Goal: Task Accomplishment & Management: Manage account settings

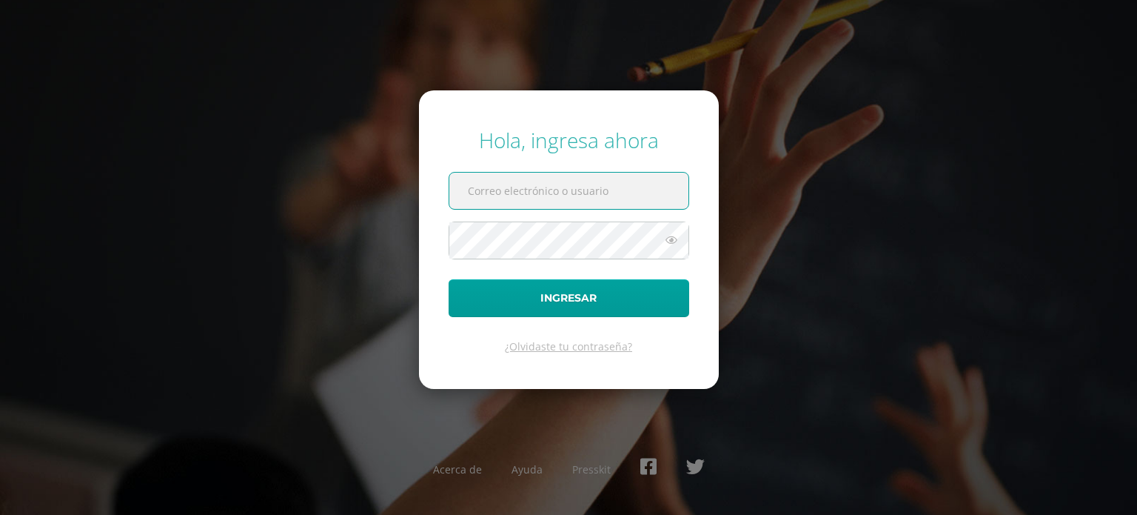
type input "[PERSON_NAME][EMAIL_ADDRESS][PERSON_NAME][DOMAIN_NAME]"
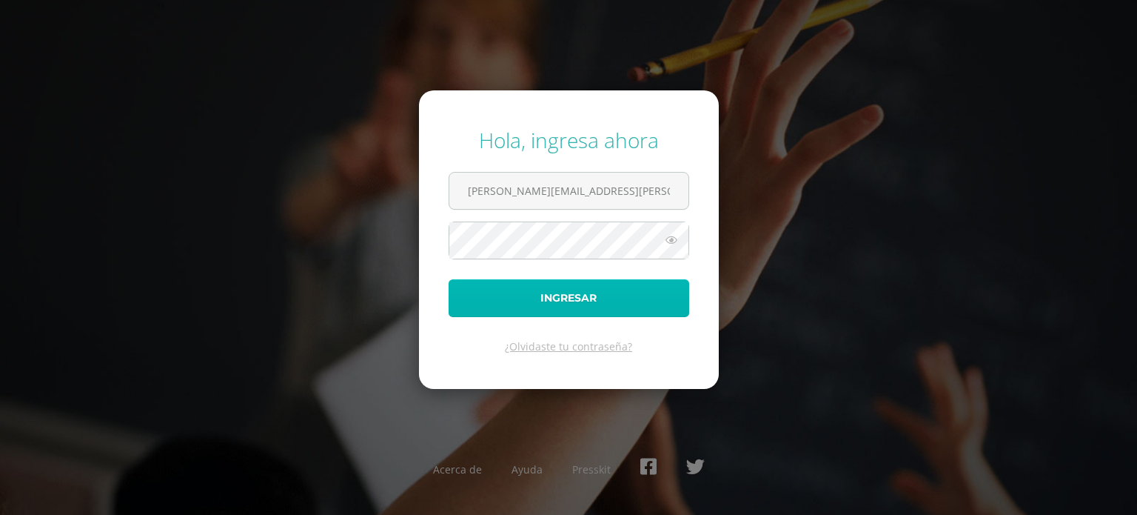
click at [575, 298] on button "Ingresar" at bounding box center [569, 298] width 241 height 38
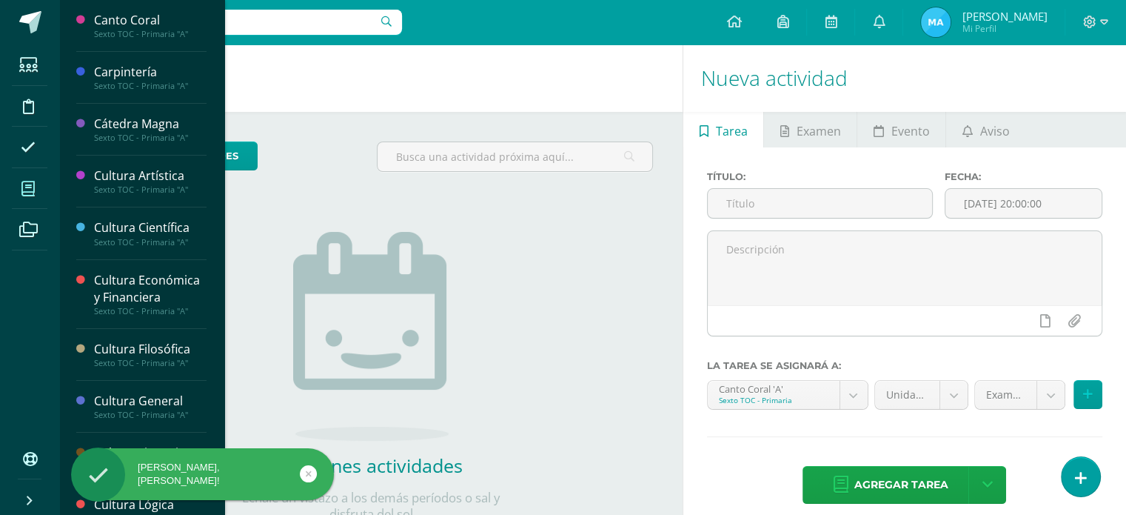
click at [33, 183] on icon at bounding box center [27, 188] width 13 height 15
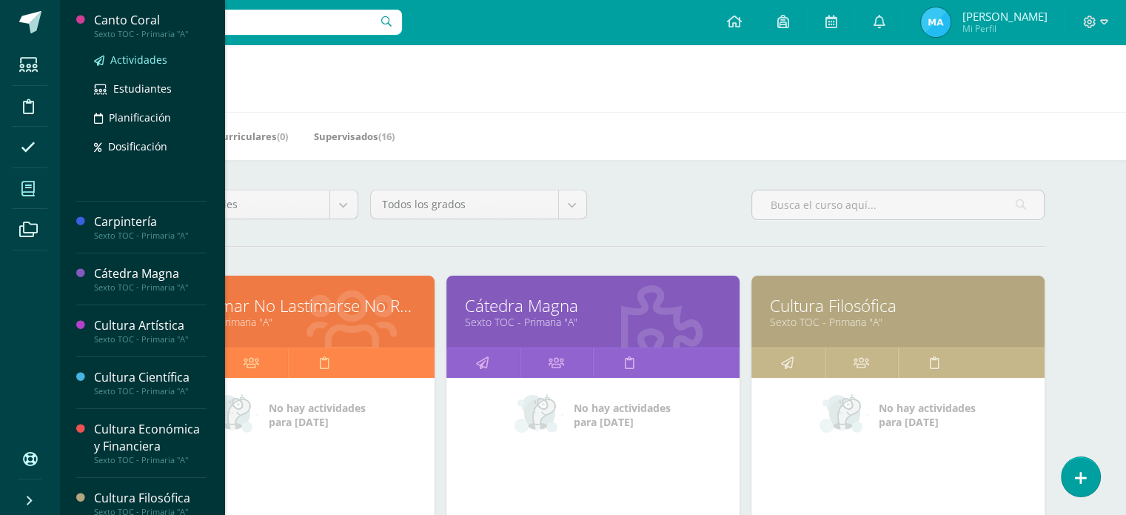
click at [135, 61] on span "Actividades" at bounding box center [138, 60] width 57 height 14
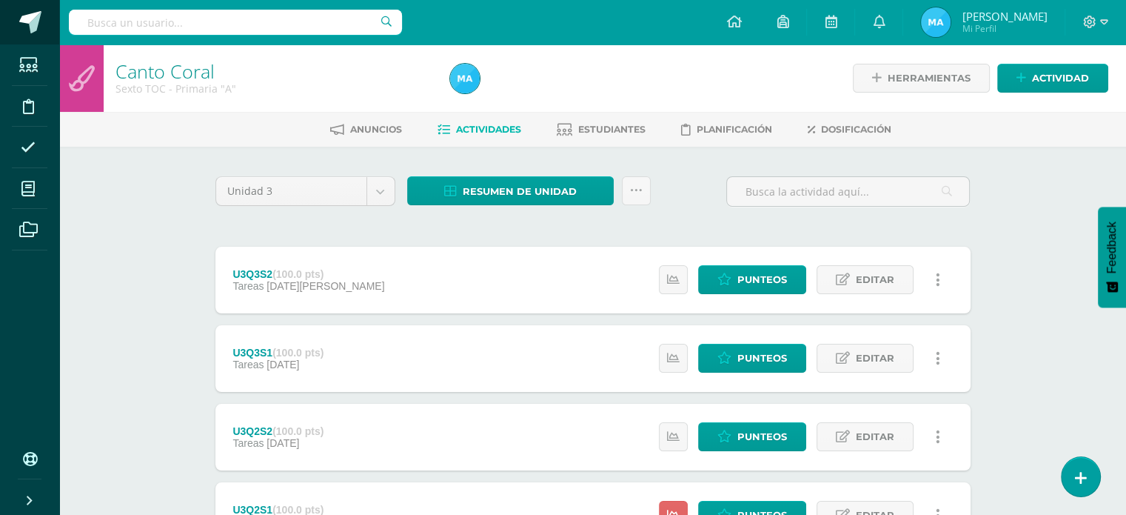
click at [29, 32] on span at bounding box center [30, 22] width 22 height 22
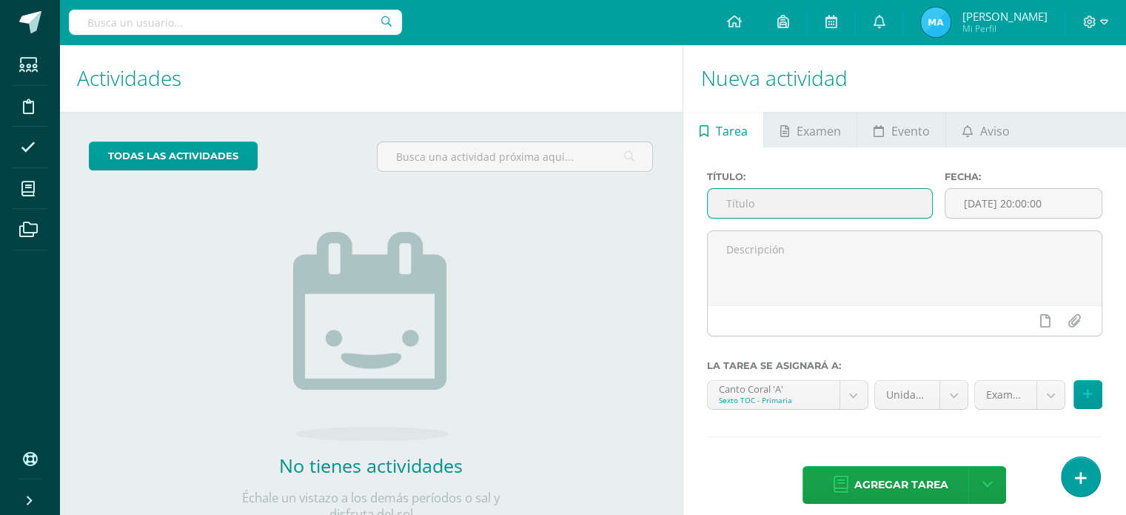
click at [800, 193] on input "text" at bounding box center [820, 203] width 224 height 29
type input "U3Q4S1"
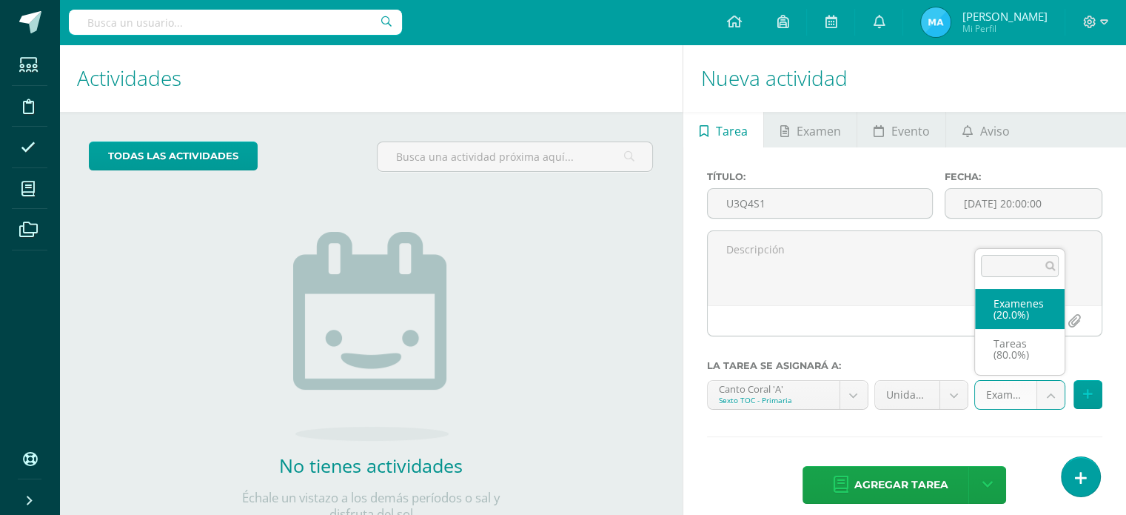
click at [1047, 407] on body "Estudiantes Disciplina Asistencia Mis cursos Archivos Soporte Ayuda Reportar un…" at bounding box center [563, 257] width 1126 height 515
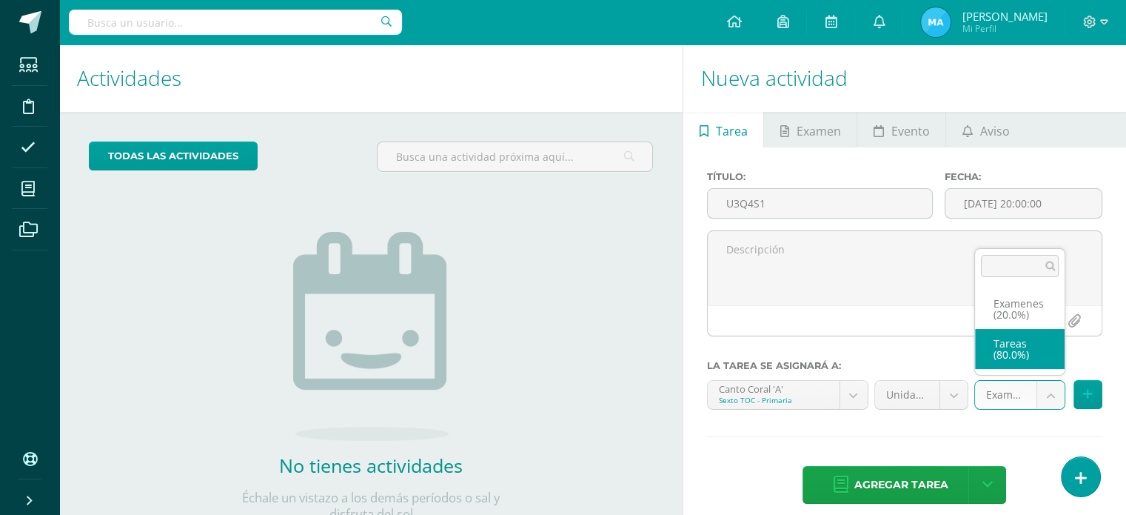
select select "138984"
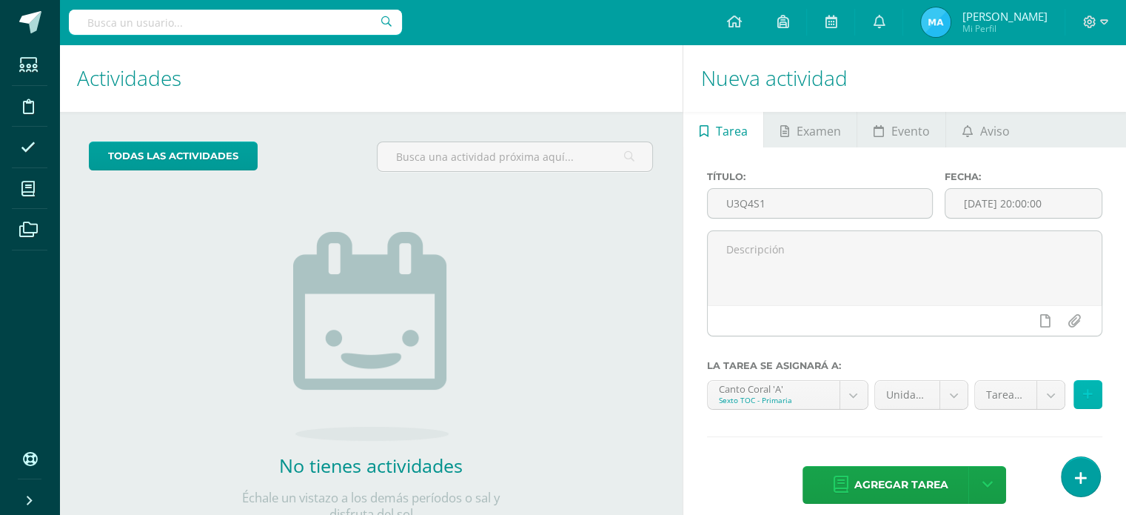
click at [1081, 392] on button at bounding box center [1088, 394] width 29 height 29
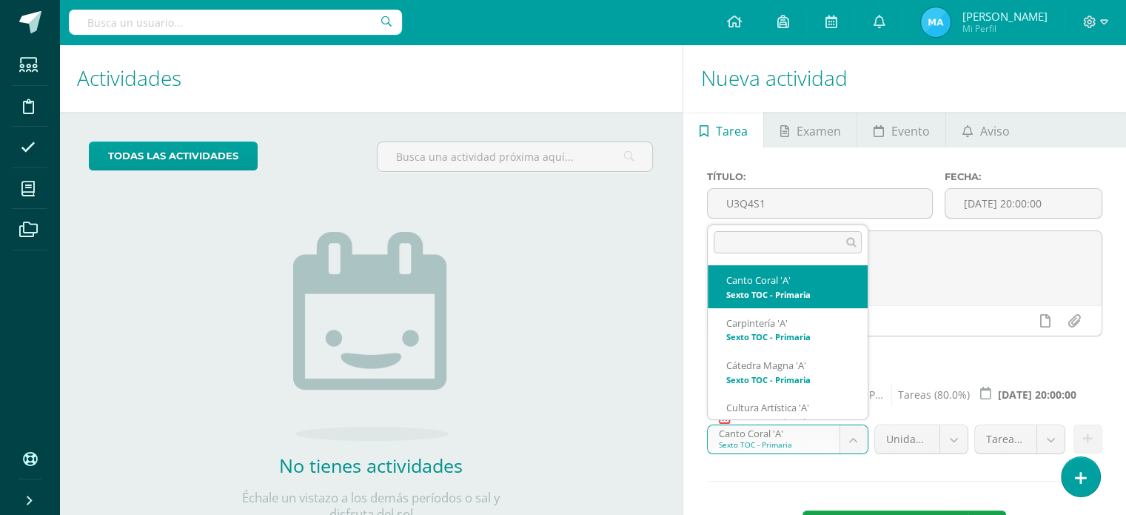
click at [843, 441] on body "Estudiantes Disciplina Asistencia Mis cursos Archivos Soporte Ayuda Reportar un…" at bounding box center [563, 257] width 1126 height 515
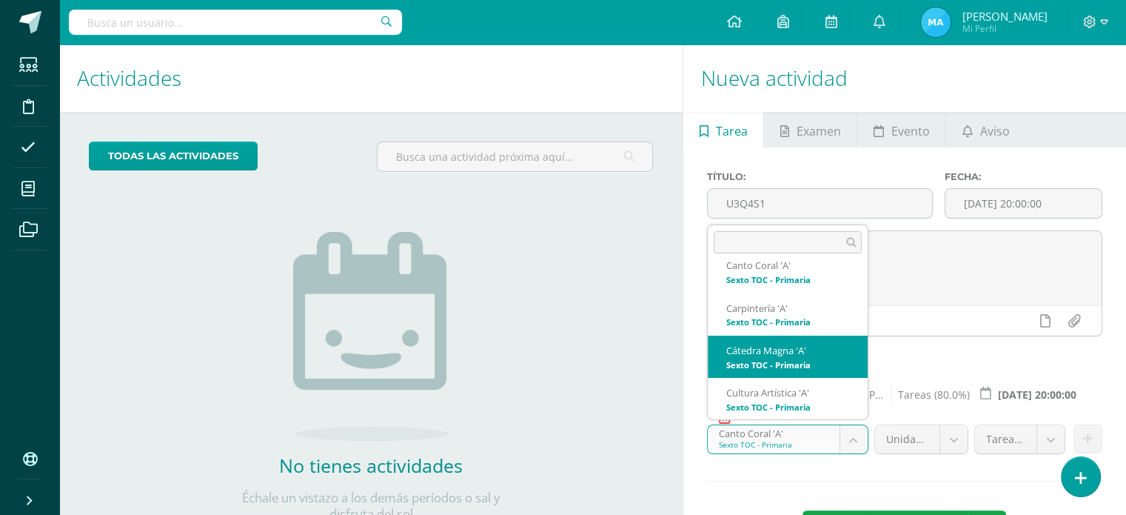
select select "139027"
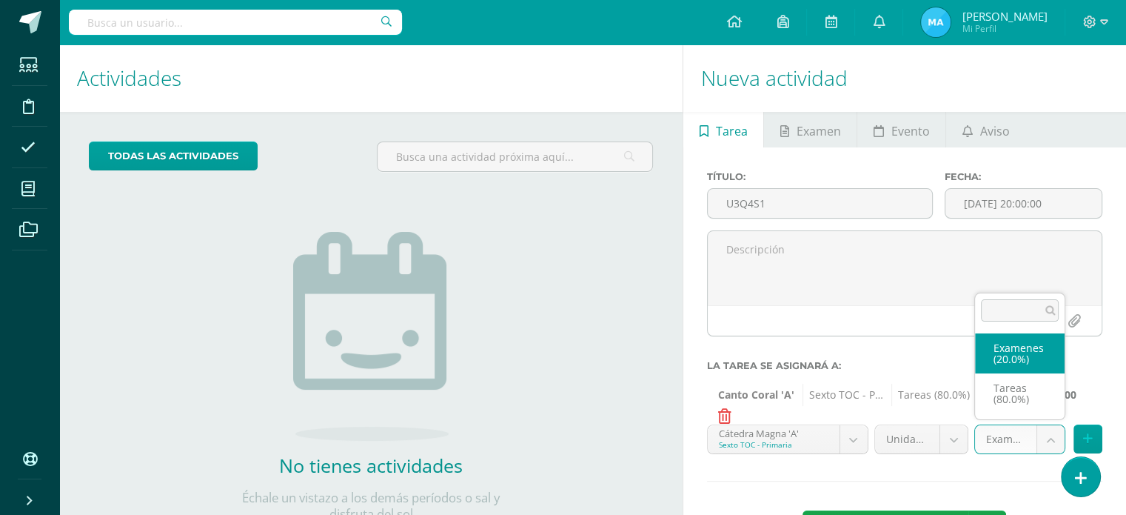
click at [1055, 437] on body "Estudiantes Disciplina Asistencia Mis cursos Archivos Soporte Ayuda Reportar un…" at bounding box center [563, 257] width 1126 height 515
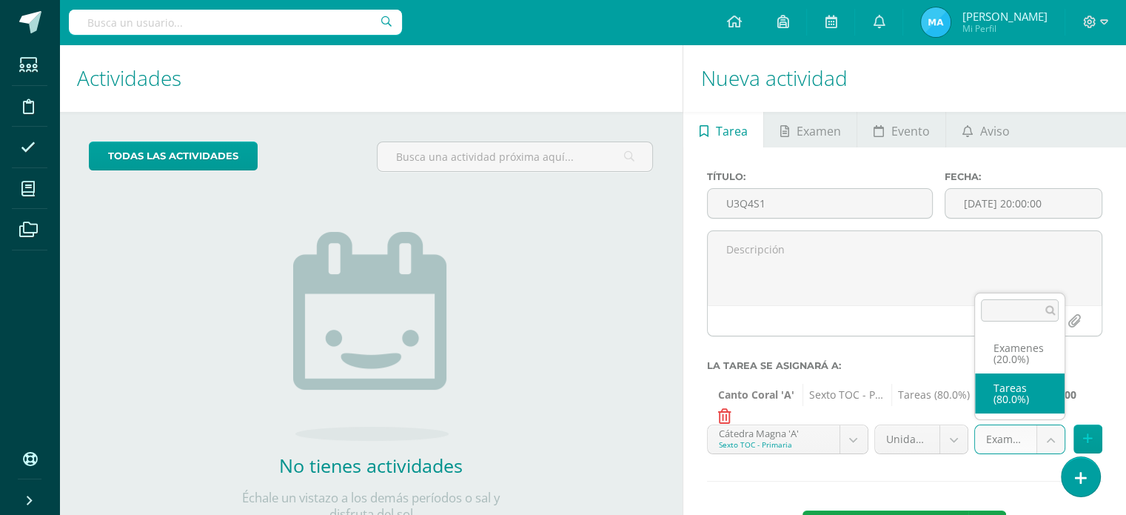
select select "139036"
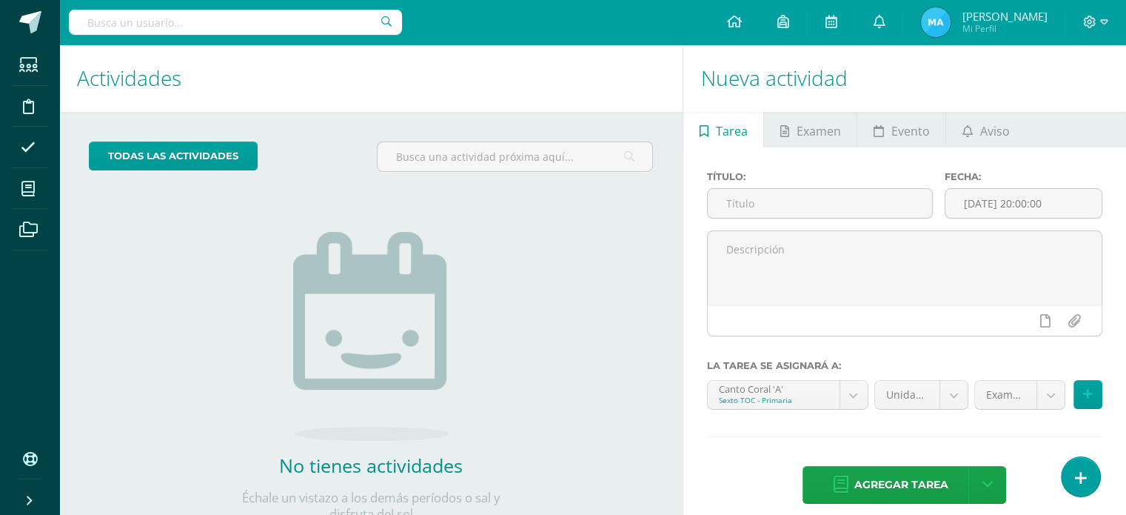
scroll to position [54, 0]
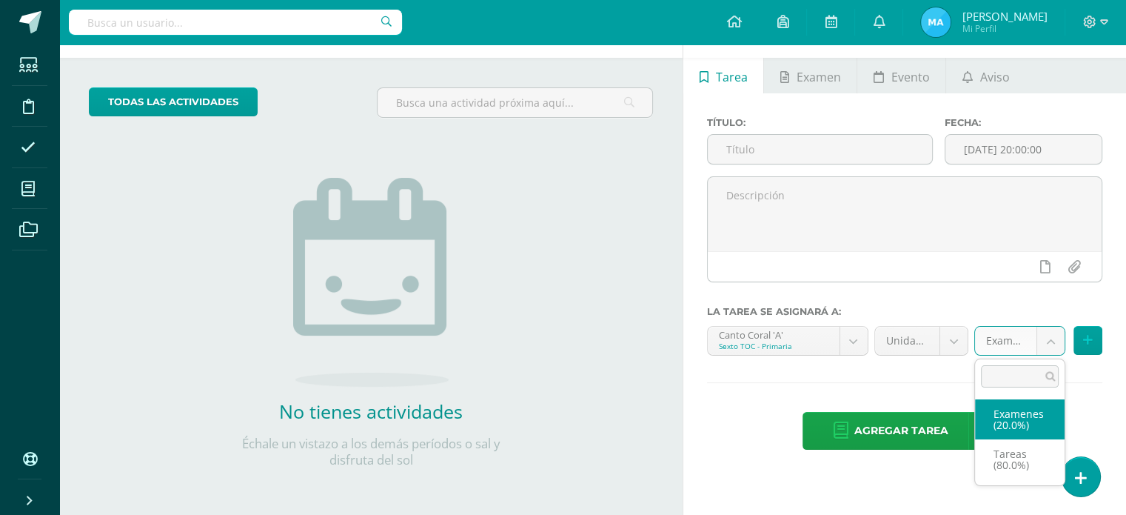
click at [1060, 341] on body "Estudiantes Disciplina Asistencia Mis cursos Archivos Soporte Ayuda Reportar un…" at bounding box center [563, 203] width 1126 height 515
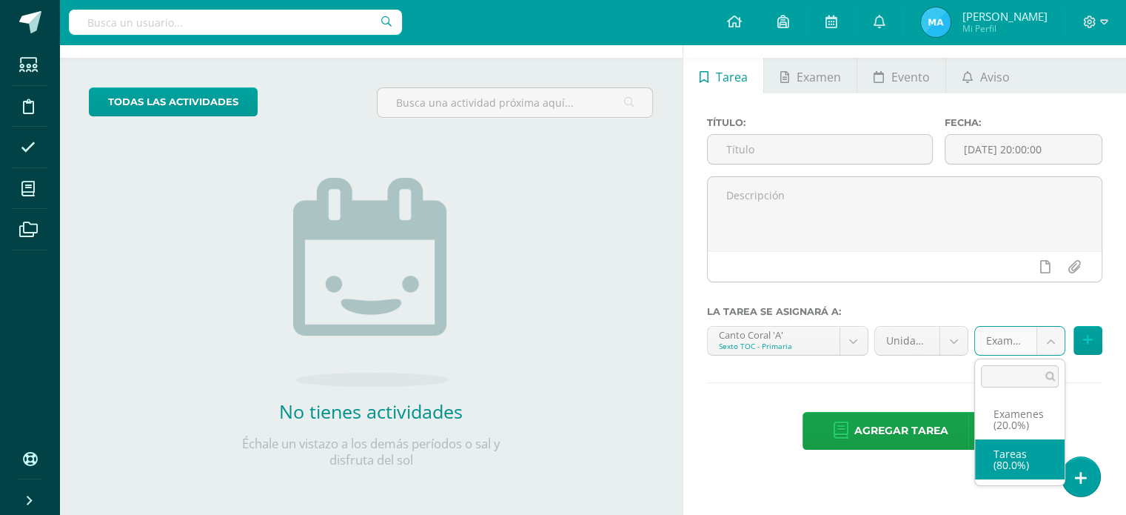
select select "138984"
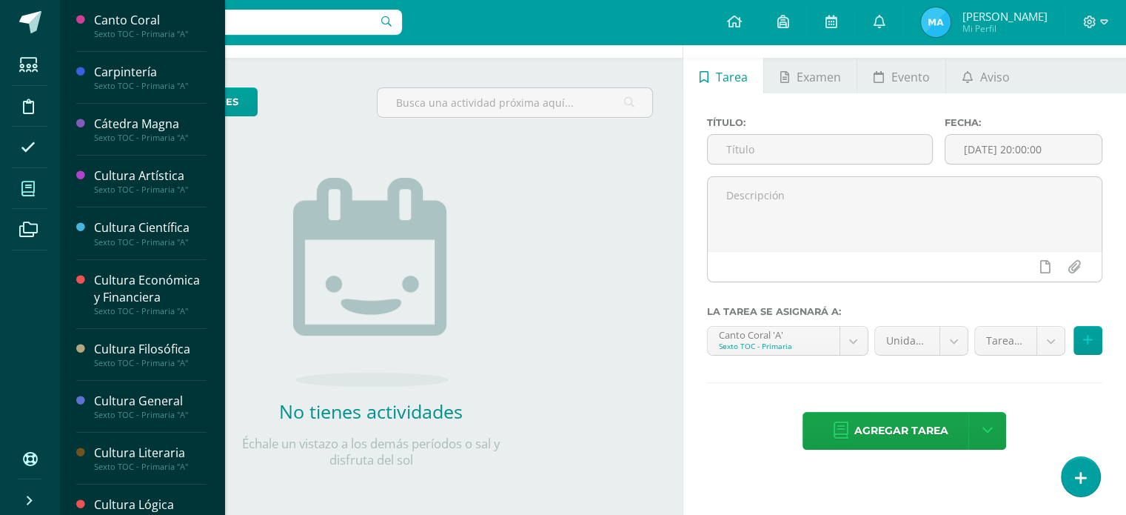
click at [30, 183] on icon at bounding box center [27, 188] width 13 height 15
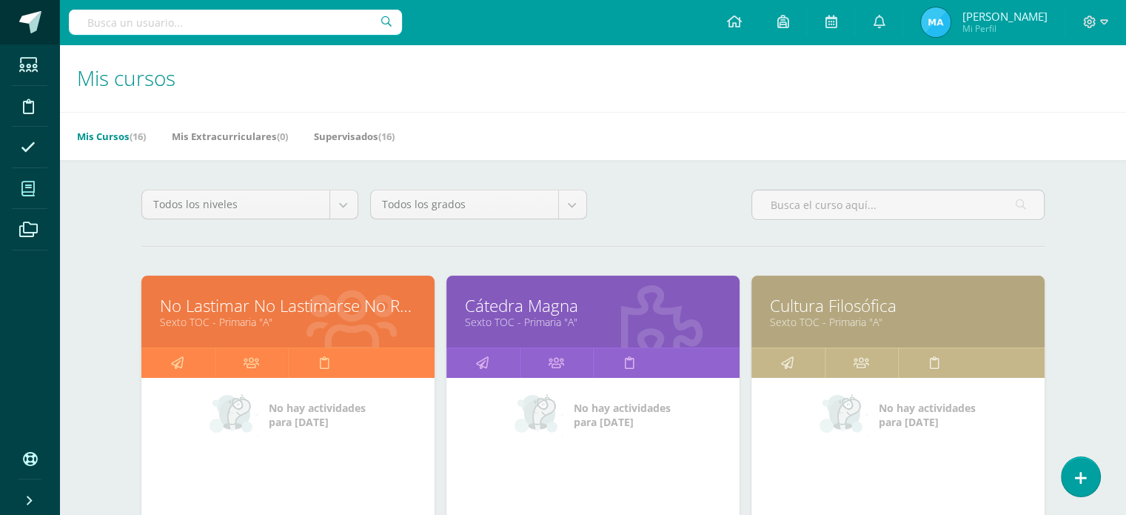
click at [31, 26] on span at bounding box center [30, 22] width 22 height 22
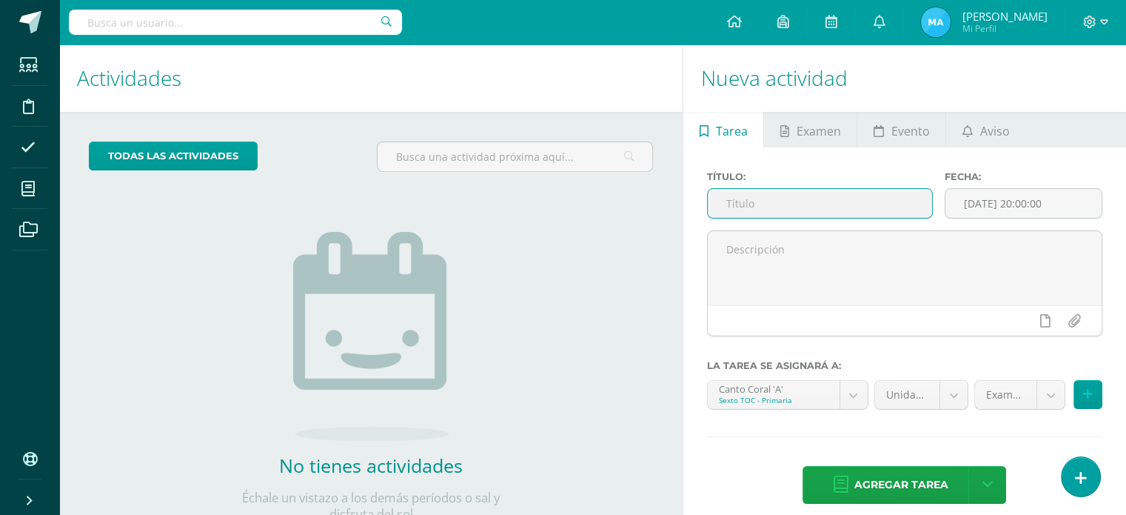
click at [777, 193] on input "text" at bounding box center [820, 203] width 224 height 29
type input "U3Q4S1"
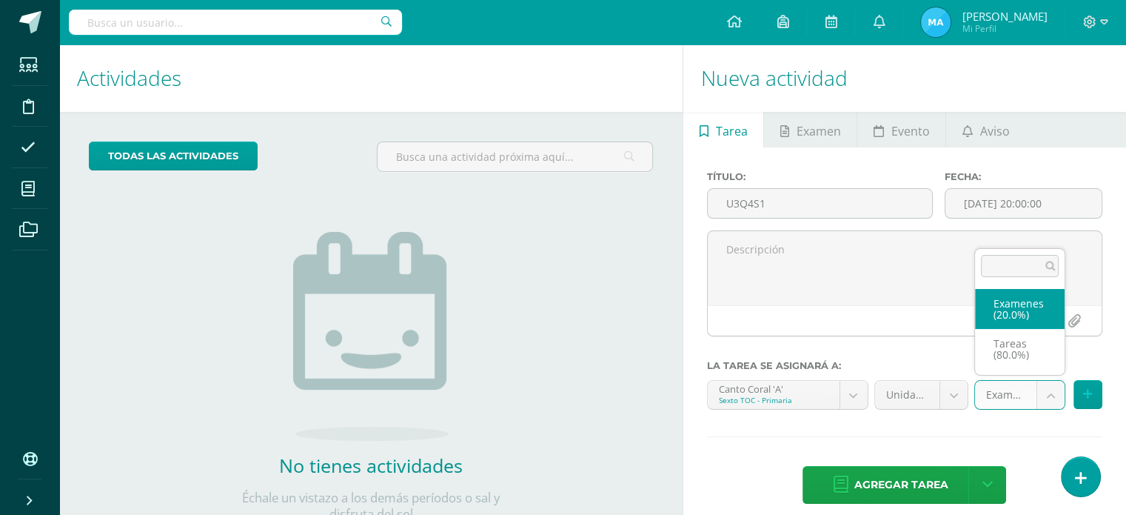
click at [1054, 395] on body "Estudiantes Disciplina Asistencia Mis cursos Archivos Soporte Ayuda Reportar un…" at bounding box center [563, 257] width 1126 height 515
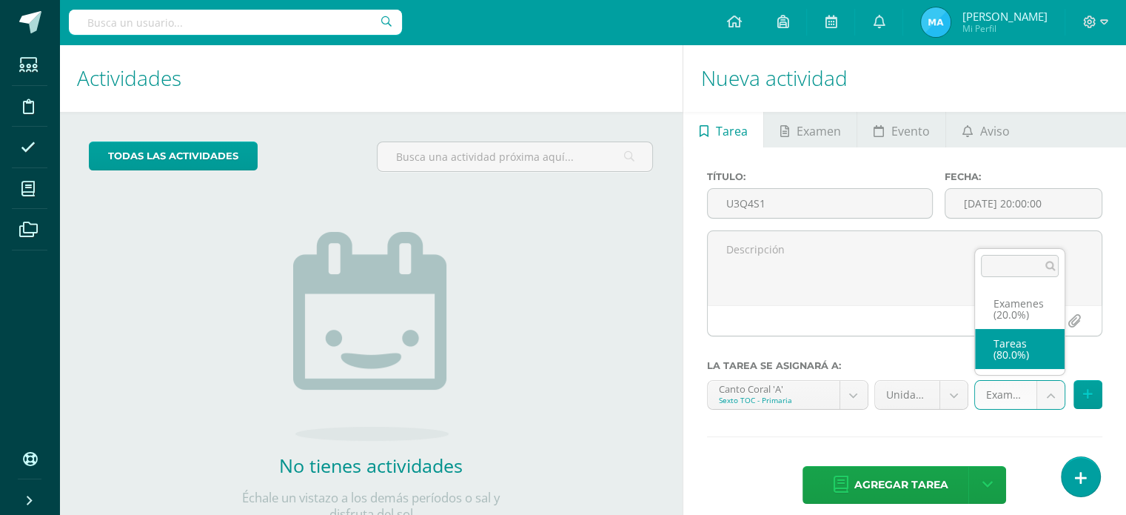
select select "138984"
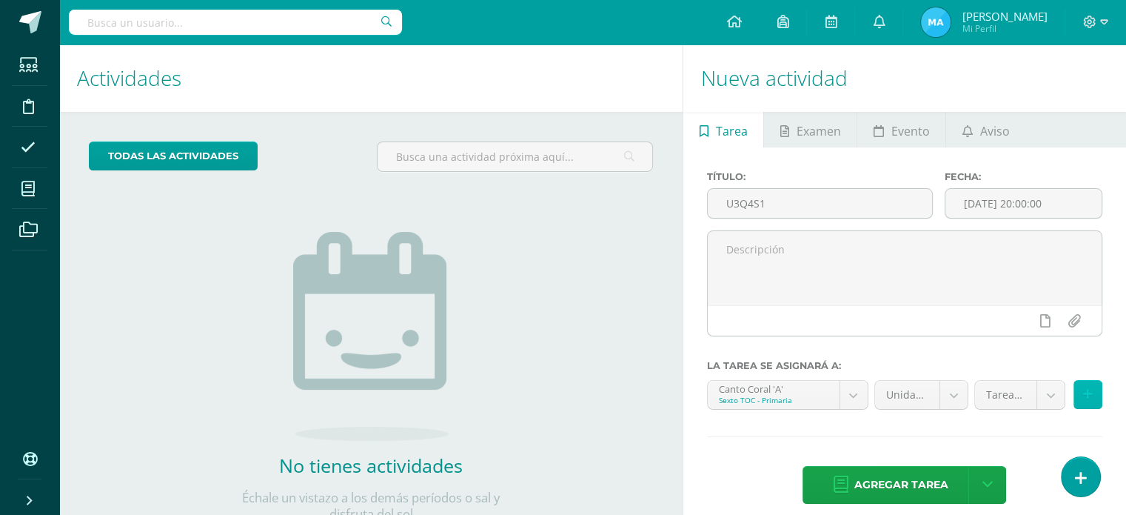
click at [1102, 398] on button at bounding box center [1088, 394] width 29 height 29
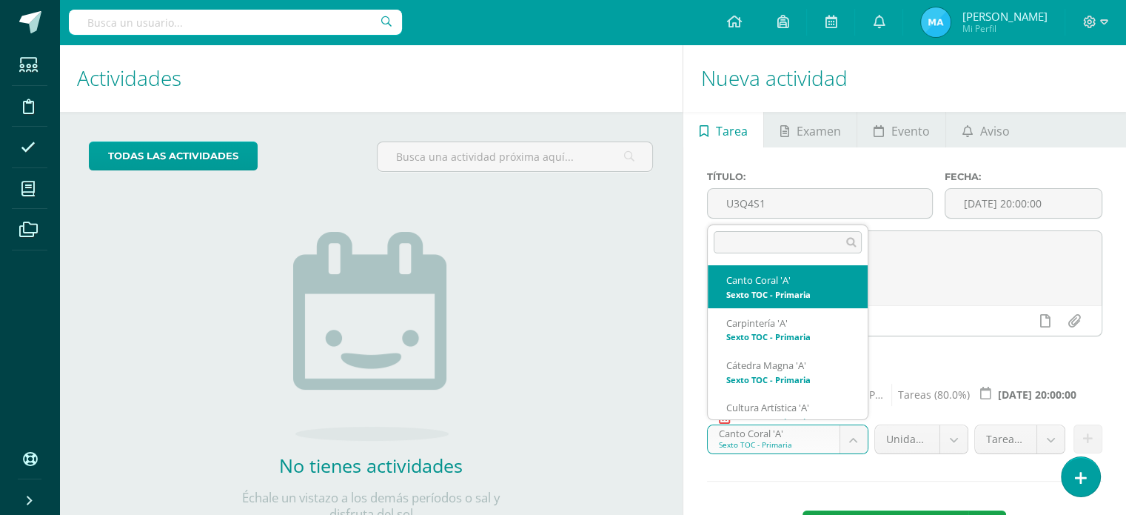
click at [859, 442] on body "Estudiantes Disciplina Asistencia Mis cursos Archivos Soporte Ayuda Reportar un…" at bounding box center [563, 257] width 1126 height 515
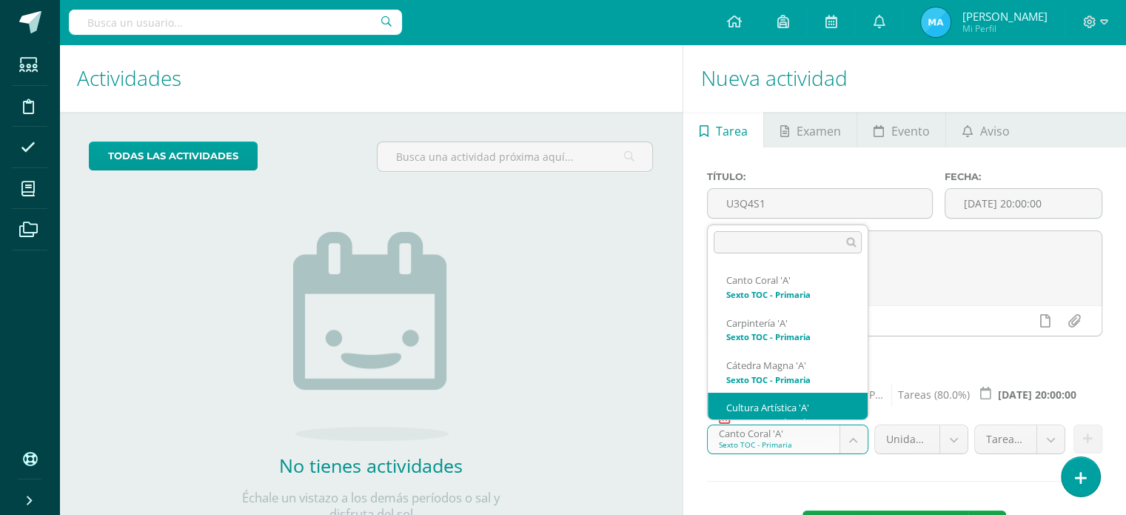
scroll to position [15, 0]
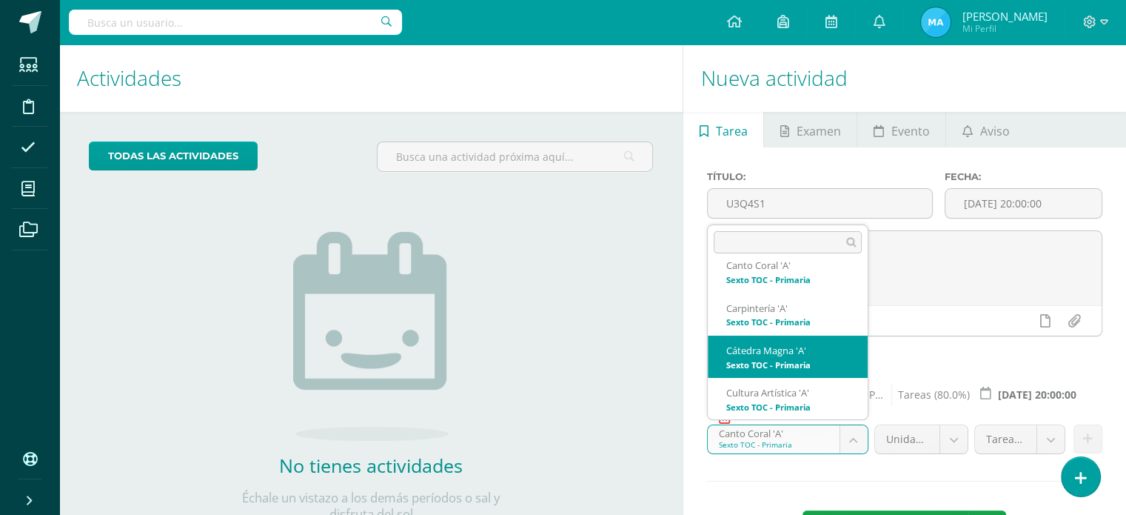
select select "139027"
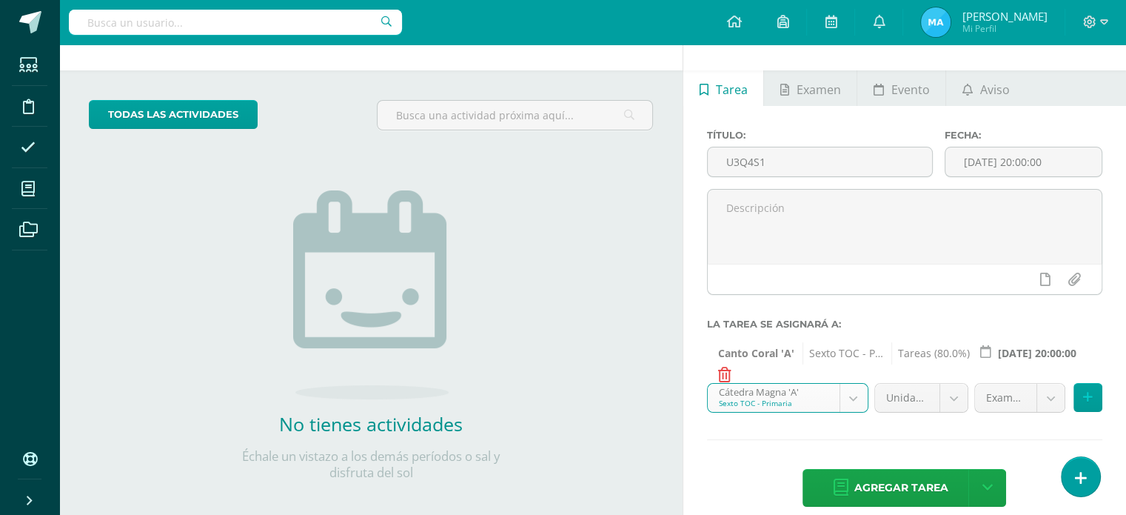
scroll to position [59, 0]
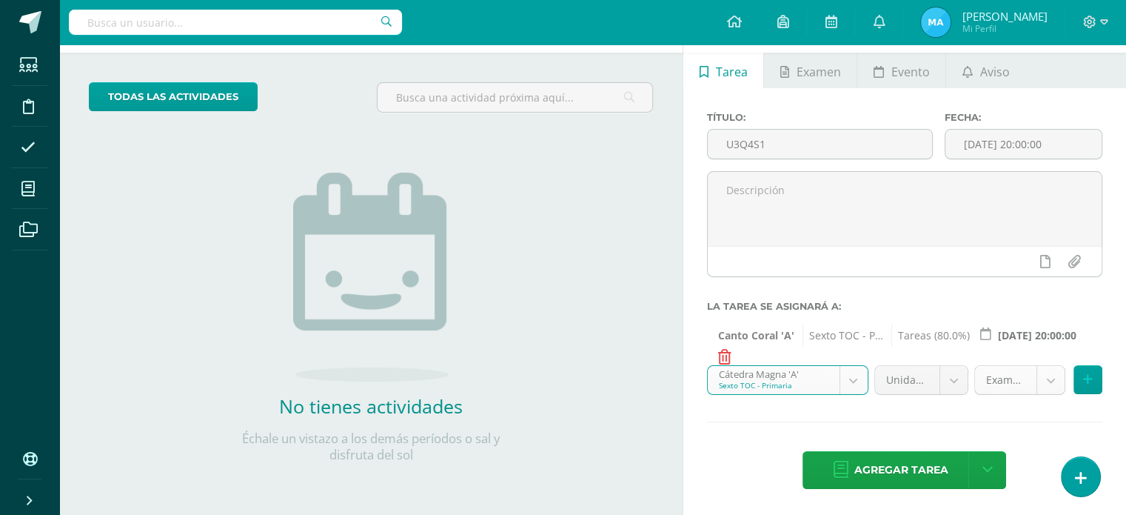
click at [1058, 375] on body "Estudiantes Disciplina Asistencia Mis cursos Archivos Soporte Ayuda Reportar un…" at bounding box center [563, 198] width 1126 height 515
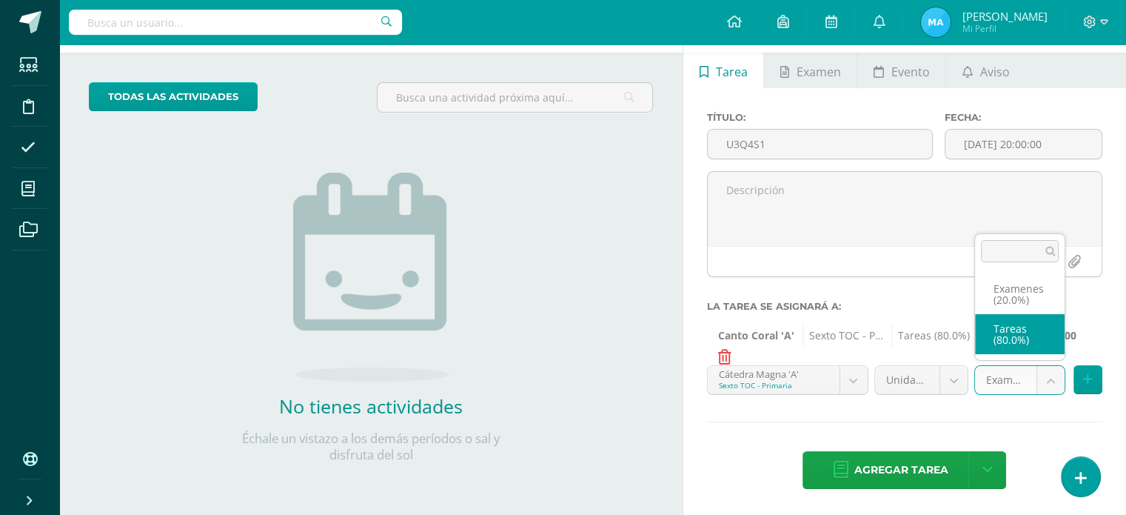
select select "139036"
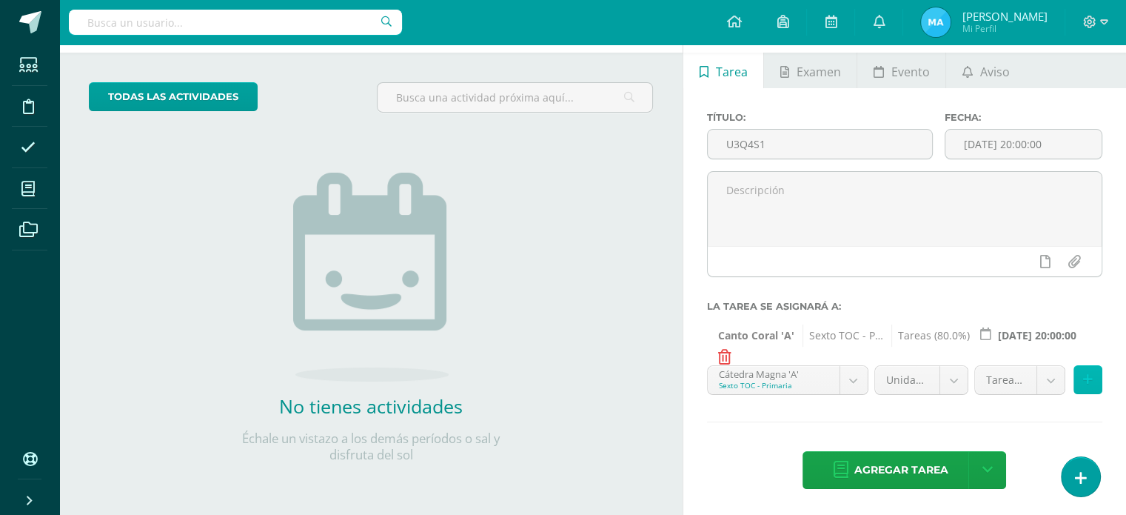
click at [1090, 381] on icon at bounding box center [1088, 379] width 10 height 13
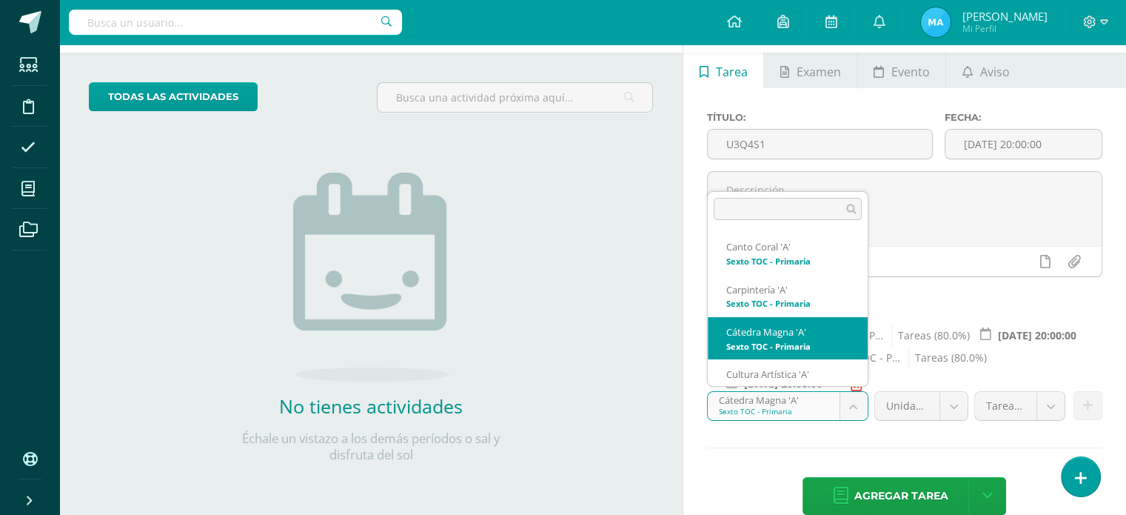
click at [844, 407] on body "Estudiantes Disciplina Asistencia Mis cursos Archivos Soporte Ayuda Reportar un…" at bounding box center [563, 198] width 1126 height 515
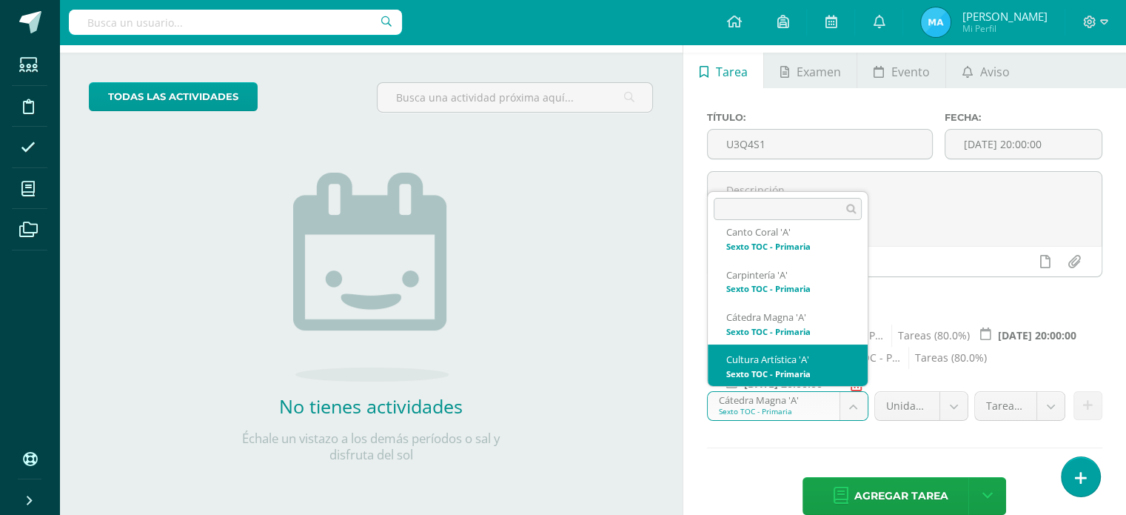
select select "138988"
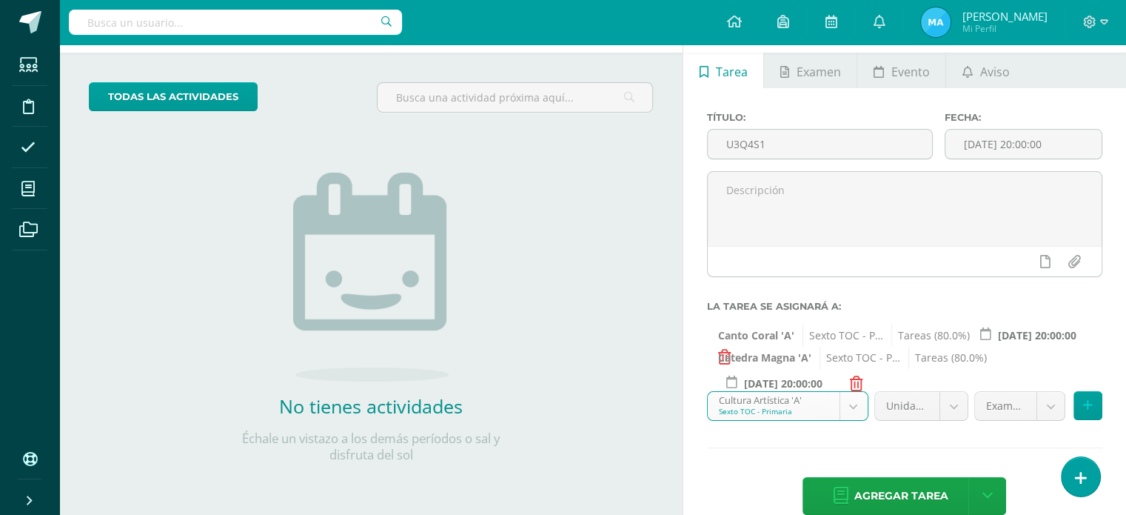
click at [1043, 399] on body "Estudiantes Disciplina Asistencia Mis cursos Archivos Soporte Ayuda Reportar un…" at bounding box center [563, 198] width 1126 height 515
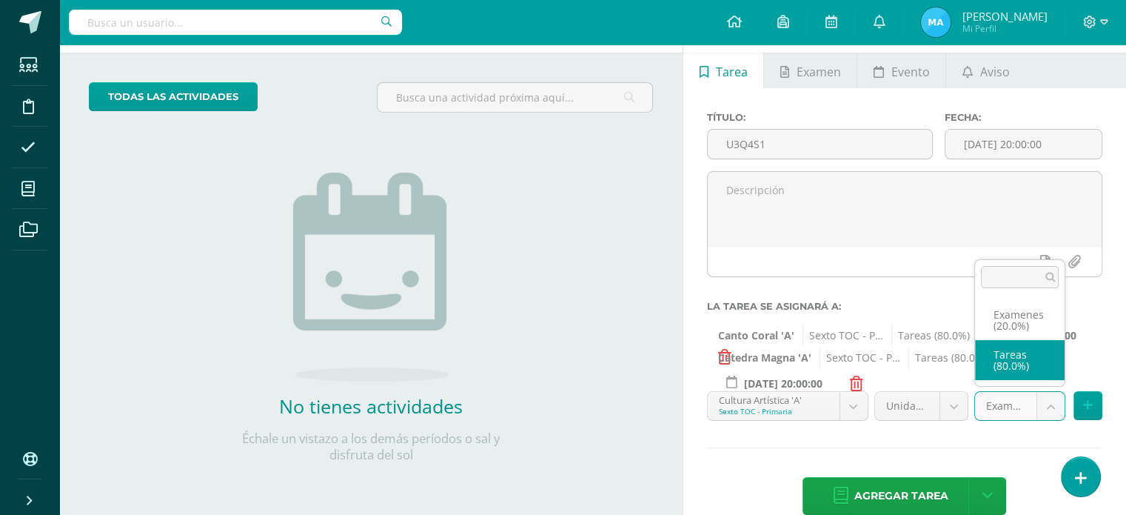
select select "138997"
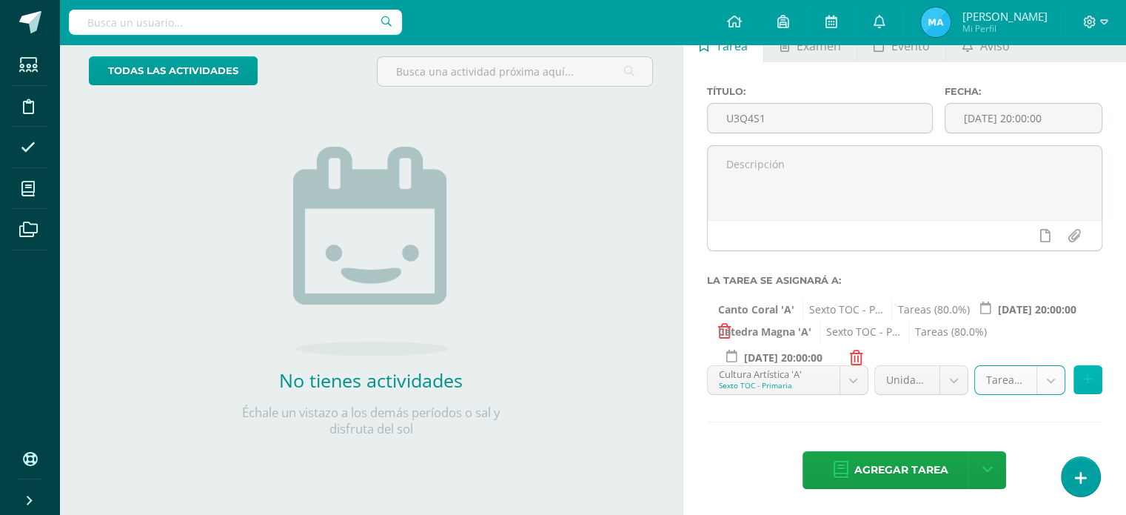
click at [1086, 373] on icon at bounding box center [1088, 379] width 10 height 13
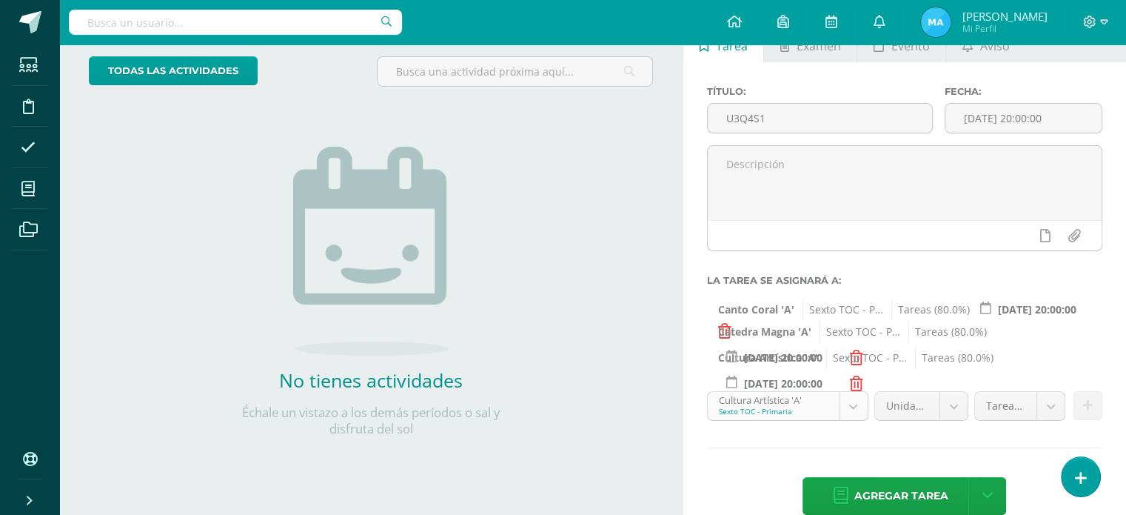
scroll to position [15, 0]
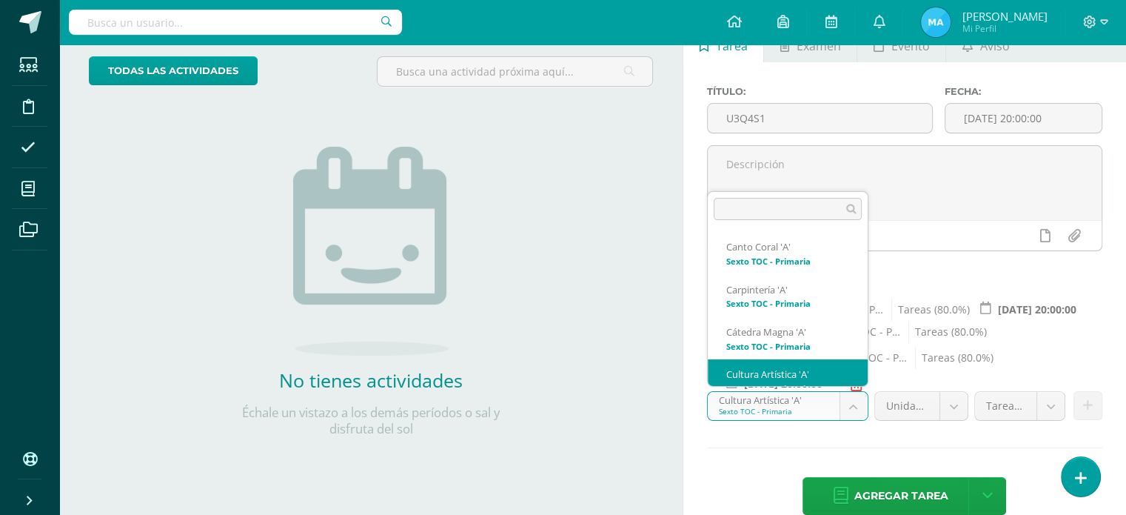
click at [853, 402] on body "Estudiantes Disciplina Asistencia Mis cursos Archivos Soporte Ayuda Reportar un…" at bounding box center [563, 172] width 1126 height 515
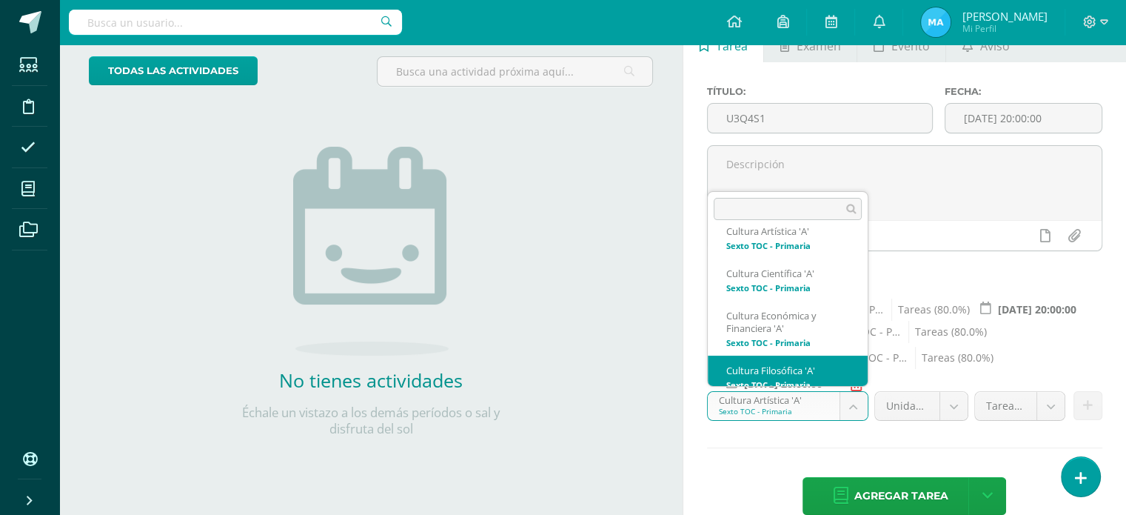
scroll to position [154, 0]
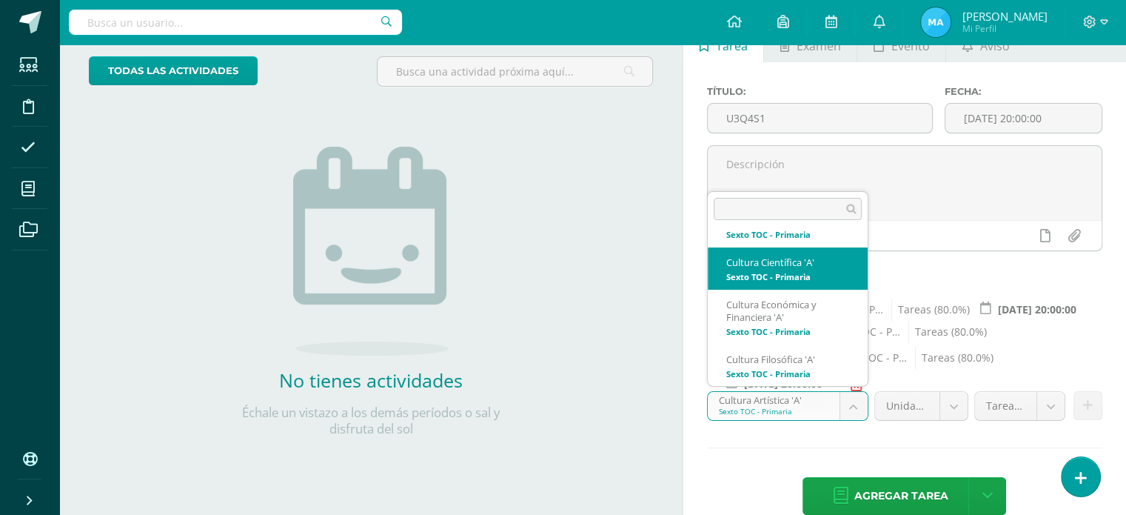
select select "138910"
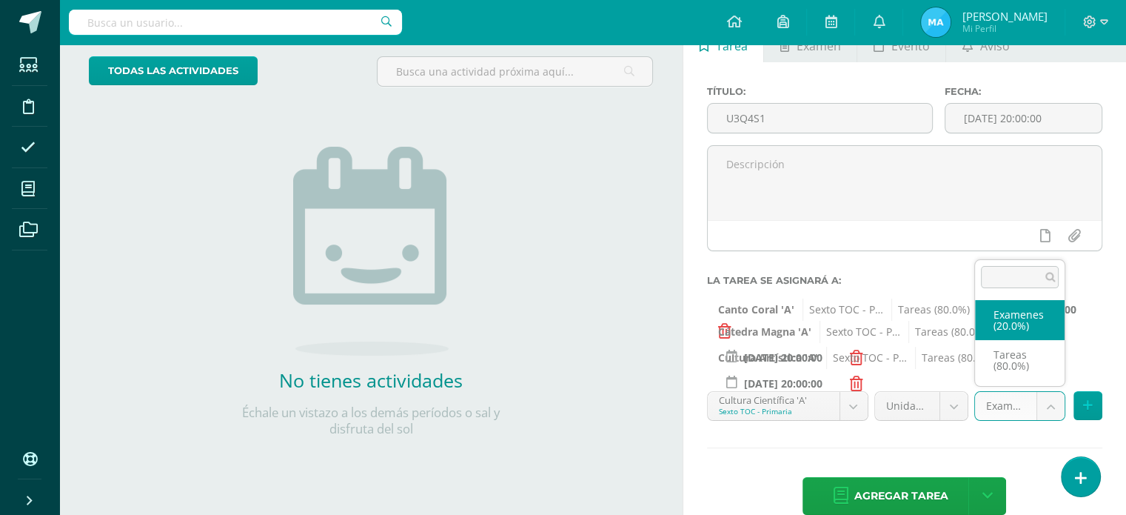
click at [1053, 407] on body "Estudiantes Disciplina Asistencia Mis cursos Archivos Soporte Ayuda Reportar un…" at bounding box center [563, 172] width 1126 height 515
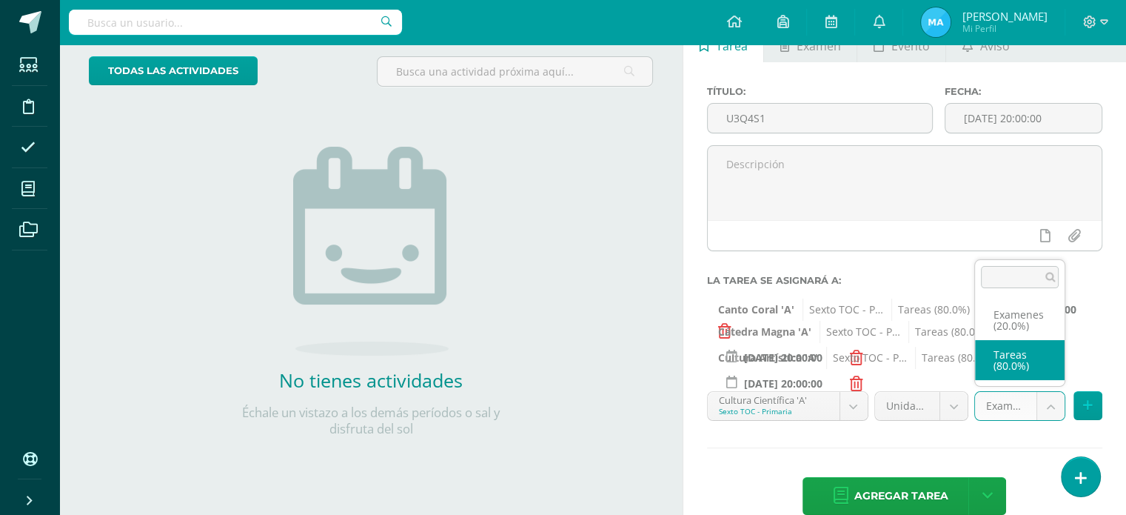
select select "138919"
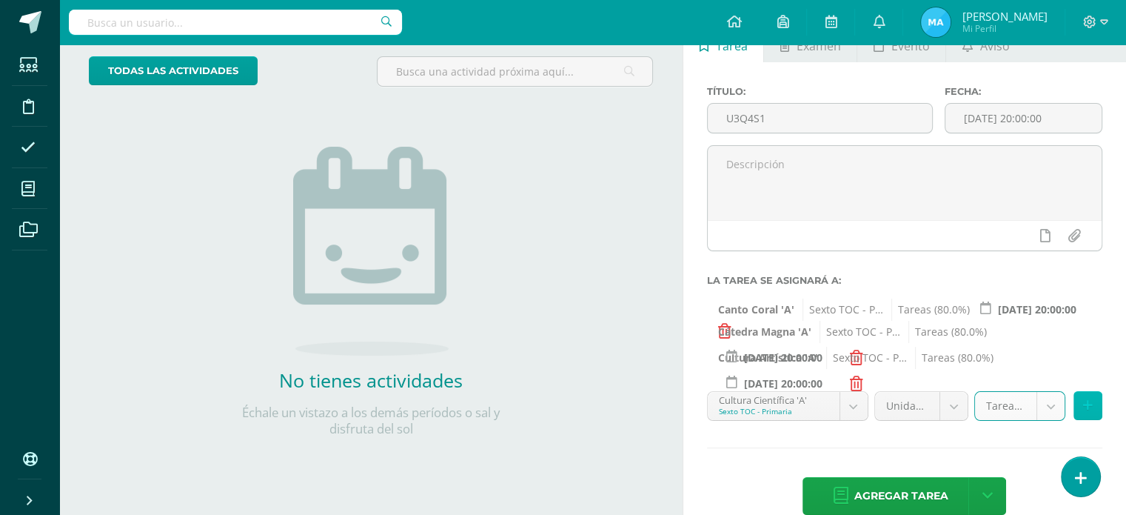
click at [1084, 399] on icon at bounding box center [1088, 405] width 10 height 13
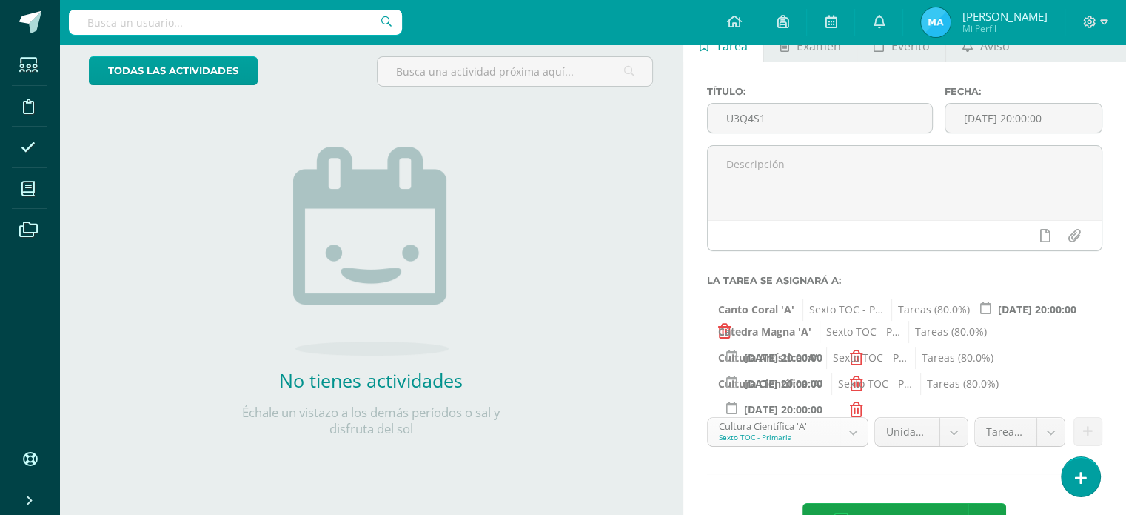
scroll to position [57, 0]
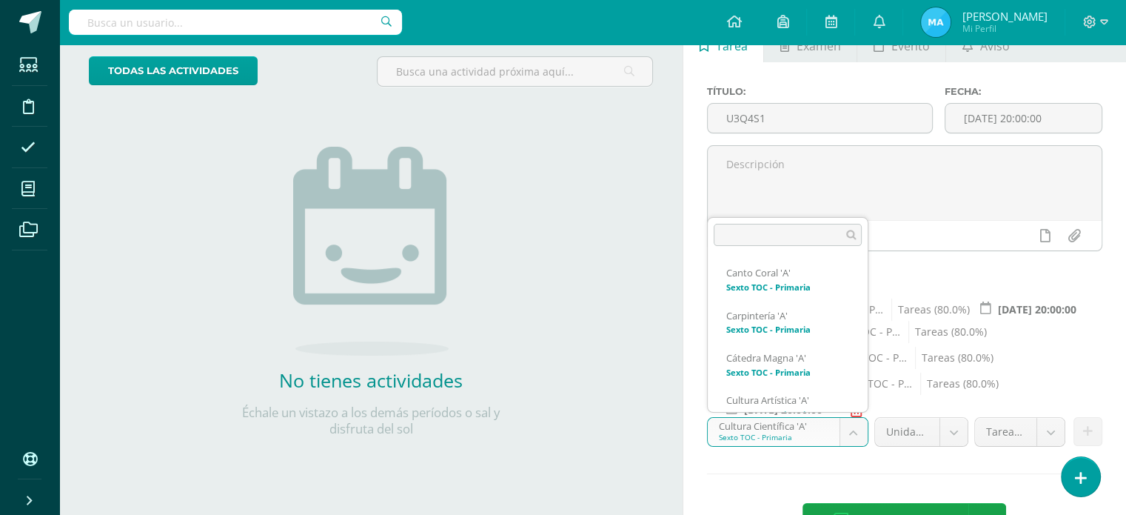
click at [846, 429] on body "Estudiantes Disciplina Asistencia Mis cursos Archivos Soporte Ayuda Reportar un…" at bounding box center [563, 172] width 1126 height 515
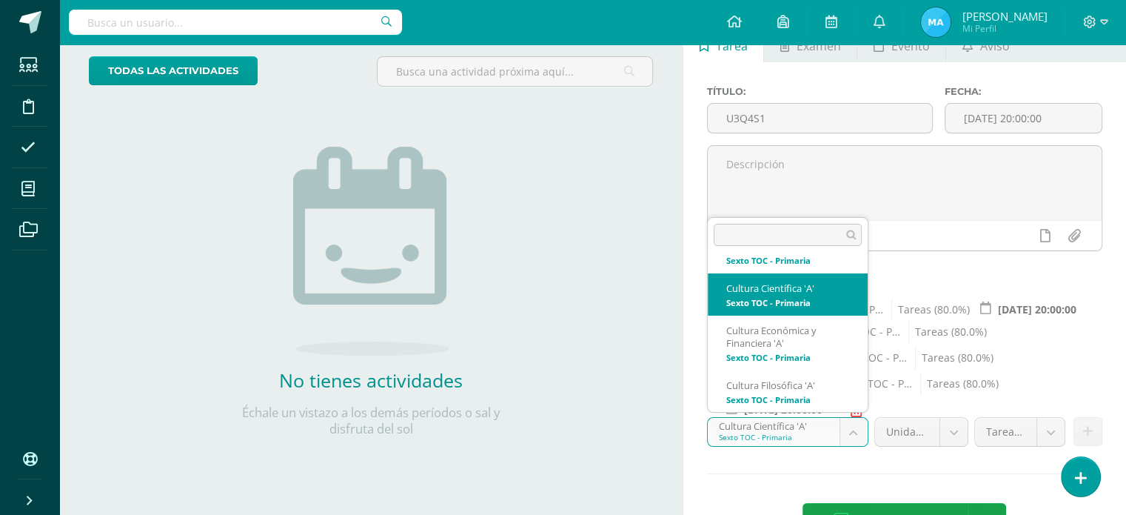
scroll to position [158, 0]
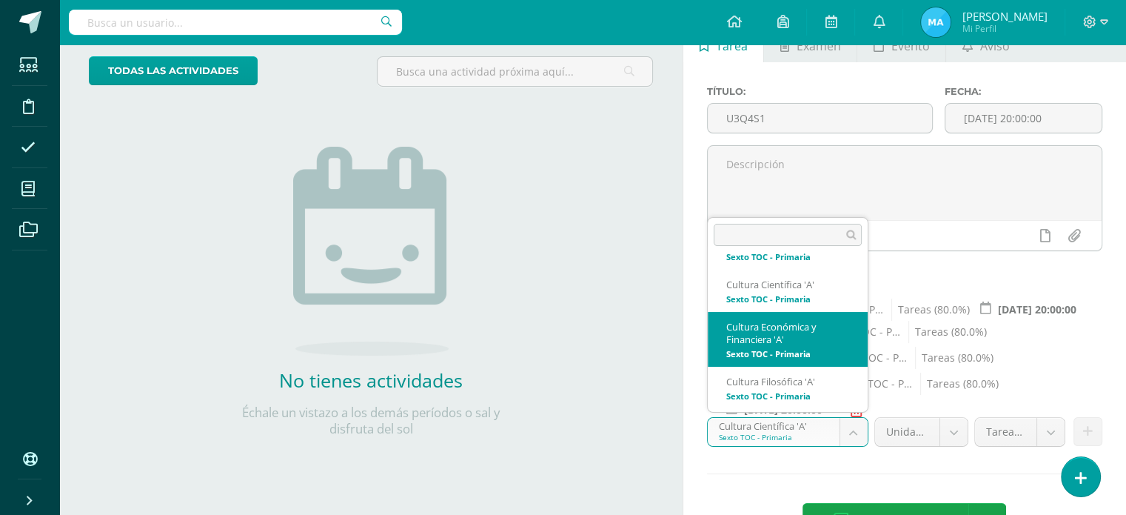
select select "139053"
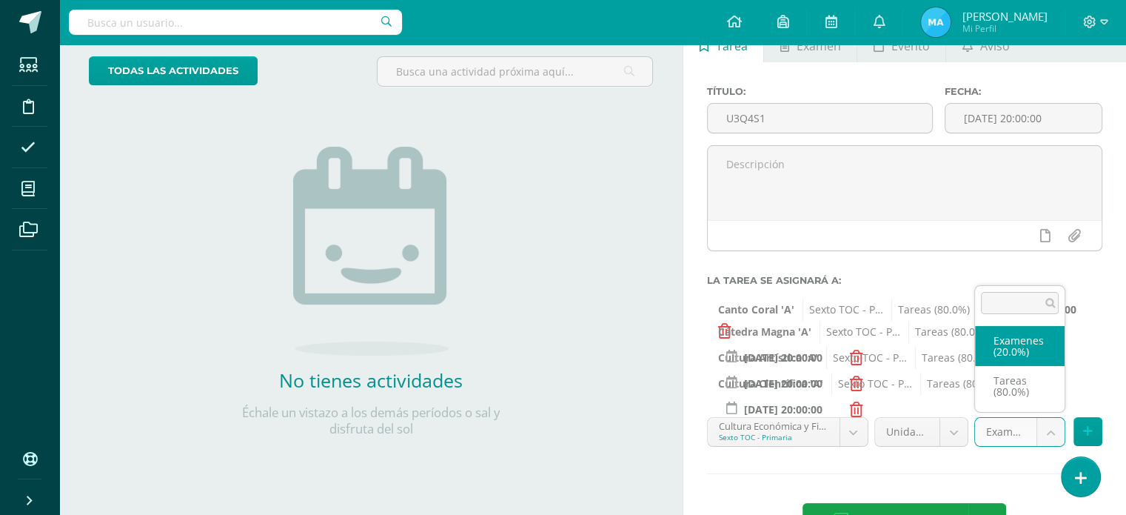
click at [1061, 427] on body "Estudiantes Disciplina Asistencia Mis cursos Archivos Soporte Ayuda Reportar un…" at bounding box center [563, 172] width 1126 height 515
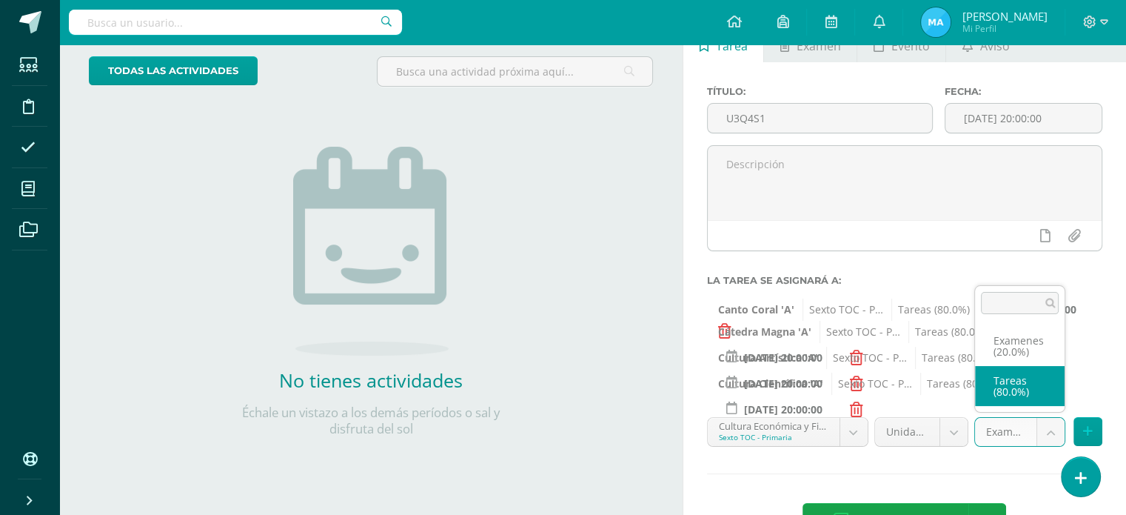
select select "139062"
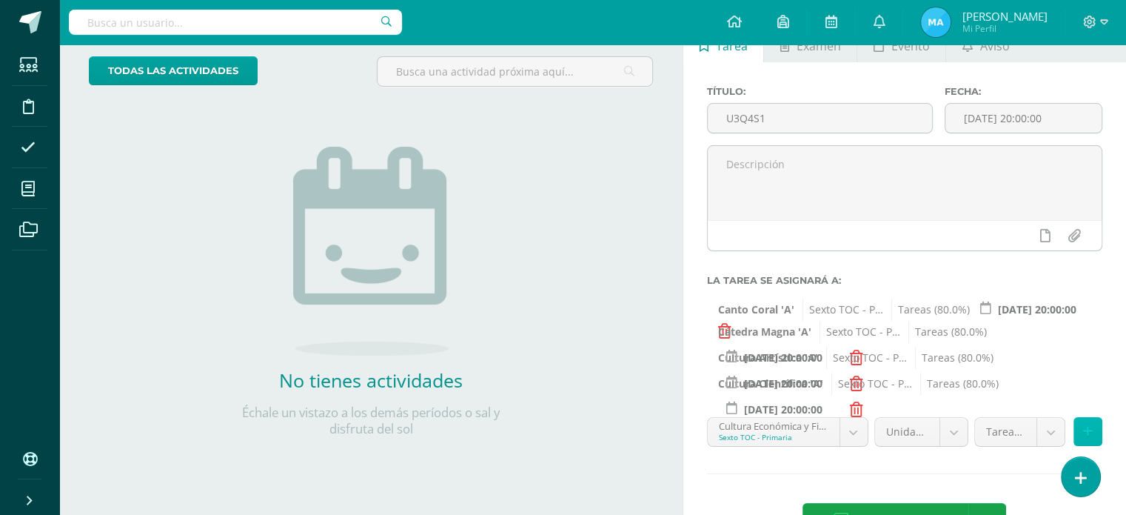
click at [1086, 432] on icon at bounding box center [1088, 431] width 10 height 13
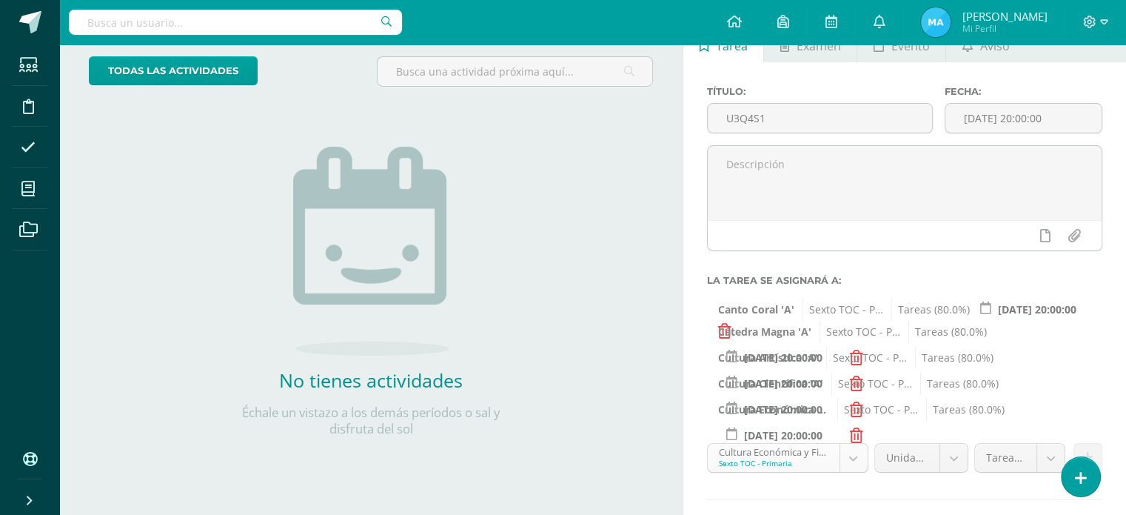
scroll to position [112, 0]
click at [854, 429] on body "Estudiantes Disciplina Asistencia Mis cursos Archivos Soporte Ayuda Reportar un…" at bounding box center [563, 172] width 1126 height 515
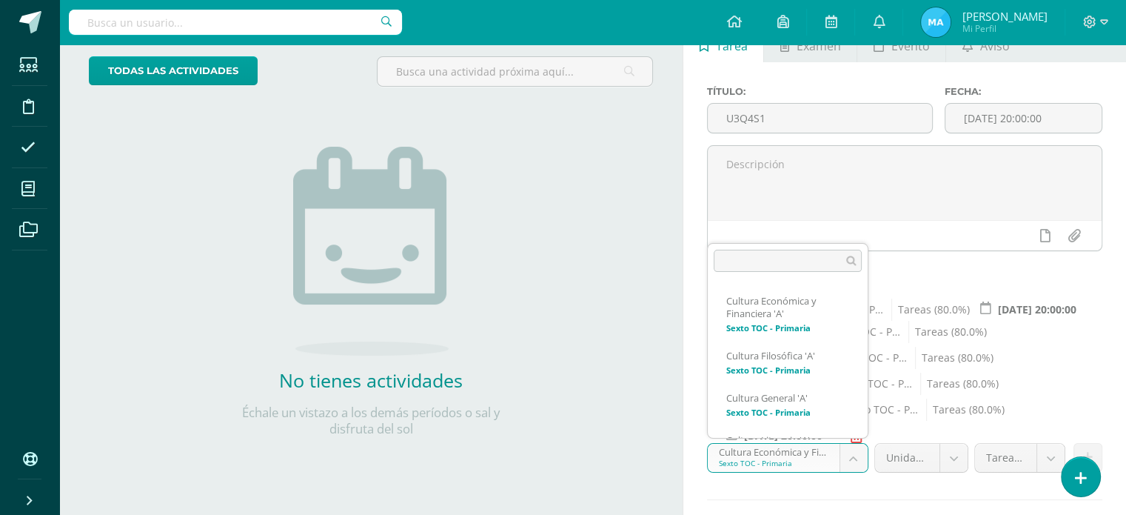
scroll to position [210, 0]
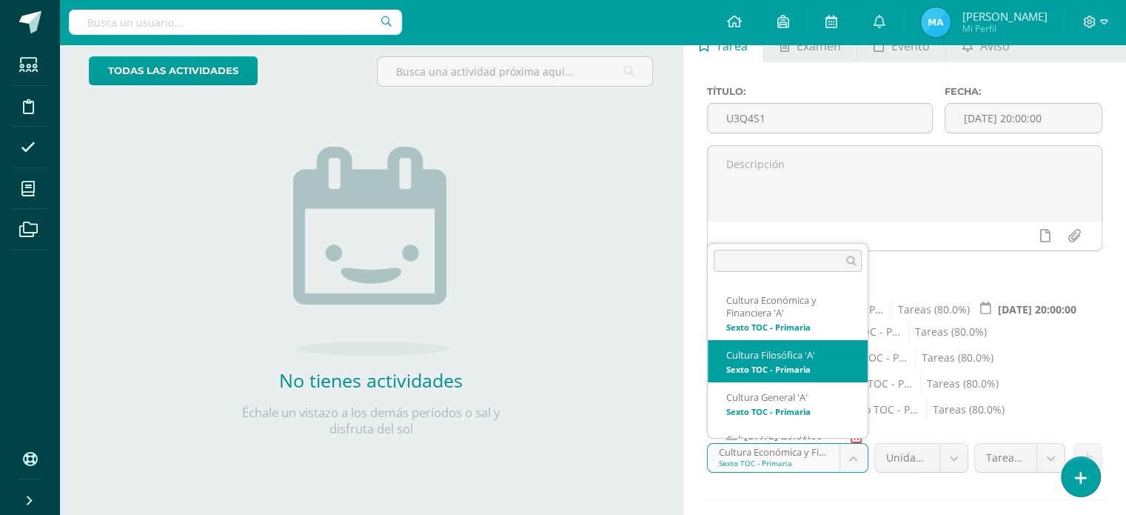
select select "138897"
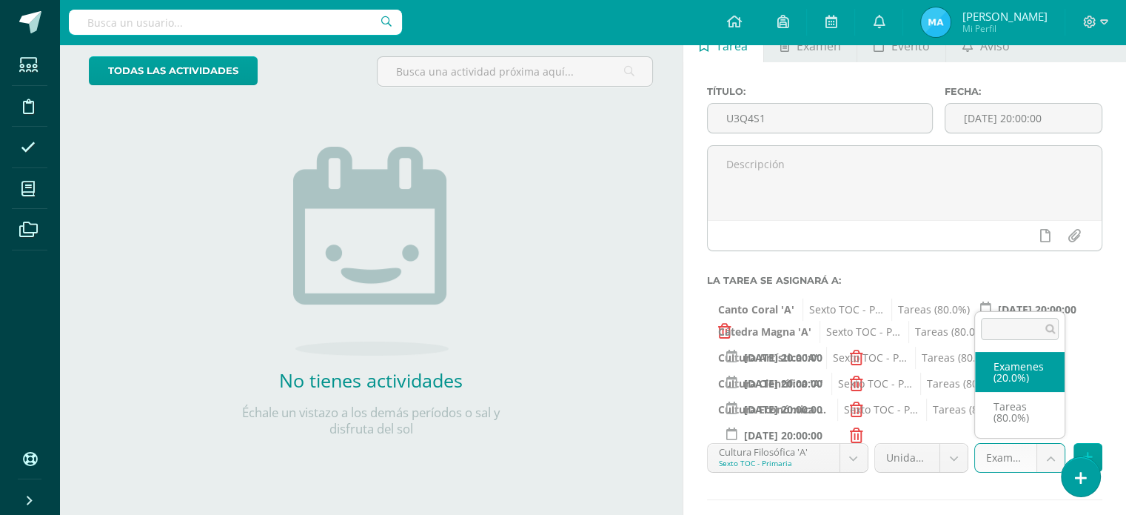
click at [1057, 429] on body "Estudiantes Disciplina Asistencia Mis cursos Archivos Soporte Ayuda Reportar un…" at bounding box center [563, 172] width 1126 height 515
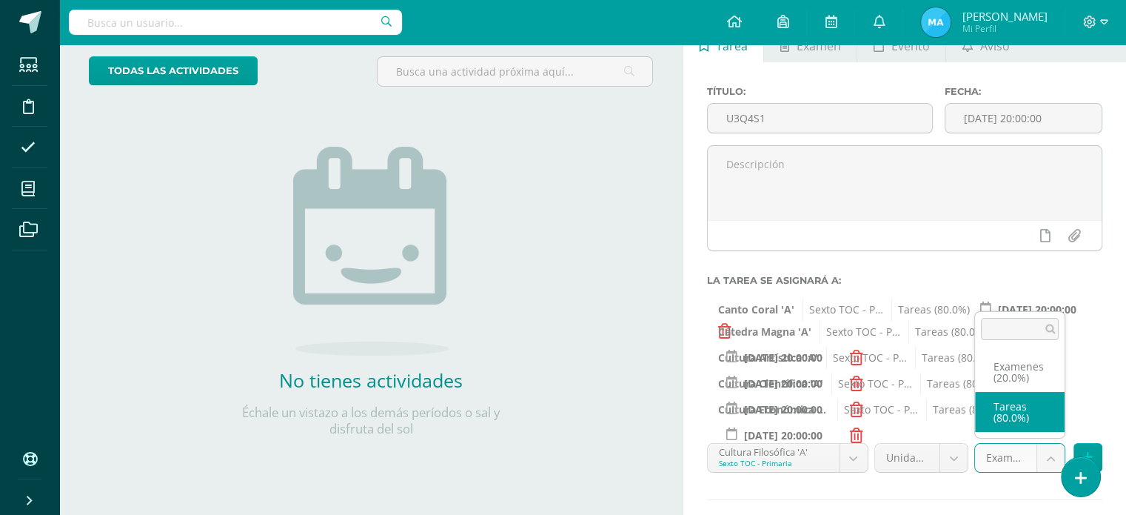
select select "138906"
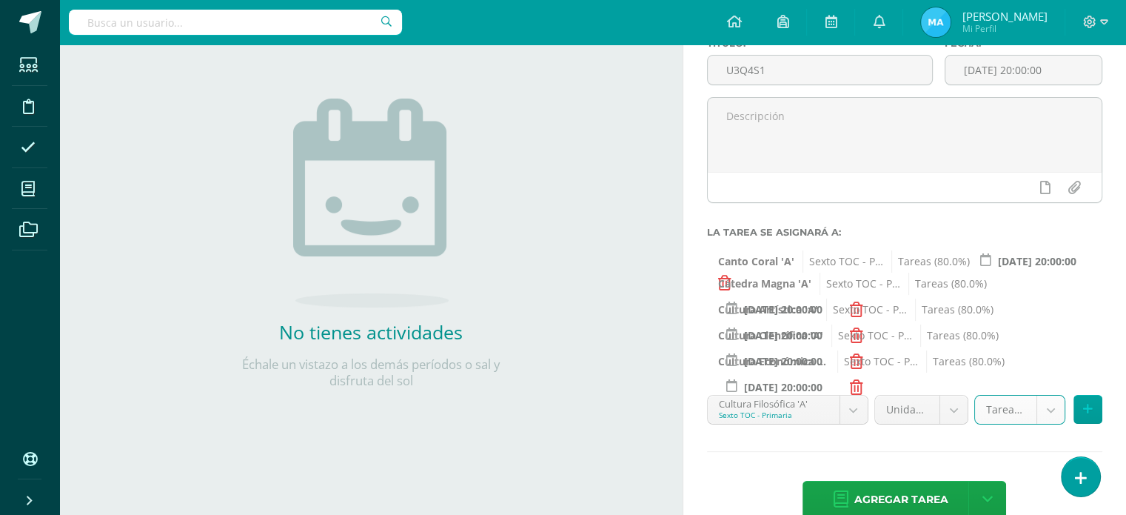
scroll to position [163, 0]
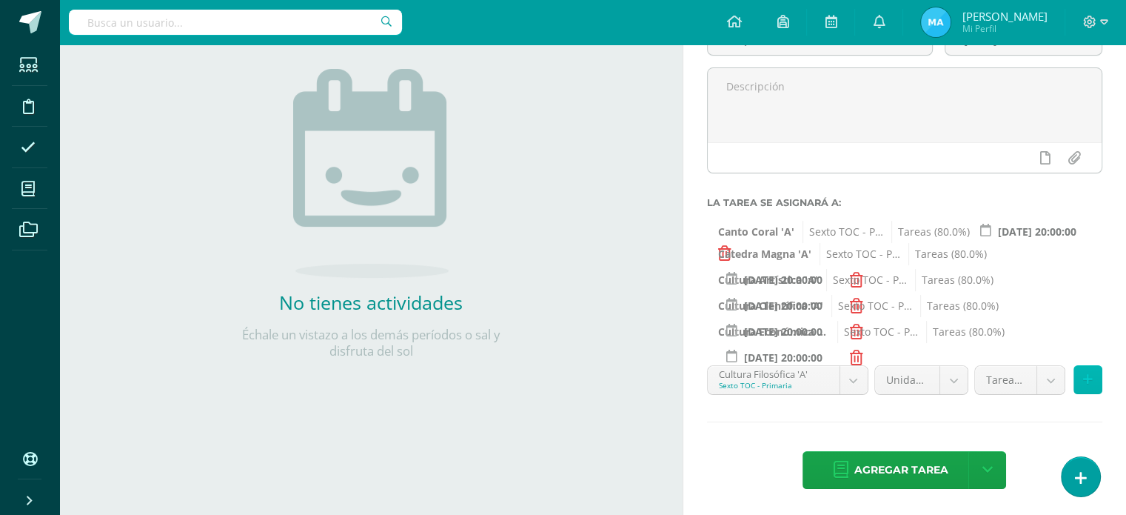
click at [1085, 378] on icon at bounding box center [1088, 379] width 10 height 13
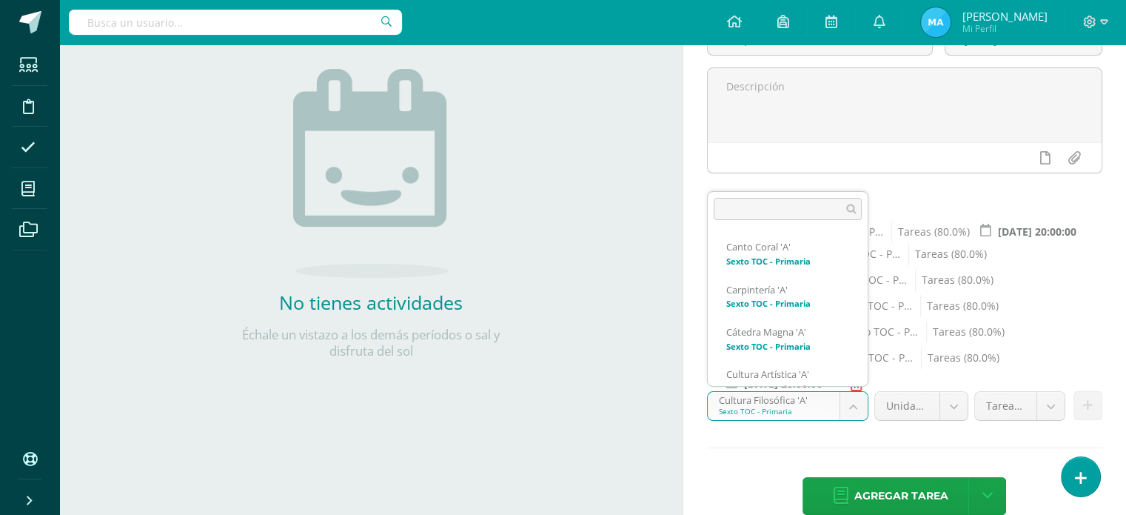
scroll to position [154, 0]
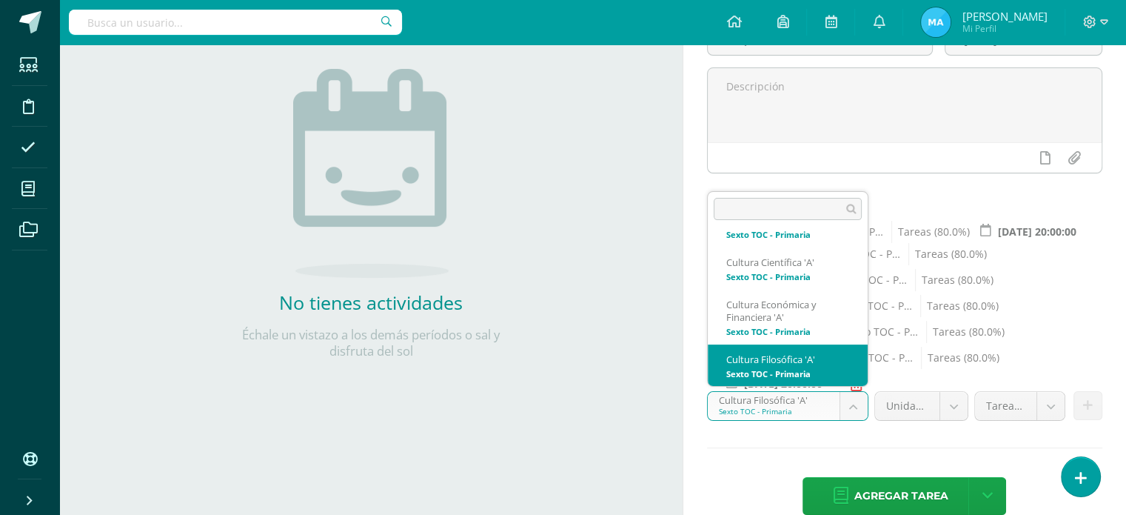
click at [862, 352] on body "Estudiantes Disciplina Asistencia Mis cursos Archivos Soporte Ayuda Reportar un…" at bounding box center [563, 94] width 1126 height 515
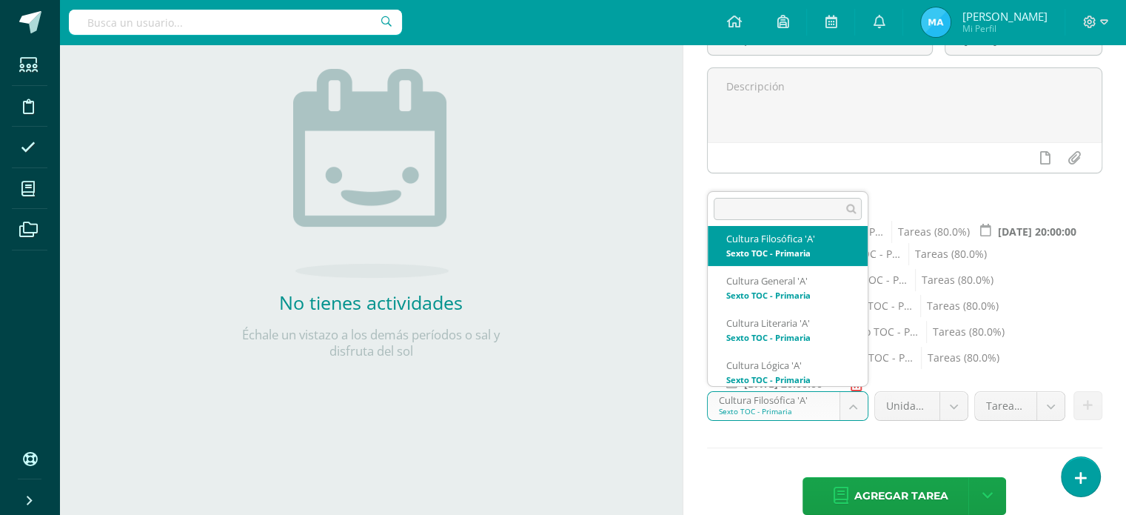
scroll to position [281, 0]
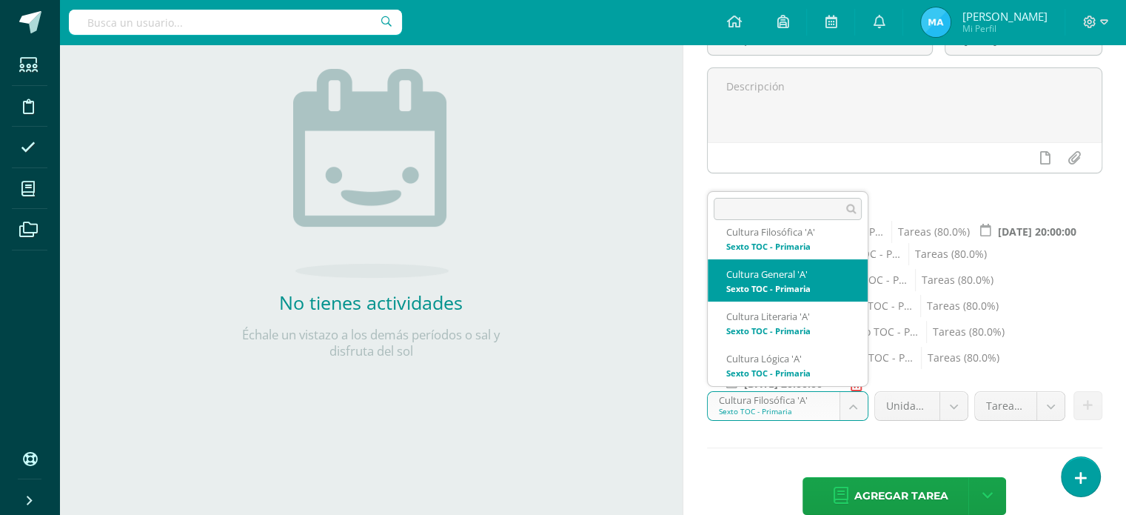
select select "138962"
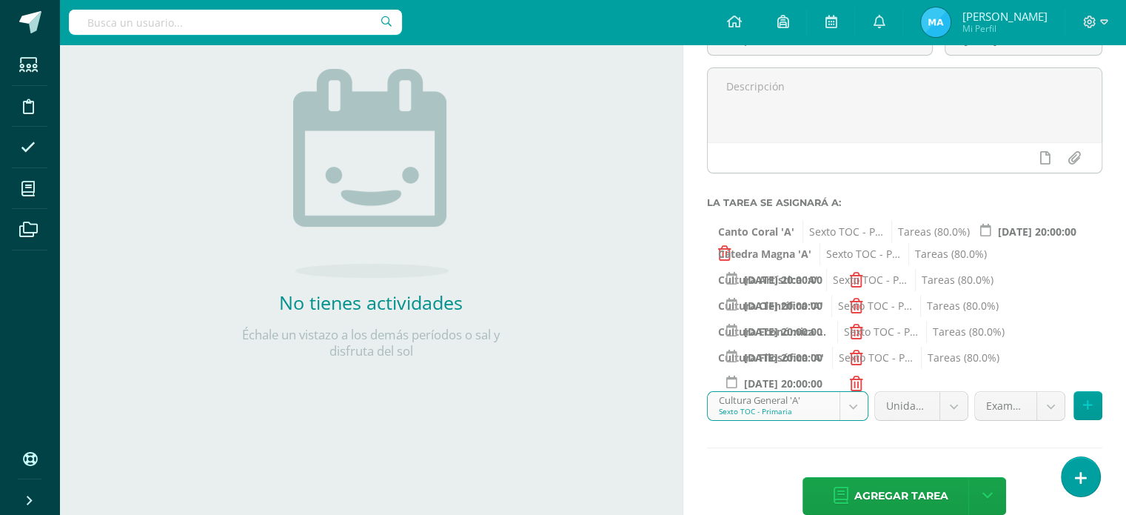
click at [1052, 352] on body "Estudiantes Disciplina Asistencia Mis cursos Archivos Soporte Ayuda Reportar un…" at bounding box center [563, 94] width 1126 height 515
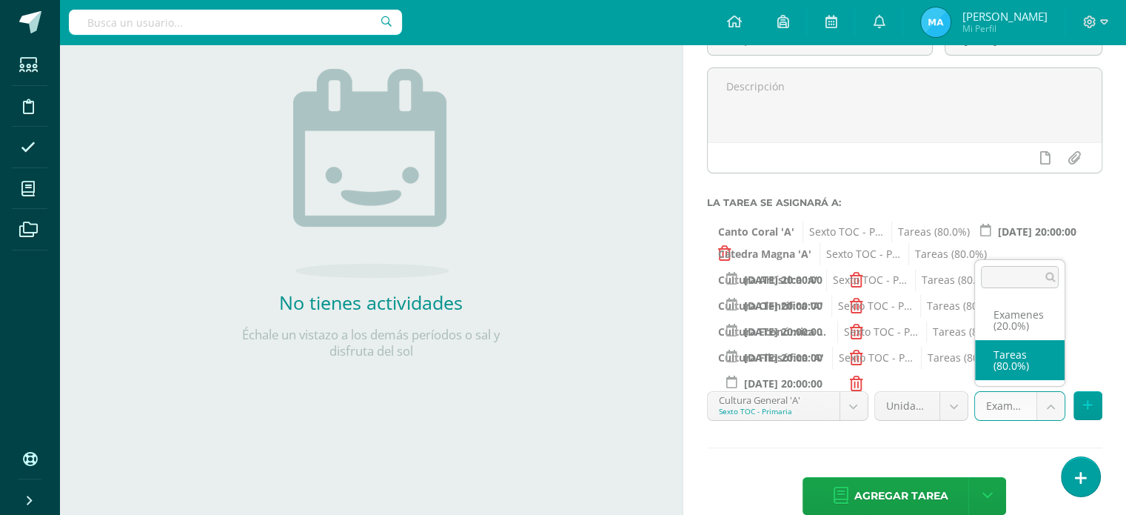
select select "138971"
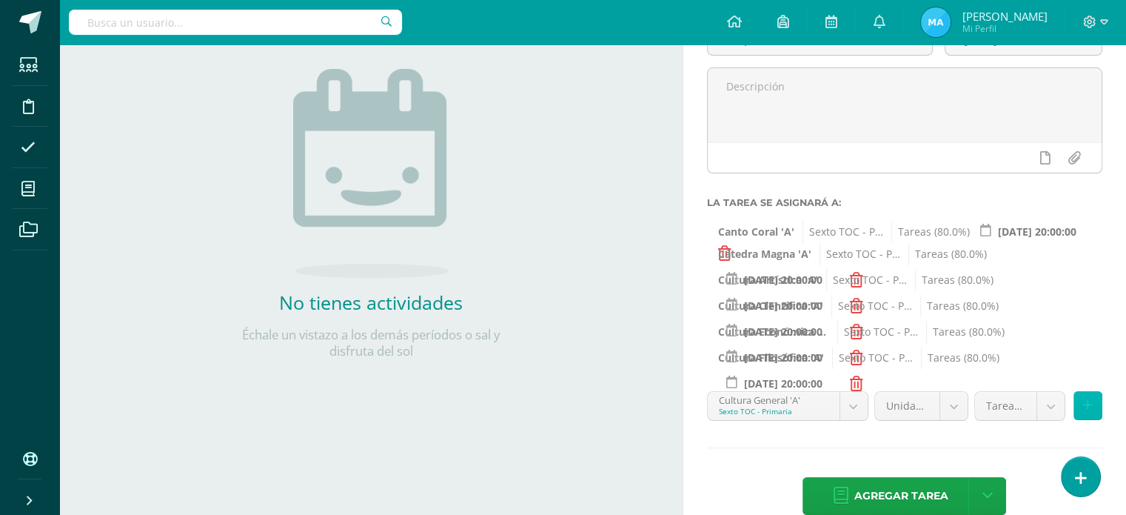
click at [1091, 406] on icon at bounding box center [1088, 405] width 10 height 13
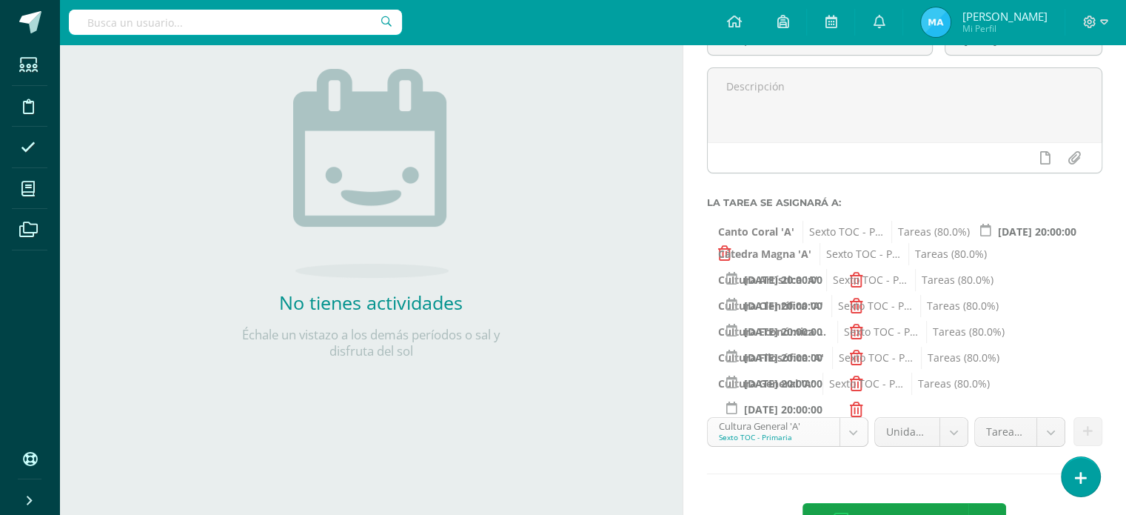
scroll to position [196, 0]
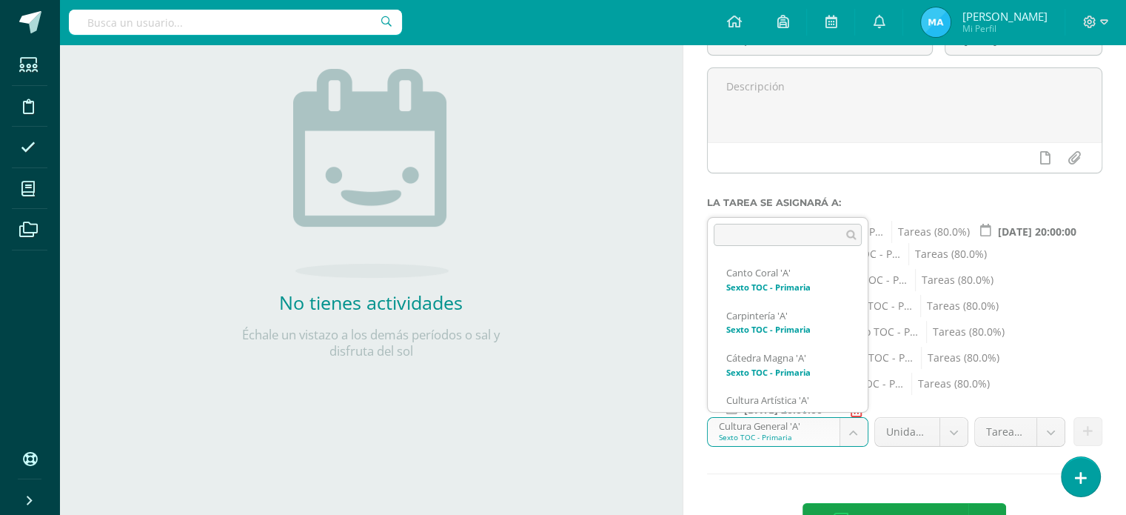
click at [847, 352] on body "Estudiantes Disciplina Asistencia Mis cursos Archivos Soporte Ayuda Reportar un…" at bounding box center [563, 94] width 1126 height 515
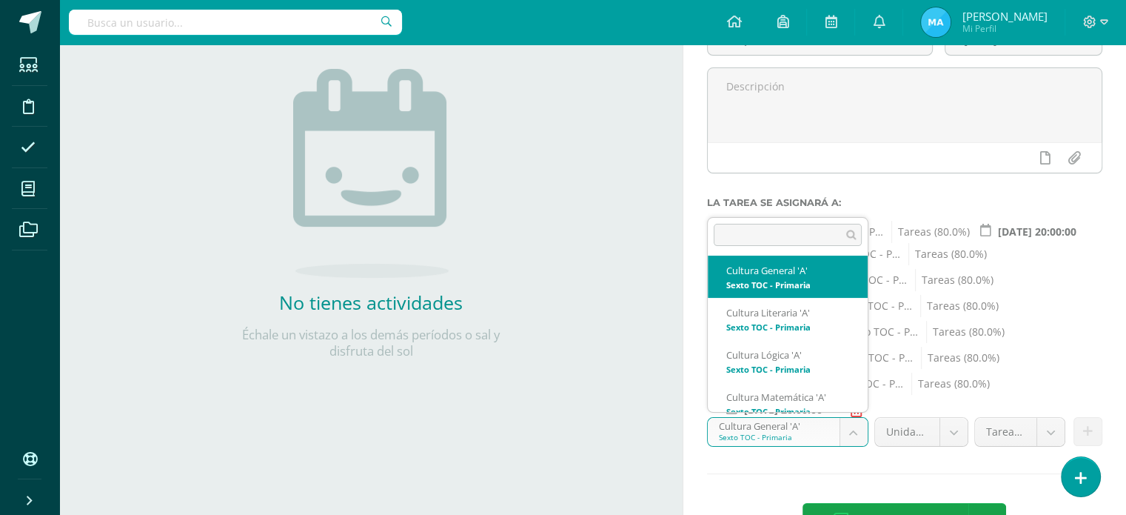
scroll to position [312, 0]
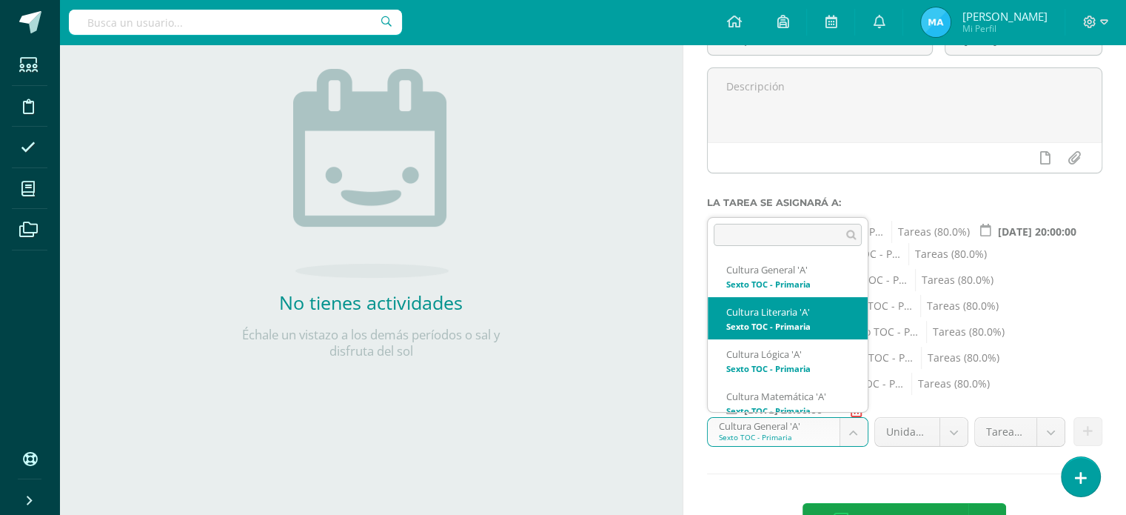
select select "139040"
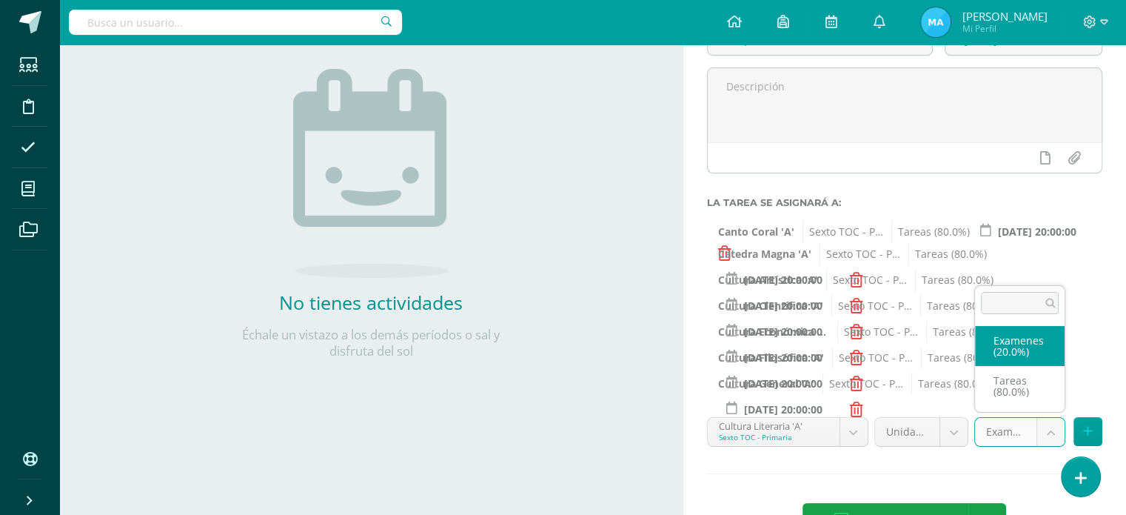
click at [1049, 352] on body "Estudiantes Disciplina Asistencia Mis cursos Archivos Soporte Ayuda Reportar un…" at bounding box center [563, 94] width 1126 height 515
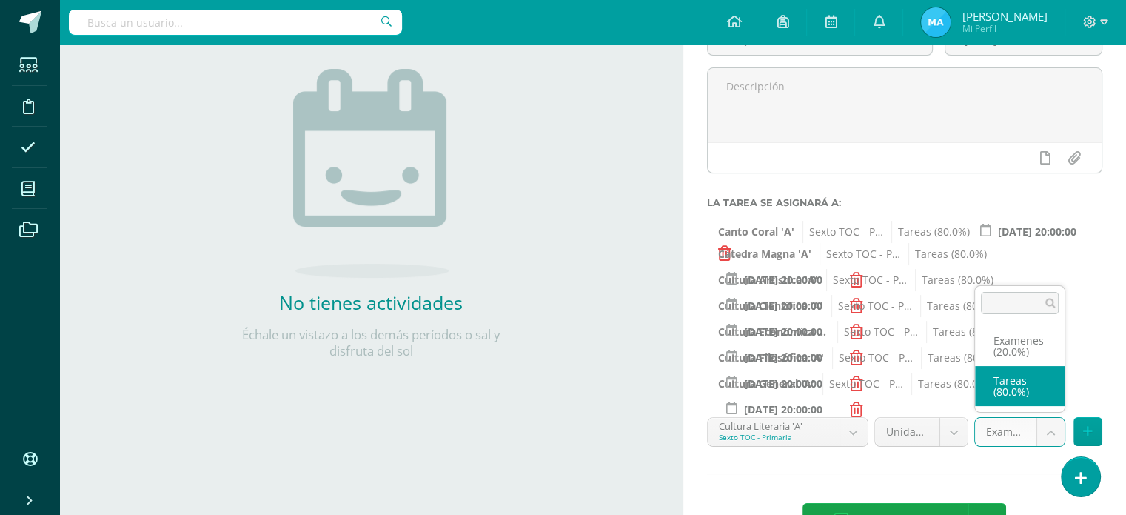
select select "139049"
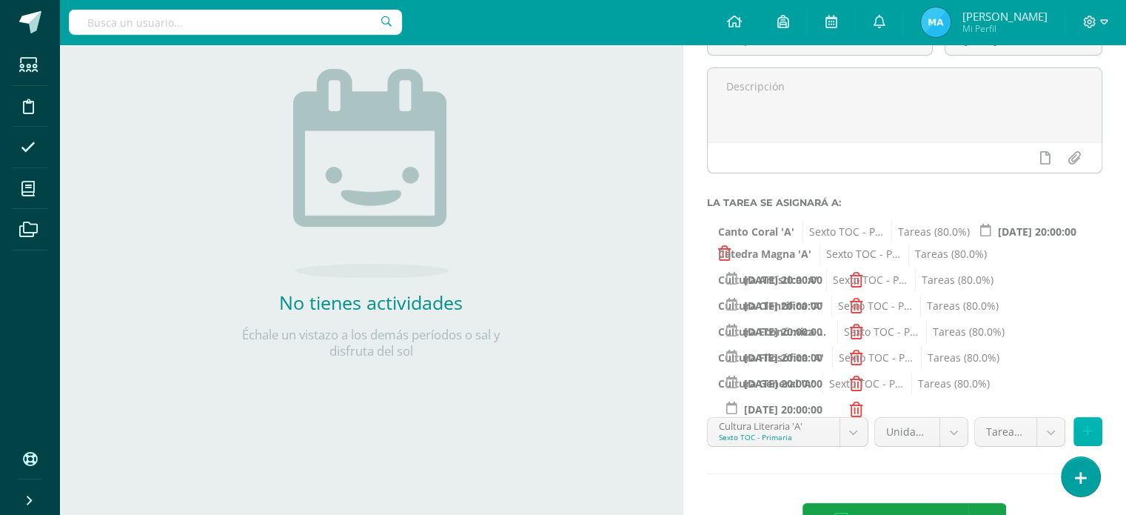
click at [1087, 426] on icon at bounding box center [1088, 431] width 10 height 13
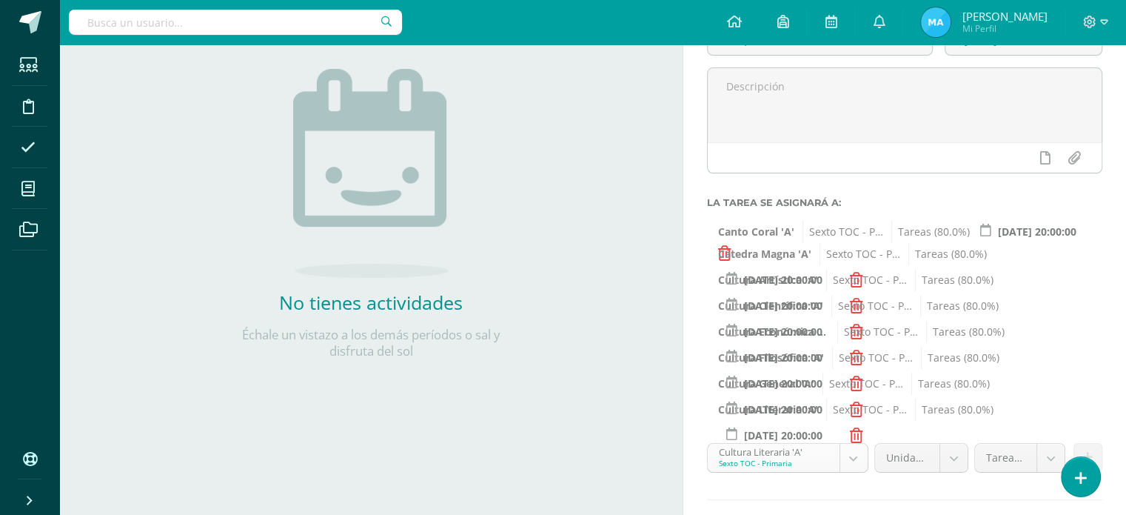
scroll to position [238, 0]
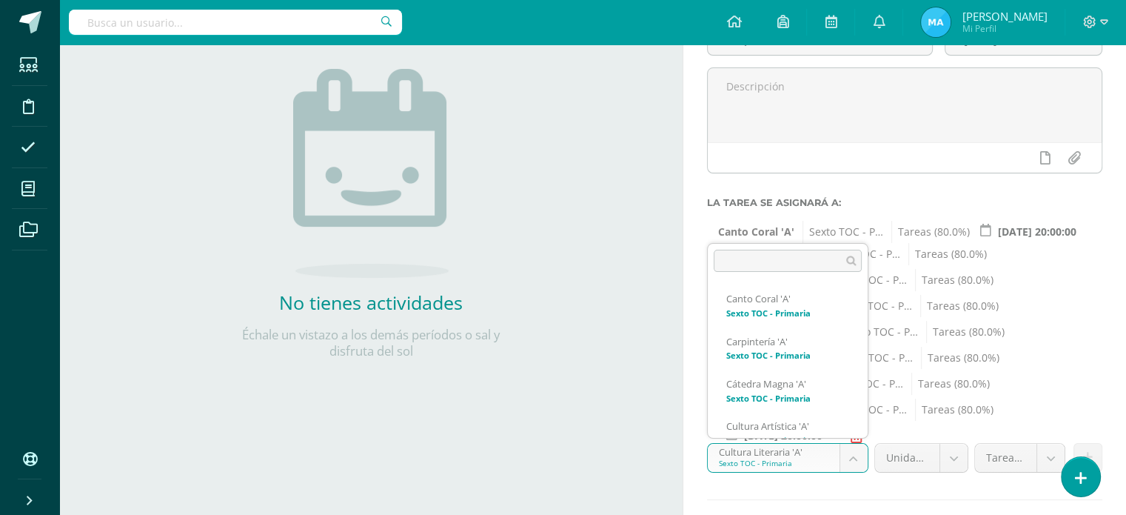
click at [858, 352] on body "Estudiantes Disciplina Asistencia Mis cursos Archivos Soporte Ayuda Reportar un…" at bounding box center [563, 94] width 1126 height 515
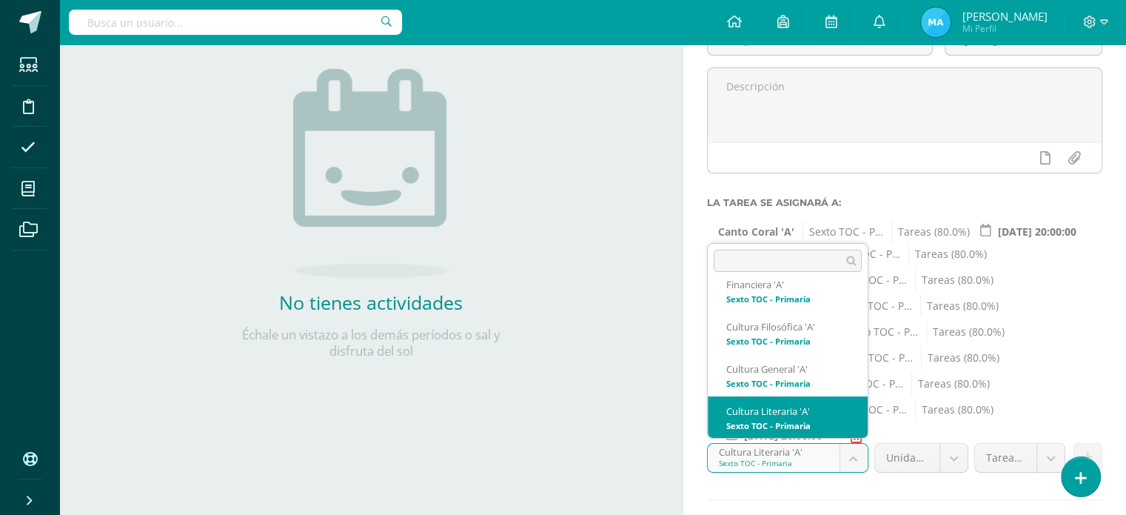
scroll to position [281, 0]
select select "138923"
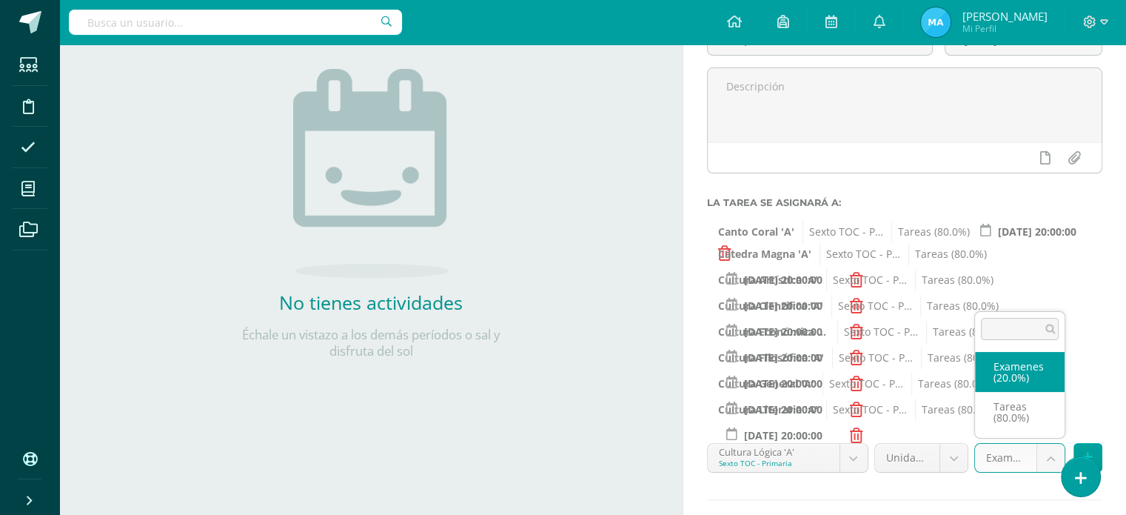
click at [1054, 352] on body "Estudiantes Disciplina Asistencia Mis cursos Archivos Soporte Ayuda Reportar un…" at bounding box center [563, 94] width 1126 height 515
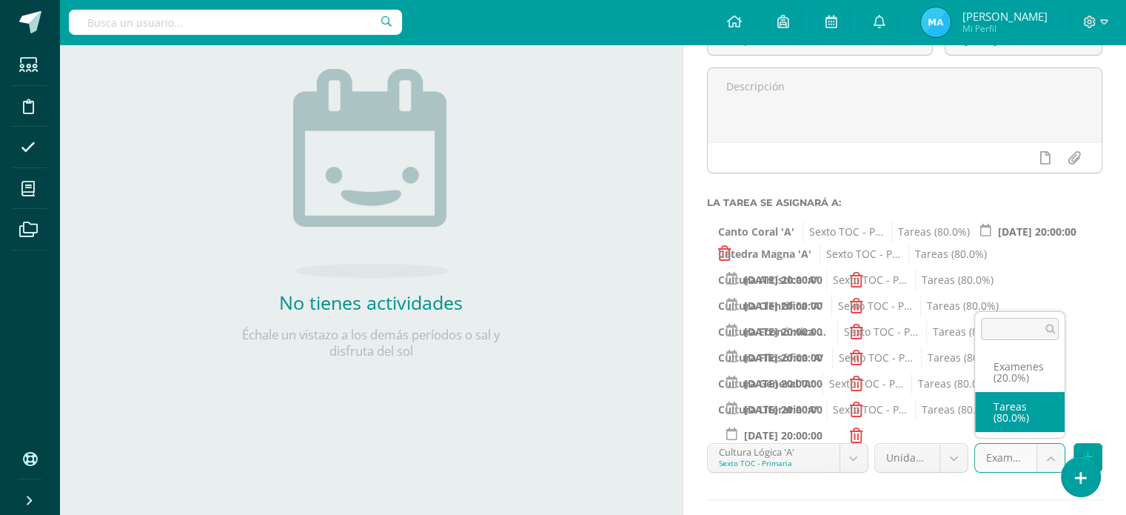
select select "138932"
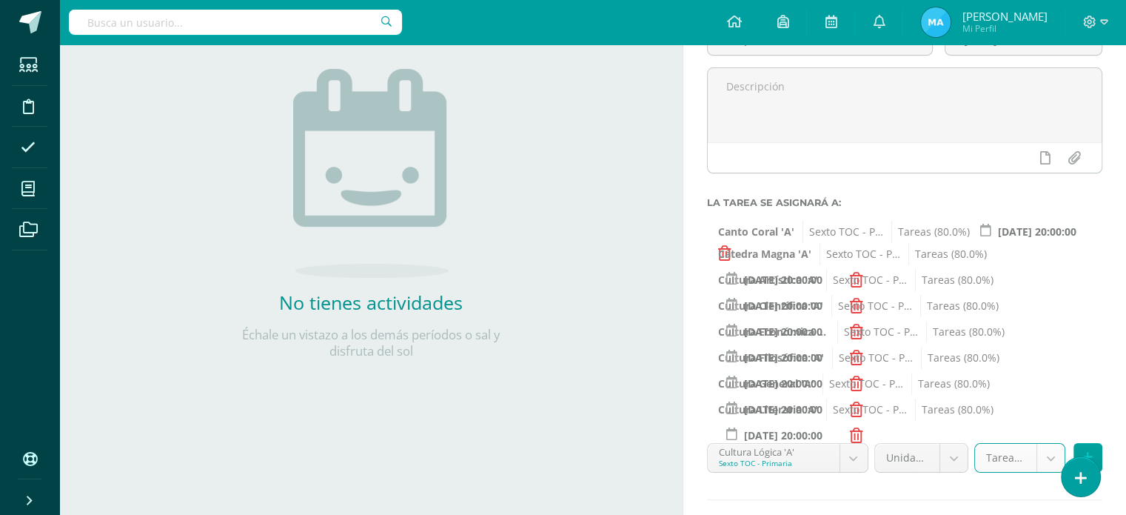
scroll to position [240, 0]
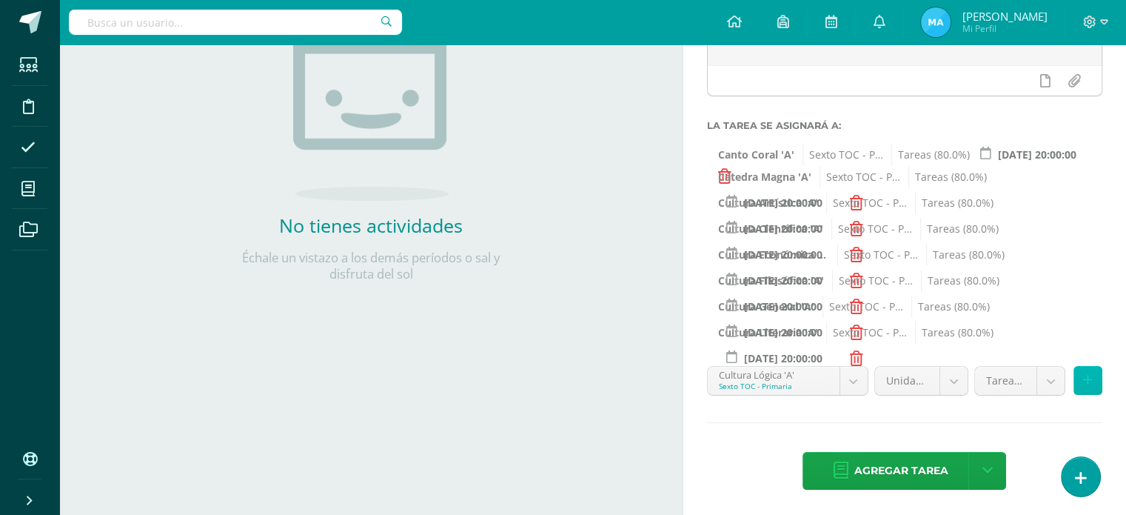
click at [1080, 384] on button at bounding box center [1088, 380] width 29 height 29
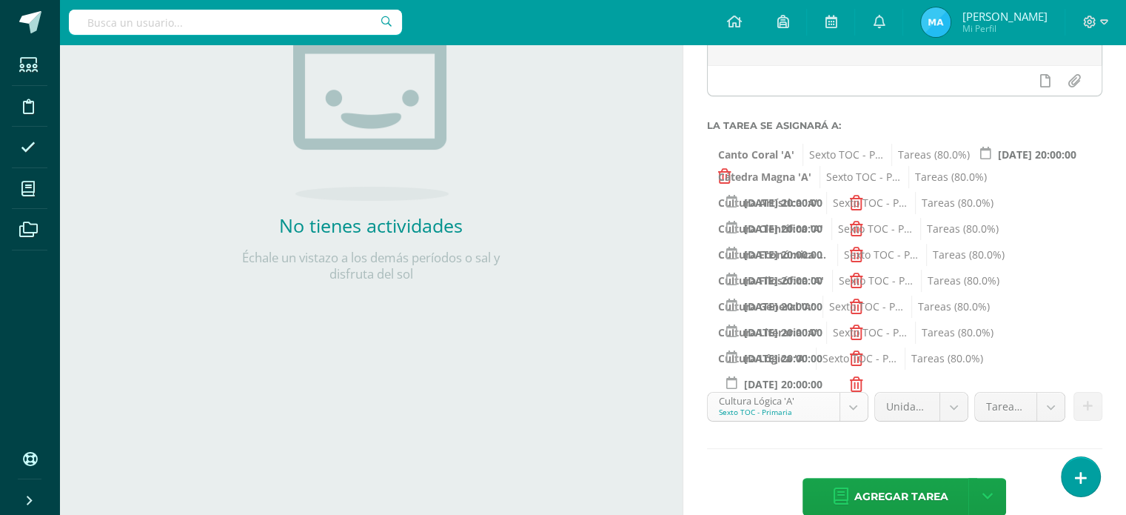
scroll to position [281, 0]
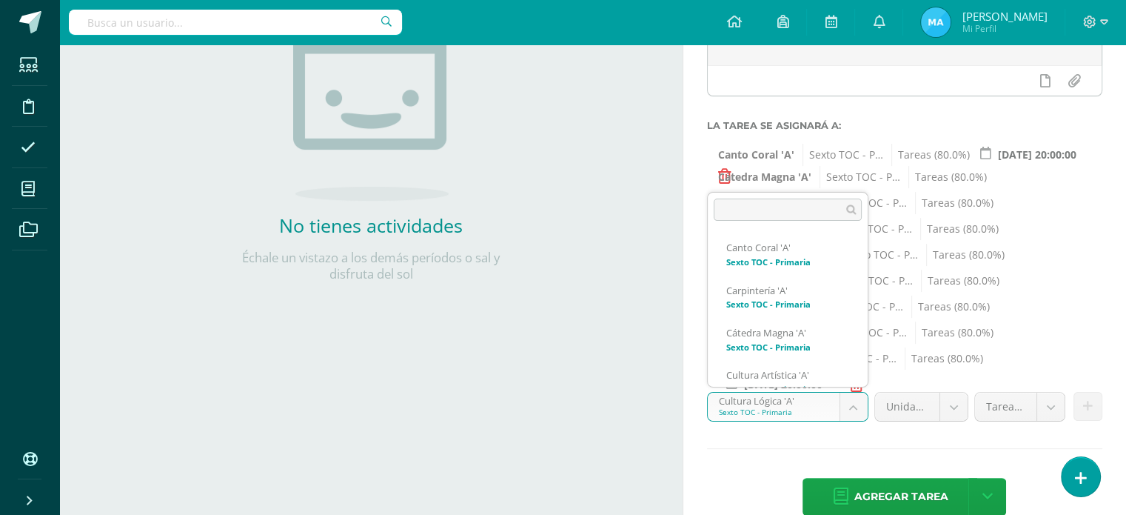
click at [853, 275] on body "Estudiantes Disciplina Asistencia Mis cursos Archivos Soporte Ayuda Reportar un…" at bounding box center [563, 17] width 1126 height 515
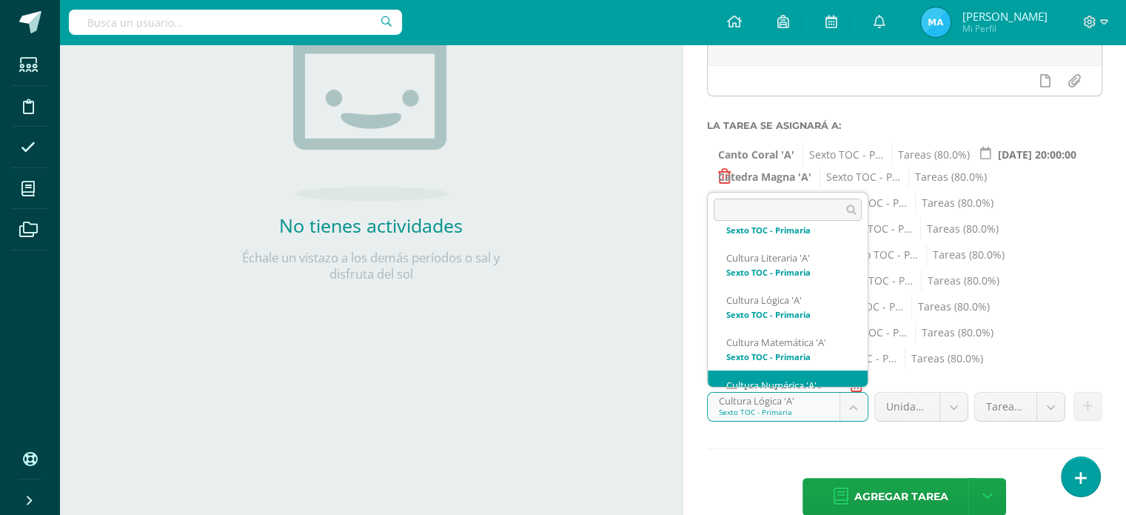
scroll to position [366, 0]
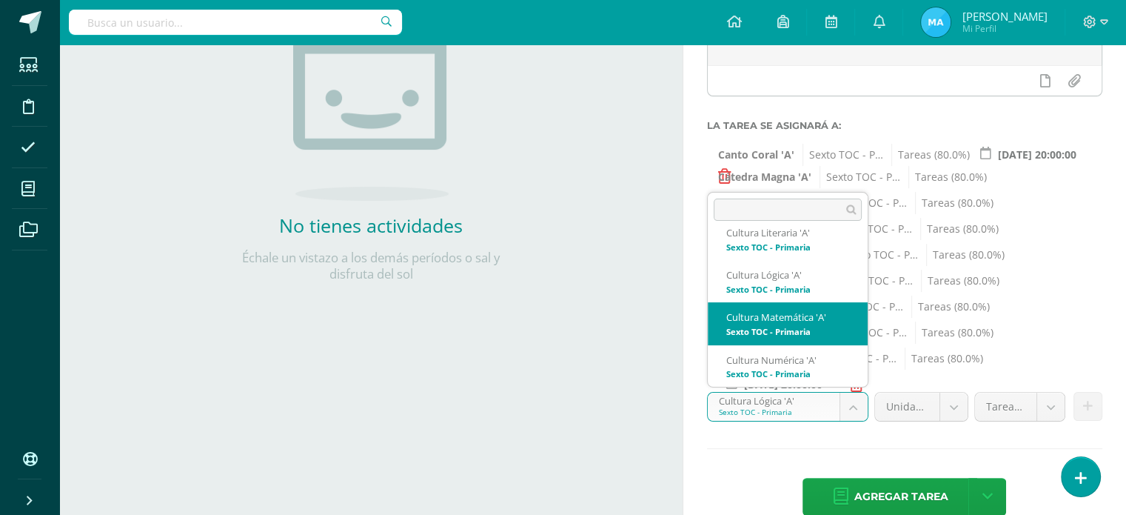
select select "138858"
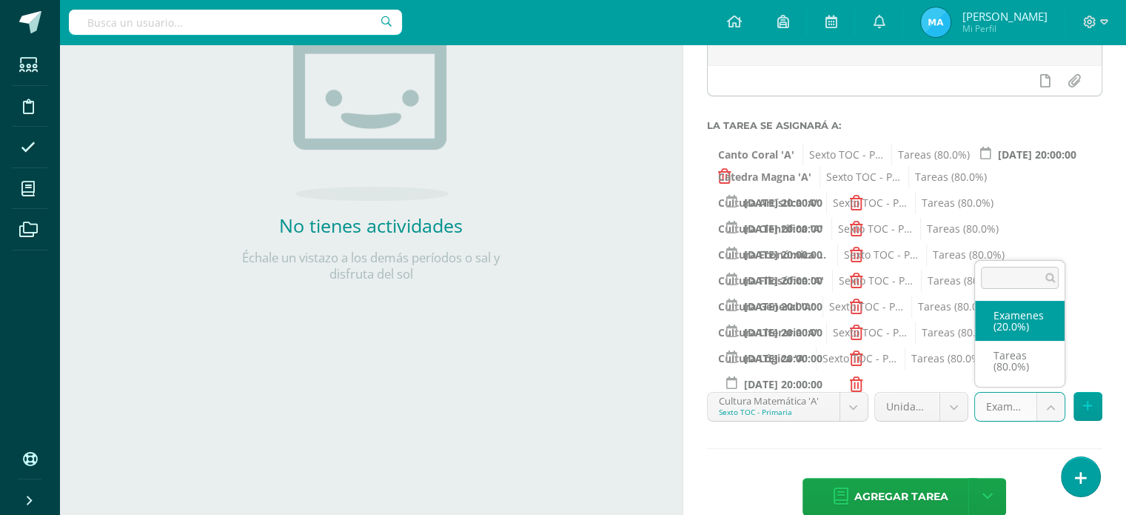
click at [1041, 275] on body "Estudiantes Disciplina Asistencia Mis cursos Archivos Soporte Ayuda Reportar un…" at bounding box center [563, 17] width 1126 height 515
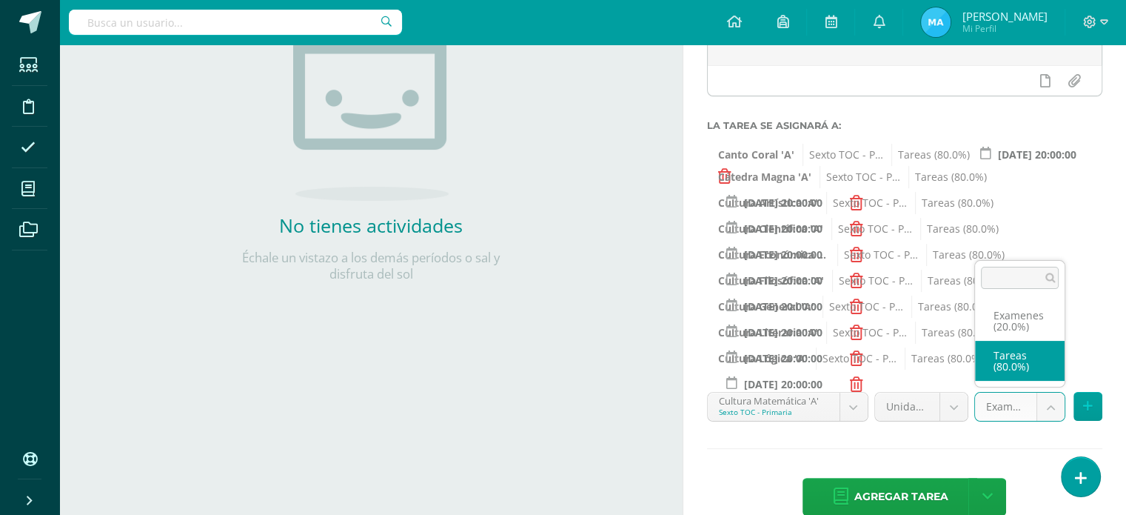
select select "138867"
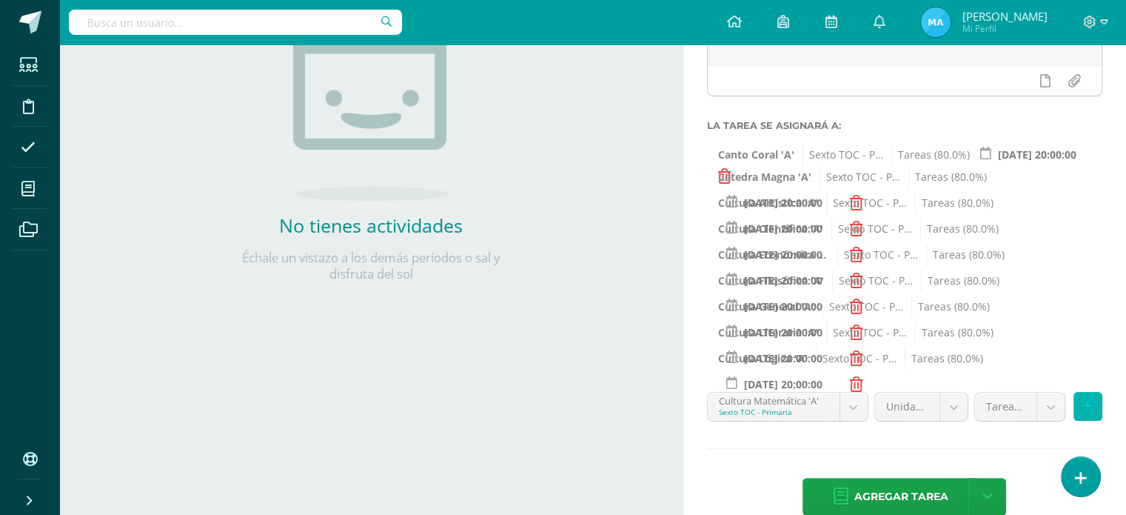
click at [1096, 402] on button at bounding box center [1088, 406] width 29 height 29
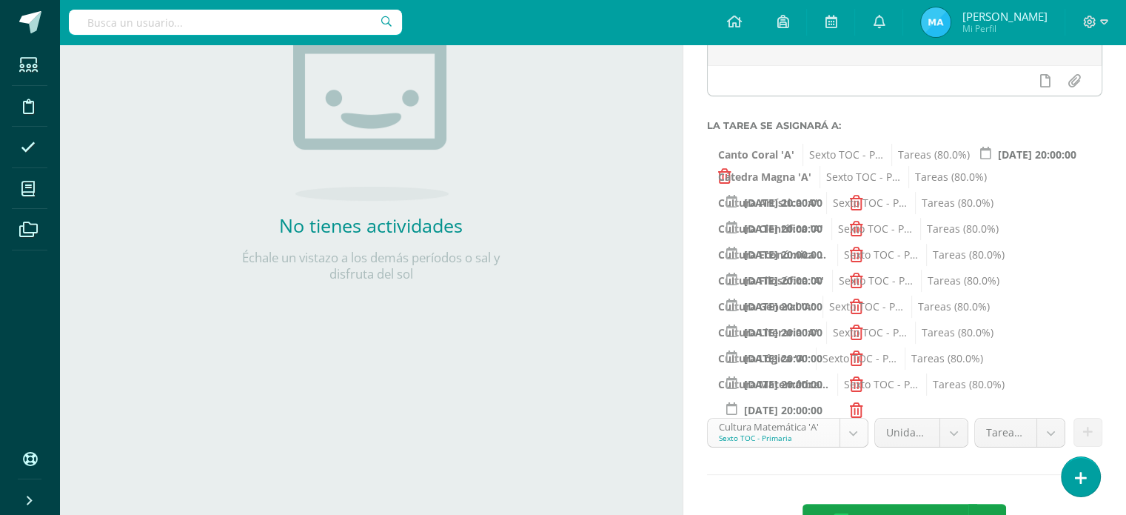
scroll to position [323, 0]
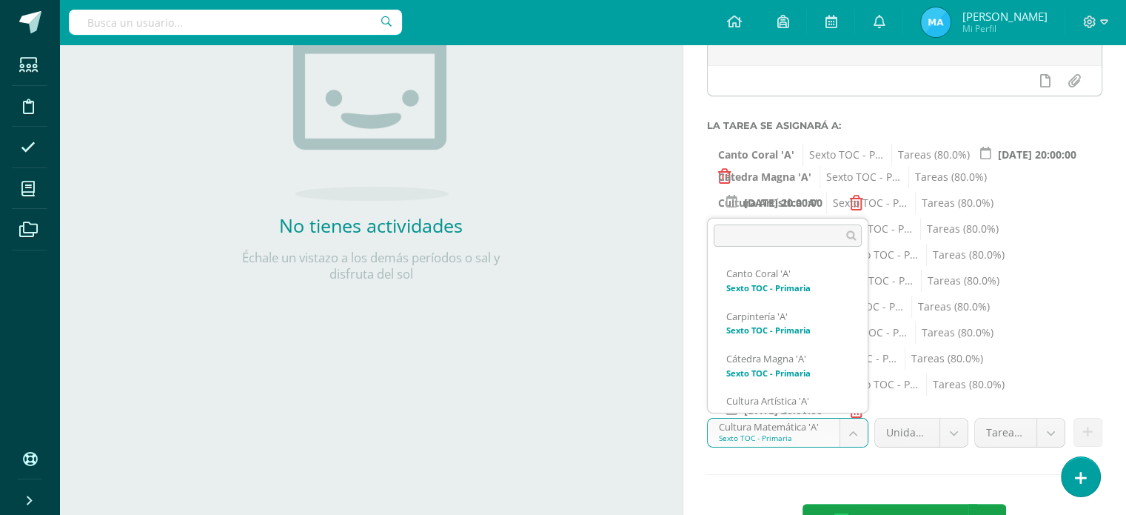
click at [849, 275] on body "Estudiantes Disciplina Asistencia Mis cursos Archivos Soporte Ayuda Reportar un…" at bounding box center [563, 17] width 1126 height 515
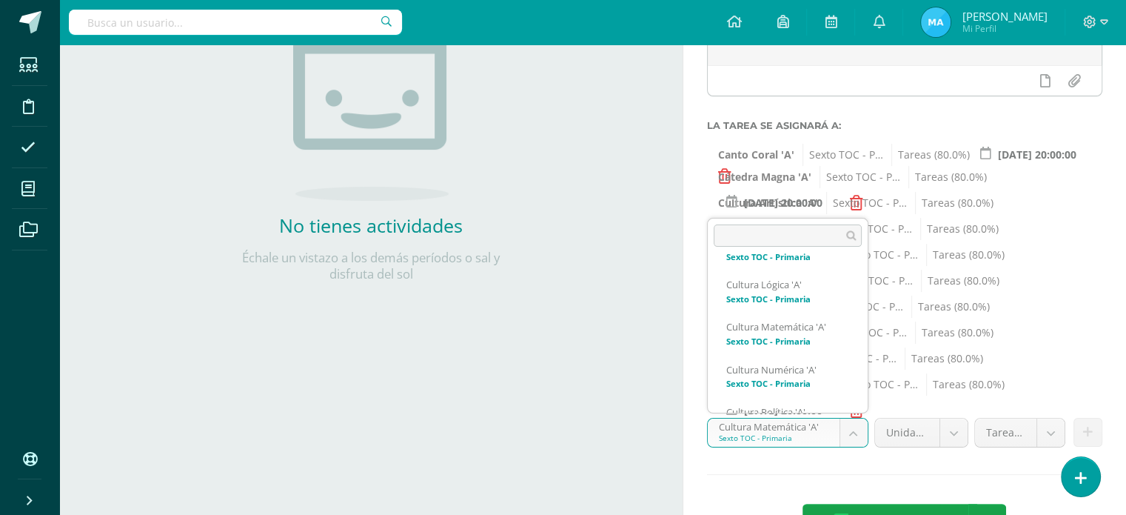
scroll to position [412, 0]
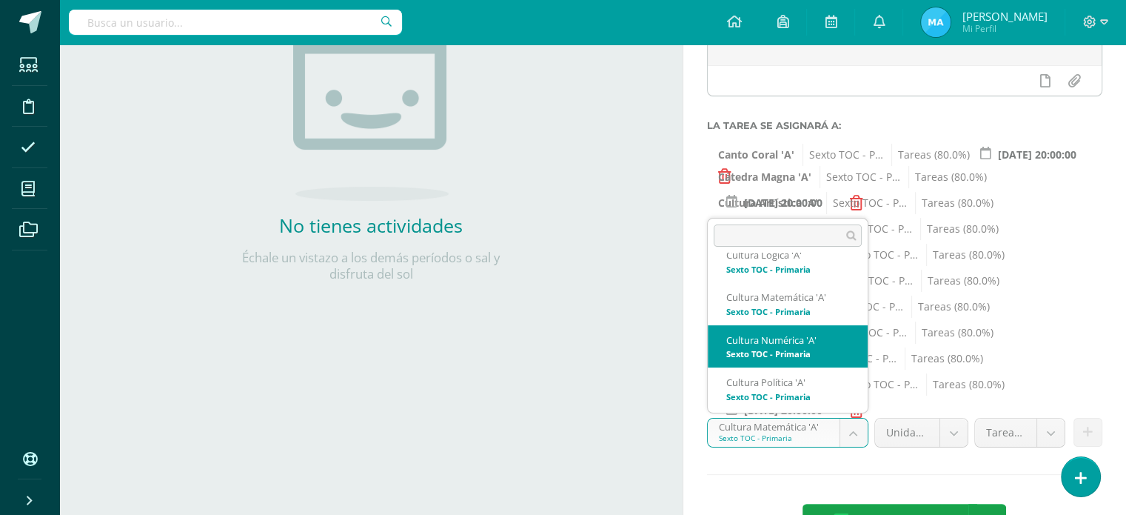
select select "138871"
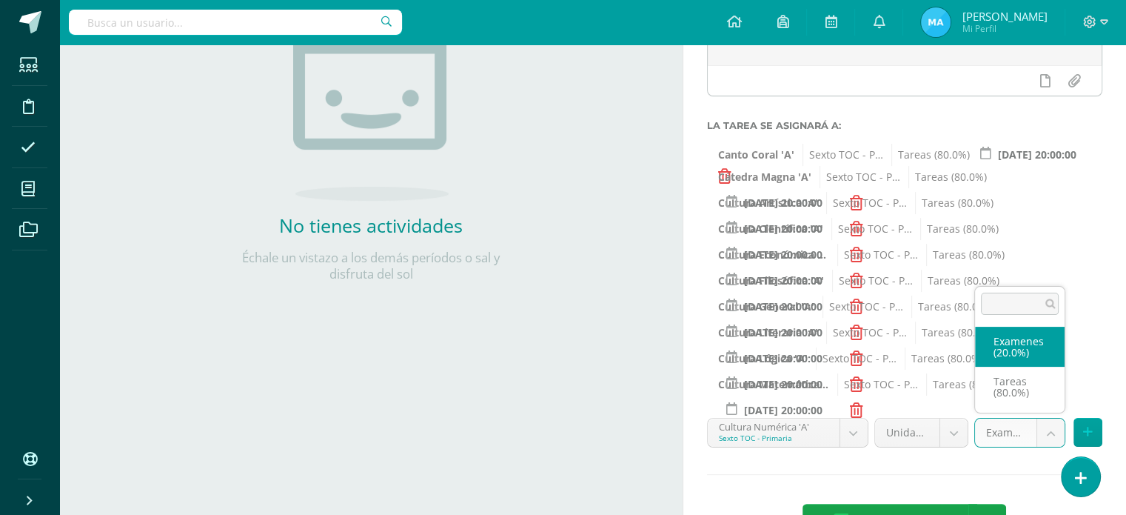
click at [1050, 275] on body "Estudiantes Disciplina Asistencia Mis cursos Archivos Soporte Ayuda Reportar un…" at bounding box center [563, 17] width 1126 height 515
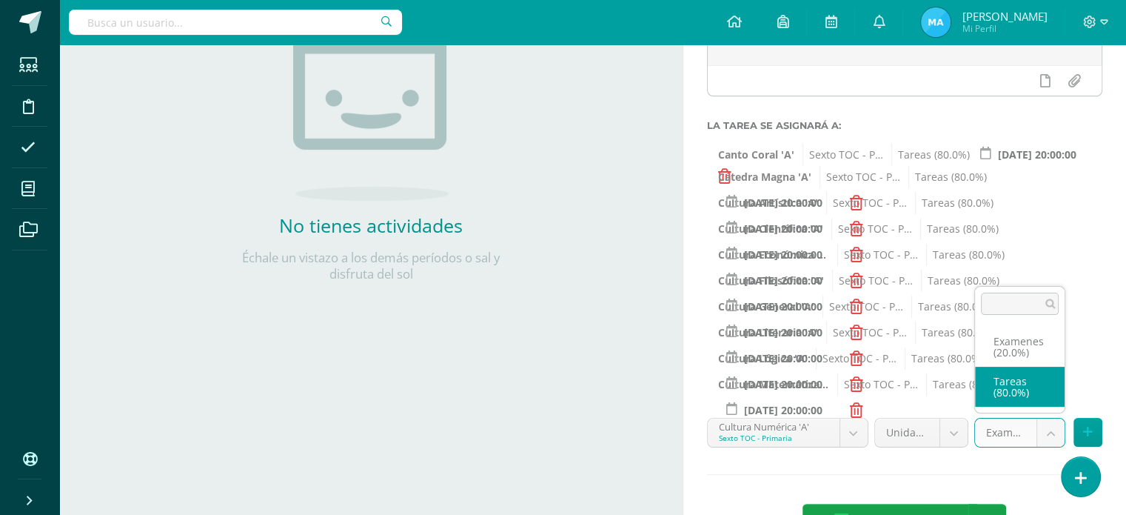
select select "138880"
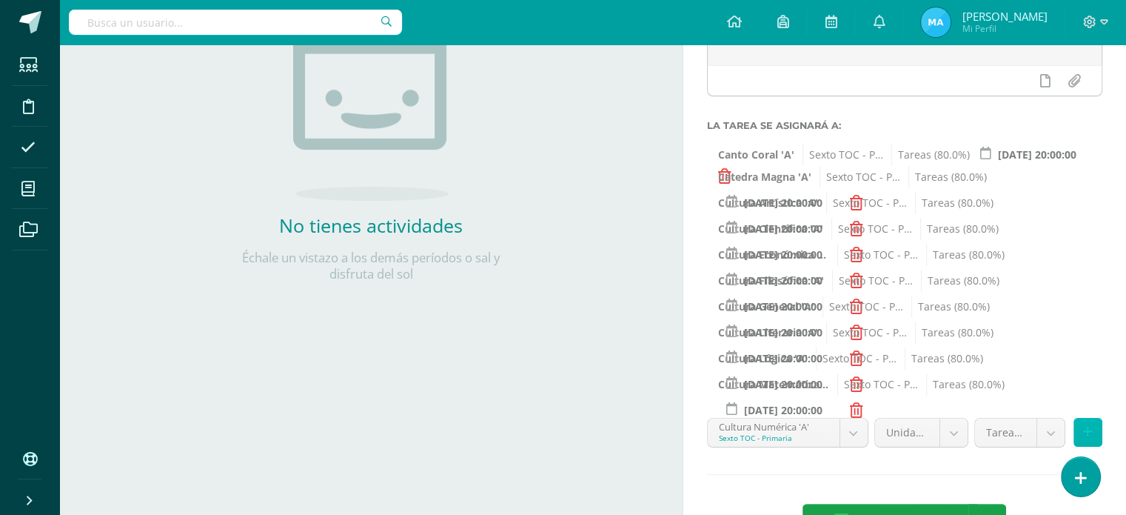
click at [1088, 427] on icon at bounding box center [1088, 432] width 10 height 13
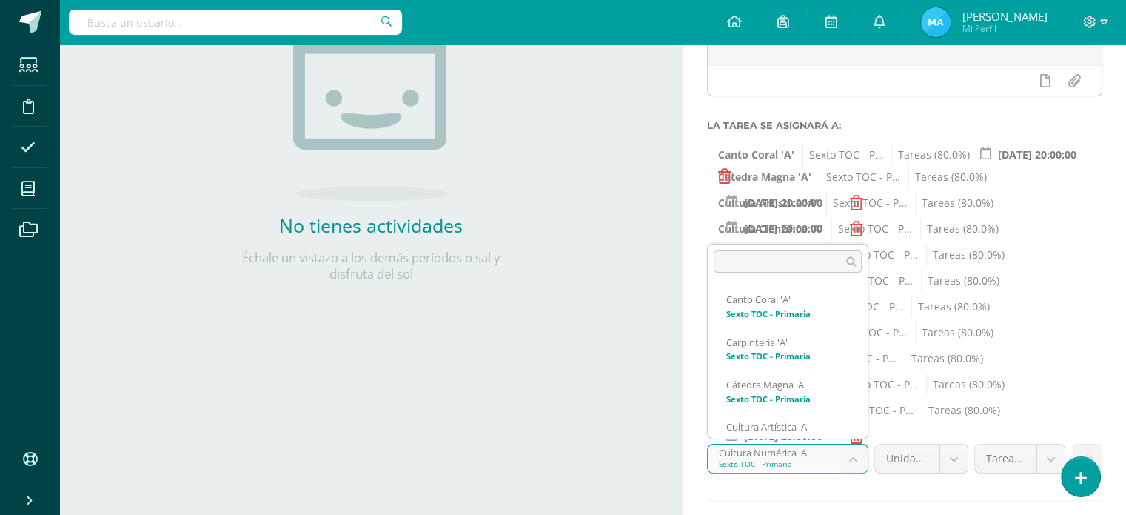
click at [853, 275] on body "Estudiantes Disciplina Asistencia Mis cursos Archivos Soporte Ayuda Reportar un…" at bounding box center [563, 17] width 1126 height 515
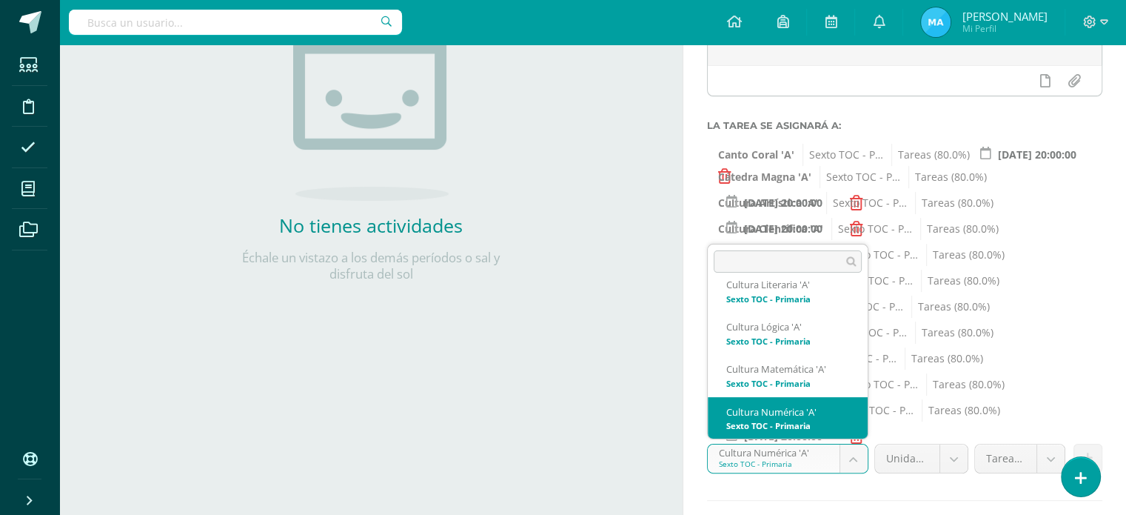
scroll to position [408, 0]
select select "138949"
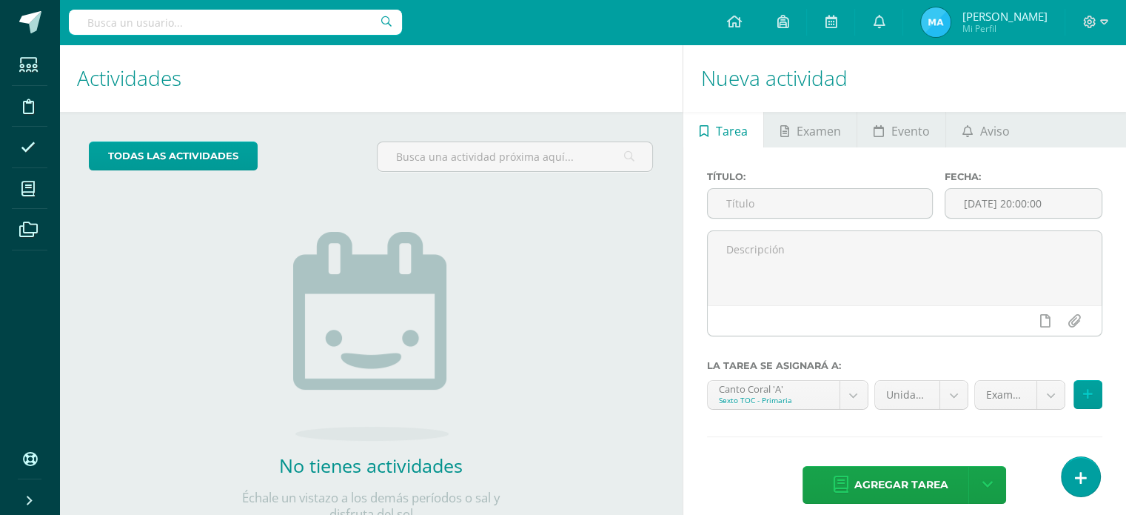
scroll to position [54, 0]
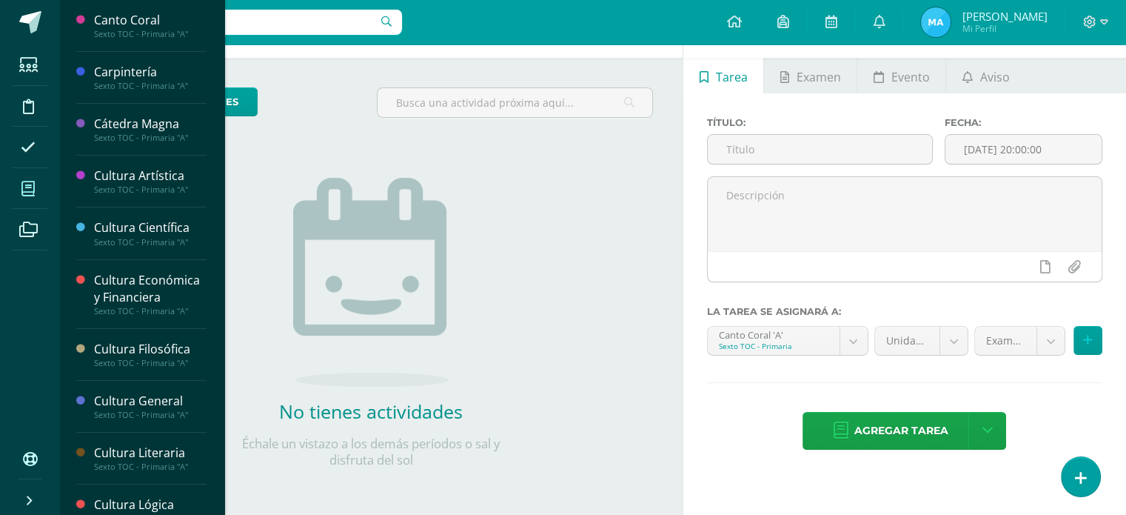
click at [36, 178] on span at bounding box center [28, 188] width 33 height 33
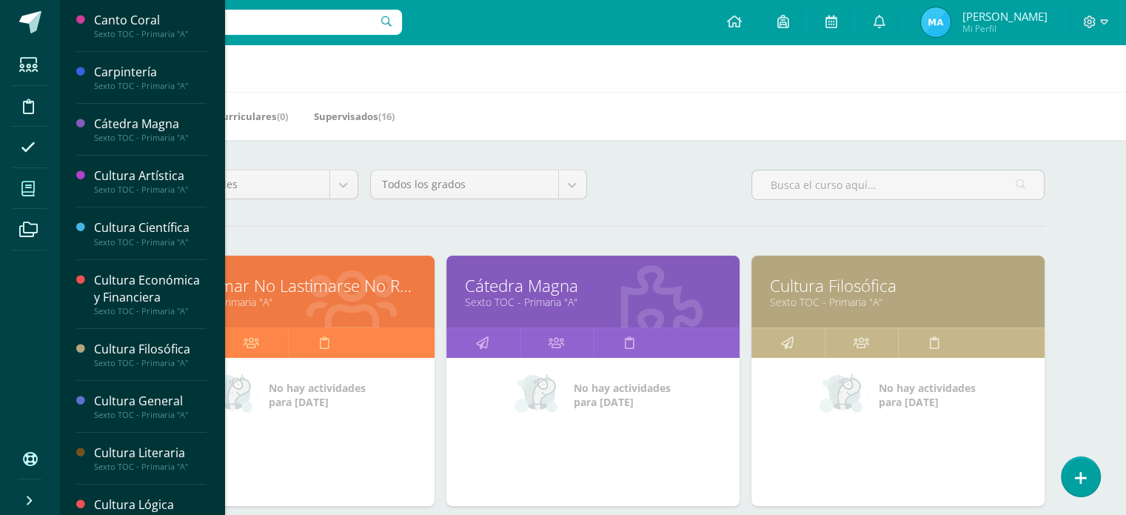
scroll to position [11, 0]
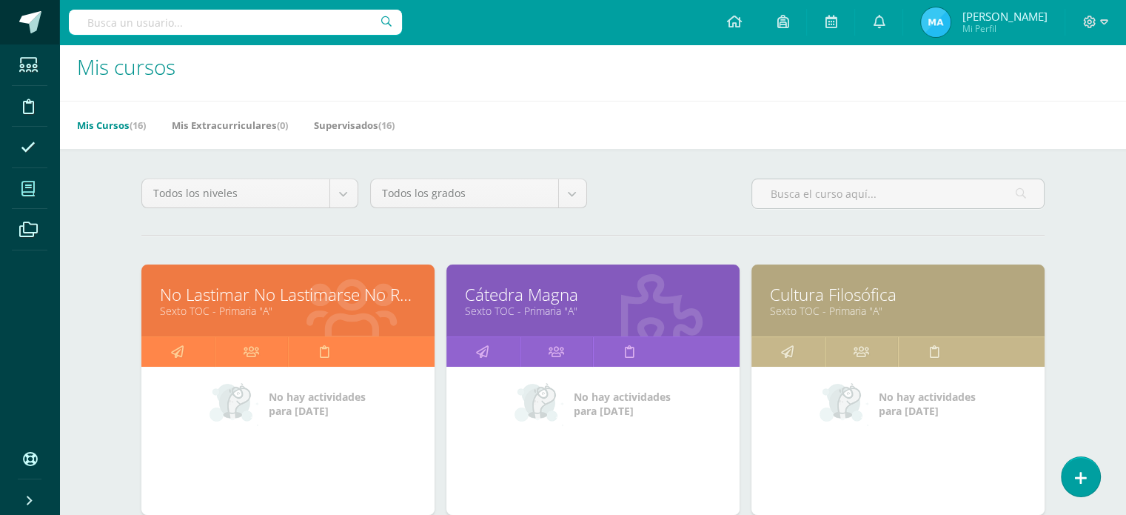
click at [30, 12] on span at bounding box center [30, 22] width 22 height 22
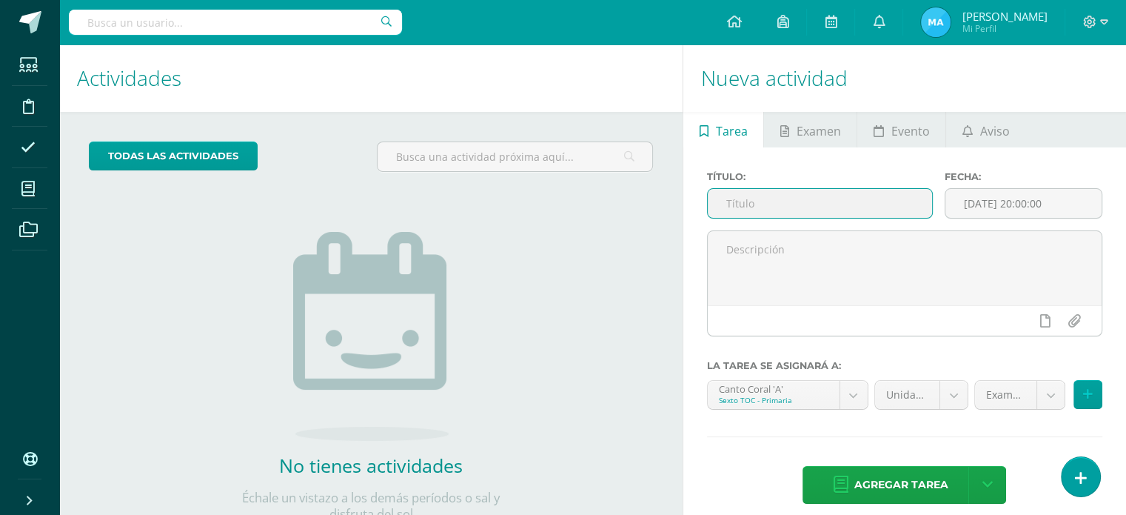
click at [790, 199] on input "text" at bounding box center [820, 203] width 224 height 29
type input "U3Q4S1"
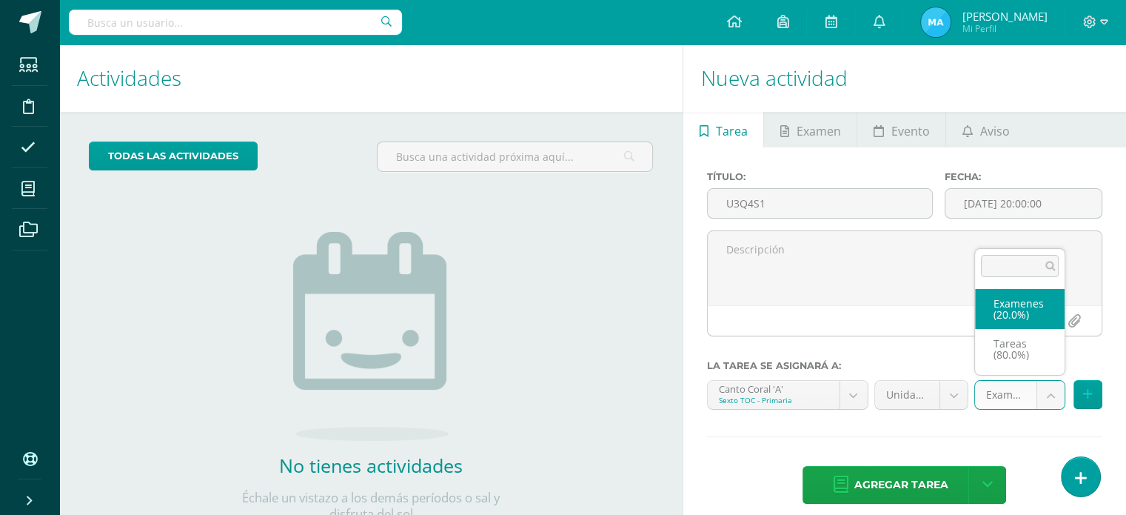
click at [1060, 393] on body "Estudiantes Disciplina Asistencia Mis cursos Archivos Soporte Ayuda Reportar un…" at bounding box center [563, 257] width 1126 height 515
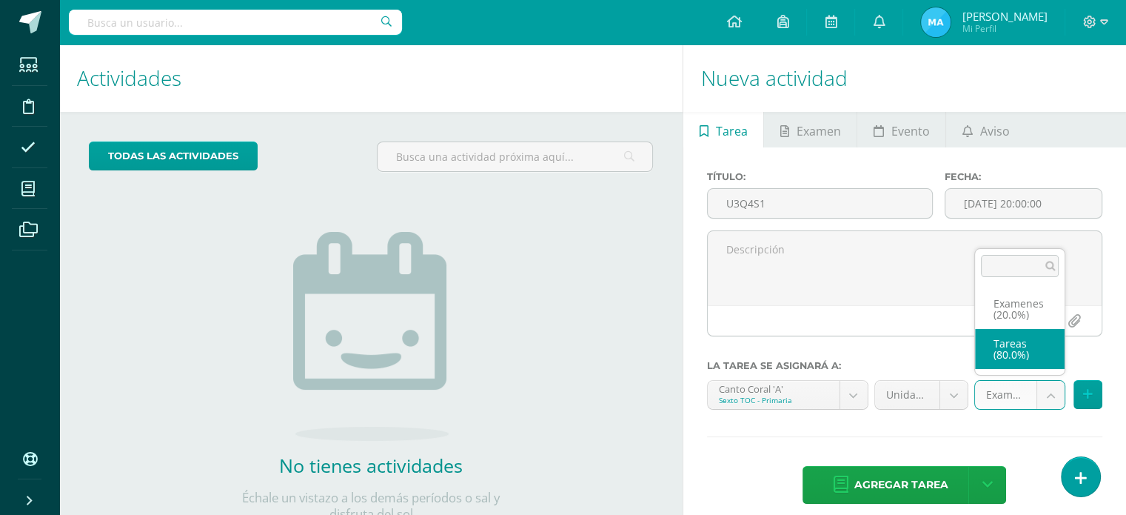
select select "138984"
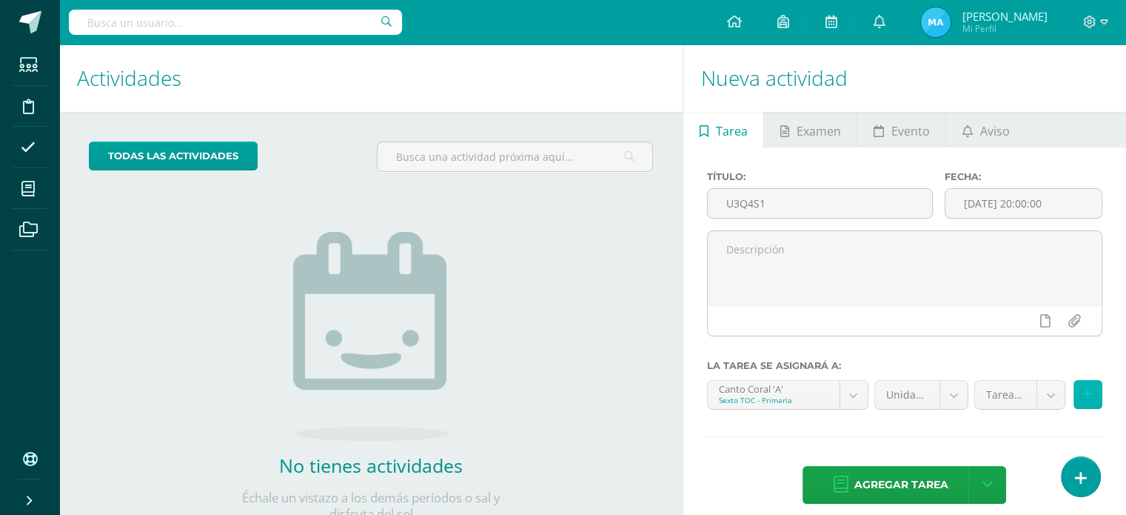
click at [1091, 391] on icon at bounding box center [1088, 394] width 10 height 13
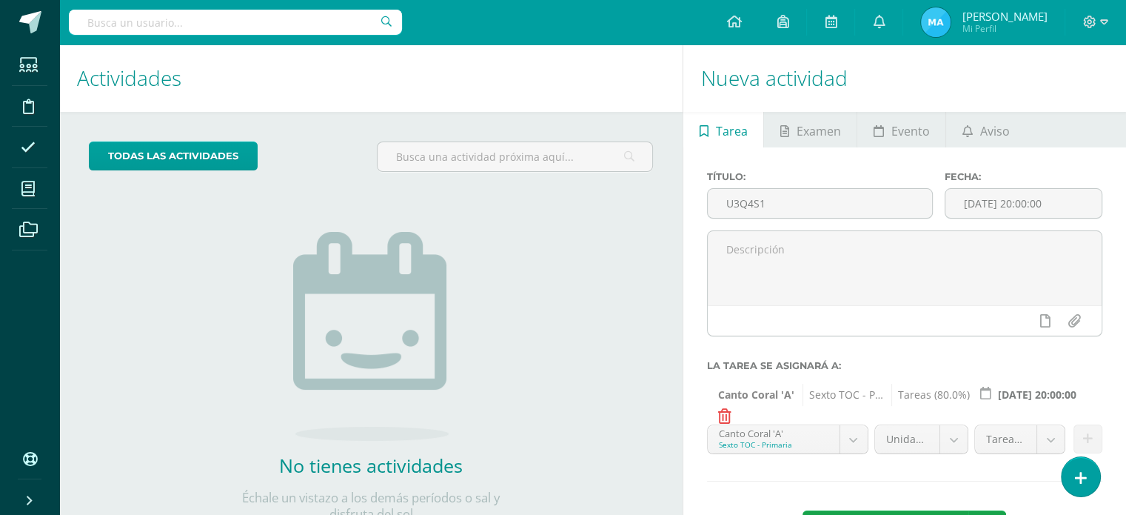
scroll to position [59, 0]
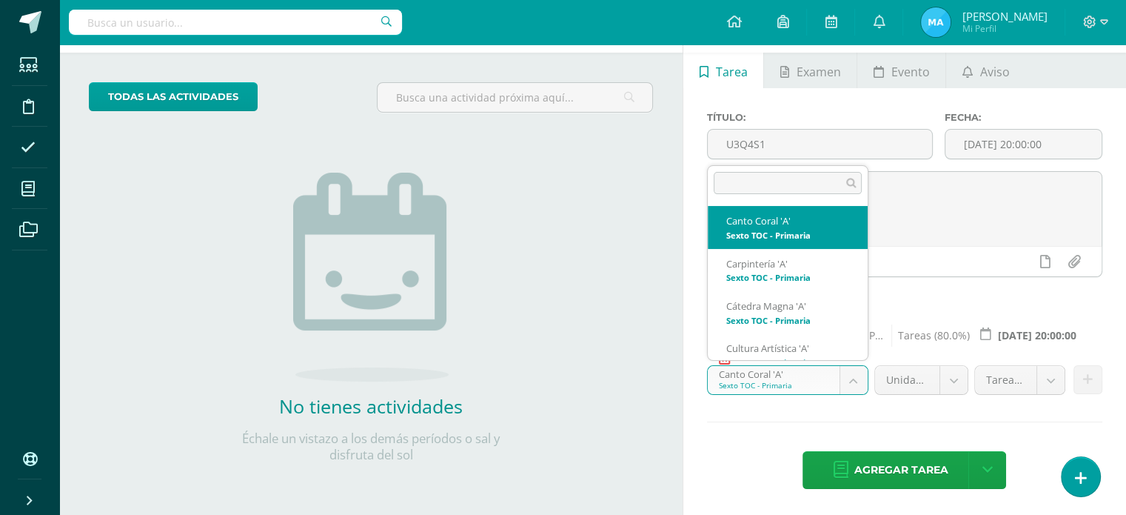
click at [859, 378] on body "Estudiantes Disciplina Asistencia Mis cursos Archivos Soporte Ayuda Reportar un…" at bounding box center [563, 198] width 1126 height 515
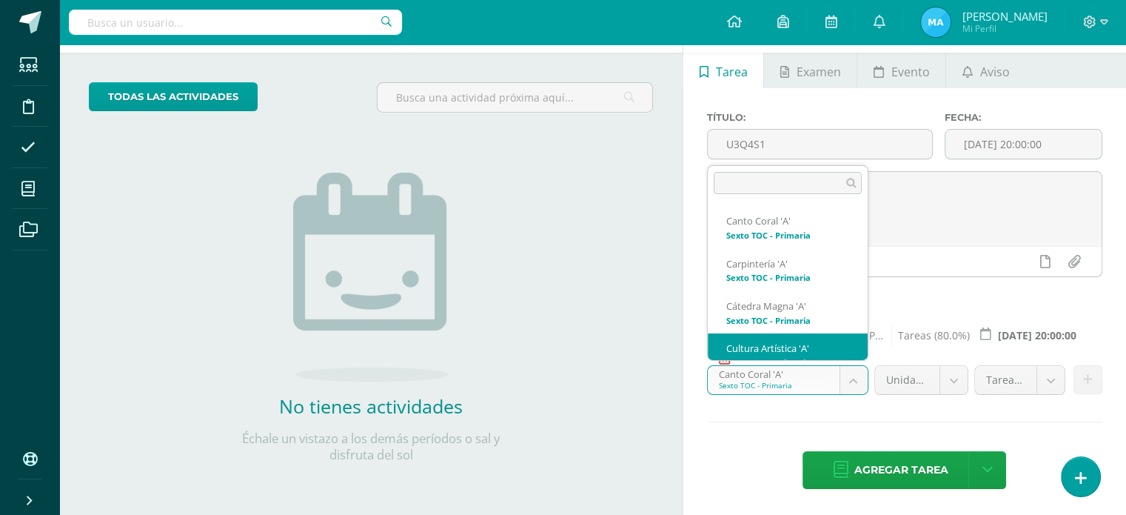
scroll to position [15, 0]
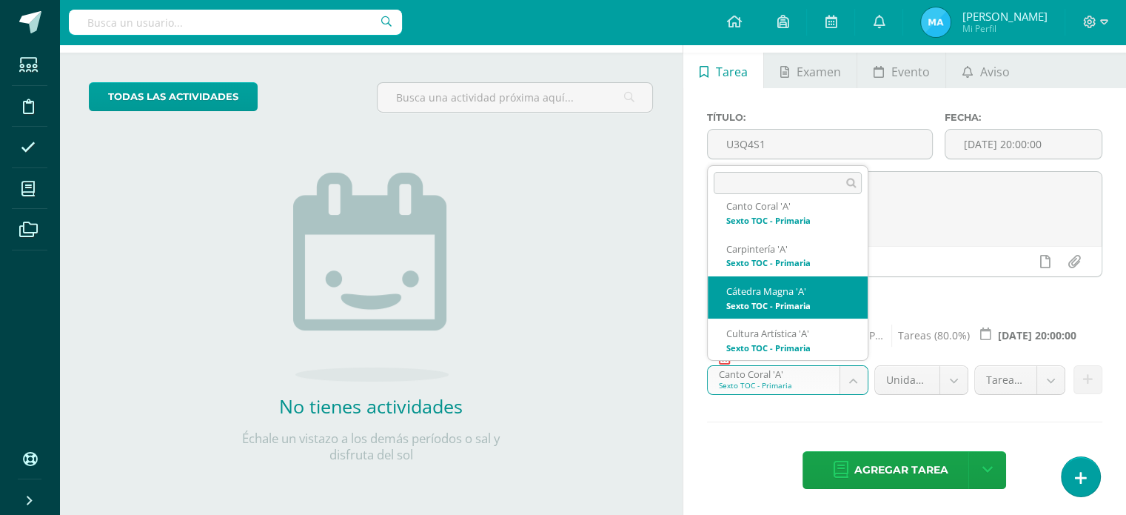
select select "139027"
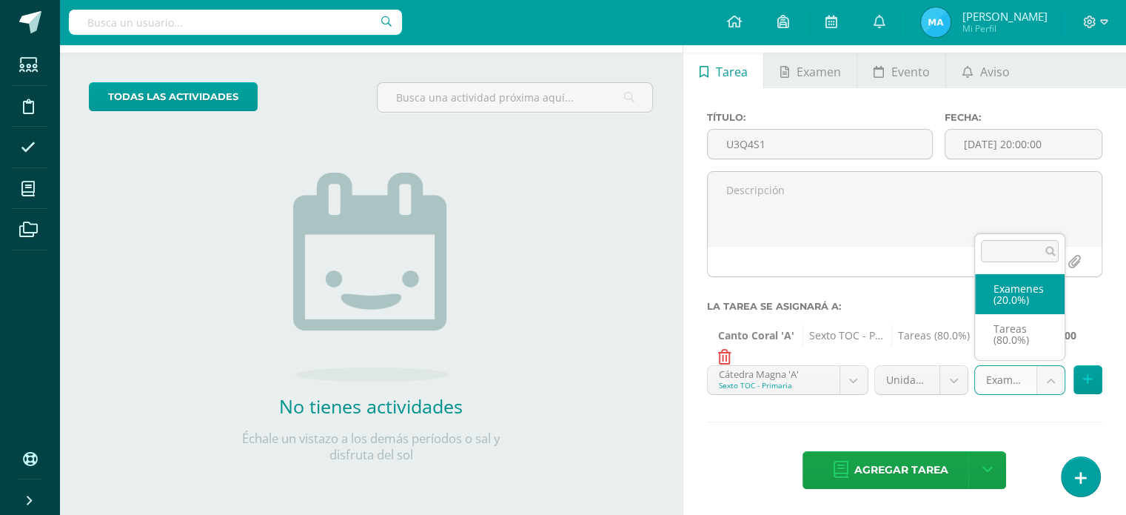
click at [1048, 369] on body "Estudiantes Disciplina Asistencia Mis cursos Archivos Soporte Ayuda Reportar un…" at bounding box center [563, 198] width 1126 height 515
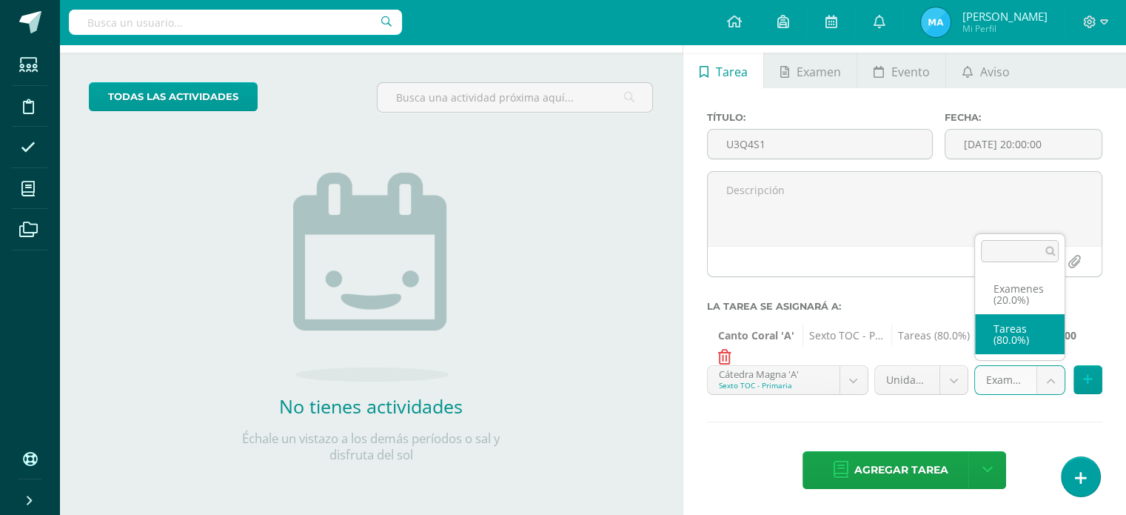
select select "139036"
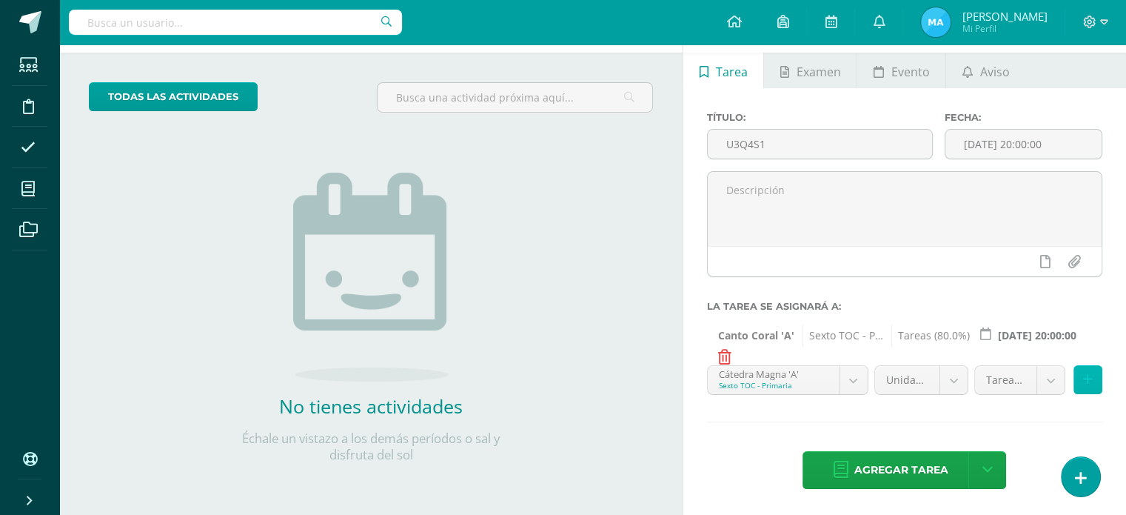
click at [1084, 378] on icon at bounding box center [1088, 379] width 10 height 13
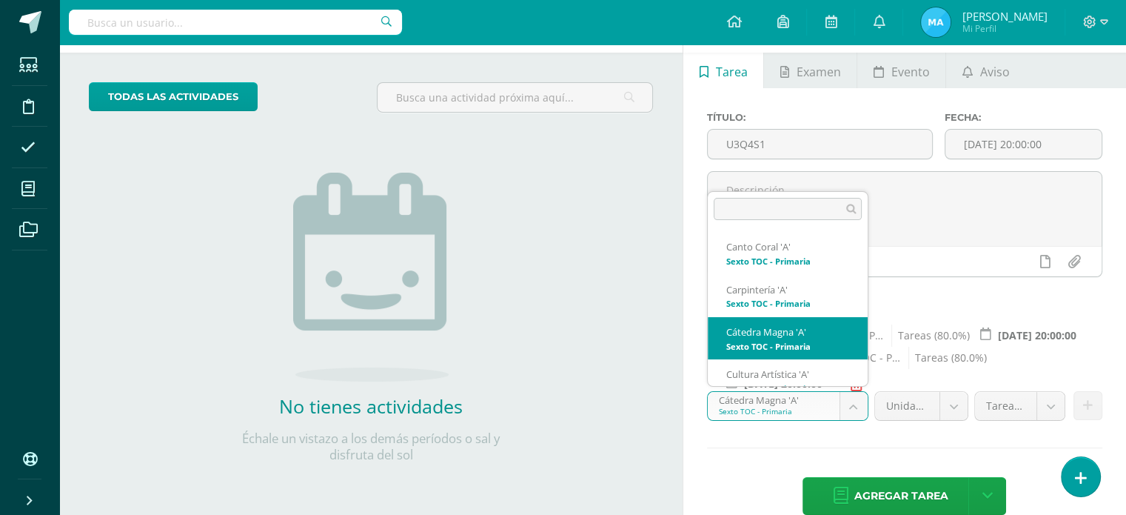
click at [844, 408] on body "Estudiantes Disciplina Asistencia Mis cursos Archivos Soporte Ayuda Reportar un…" at bounding box center [563, 198] width 1126 height 515
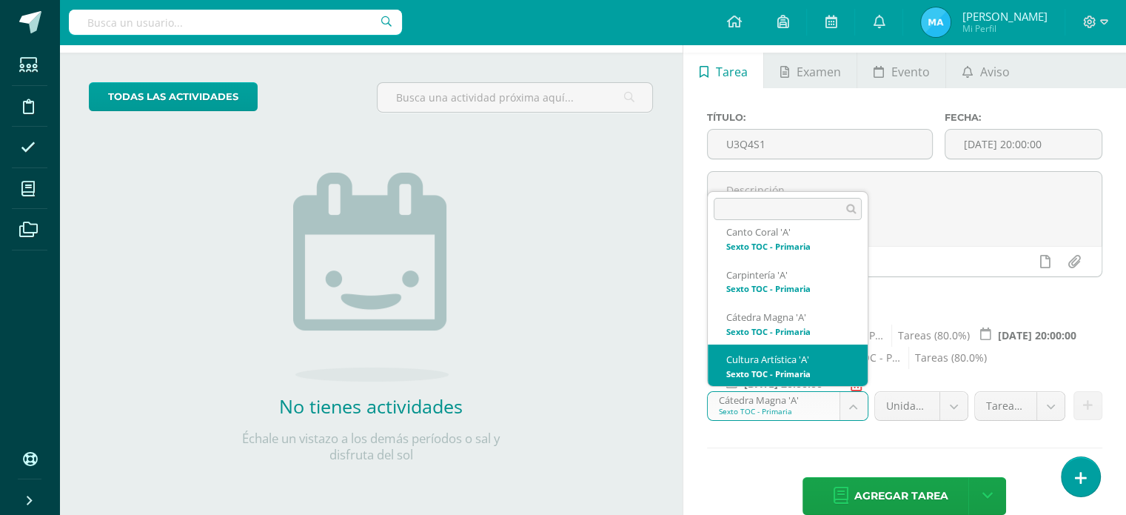
select select "138988"
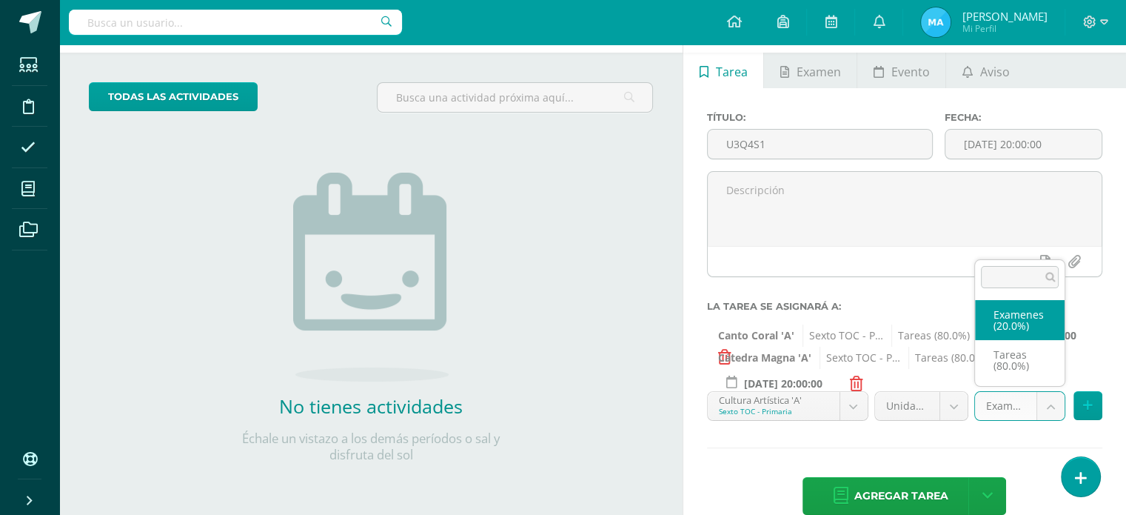
click at [1054, 406] on body "Estudiantes Disciplina Asistencia Mis cursos Archivos Soporte Ayuda Reportar un…" at bounding box center [563, 198] width 1126 height 515
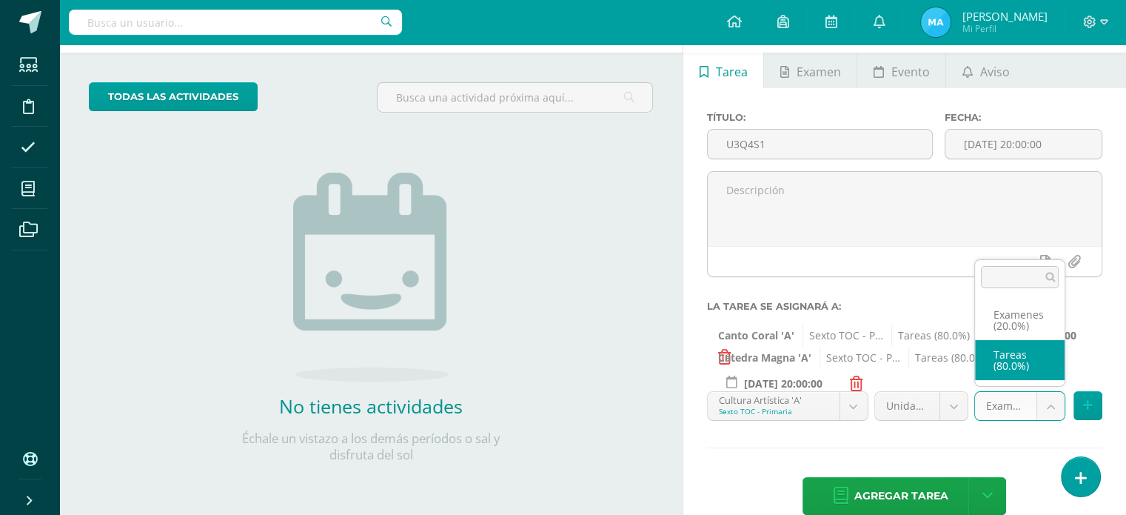
select select "138997"
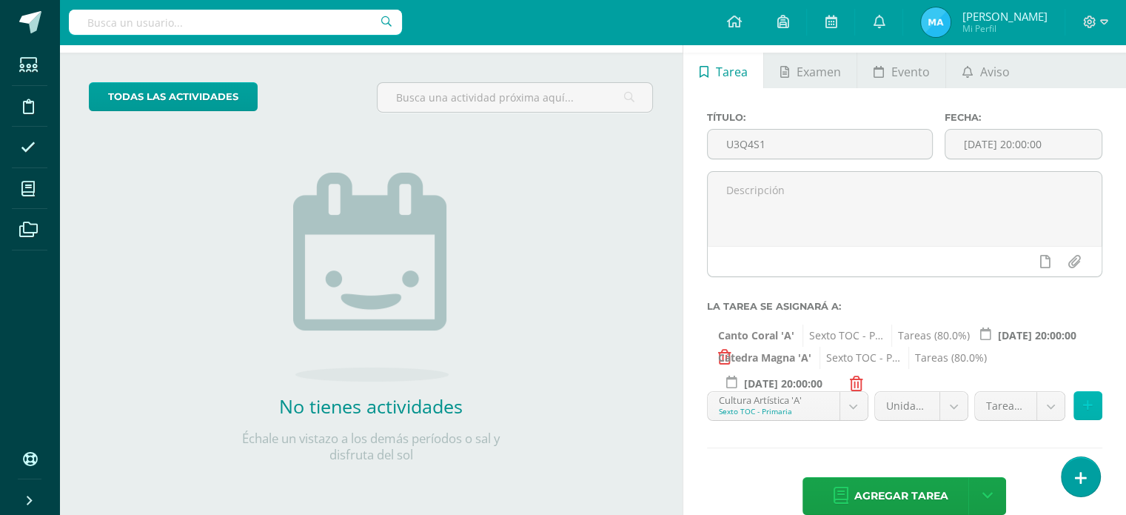
click at [1087, 401] on icon at bounding box center [1088, 405] width 10 height 13
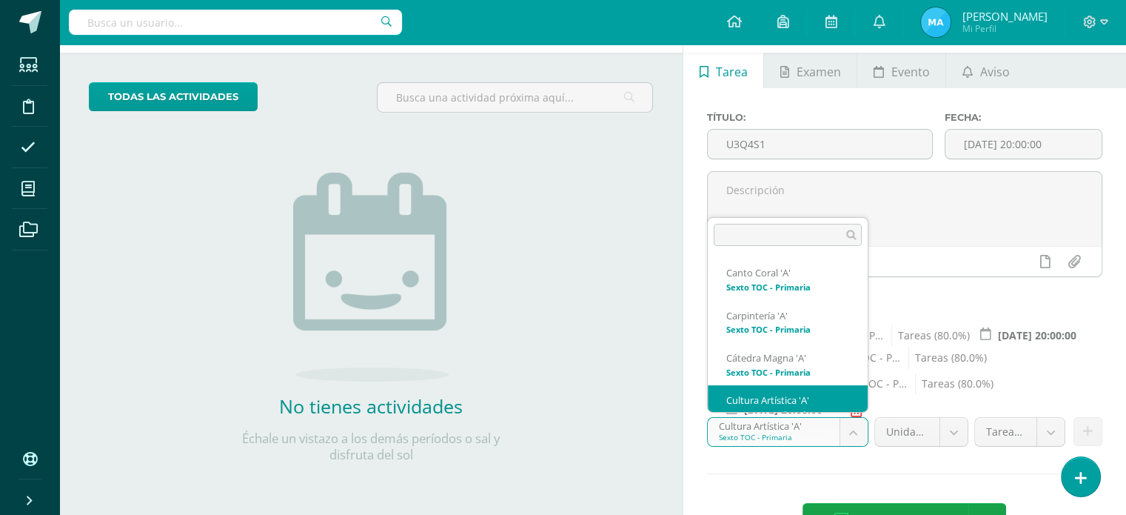
click at [856, 434] on body "Estudiantes Disciplina Asistencia Mis cursos Archivos Soporte Ayuda Reportar un…" at bounding box center [563, 198] width 1126 height 515
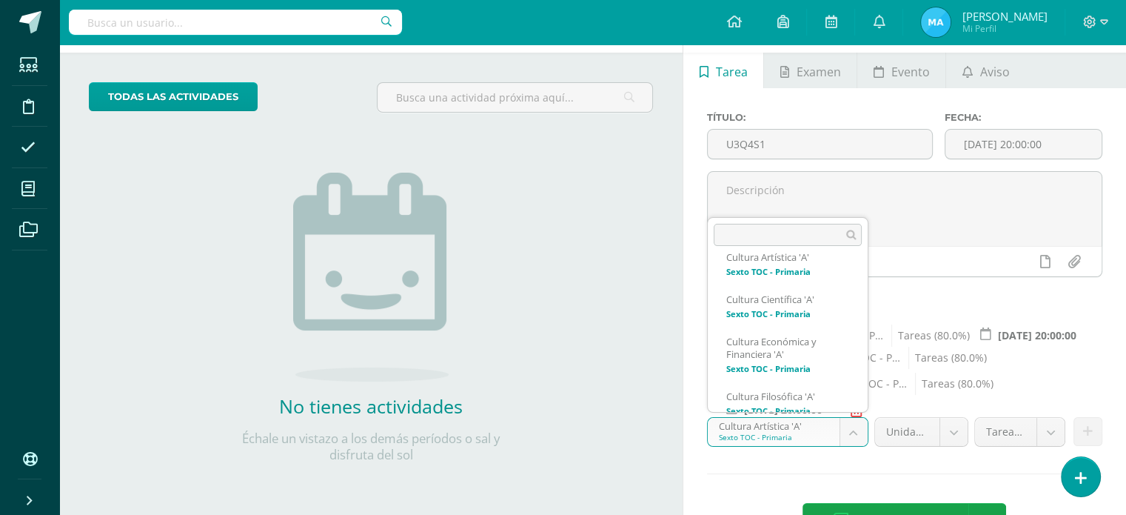
scroll to position [154, 0]
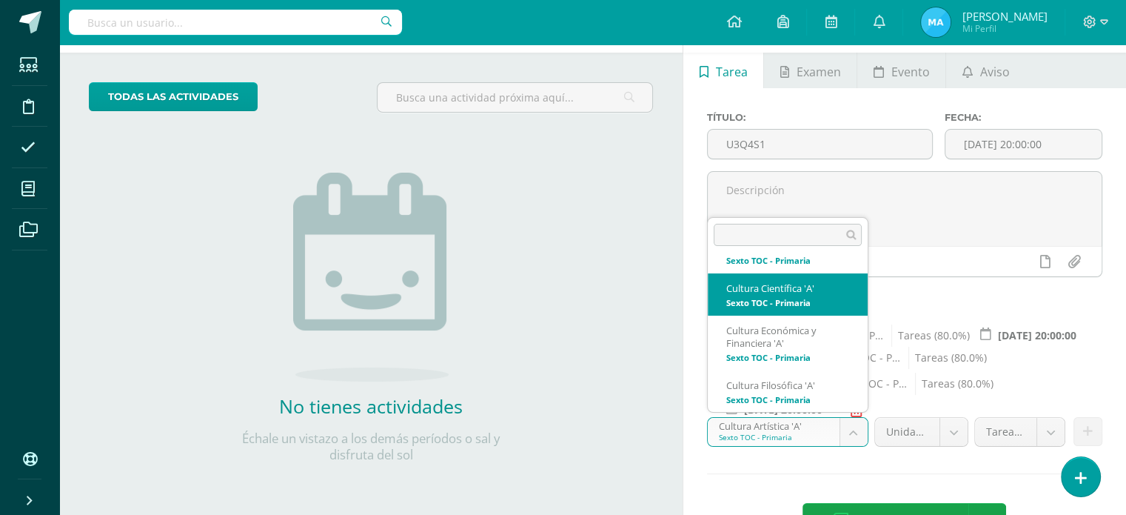
select select "138910"
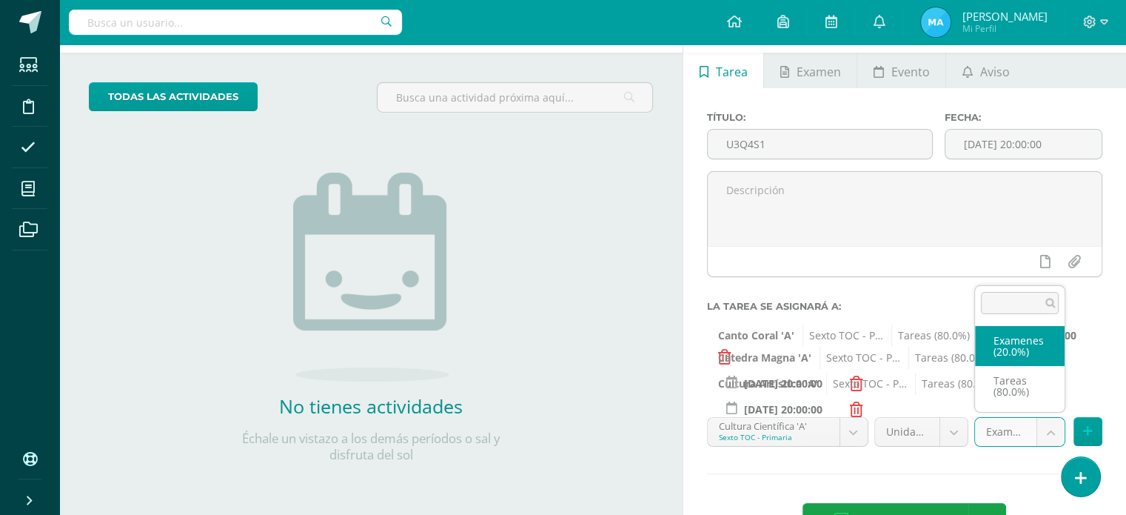
click at [1058, 438] on body "Estudiantes Disciplina Asistencia Mis cursos Archivos Soporte Ayuda Reportar un…" at bounding box center [563, 198] width 1126 height 515
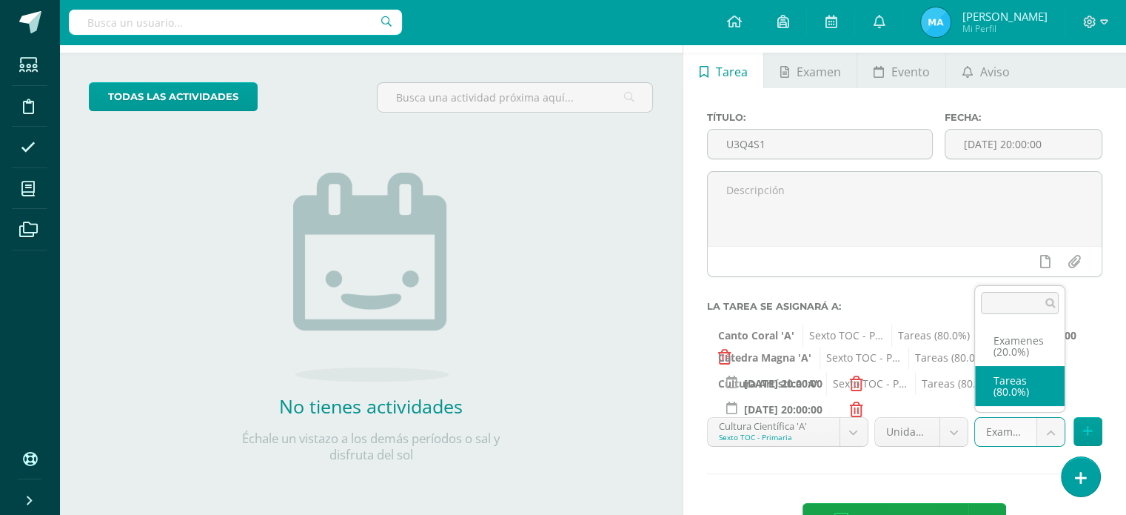
select select "138919"
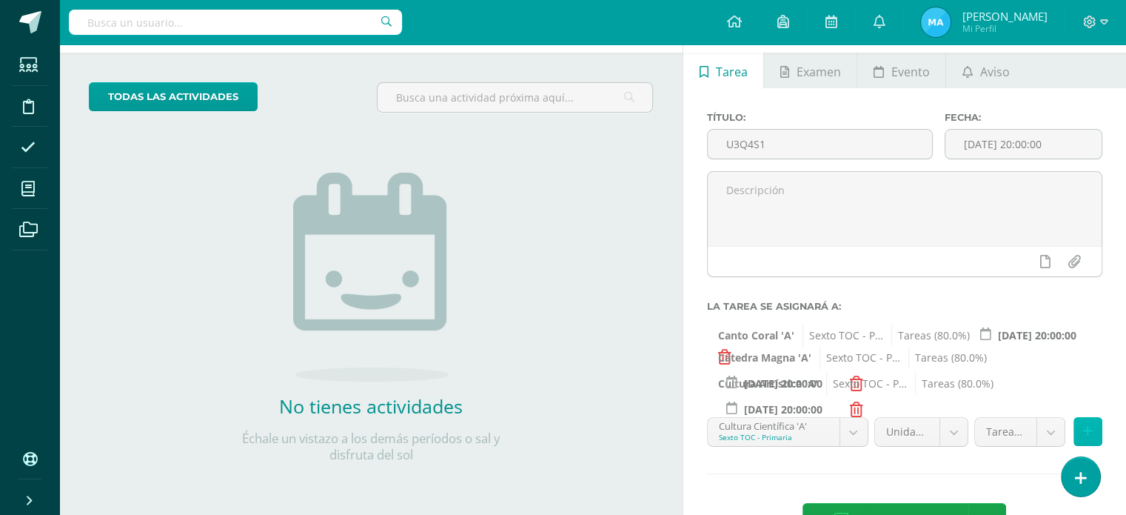
click at [1081, 427] on button at bounding box center [1088, 431] width 29 height 29
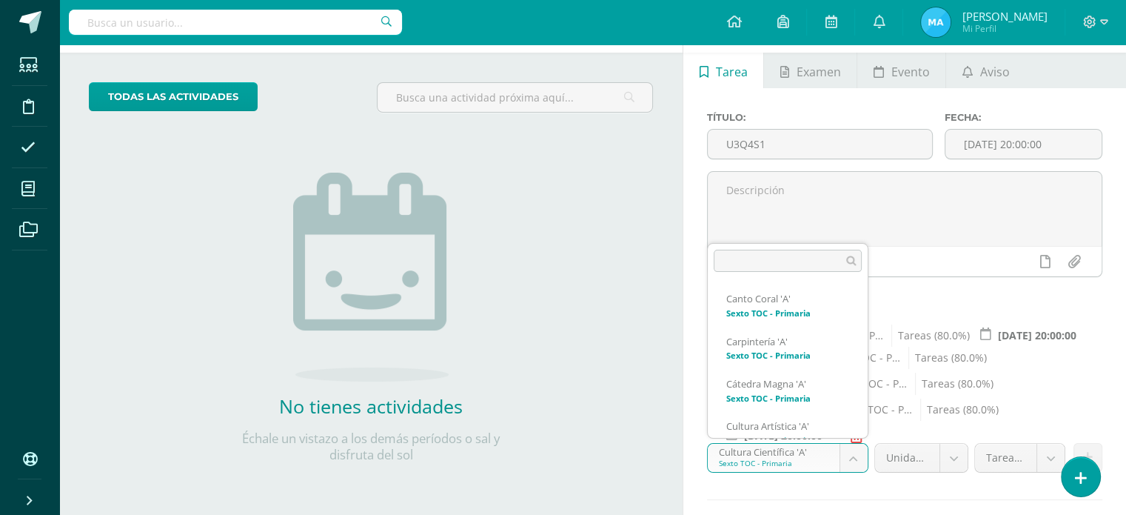
click at [855, 455] on body "Estudiantes Disciplina Asistencia Mis cursos Archivos Soporte Ayuda Reportar un…" at bounding box center [563, 198] width 1126 height 515
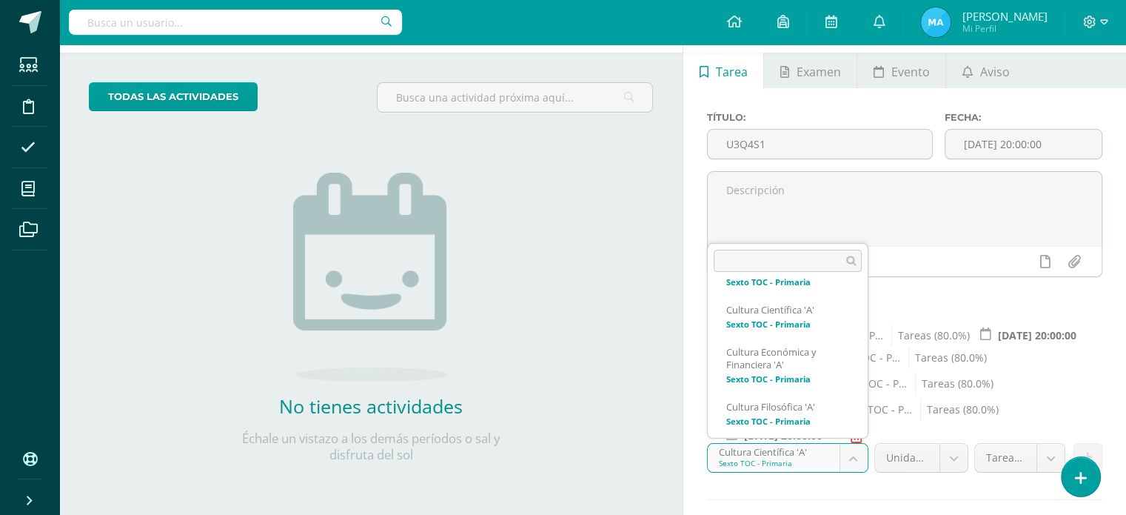
scroll to position [166, 0]
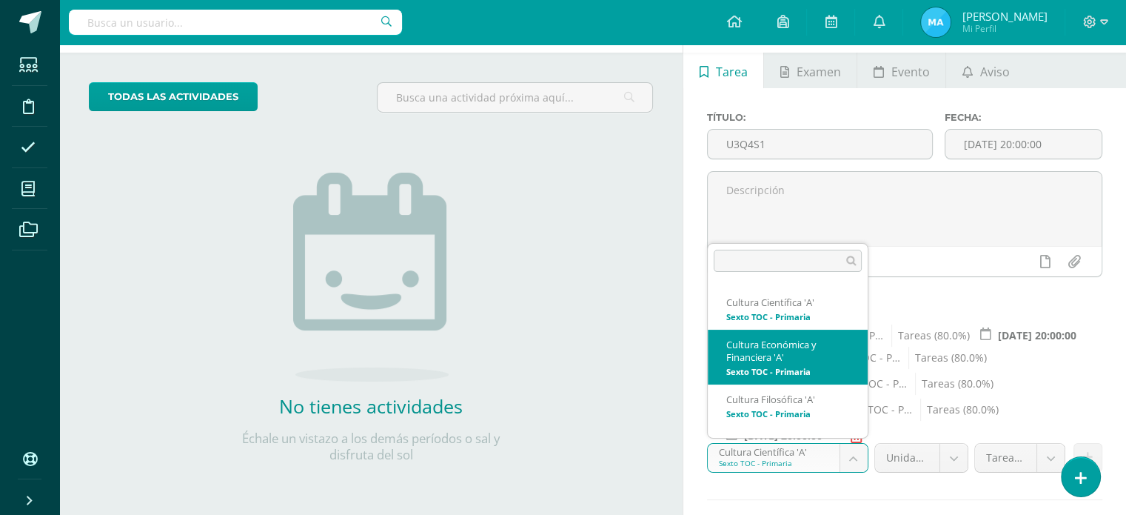
select select "139053"
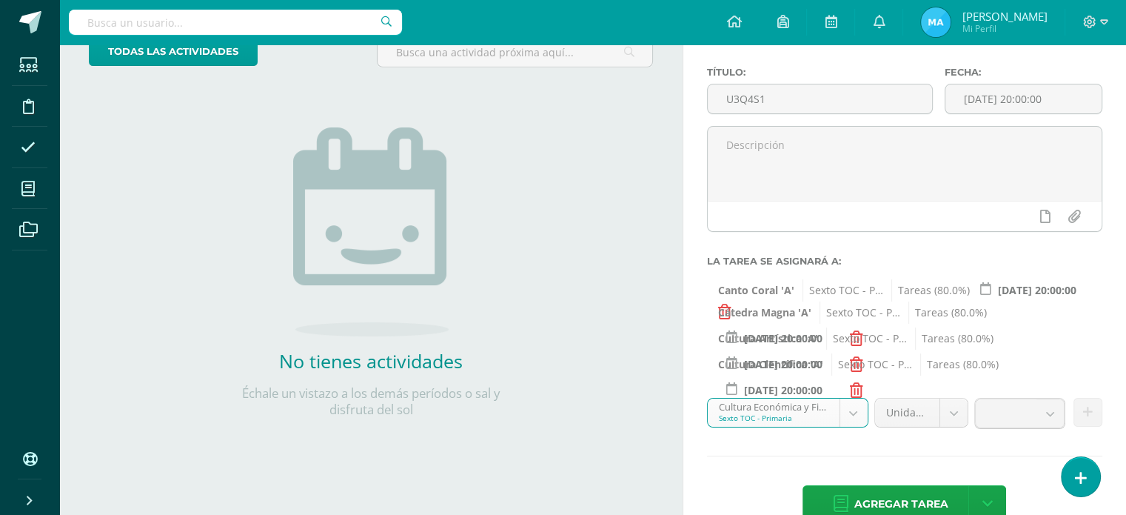
scroll to position [136, 0]
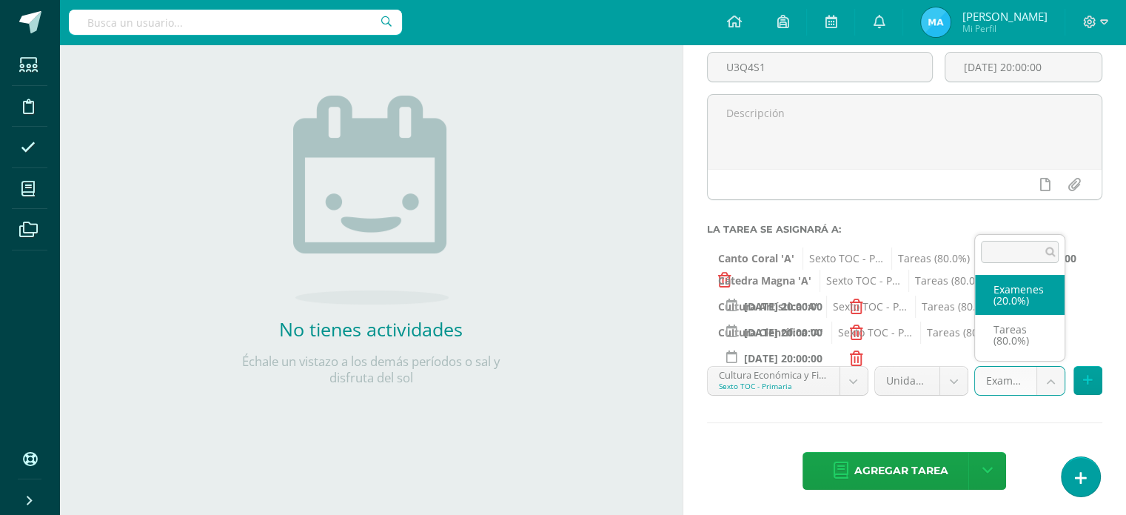
click at [1053, 378] on body "Estudiantes Disciplina Asistencia Mis cursos Archivos Soporte Ayuda Reportar un…" at bounding box center [563, 121] width 1126 height 515
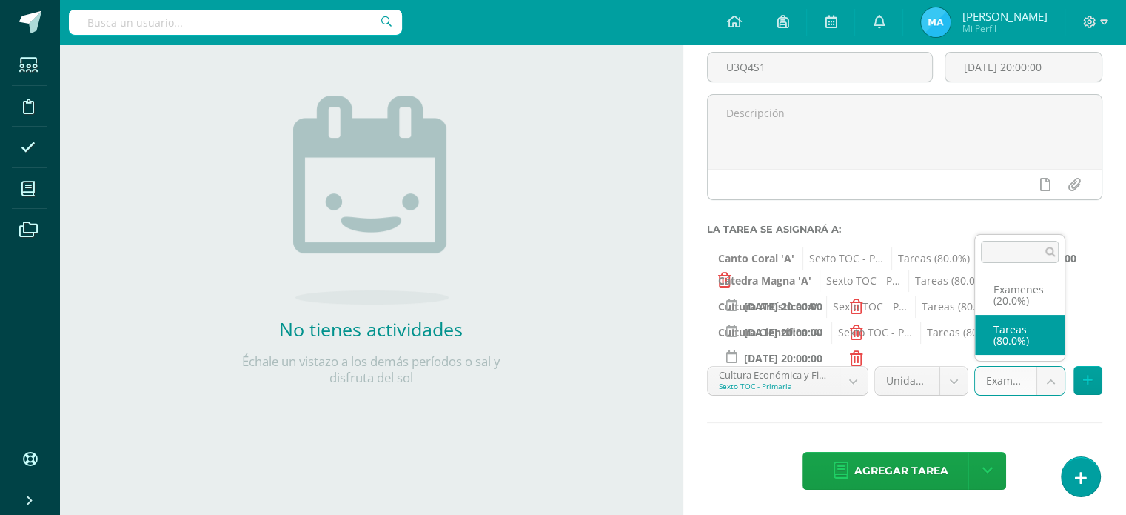
select select "139062"
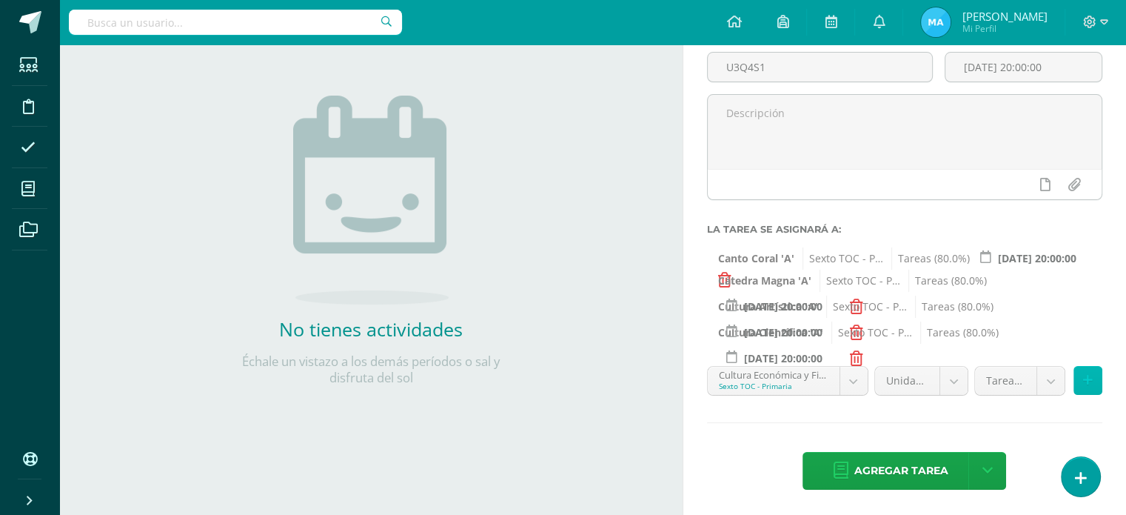
click at [1089, 374] on icon at bounding box center [1088, 380] width 10 height 13
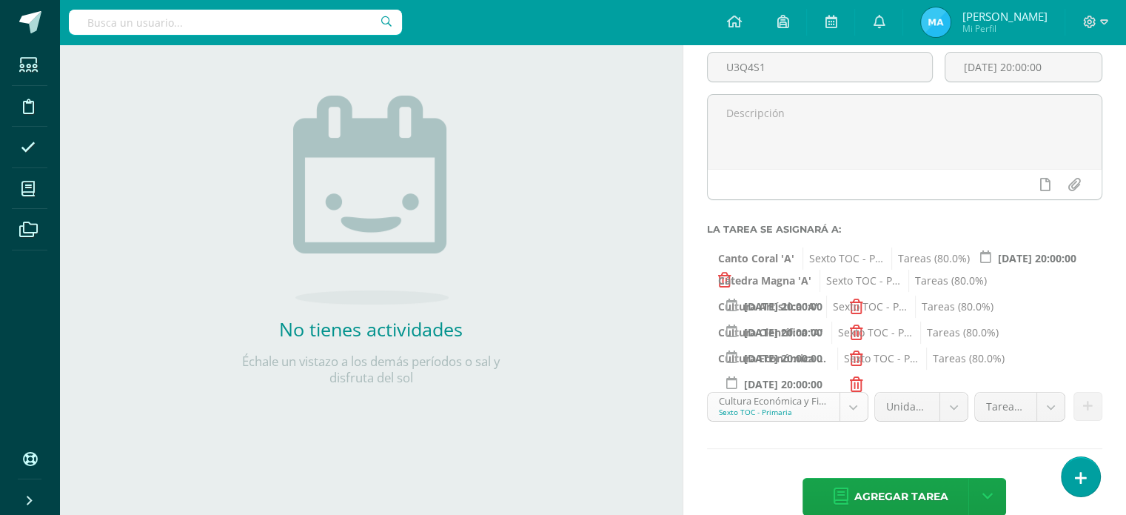
scroll to position [112, 0]
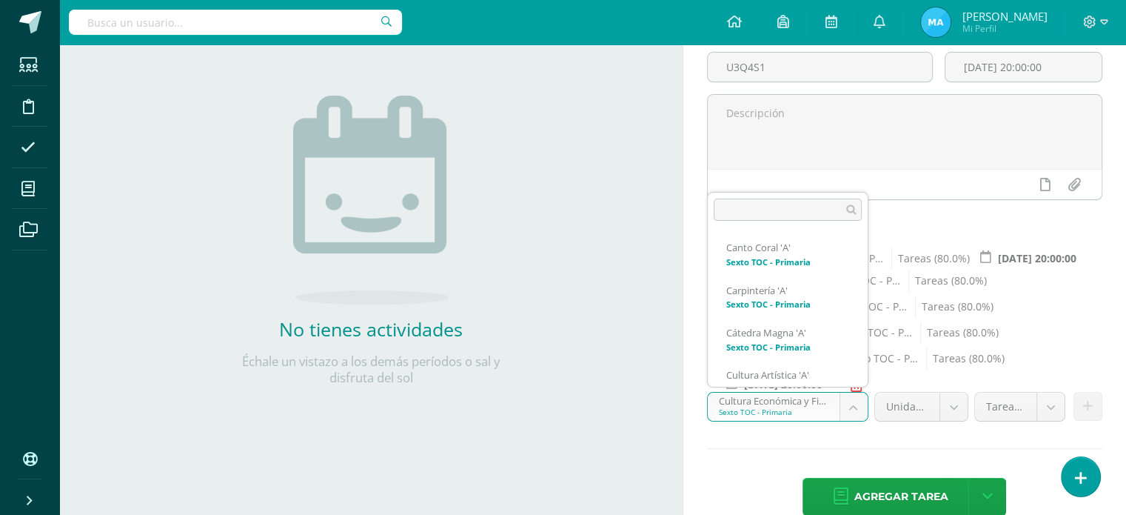
click at [853, 378] on body "Estudiantes Disciplina Asistencia Mis cursos Archivos Soporte Ayuda Reportar un…" at bounding box center [563, 121] width 1126 height 515
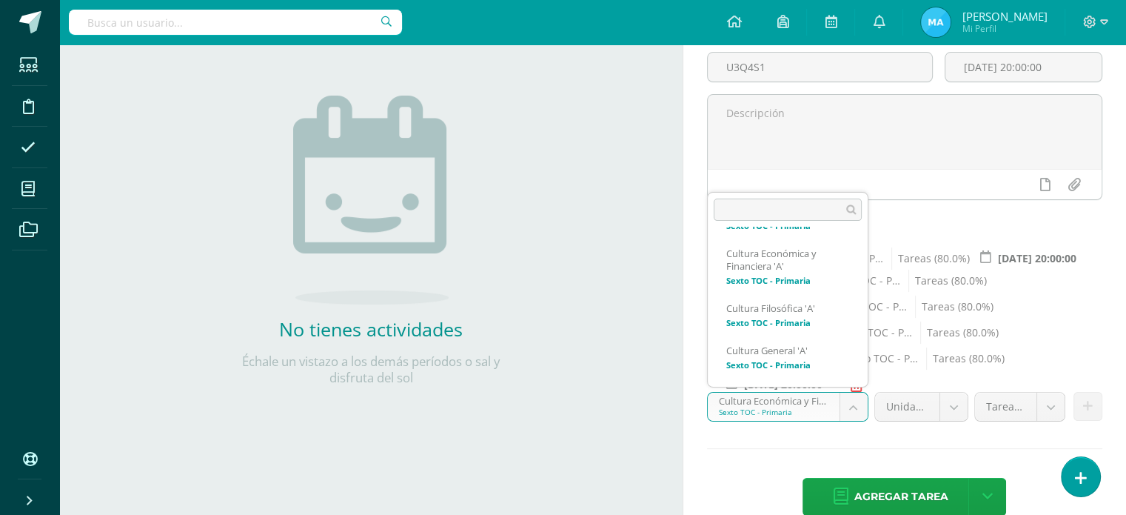
scroll to position [210, 0]
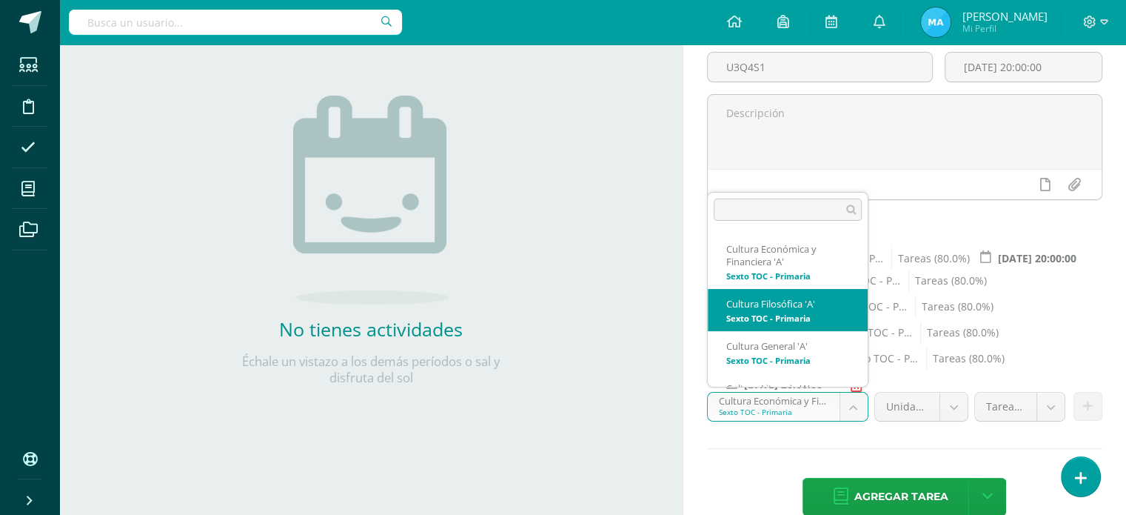
select select "138897"
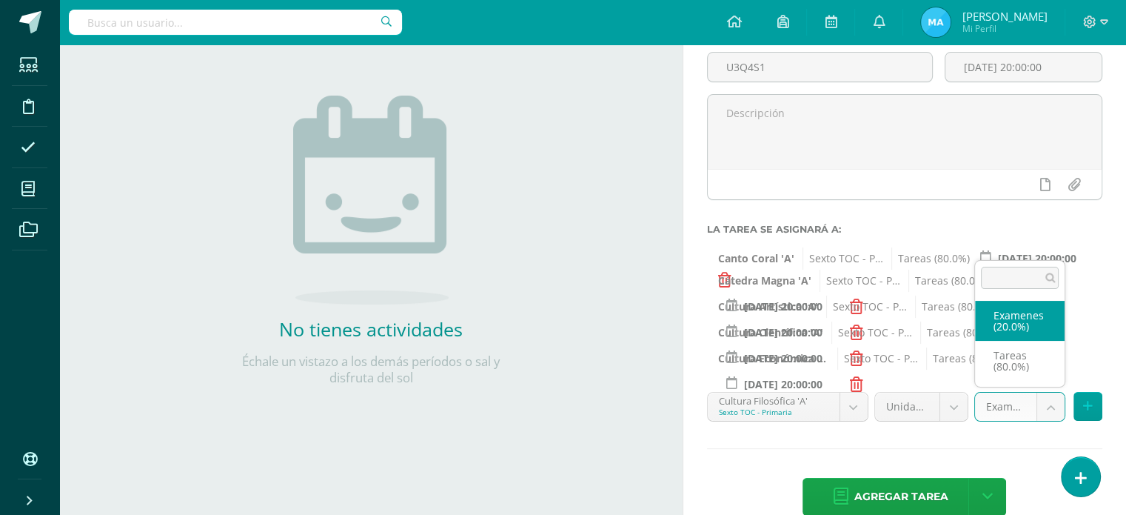
click at [1051, 378] on body "Estudiantes Disciplina Asistencia Mis cursos Archivos Soporte Ayuda Reportar un…" at bounding box center [563, 121] width 1126 height 515
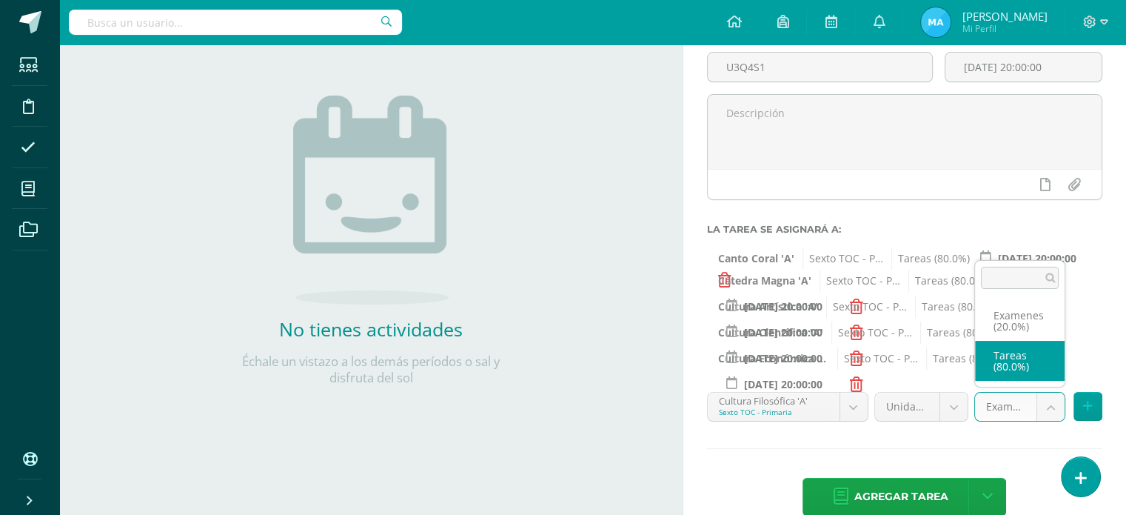
select select "138906"
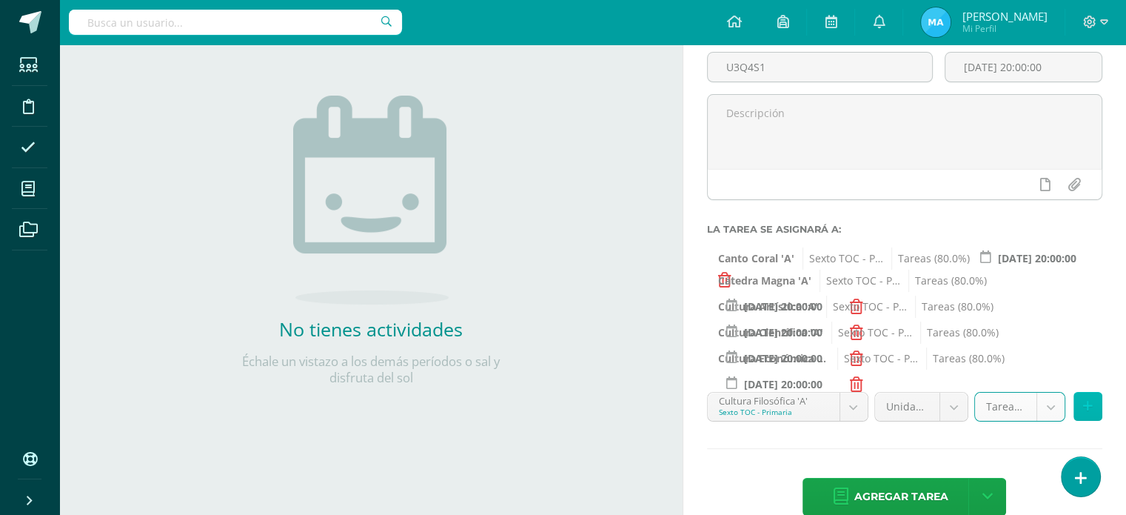
click at [1090, 405] on icon at bounding box center [1088, 406] width 10 height 13
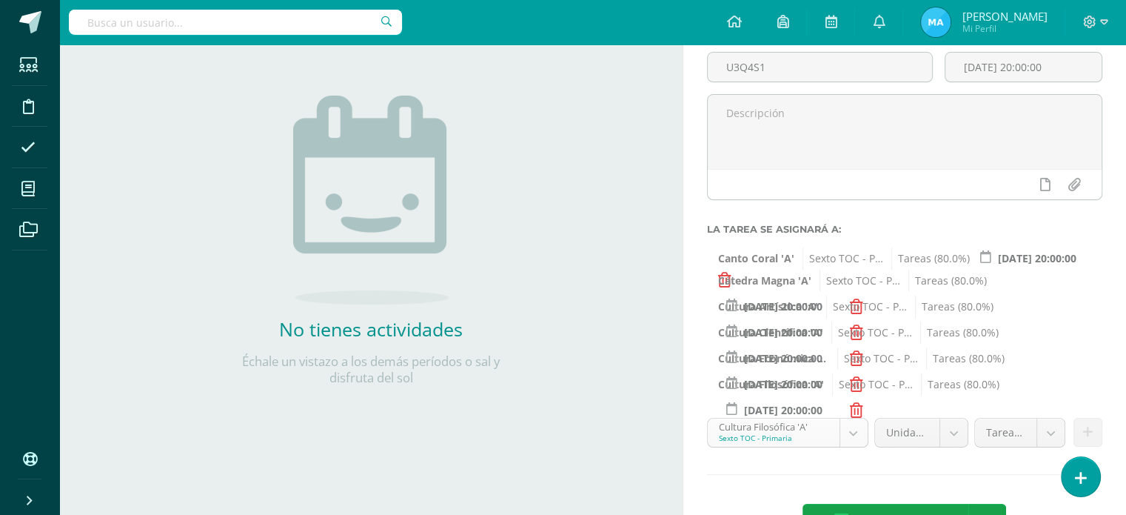
scroll to position [154, 0]
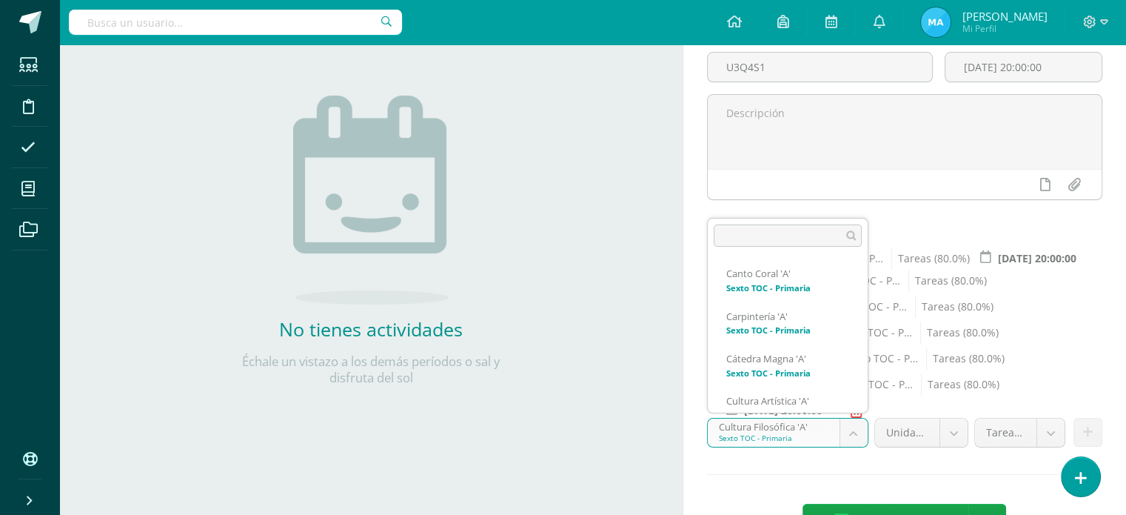
click at [852, 378] on body "Estudiantes Disciplina Asistencia Mis cursos Archivos Soporte Ayuda Reportar un…" at bounding box center [563, 121] width 1126 height 515
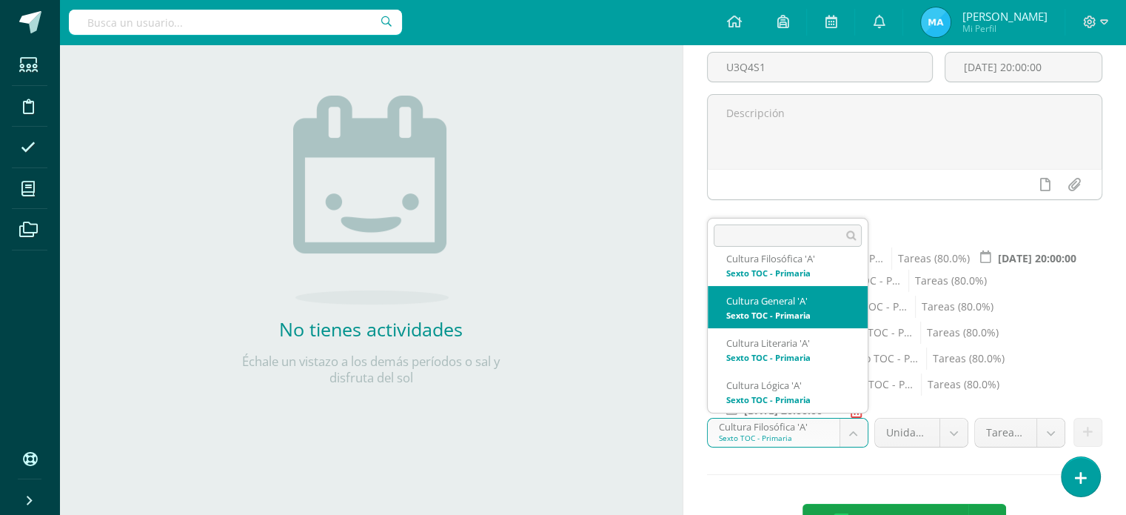
select select "138962"
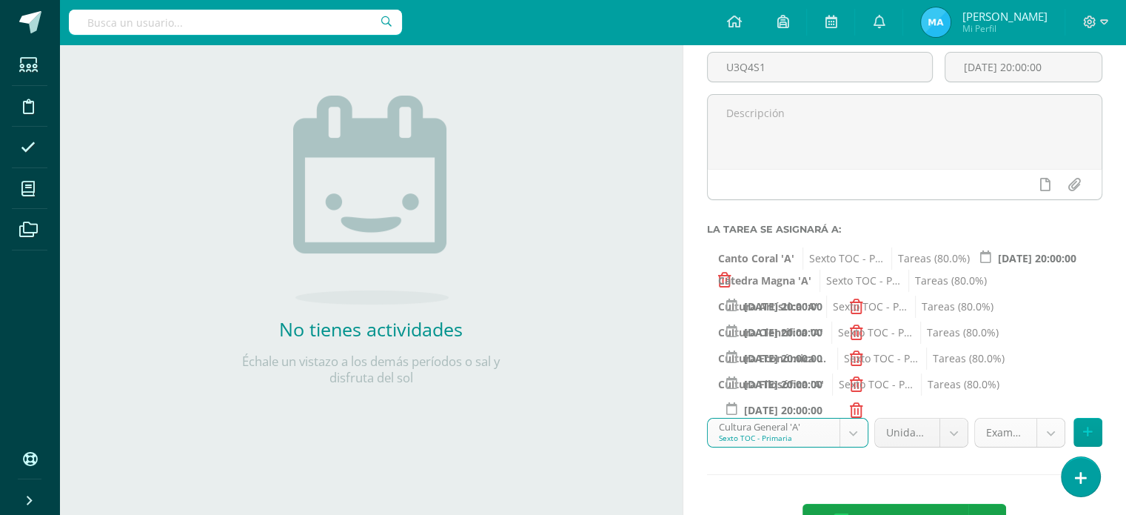
click at [1052, 378] on body "Estudiantes Disciplina Asistencia Mis cursos Archivos Soporte Ayuda Reportar un…" at bounding box center [563, 121] width 1126 height 515
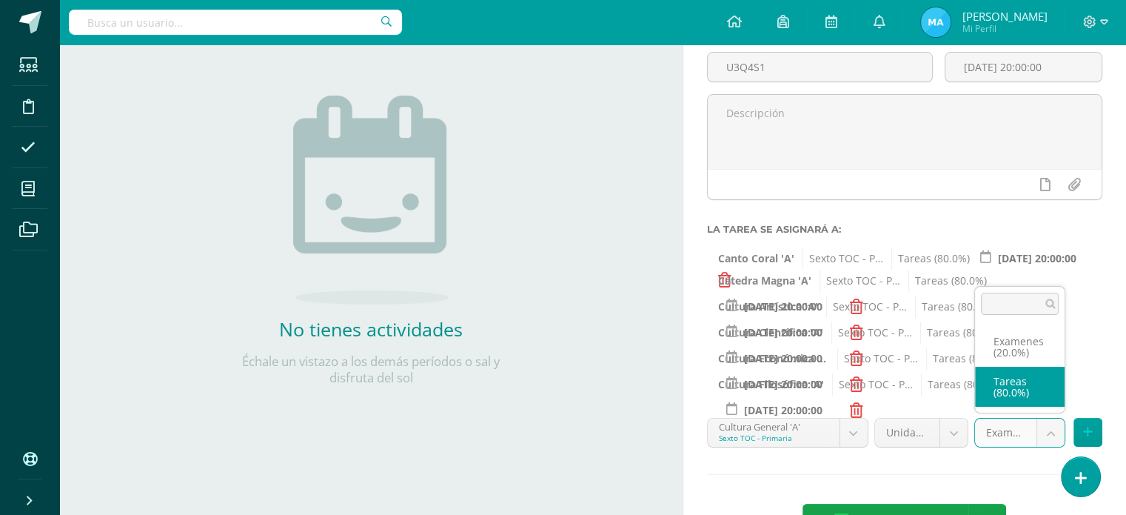
select select "138971"
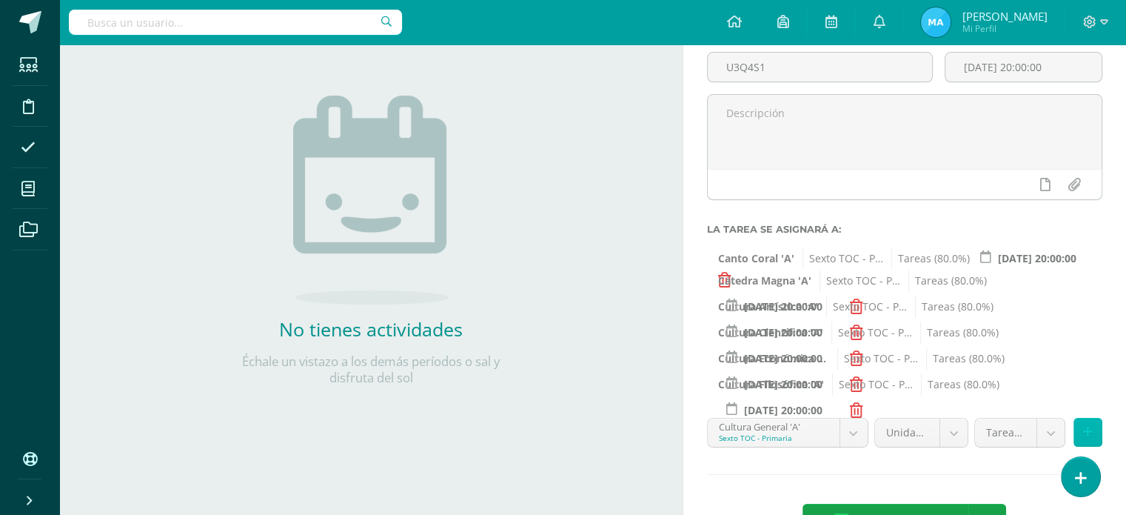
click at [1090, 432] on icon at bounding box center [1088, 432] width 10 height 13
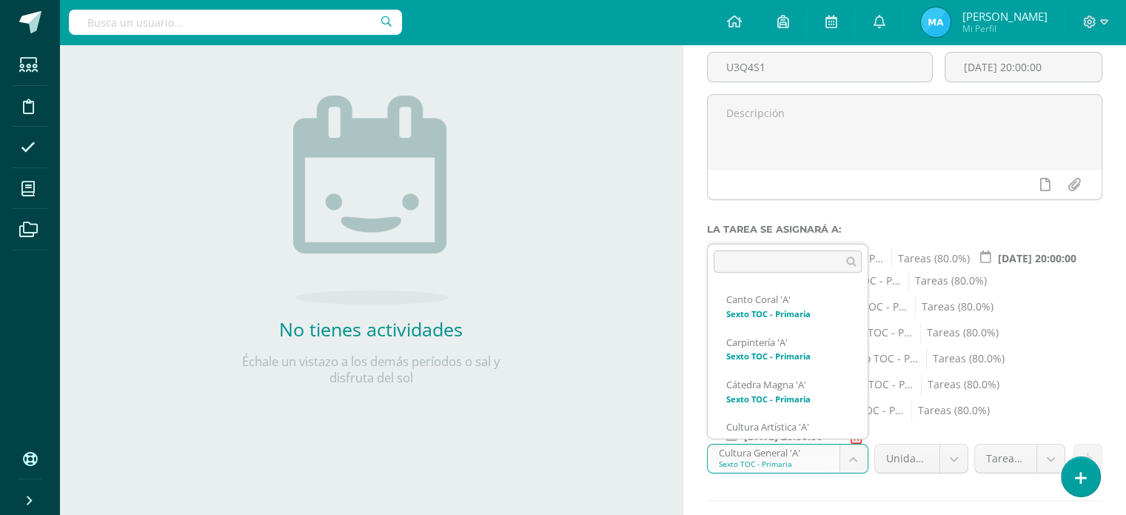
scroll to position [196, 0]
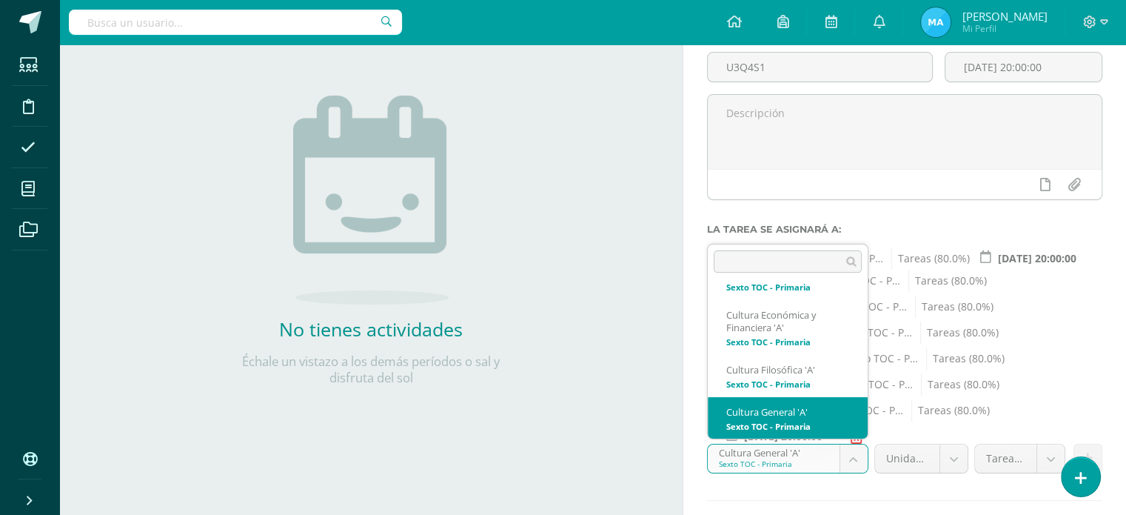
click at [847, 378] on body "Estudiantes Disciplina Asistencia Mis cursos Archivos Soporte Ayuda Reportar un…" at bounding box center [563, 121] width 1126 height 515
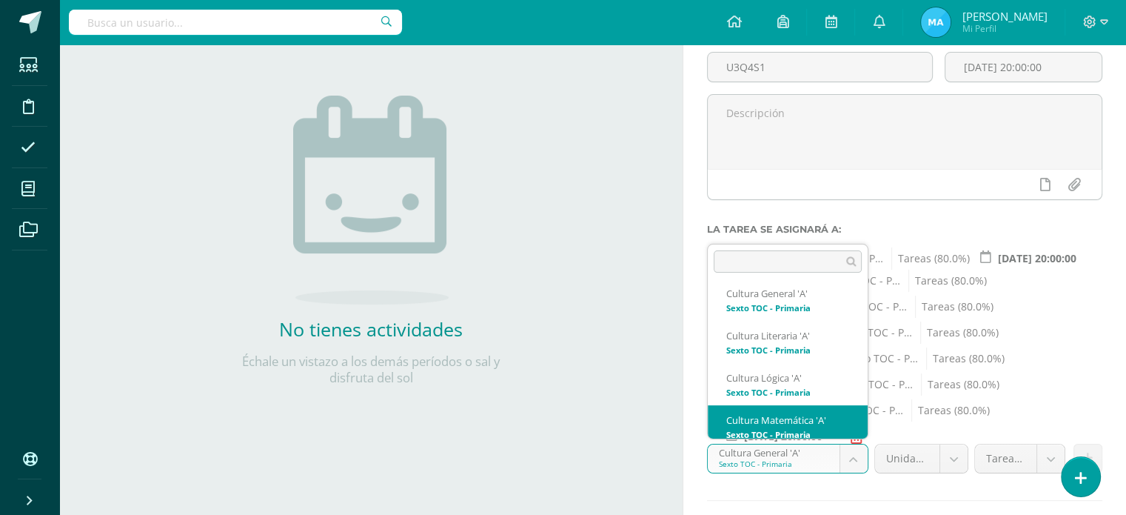
scroll to position [323, 0]
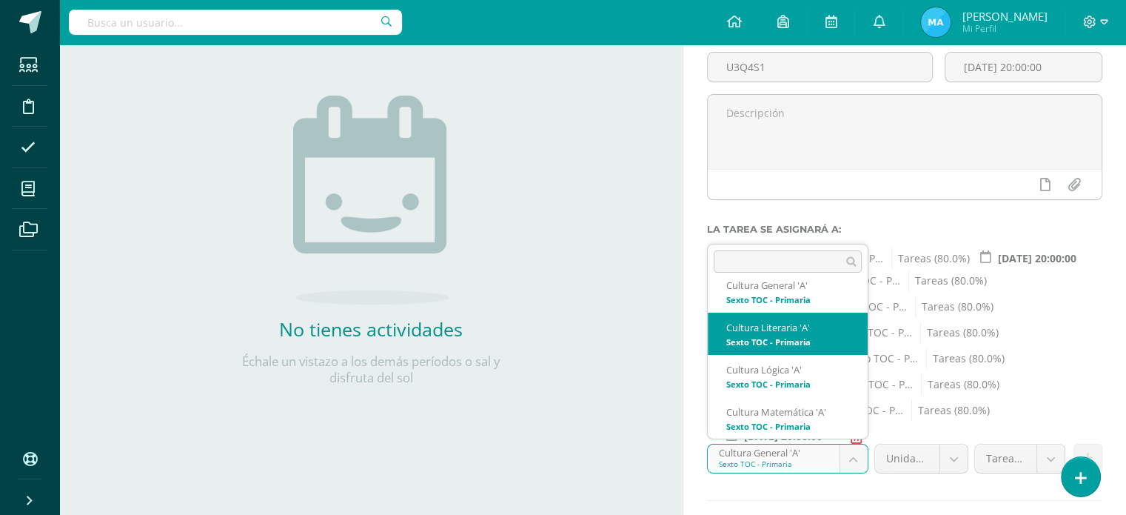
select select "139040"
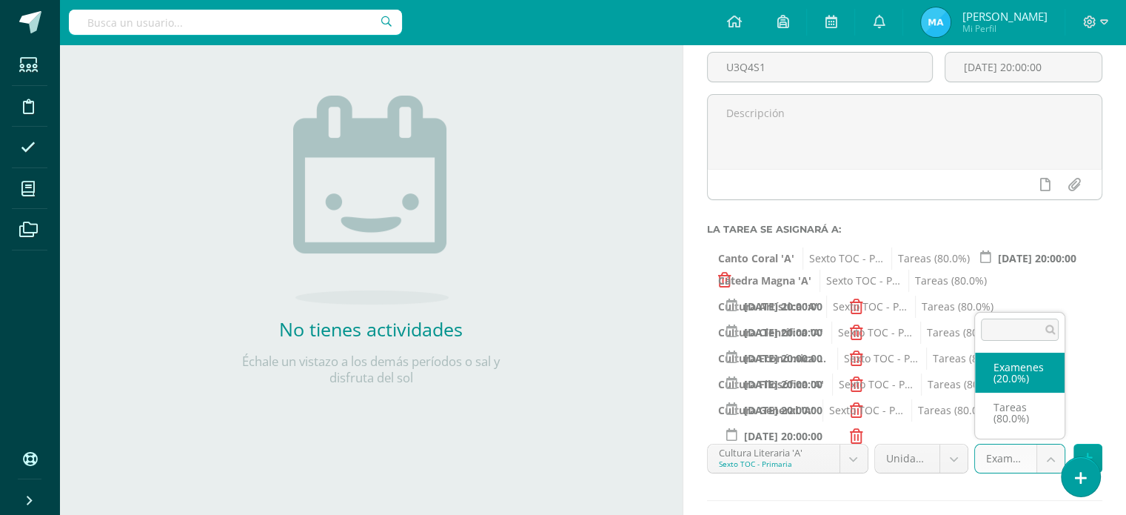
click at [1053, 378] on body "Estudiantes Disciplina Asistencia Mis cursos Archivos Soporte Ayuda Reportar un…" at bounding box center [563, 121] width 1126 height 515
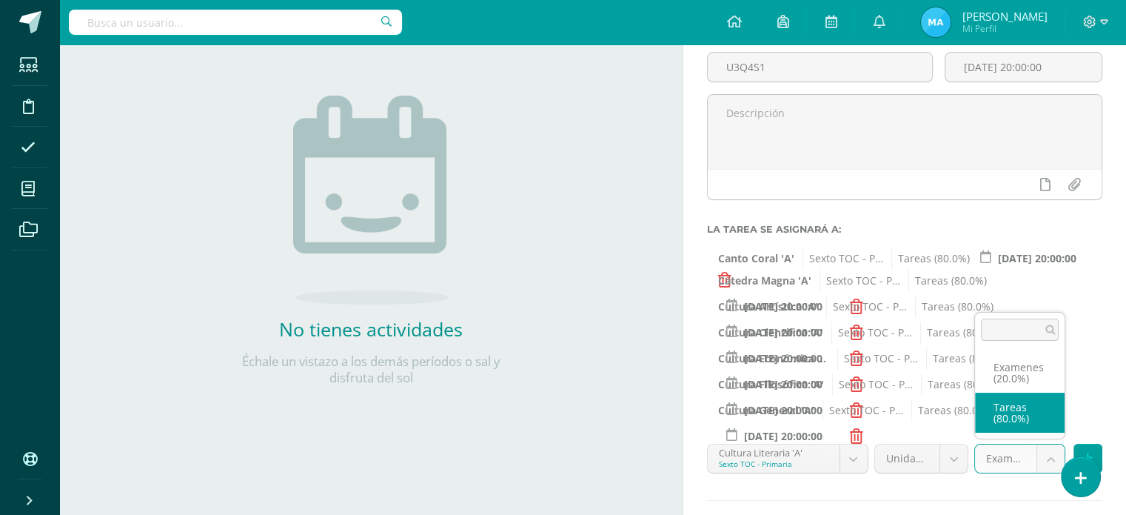
select select "139049"
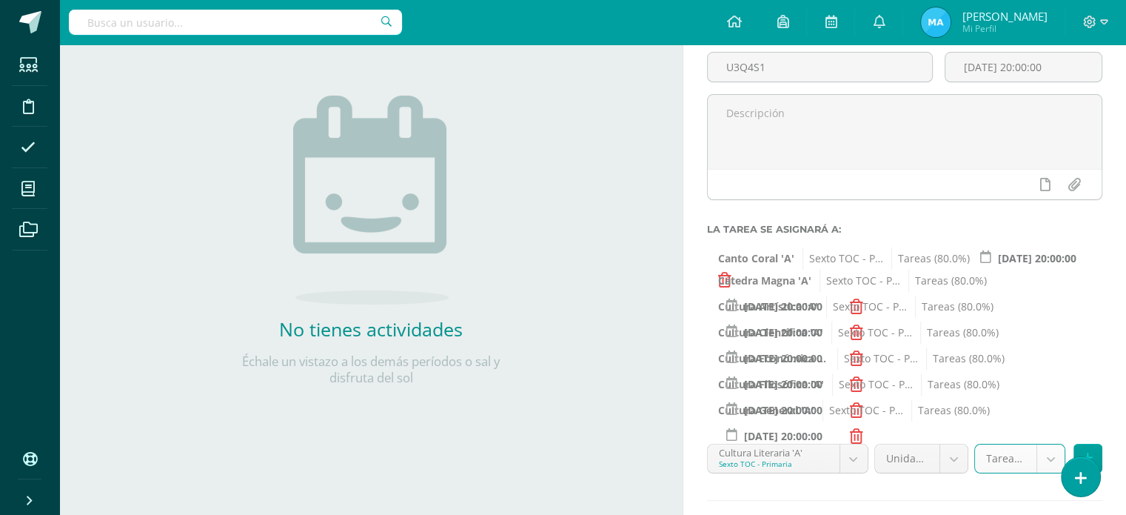
scroll to position [214, 0]
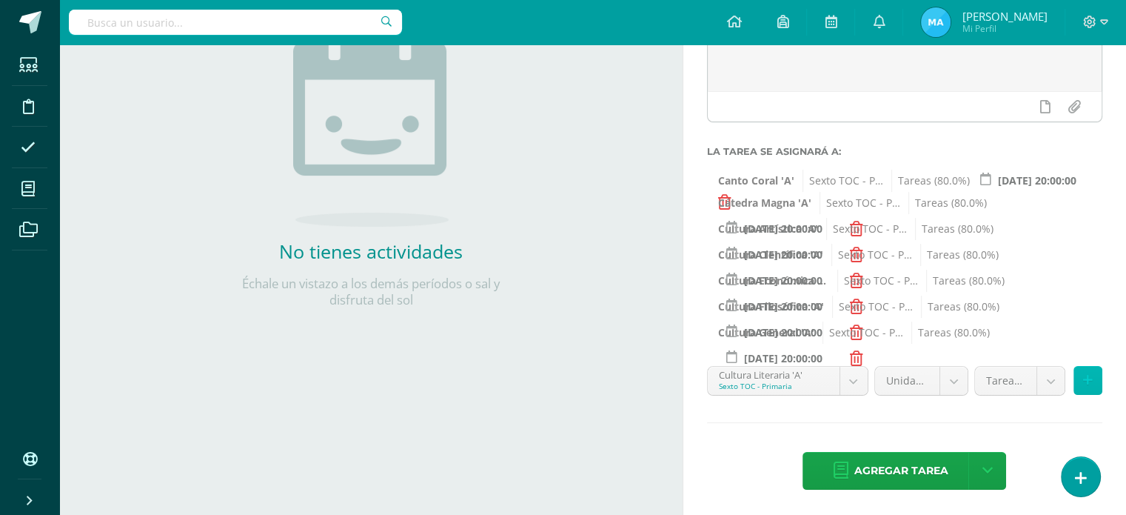
click at [1080, 375] on button at bounding box center [1088, 380] width 29 height 29
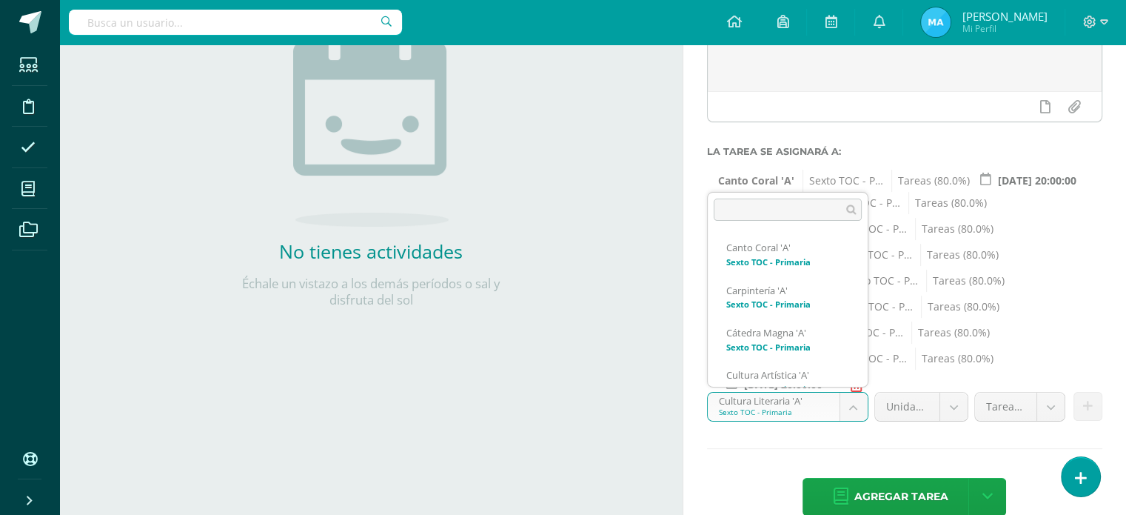
click at [855, 301] on body "Estudiantes Disciplina Asistencia Mis cursos Archivos Soporte Ayuda Reportar un…" at bounding box center [563, 43] width 1126 height 515
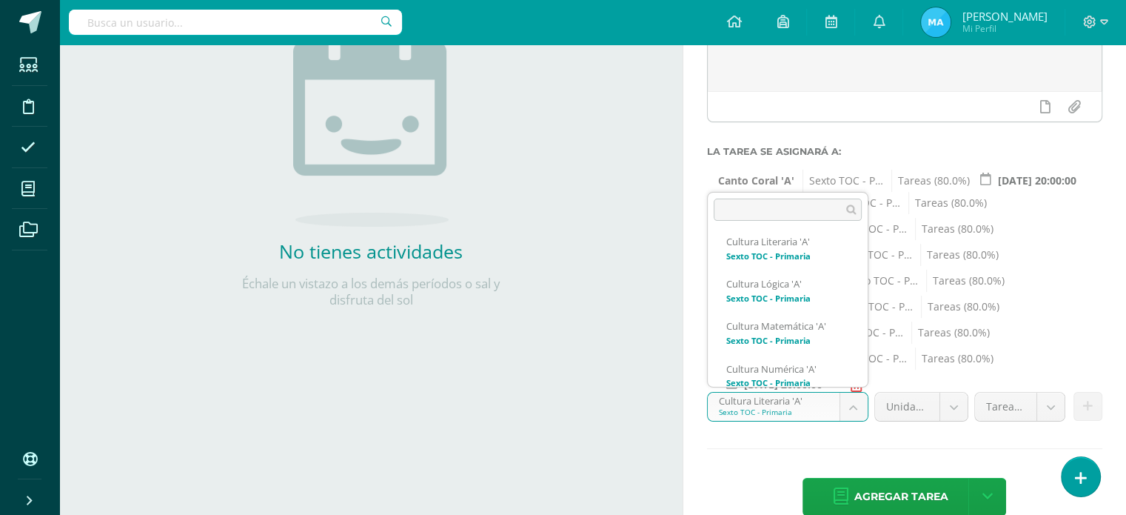
scroll to position [366, 0]
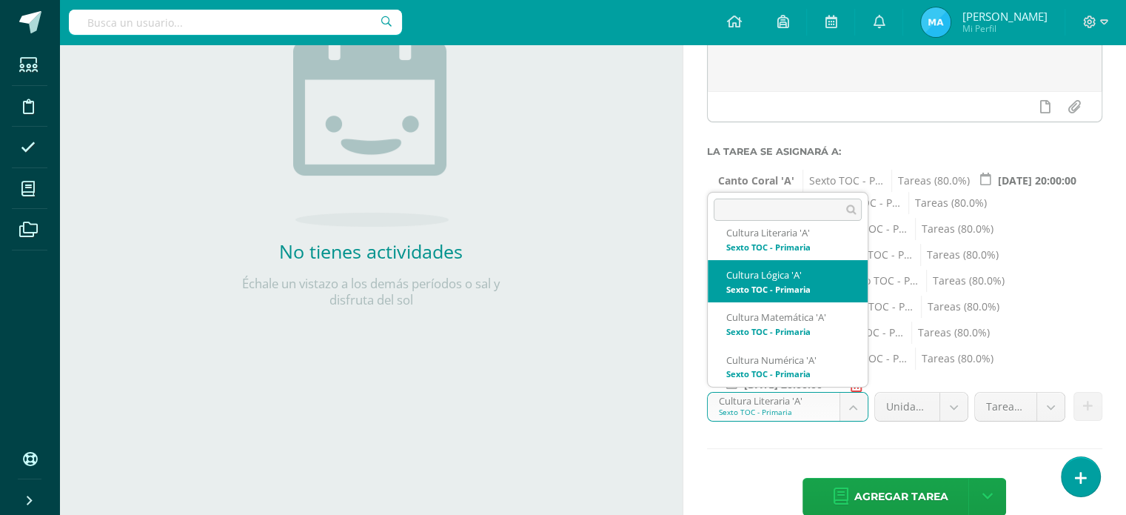
select select "138923"
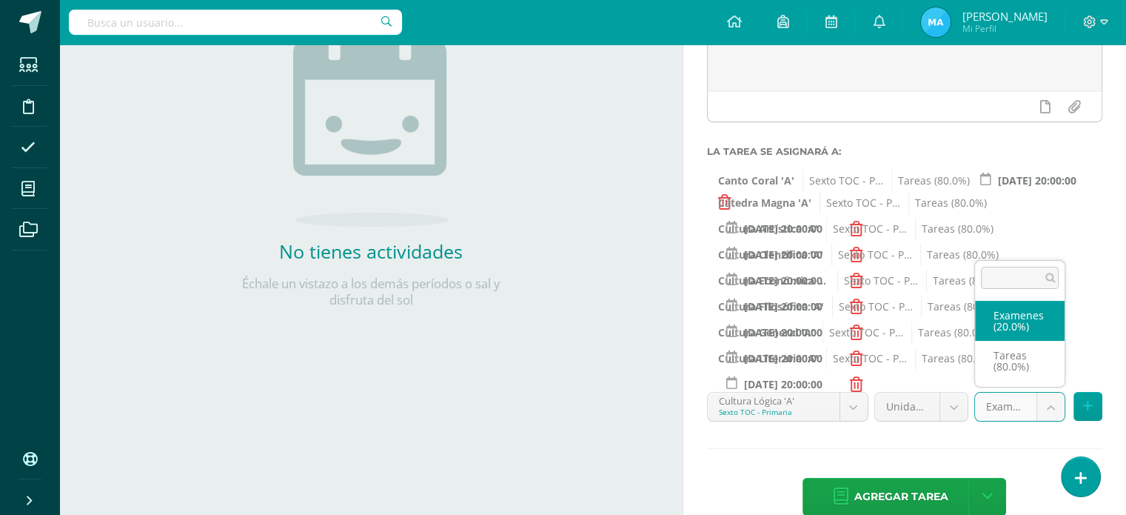
click at [1057, 301] on body "Estudiantes Disciplina Asistencia Mis cursos Archivos Soporte Ayuda Reportar un…" at bounding box center [563, 43] width 1126 height 515
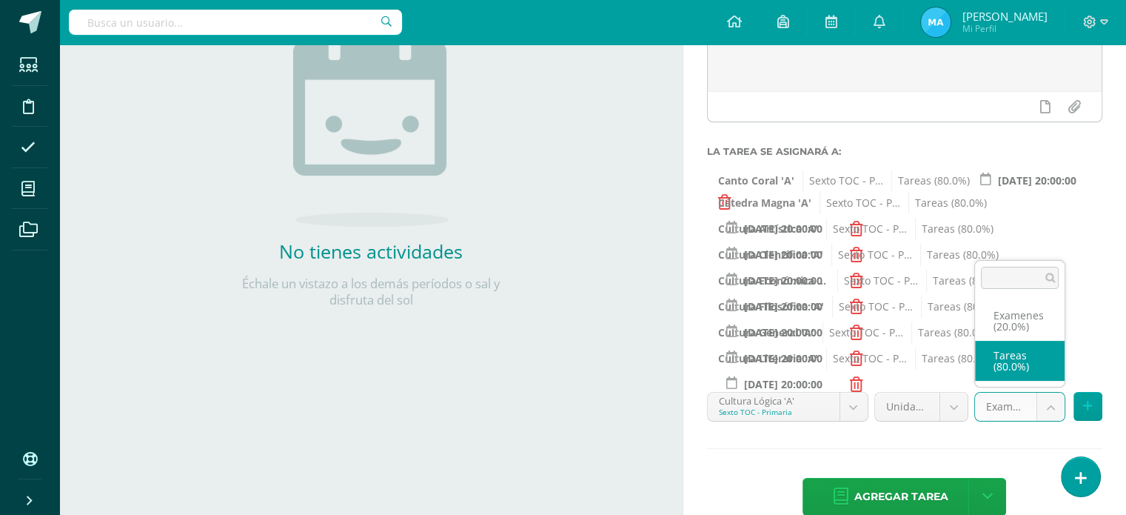
select select "138932"
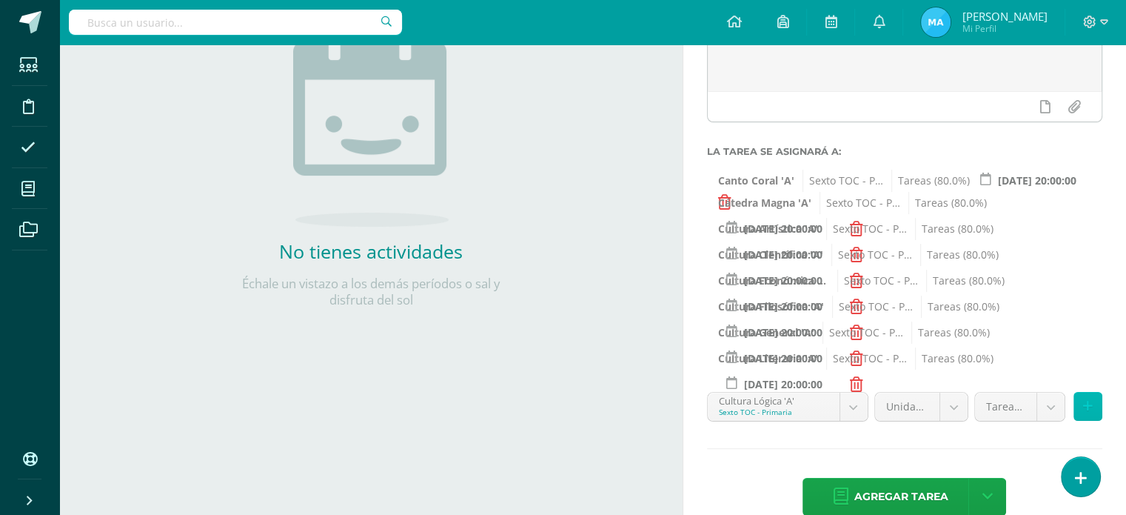
click at [1085, 403] on icon at bounding box center [1088, 406] width 10 height 13
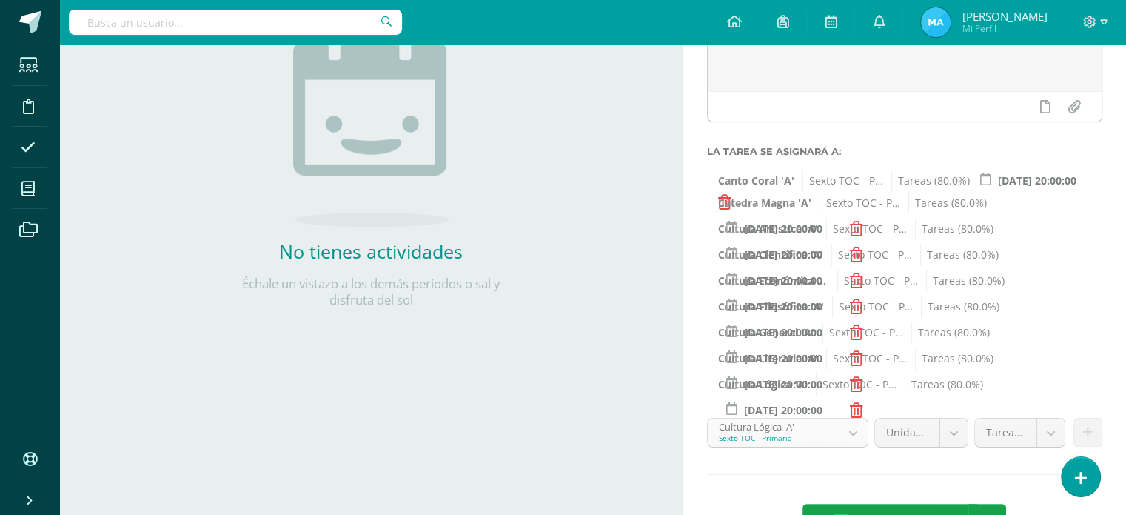
scroll to position [281, 0]
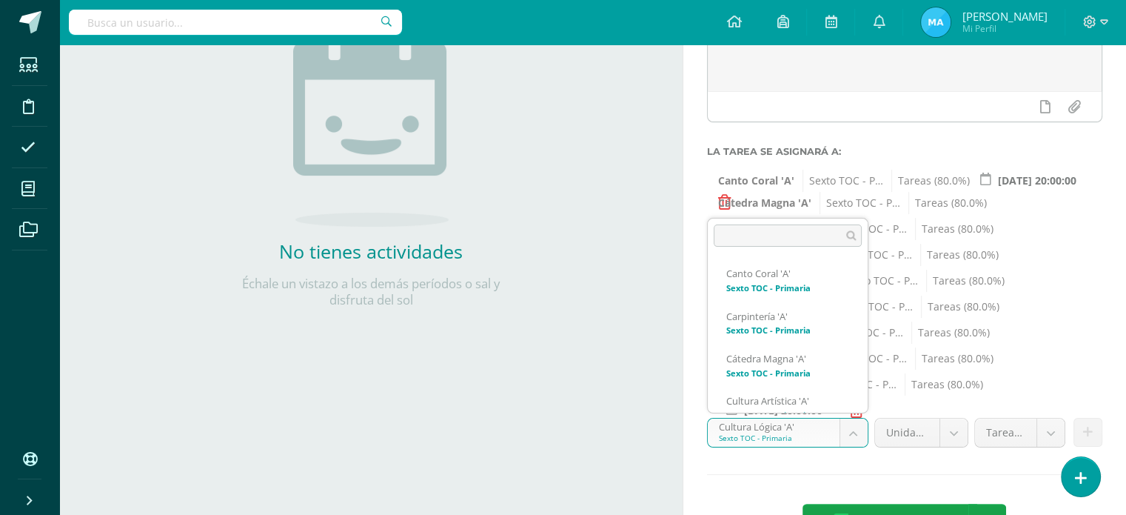
click at [861, 301] on body "Estudiantes Disciplina Asistencia Mis cursos Archivos Soporte Ayuda Reportar un…" at bounding box center [563, 43] width 1126 height 515
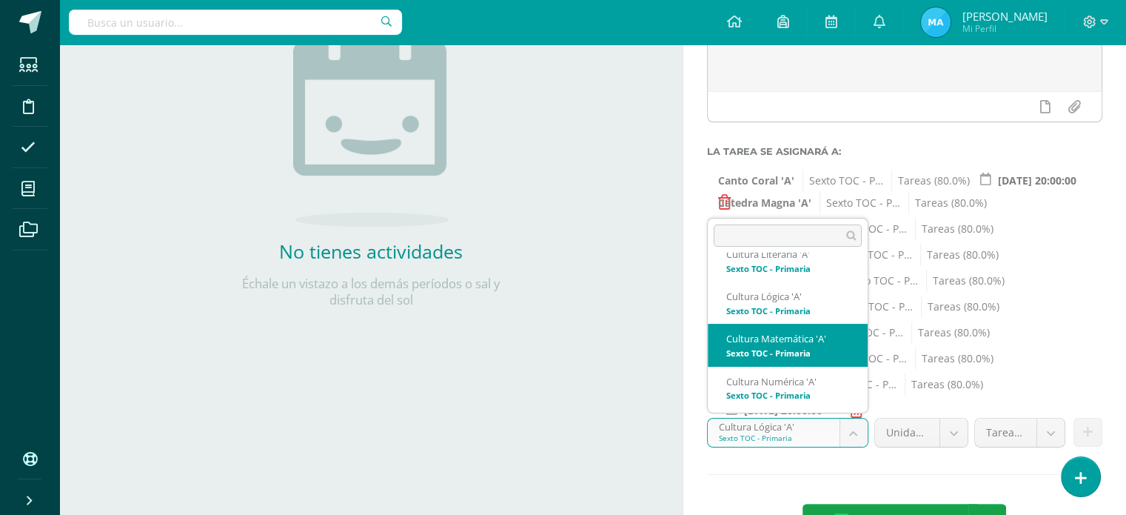
select select "138858"
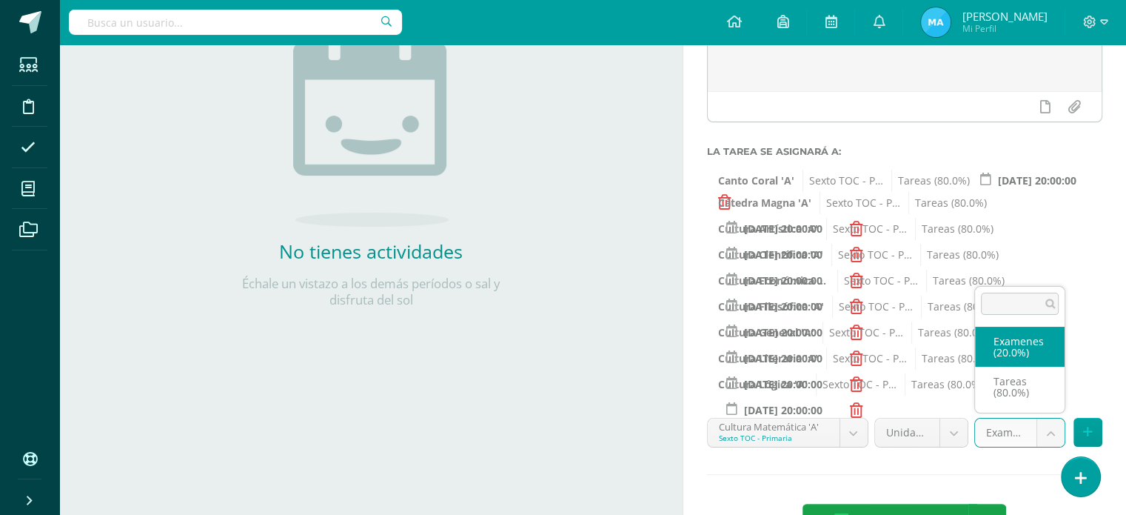
click at [1050, 301] on body "Estudiantes Disciplina Asistencia Mis cursos Archivos Soporte Ayuda Reportar un…" at bounding box center [563, 43] width 1126 height 515
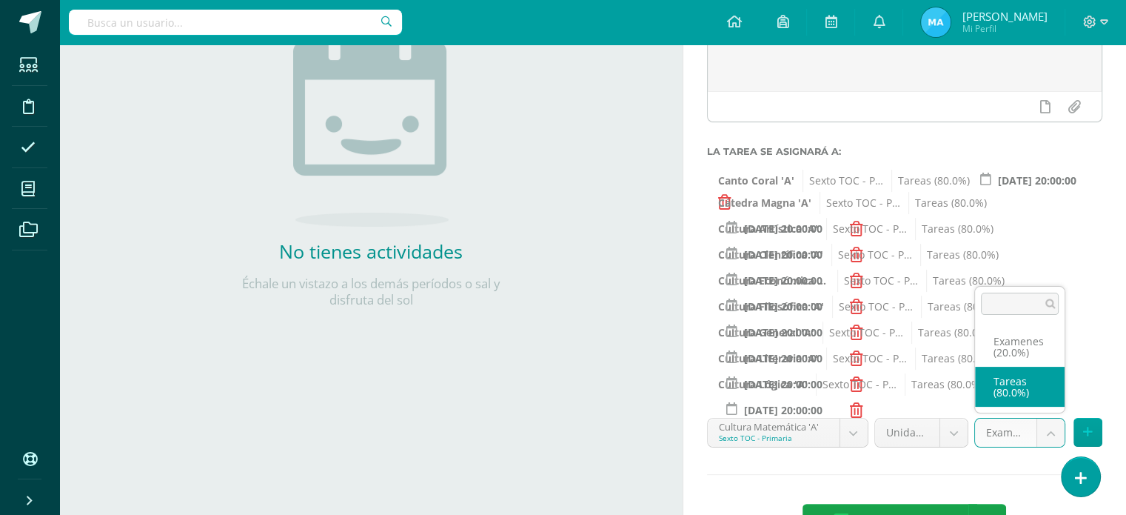
select select "138867"
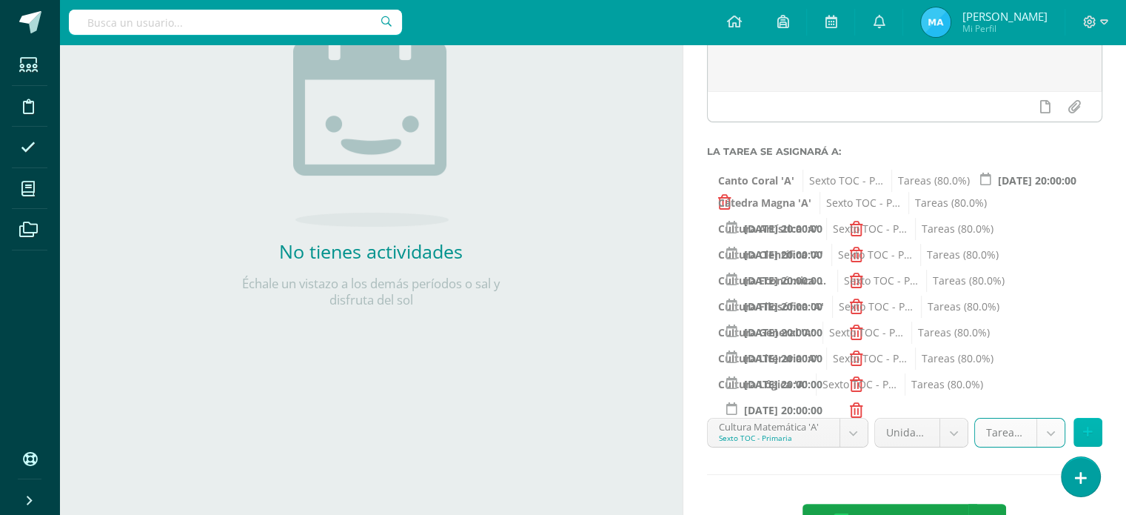
click at [1089, 427] on icon at bounding box center [1088, 432] width 10 height 13
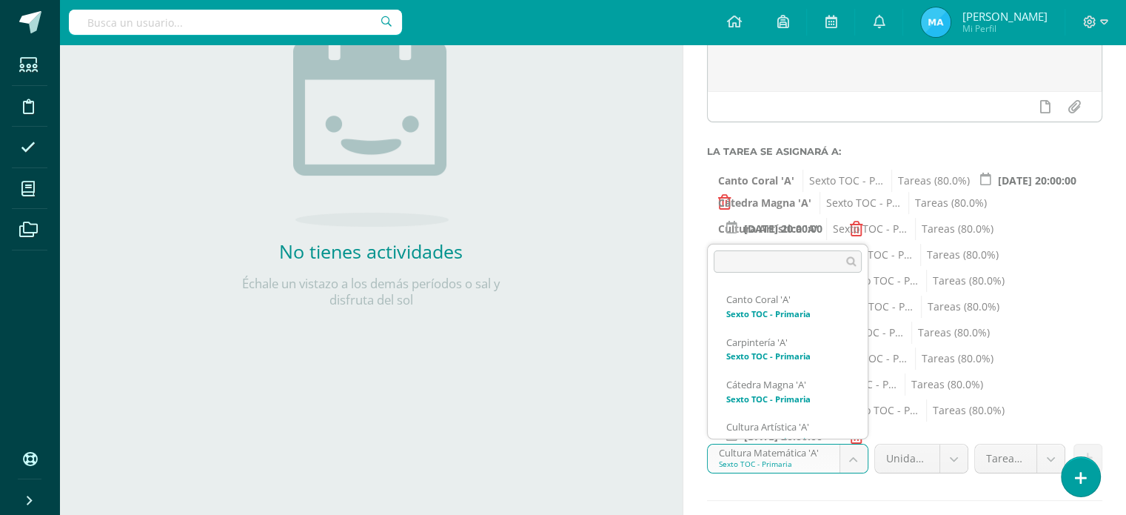
scroll to position [323, 0]
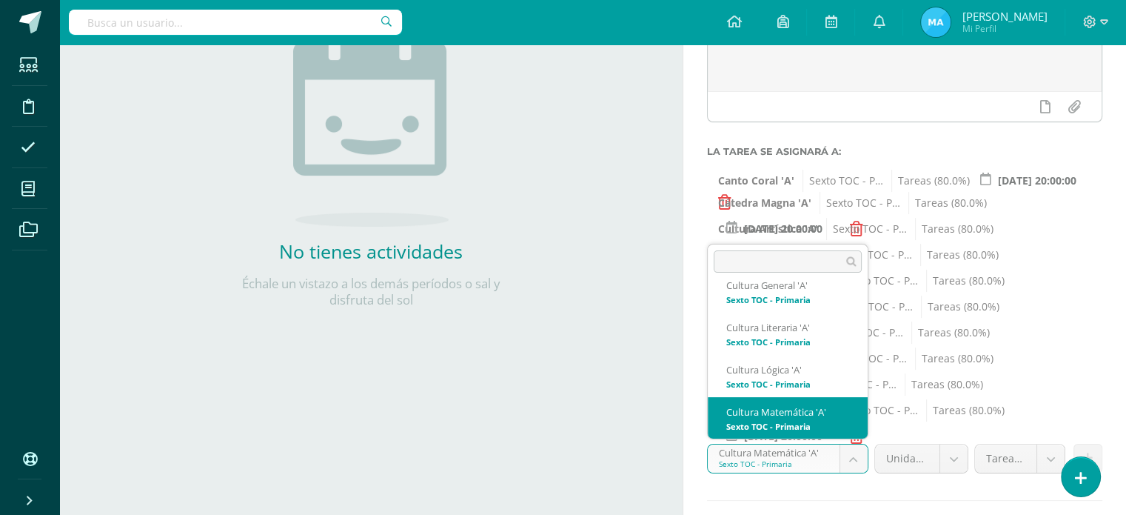
click at [850, 301] on body "Estudiantes Disciplina Asistencia Mis cursos Archivos Soporte Ayuda Reportar un…" at bounding box center [563, 43] width 1126 height 515
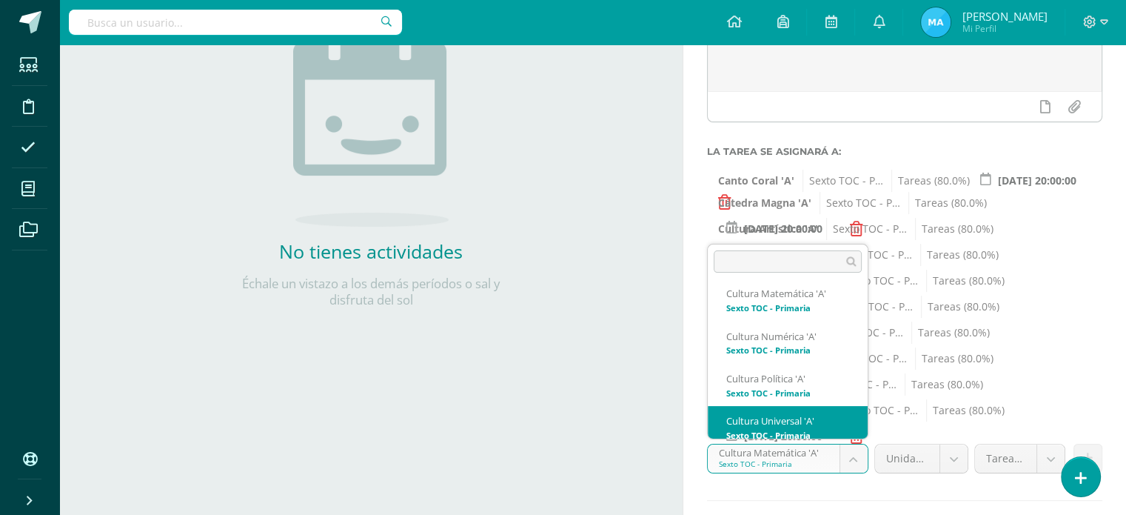
scroll to position [450, 0]
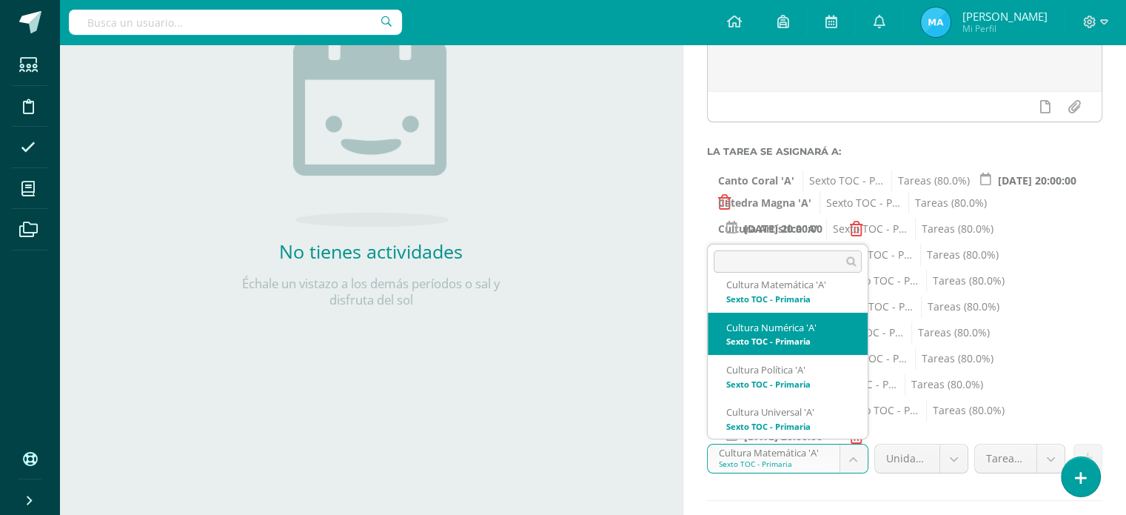
select select "138871"
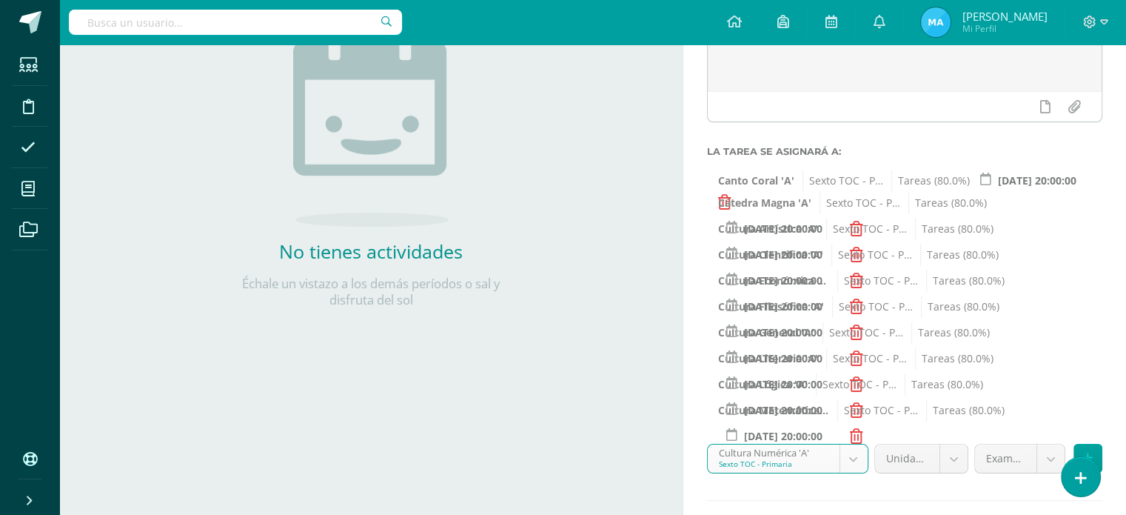
scroll to position [292, 0]
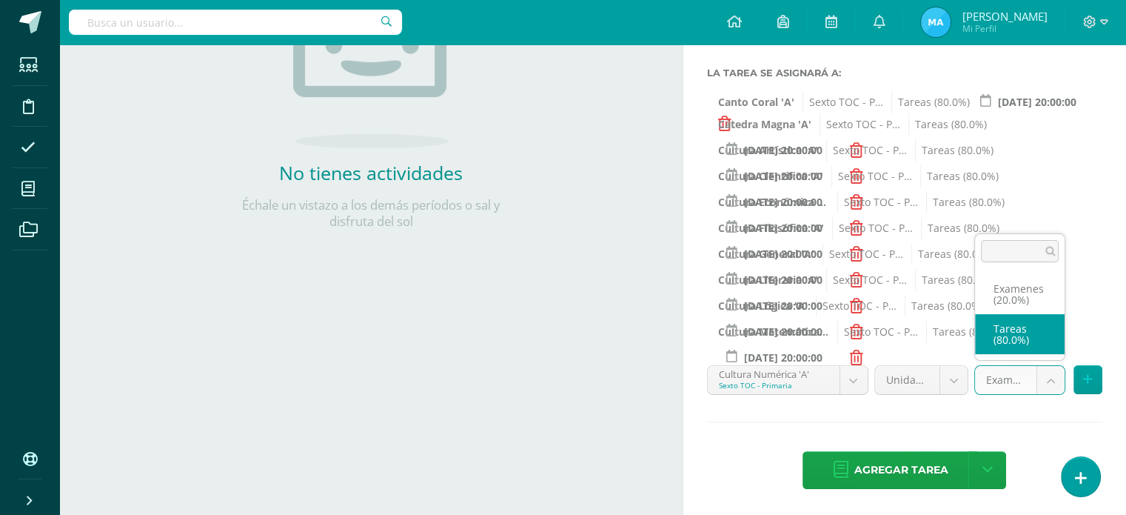
select select "138880"
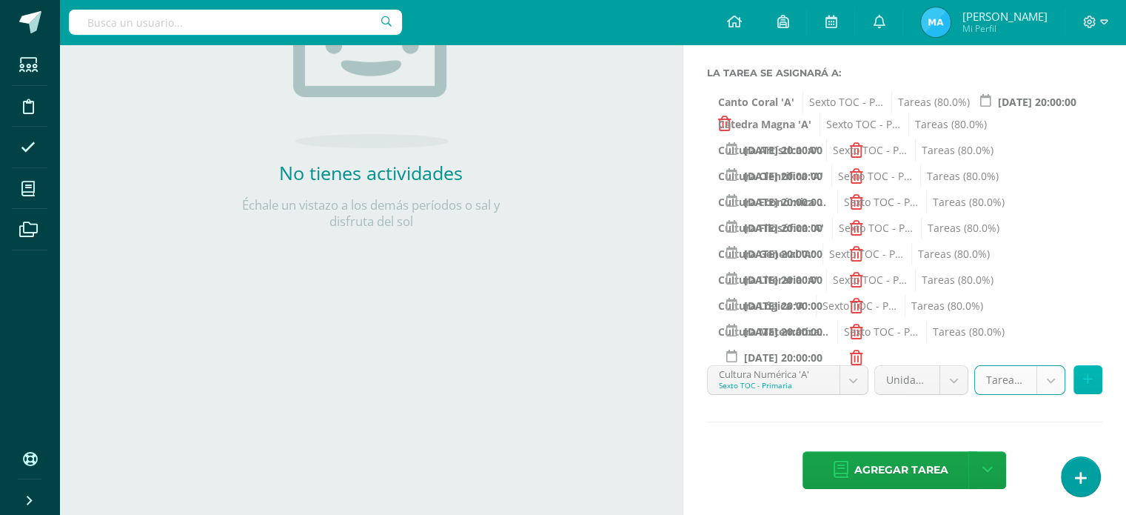
click at [1085, 381] on icon at bounding box center [1088, 379] width 10 height 13
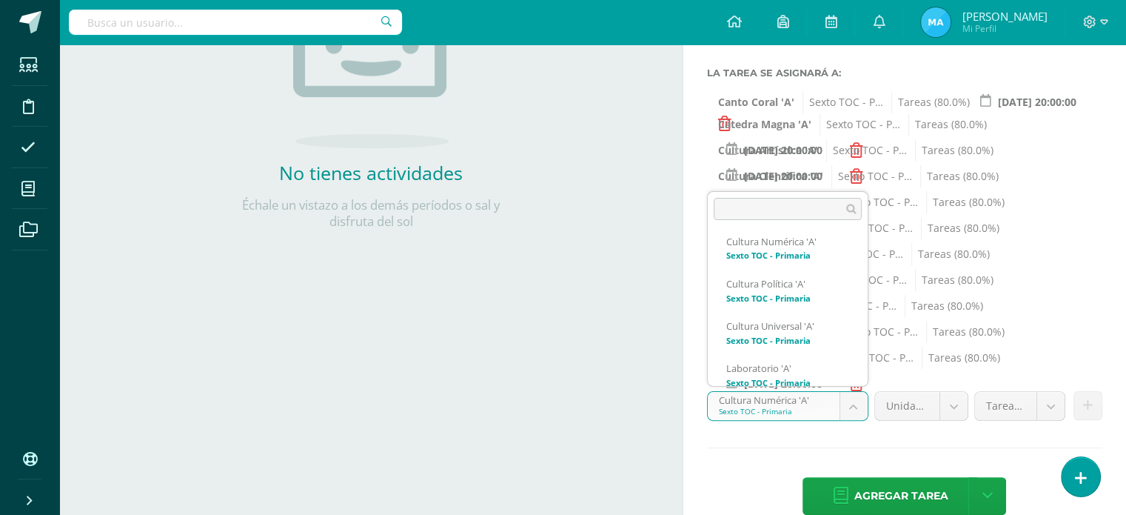
scroll to position [497, 0]
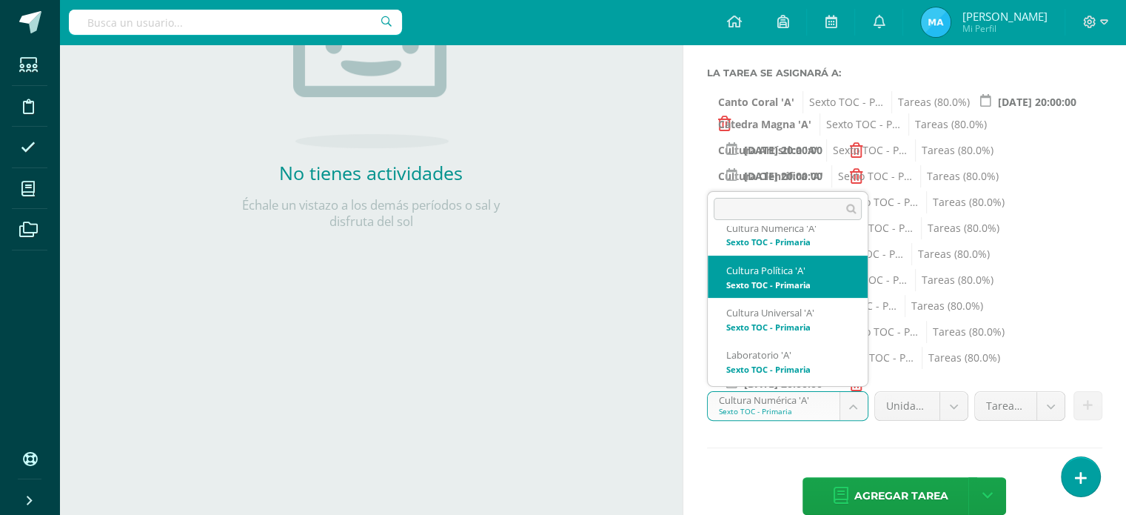
select select "138949"
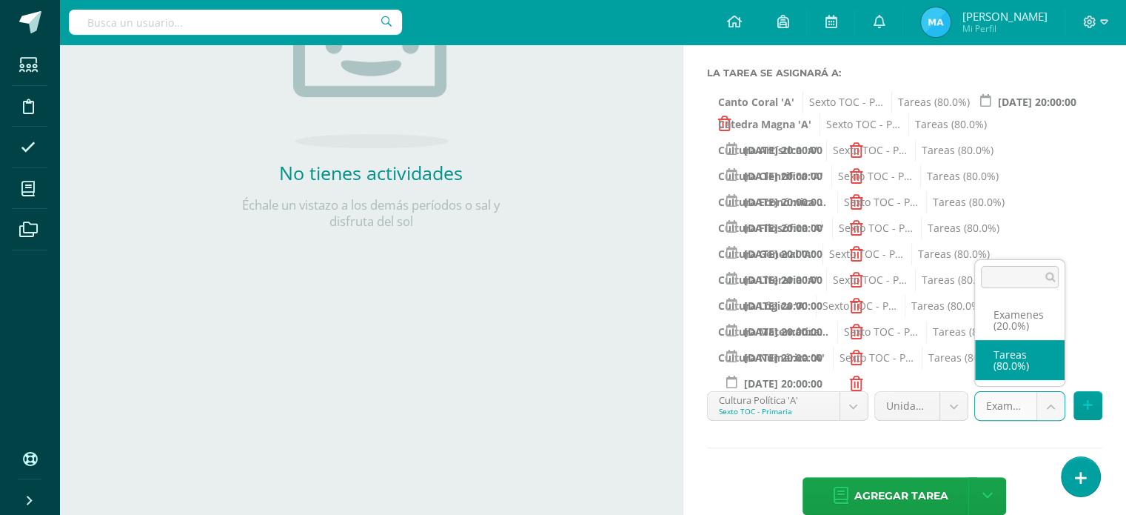
select select "138958"
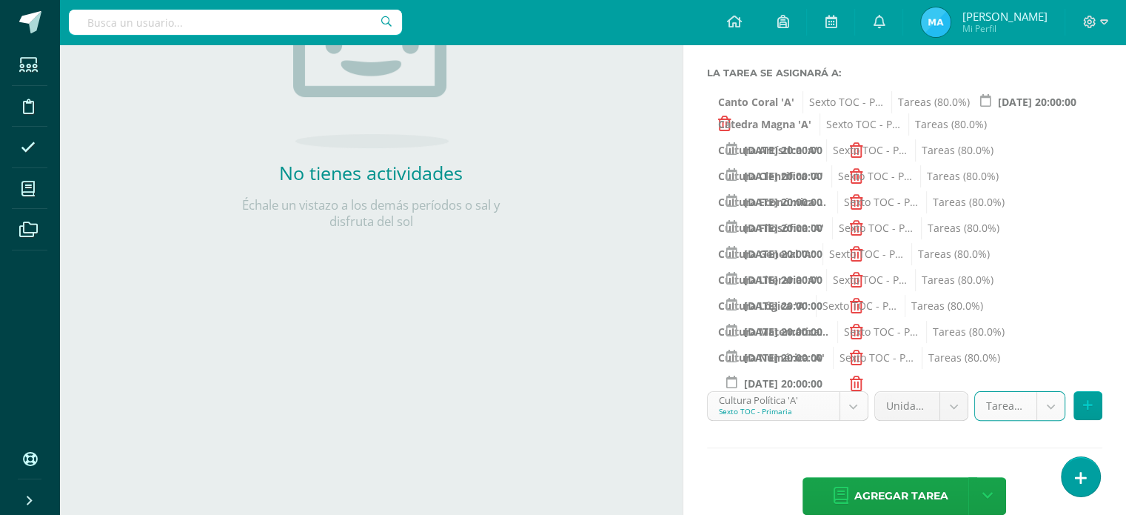
scroll to position [408, 0]
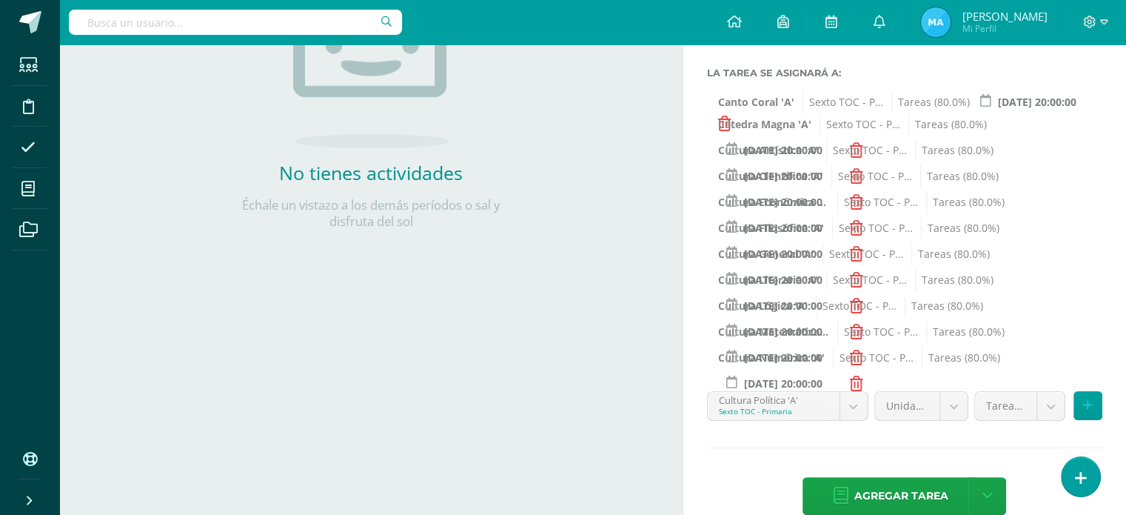
click at [1091, 405] on icon at bounding box center [1088, 405] width 10 height 13
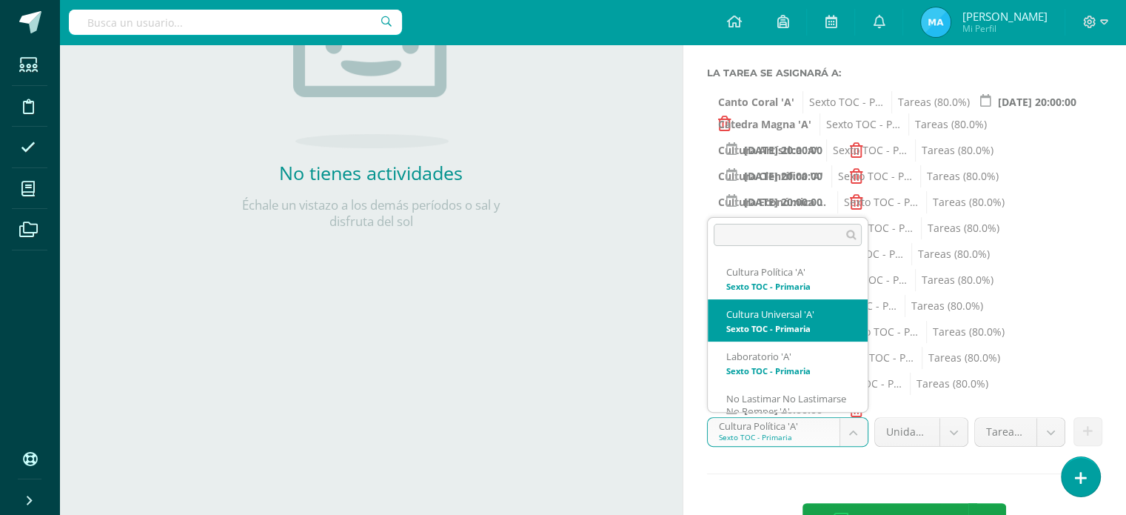
scroll to position [518, 0]
select select "139079"
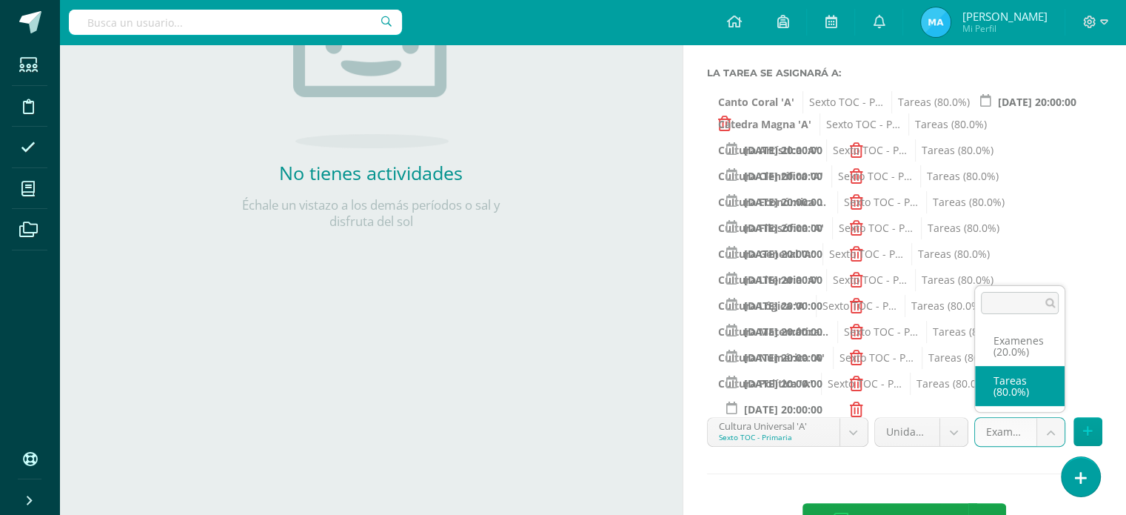
select select "139088"
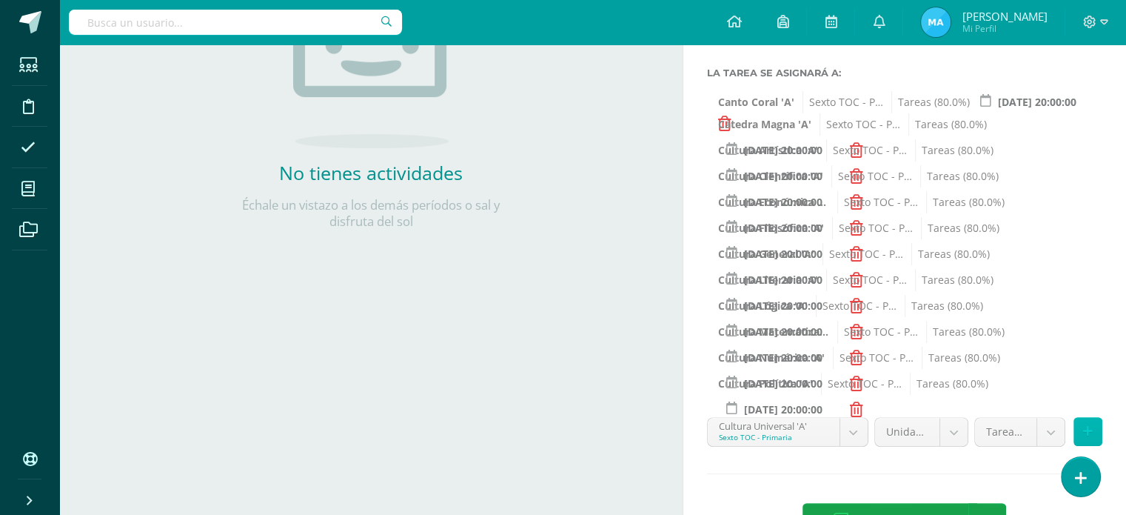
click at [1089, 432] on icon at bounding box center [1088, 431] width 10 height 13
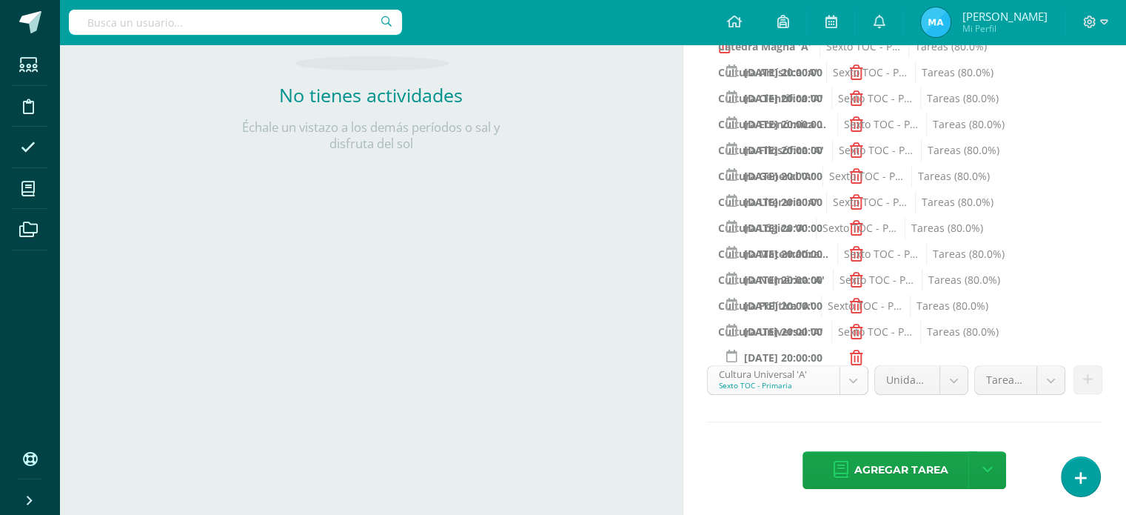
scroll to position [450, 0]
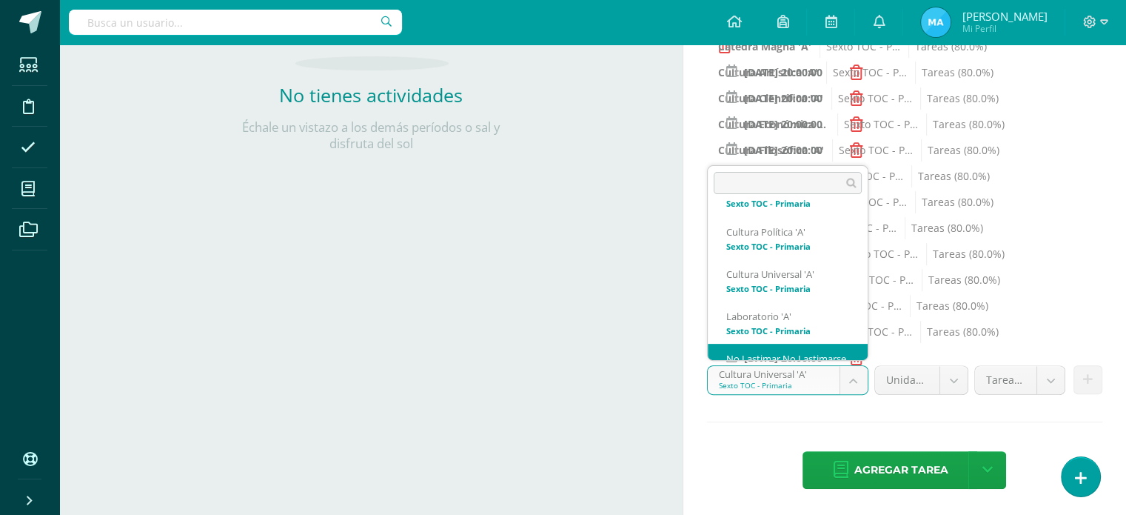
scroll to position [560, 0]
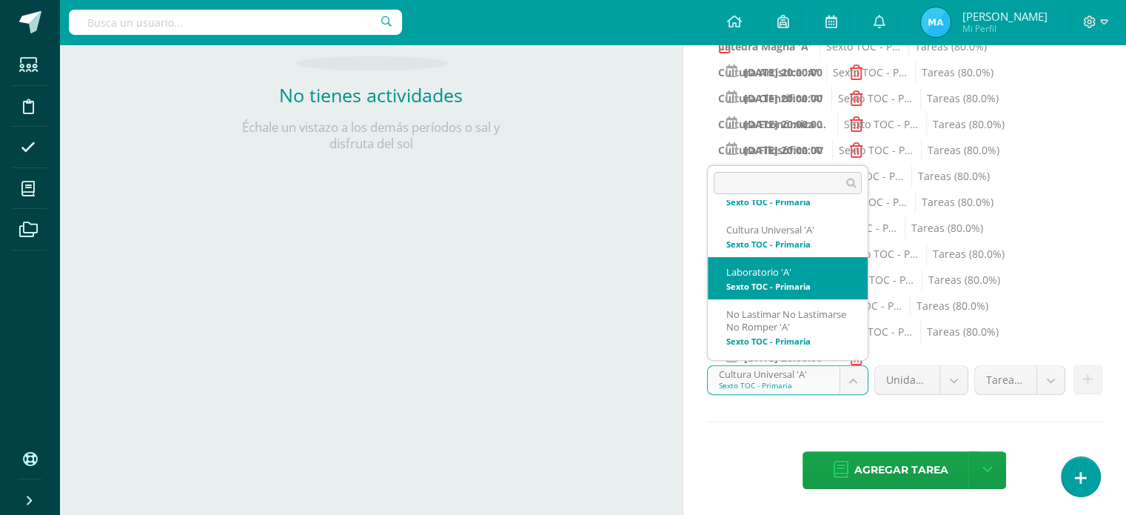
select select "138936"
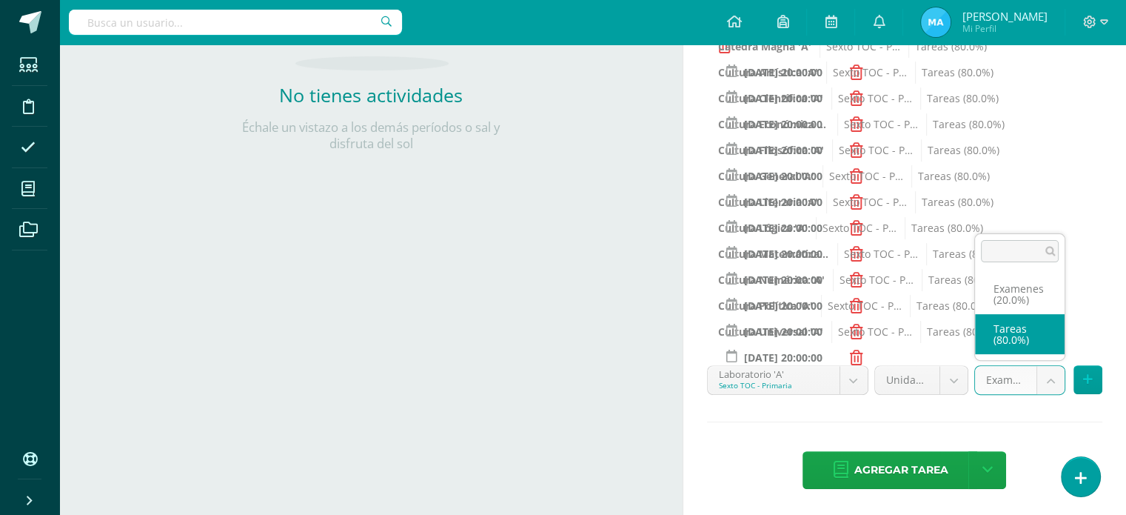
select select "138945"
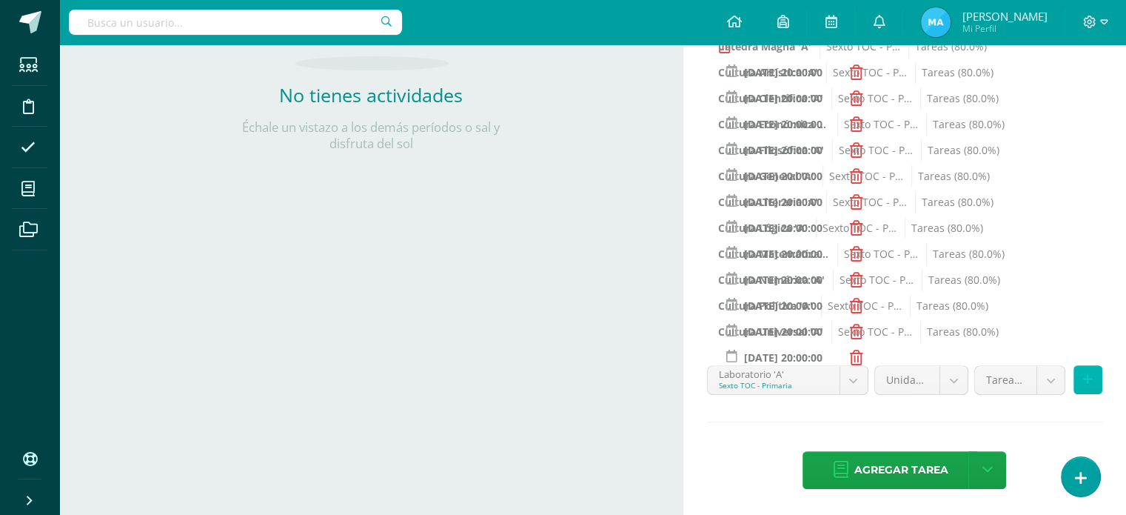
click at [1087, 377] on icon at bounding box center [1088, 379] width 10 height 13
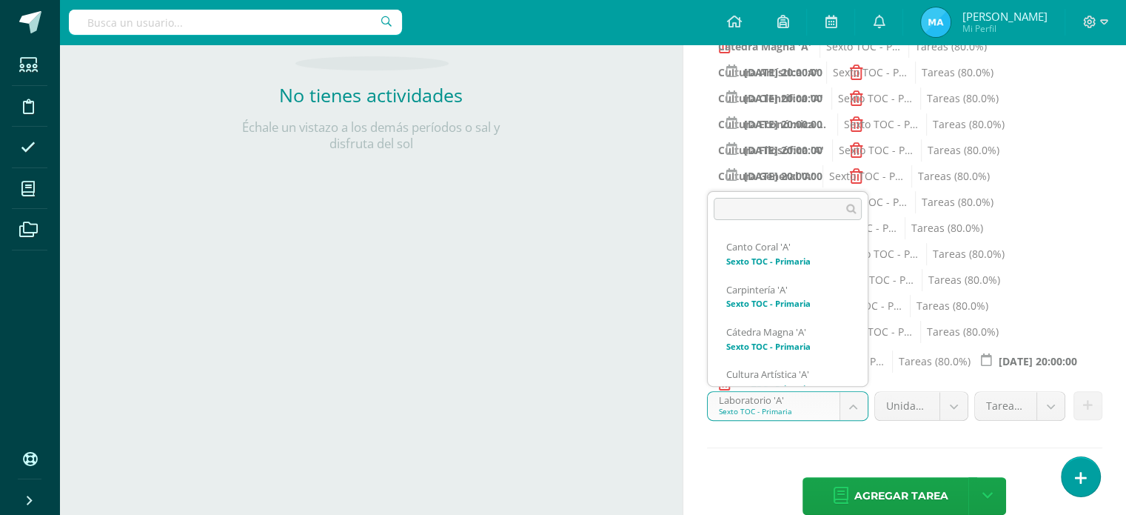
scroll to position [492, 0]
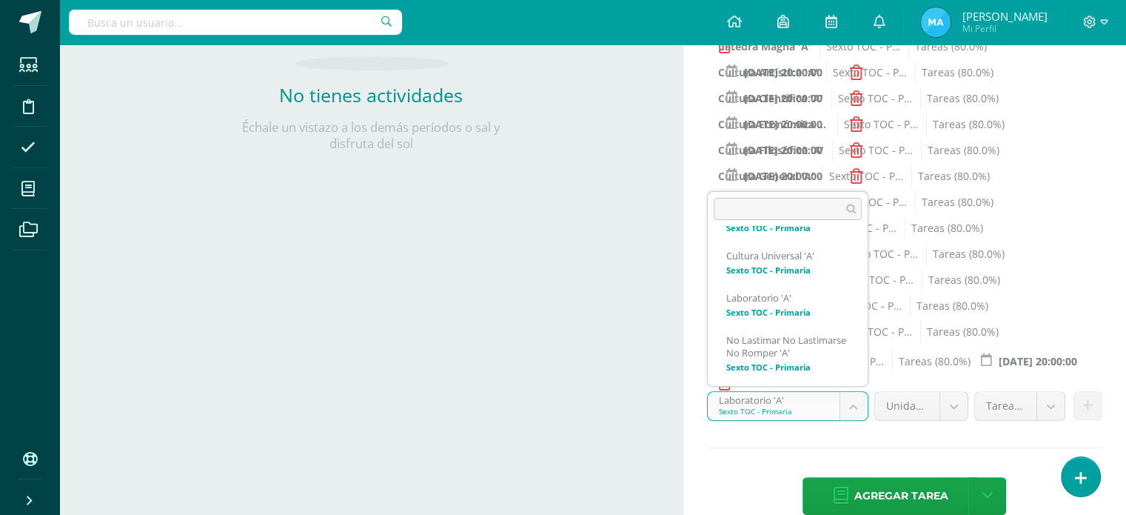
scroll to position [566, 0]
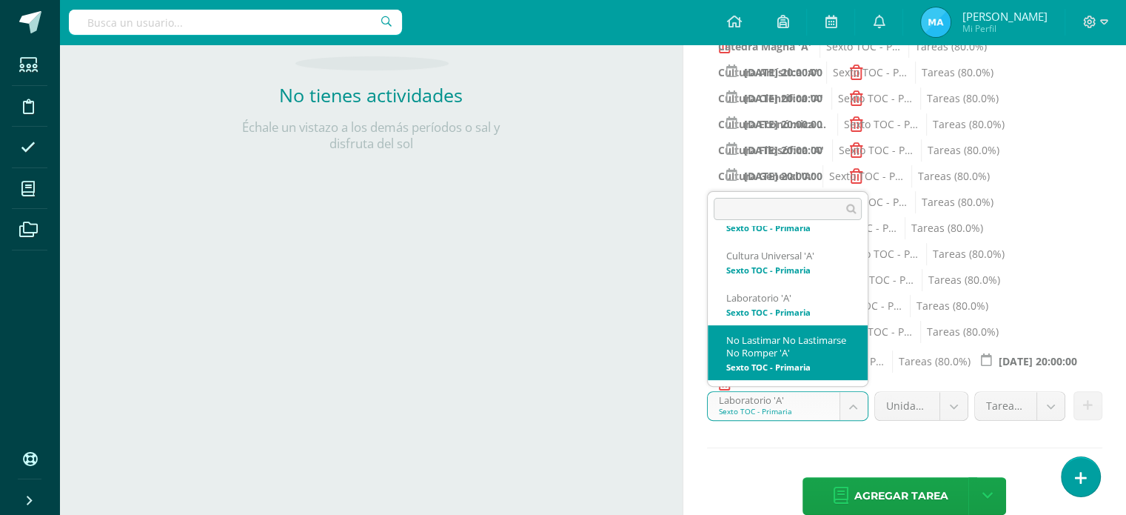
select select "138884"
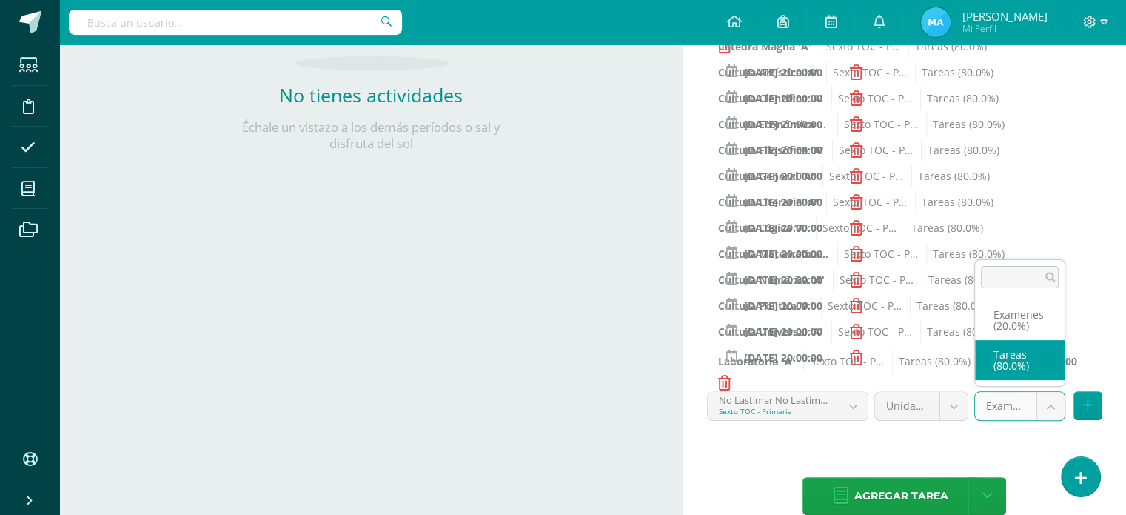
select select "138893"
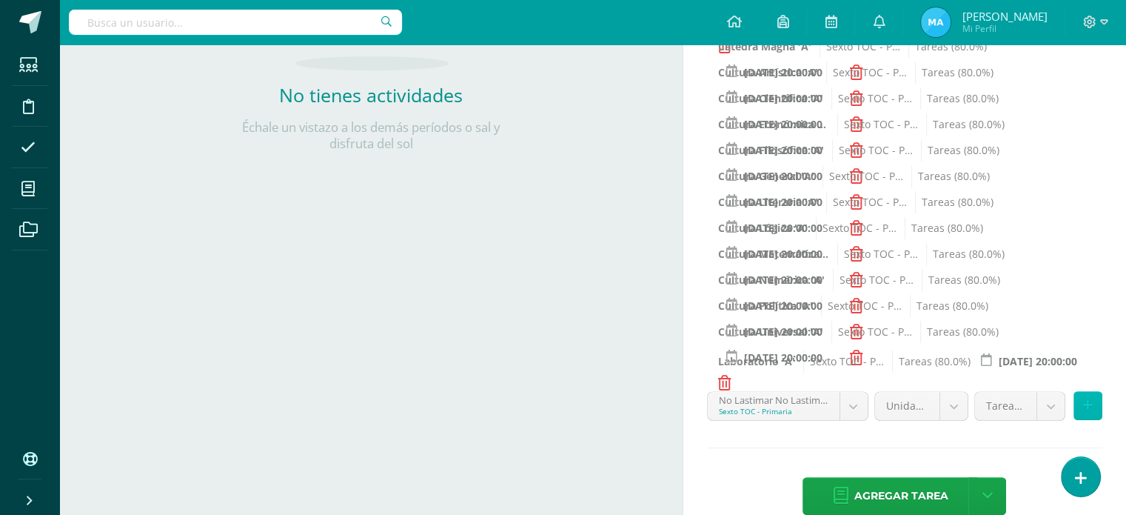
click at [1086, 402] on icon at bounding box center [1088, 405] width 10 height 13
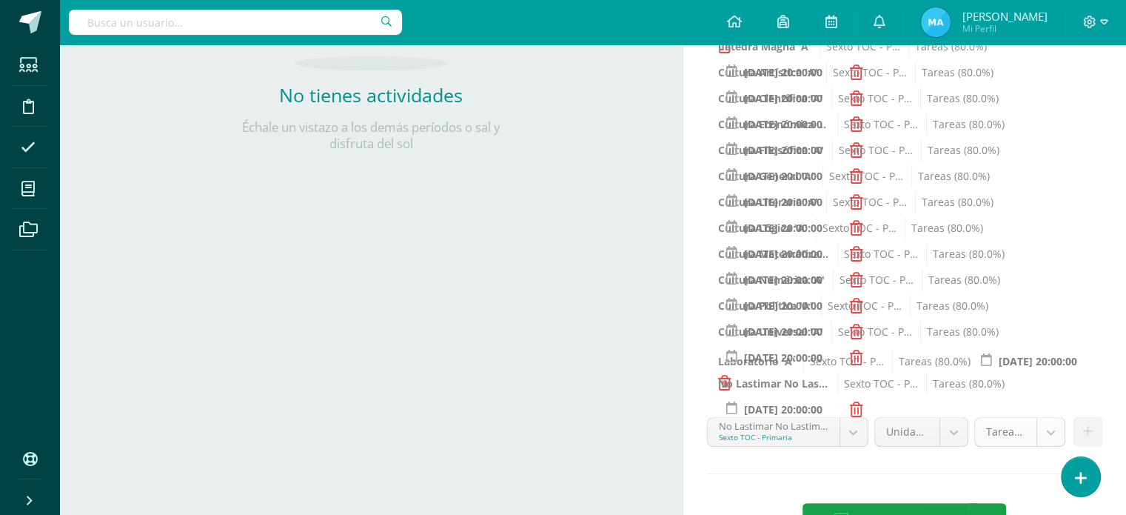
scroll to position [421, 0]
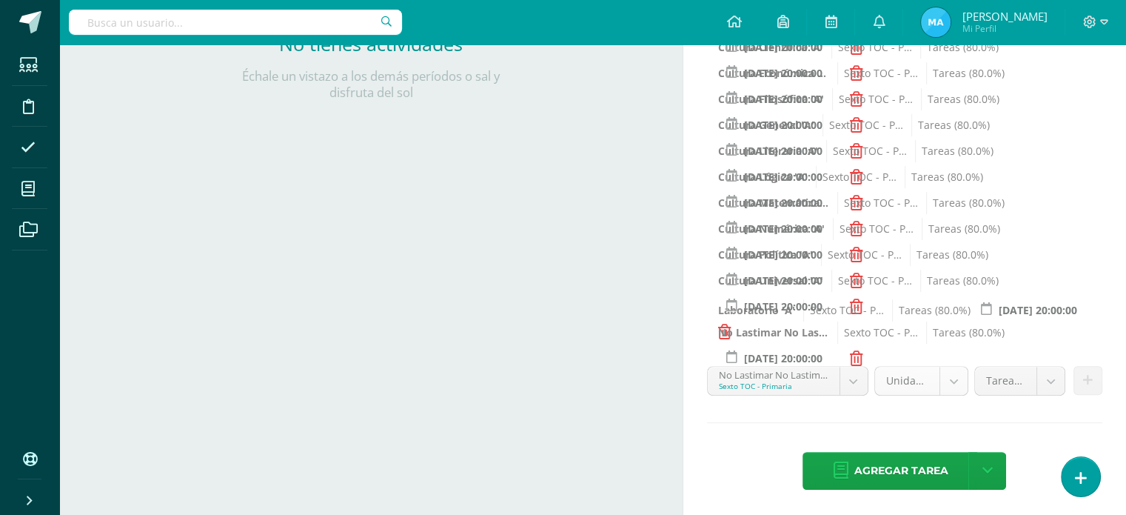
click at [912, 466] on span "Agregar tarea" at bounding box center [901, 470] width 94 height 36
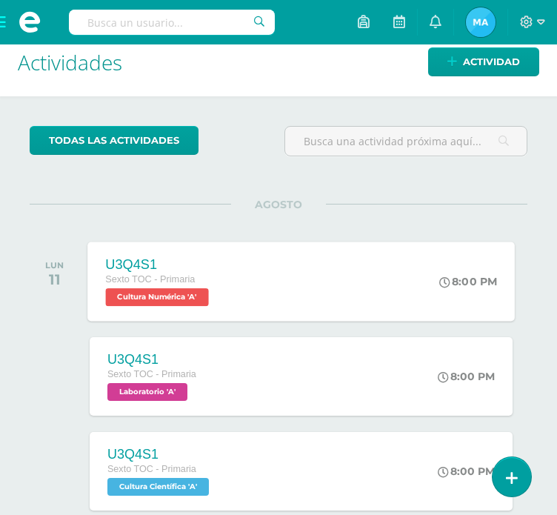
click at [187, 292] on span "Cultura Numérica 'A'" at bounding box center [156, 297] width 103 height 18
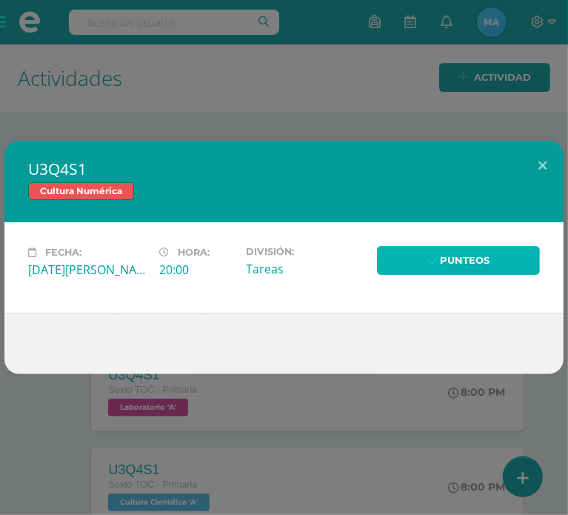
click at [450, 263] on link "Punteos" at bounding box center [458, 260] width 163 height 29
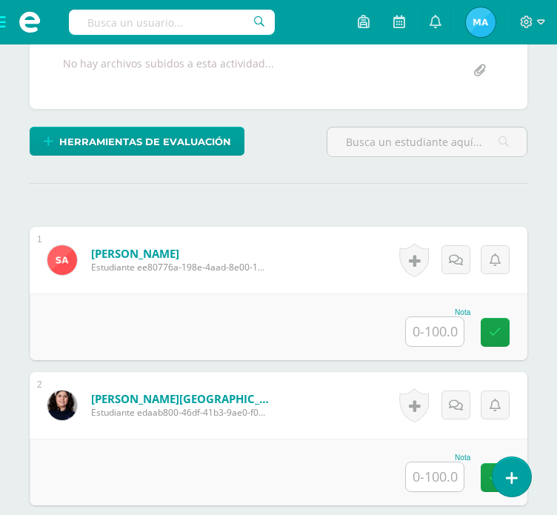
scroll to position [344, 0]
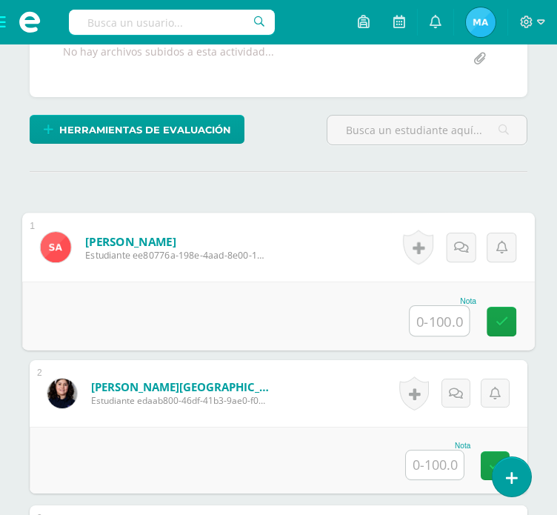
click at [435, 329] on input "text" at bounding box center [438, 321] width 59 height 30
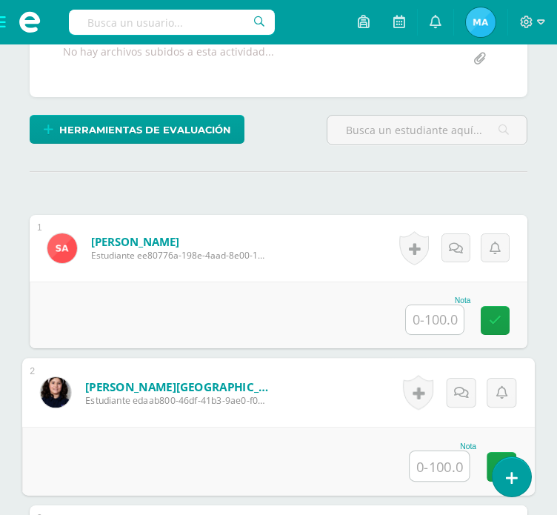
scroll to position [695, 0]
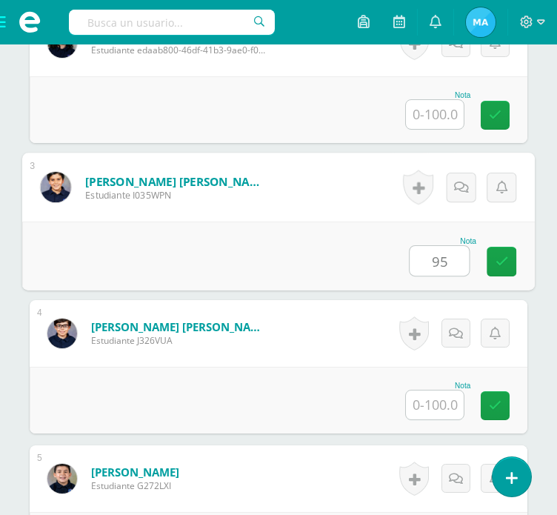
type input "95"
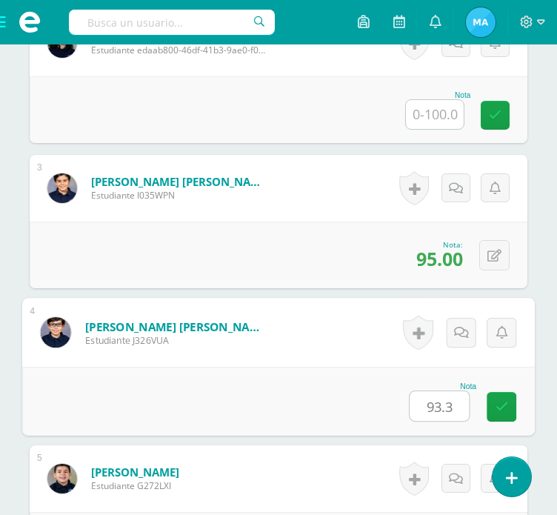
type input "93.3"
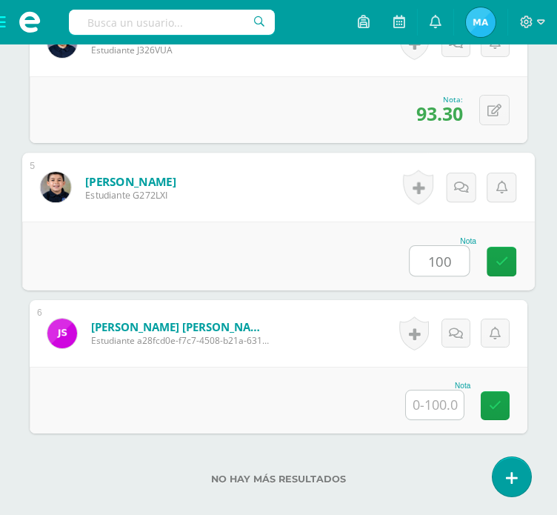
type input "100"
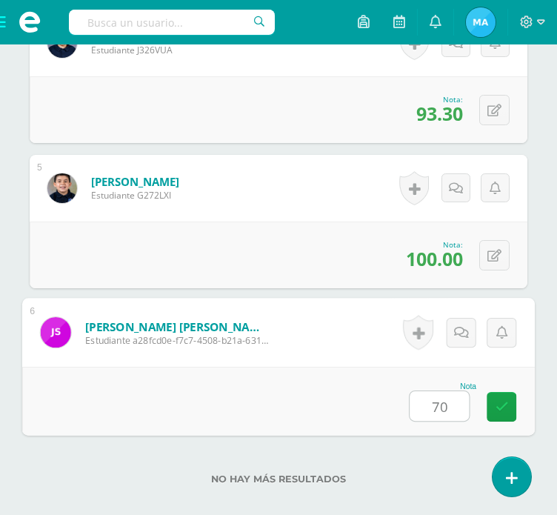
type input "70"
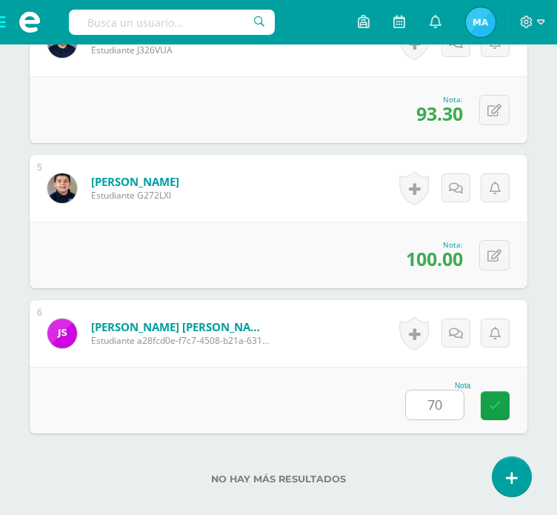
scroll to position [1072, 0]
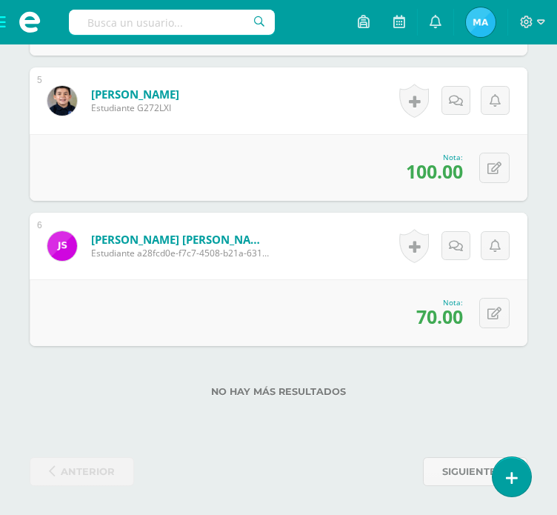
click at [5, 21] on span at bounding box center [29, 22] width 59 height 44
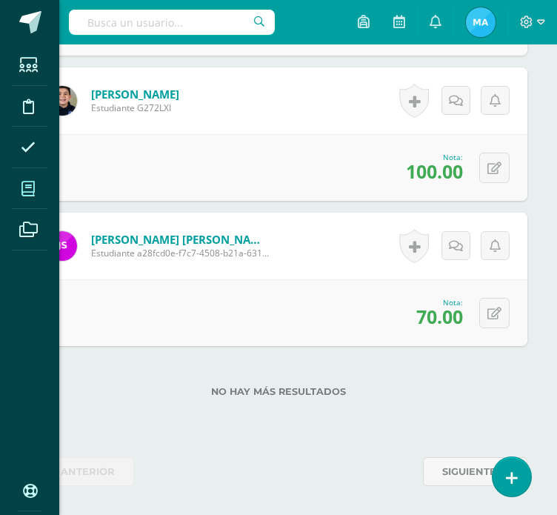
click at [30, 192] on icon at bounding box center [27, 188] width 13 height 15
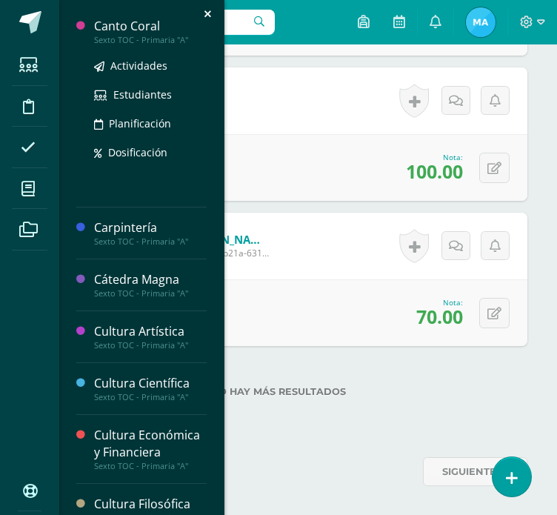
click at [116, 37] on div "Sexto TOC - Primaria "A"" at bounding box center [150, 40] width 113 height 10
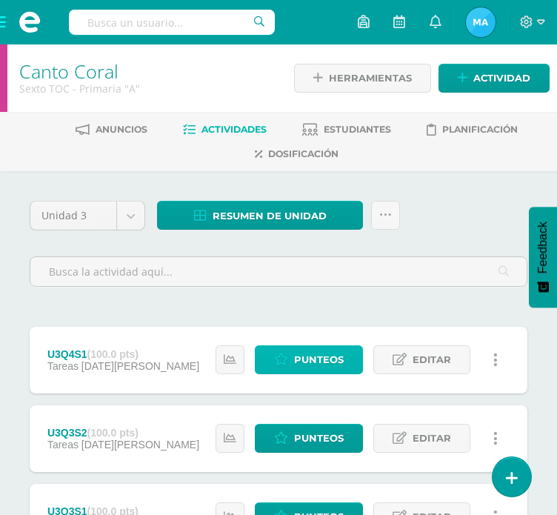
click at [338, 352] on span "Punteos" at bounding box center [319, 359] width 50 height 27
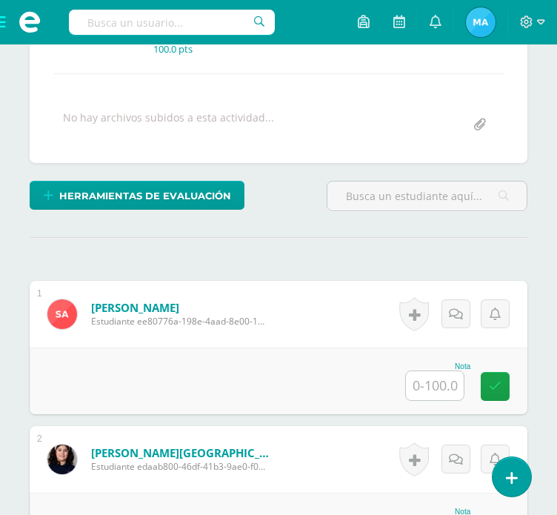
scroll to position [274, 0]
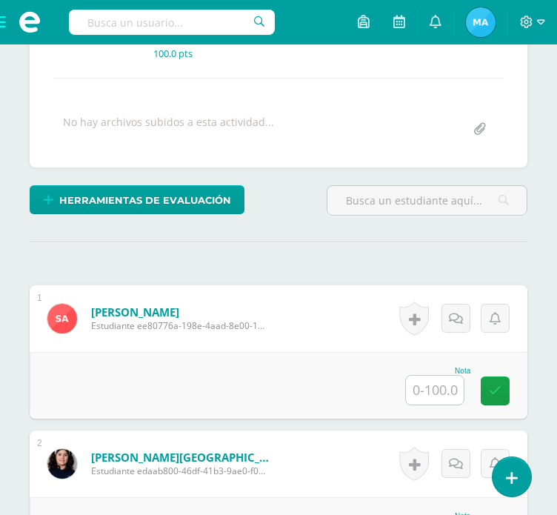
click at [435, 386] on input "text" at bounding box center [435, 389] width 58 height 29
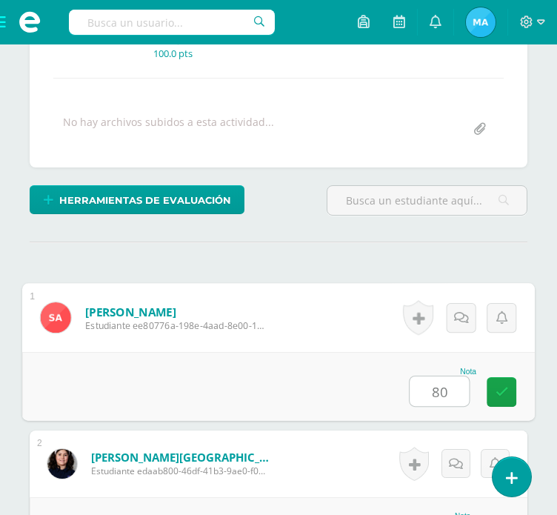
type input "80"
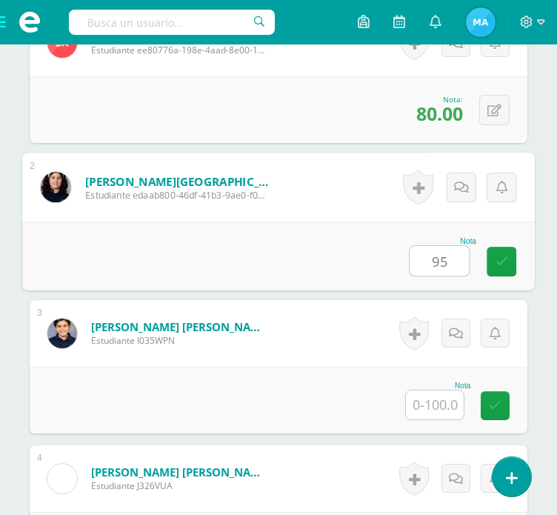
type input "95"
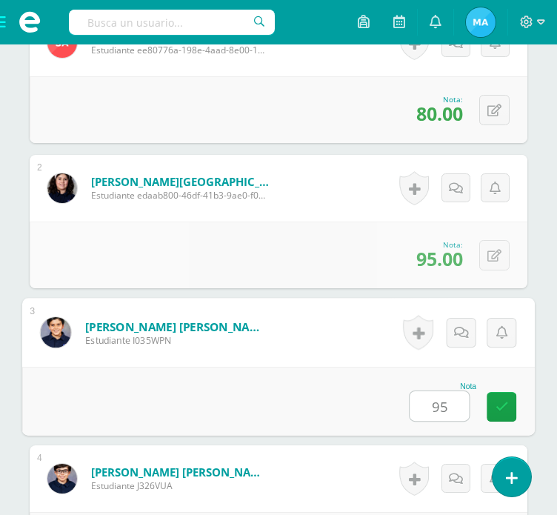
type input "95"
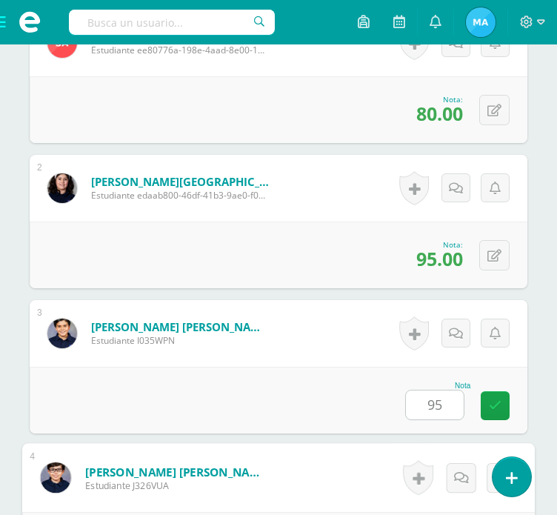
scroll to position [840, 0]
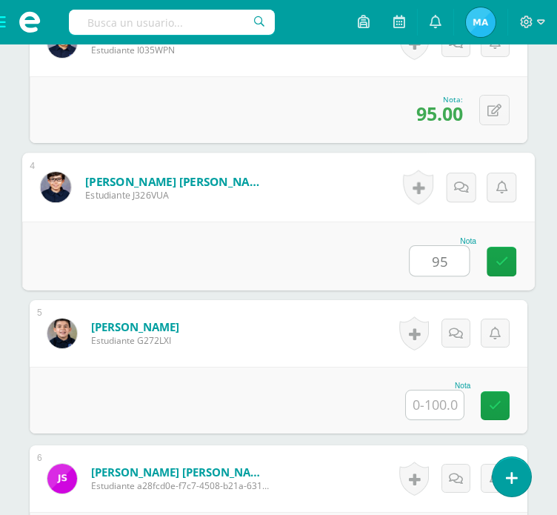
type input "95"
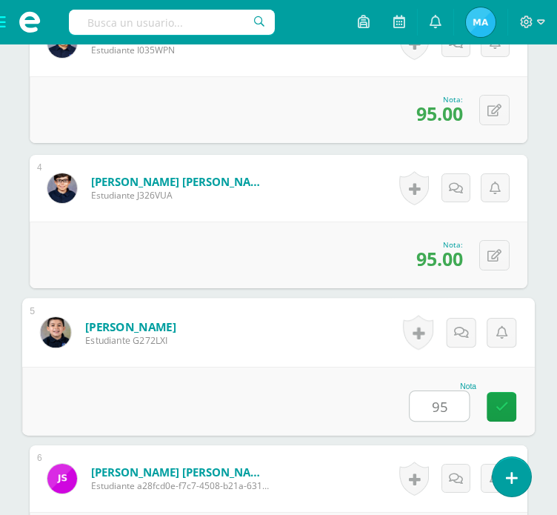
type input "95"
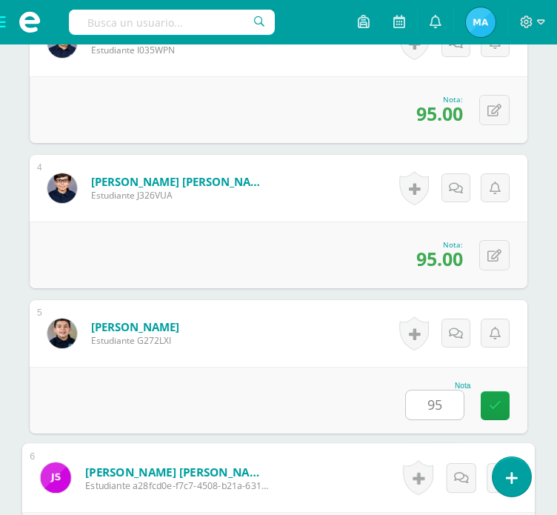
scroll to position [1072, 0]
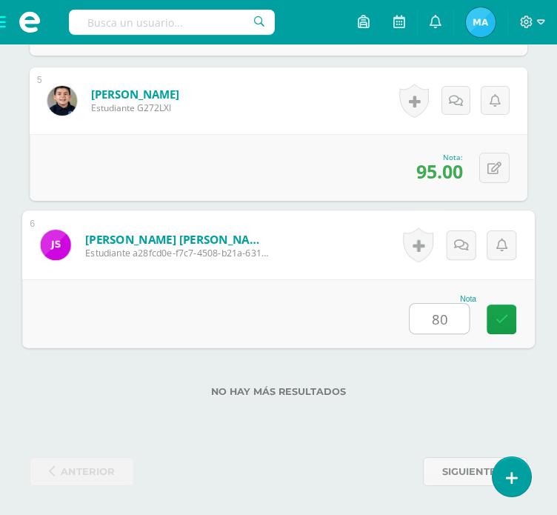
type input "80"
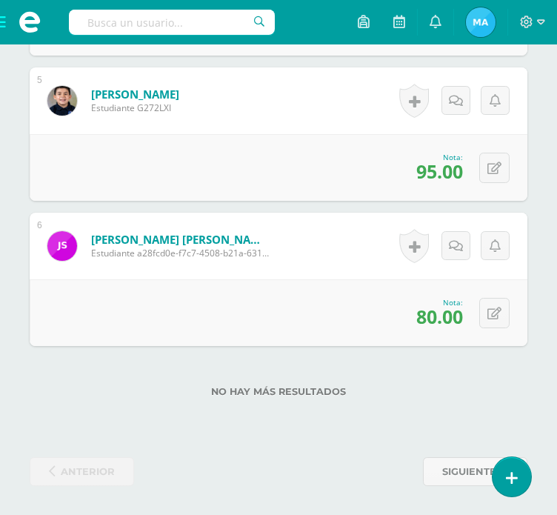
click at [1, 26] on span at bounding box center [29, 22] width 59 height 44
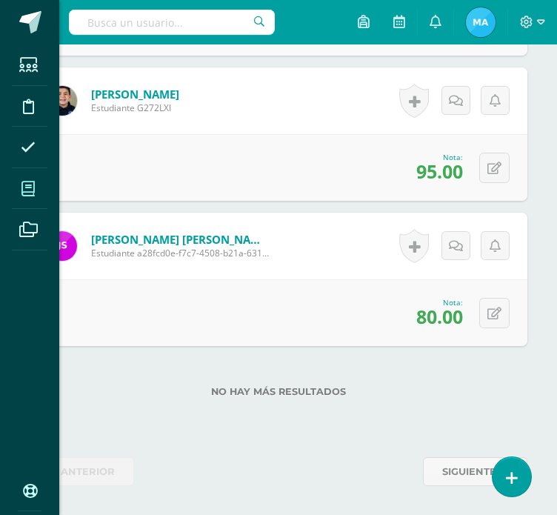
click at [29, 183] on icon at bounding box center [27, 188] width 13 height 15
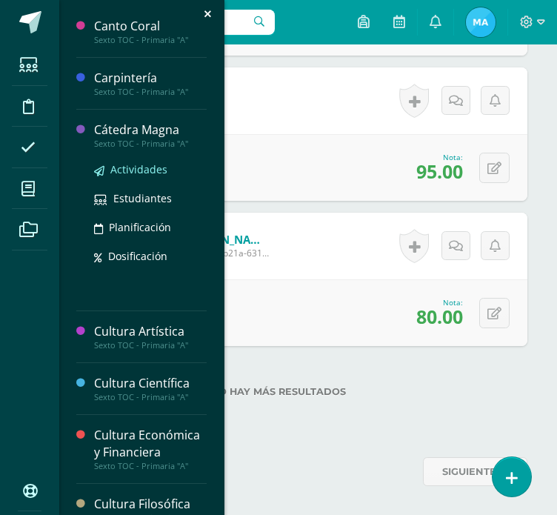
click at [118, 170] on span "Actividades" at bounding box center [138, 169] width 57 height 14
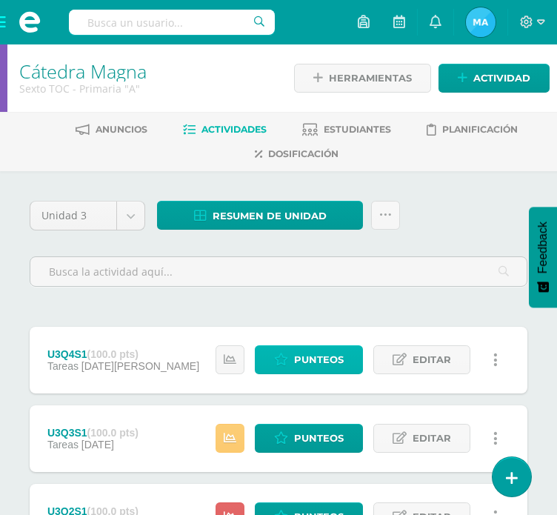
click at [312, 361] on span "Punteos" at bounding box center [319, 359] width 50 height 27
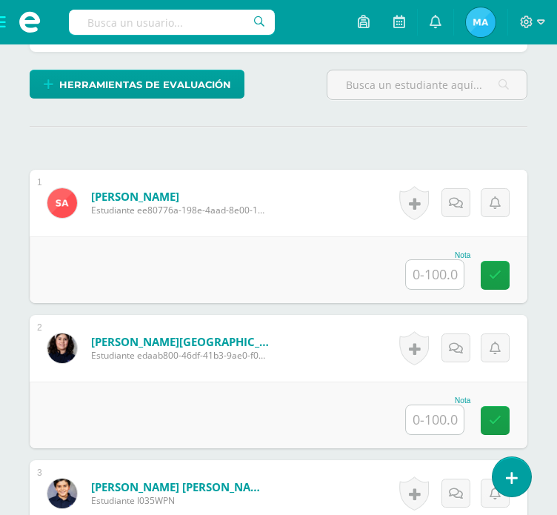
scroll to position [379, 0]
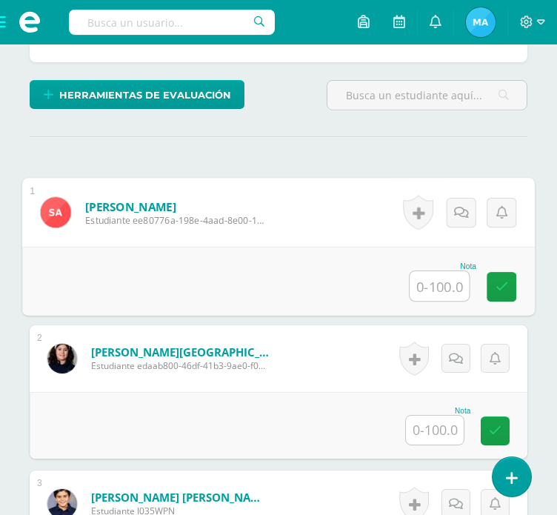
click at [441, 284] on input "text" at bounding box center [438, 286] width 59 height 30
type input "0"
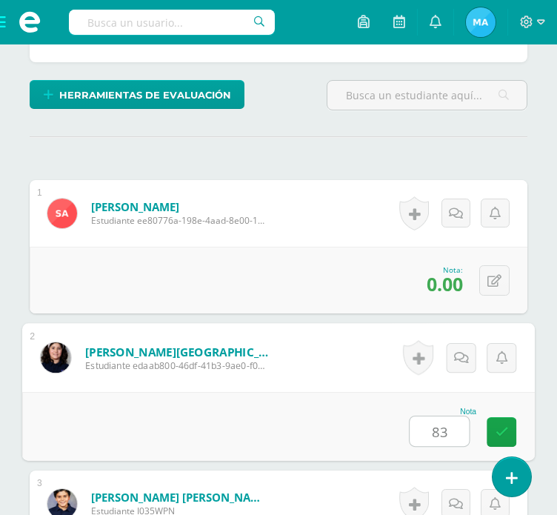
type input "83"
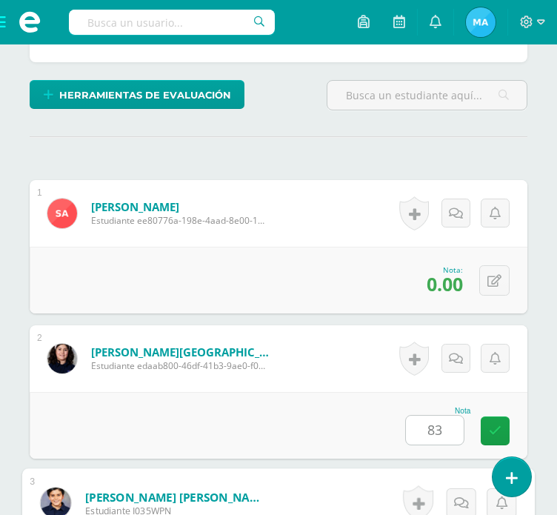
scroll to position [695, 0]
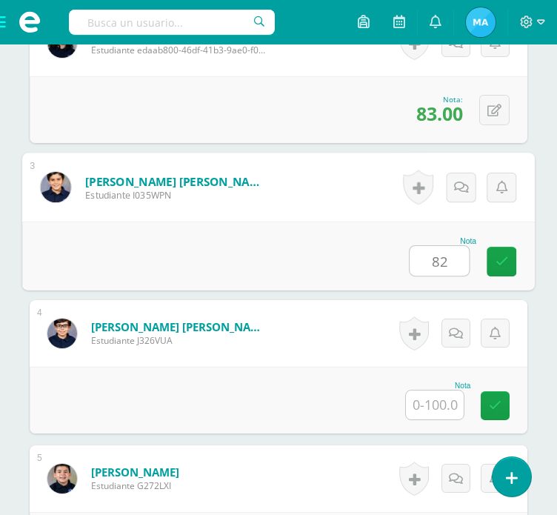
type input "82"
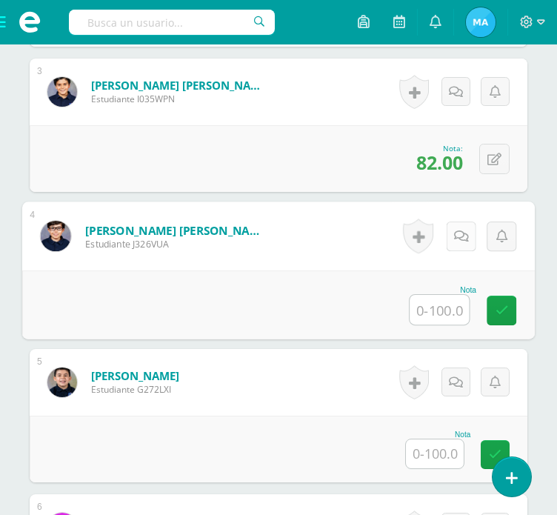
scroll to position [791, 0]
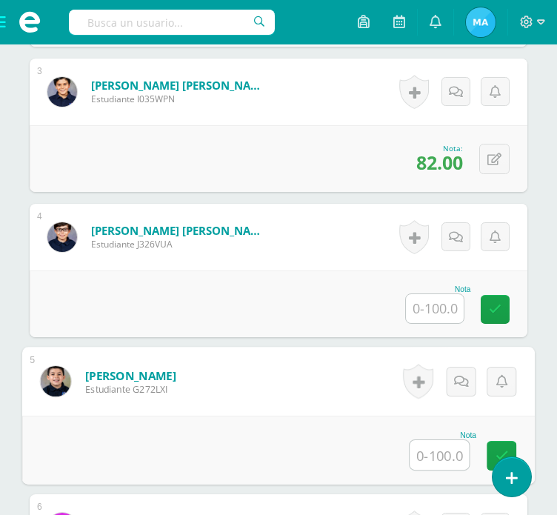
click at [443, 452] on input "text" at bounding box center [438, 455] width 59 height 30
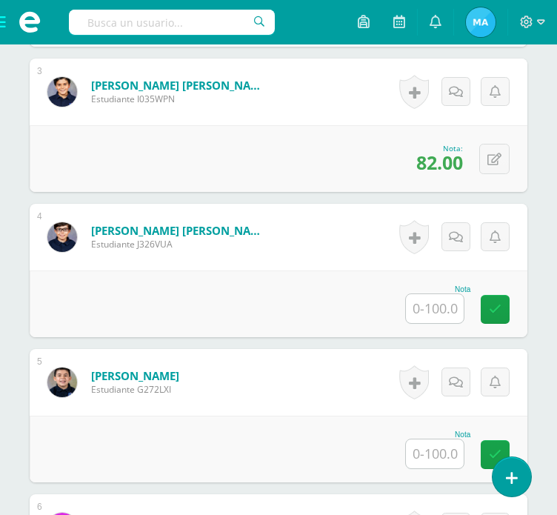
click at [4, 20] on span at bounding box center [29, 22] width 59 height 44
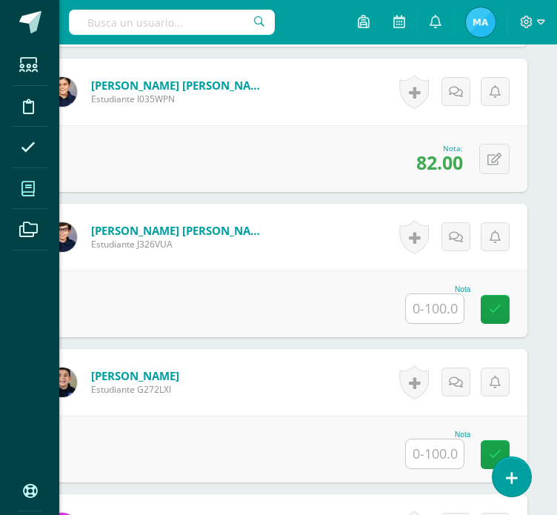
click at [29, 187] on icon at bounding box center [27, 188] width 13 height 15
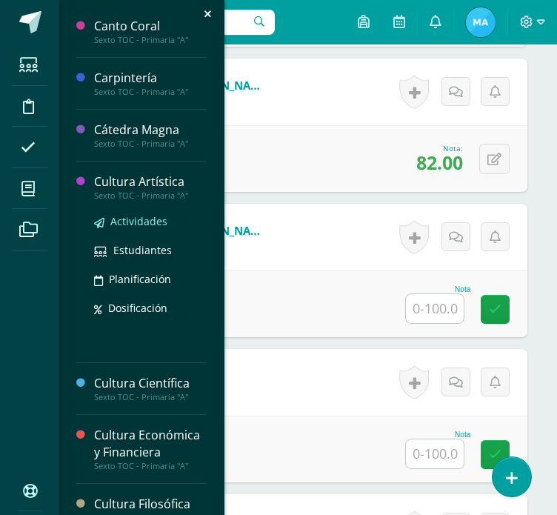
click at [131, 224] on span "Actividades" at bounding box center [138, 221] width 57 height 14
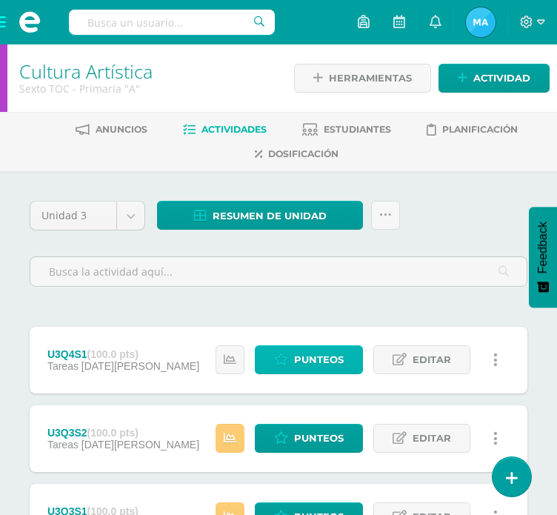
click at [327, 361] on span "Punteos" at bounding box center [319, 359] width 50 height 27
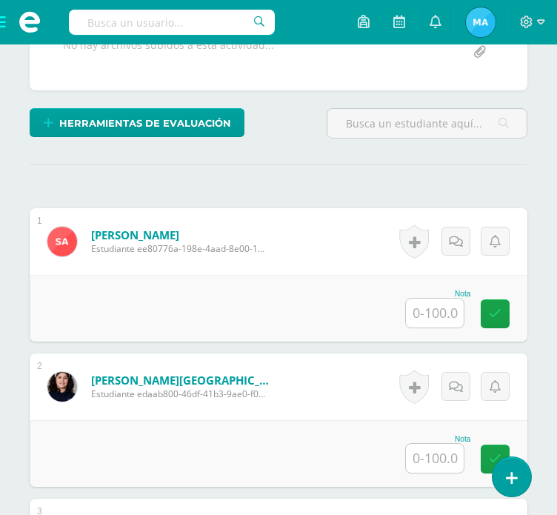
scroll to position [352, 0]
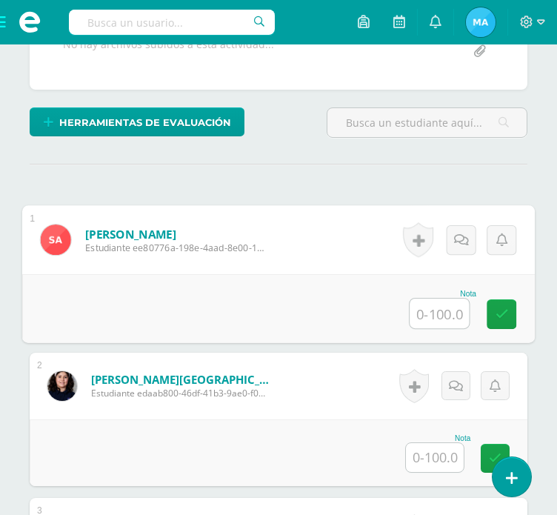
click at [442, 313] on input "text" at bounding box center [438, 313] width 59 height 30
type input "60"
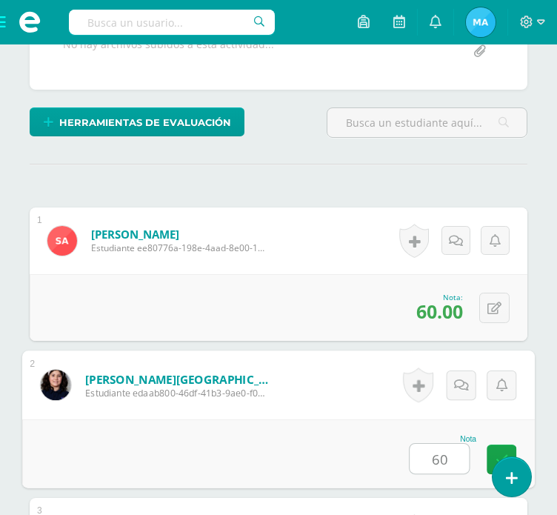
type input "60"
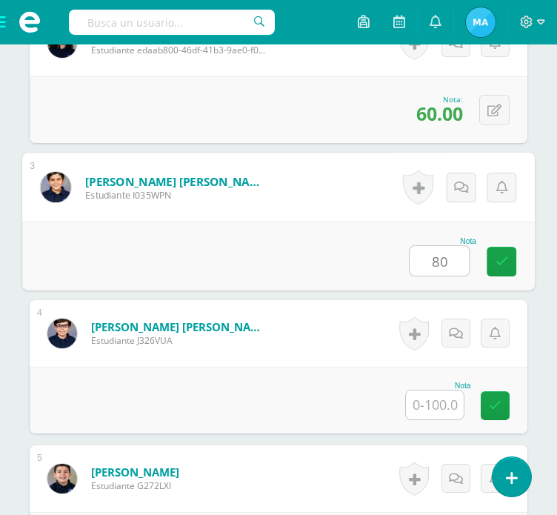
type input "80"
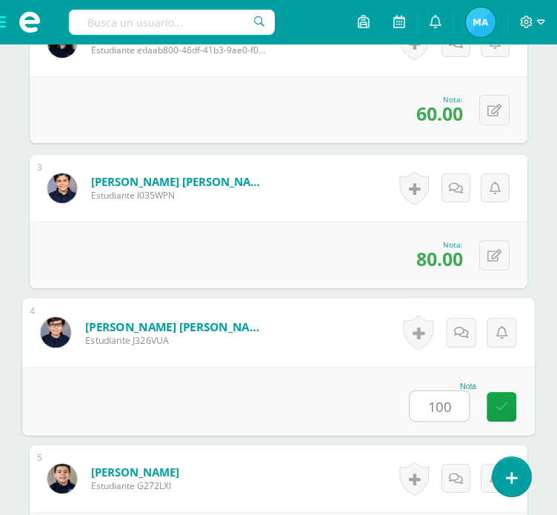
type input "100"
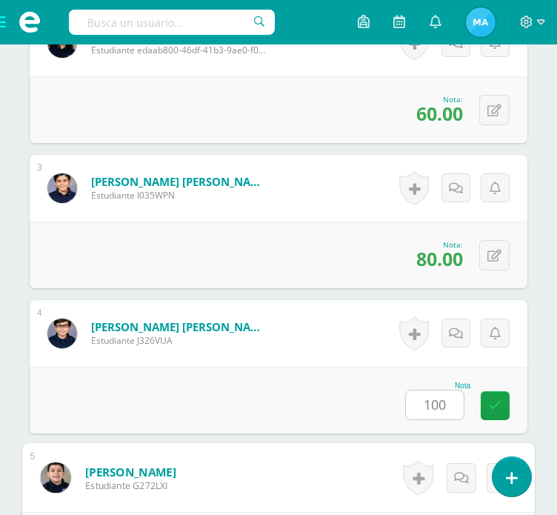
scroll to position [985, 0]
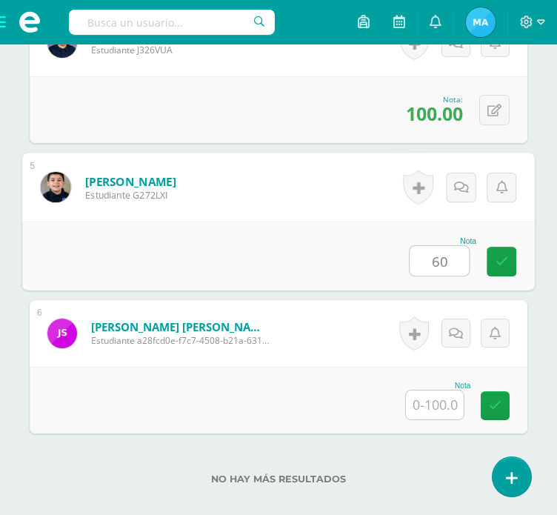
type input "60"
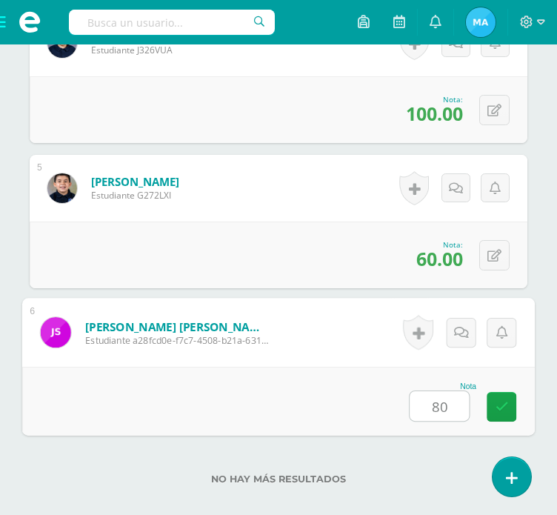
type input "80"
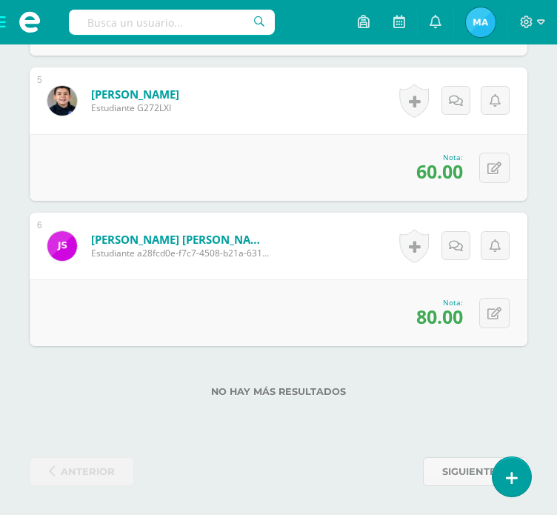
click at [6, 26] on span at bounding box center [29, 22] width 59 height 44
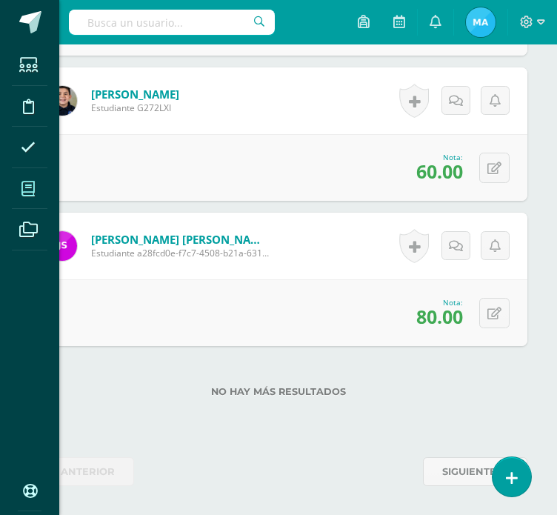
click at [36, 193] on span at bounding box center [28, 188] width 33 height 33
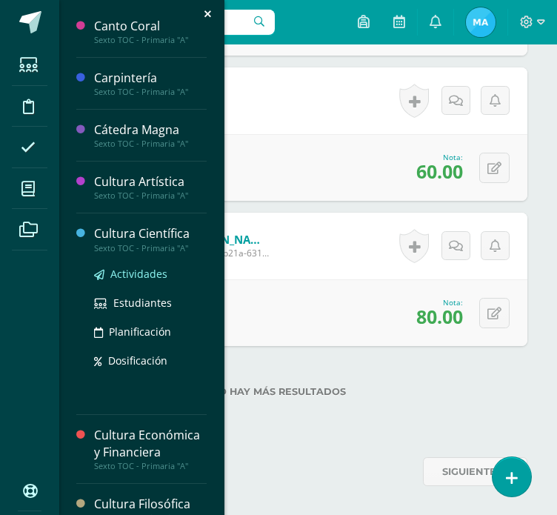
click at [127, 267] on span "Actividades" at bounding box center [138, 274] width 57 height 14
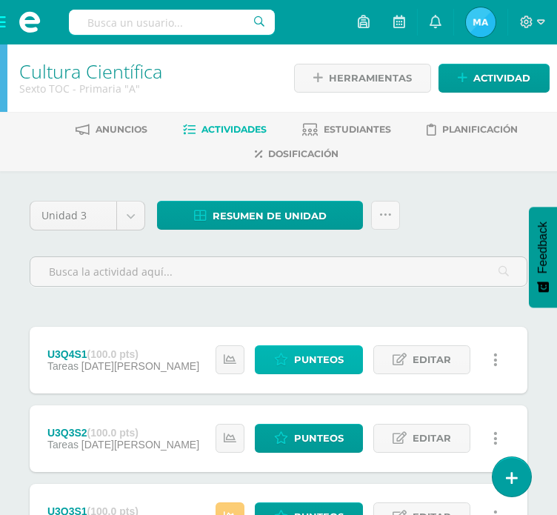
click at [315, 361] on span "Punteos" at bounding box center [319, 359] width 50 height 27
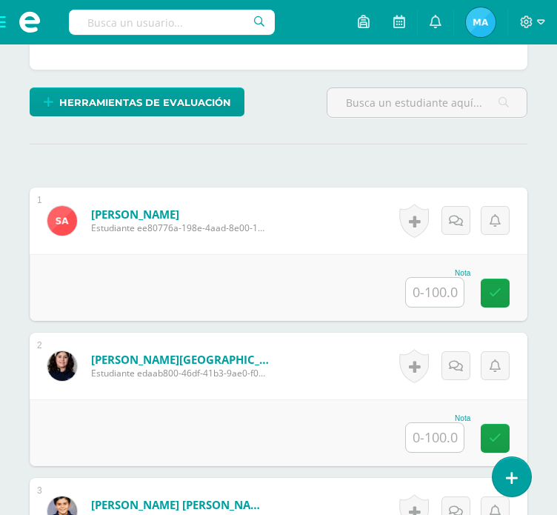
scroll to position [373, 0]
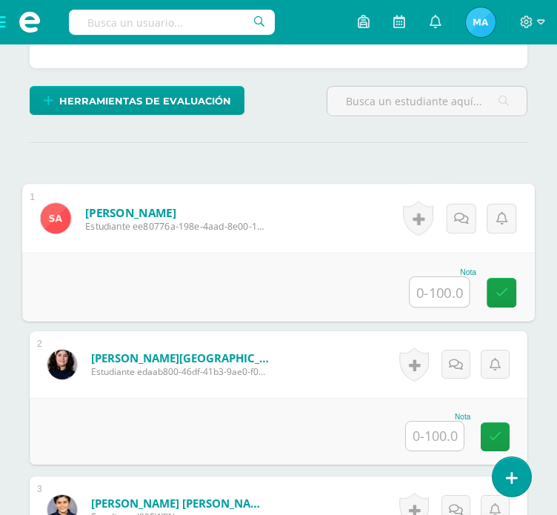
click at [427, 290] on input "text" at bounding box center [438, 292] width 59 height 30
type input "100"
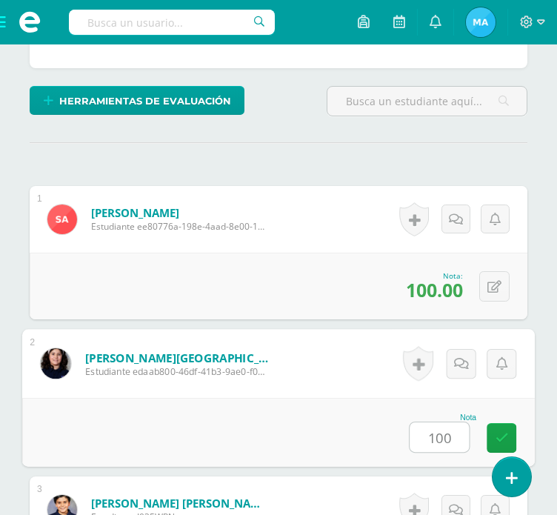
type input "100"
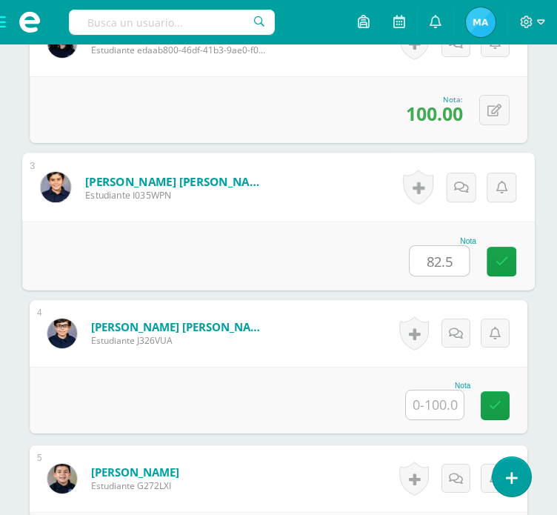
type input "82.5"
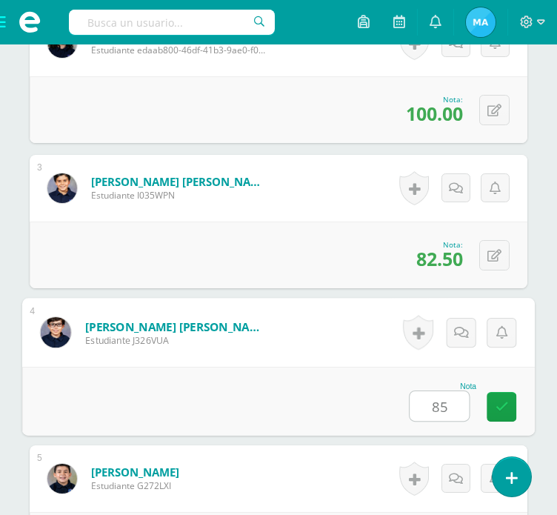
type input "85"
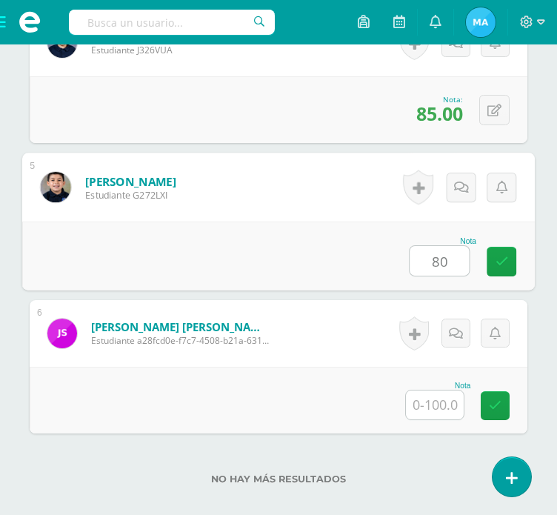
type input "80"
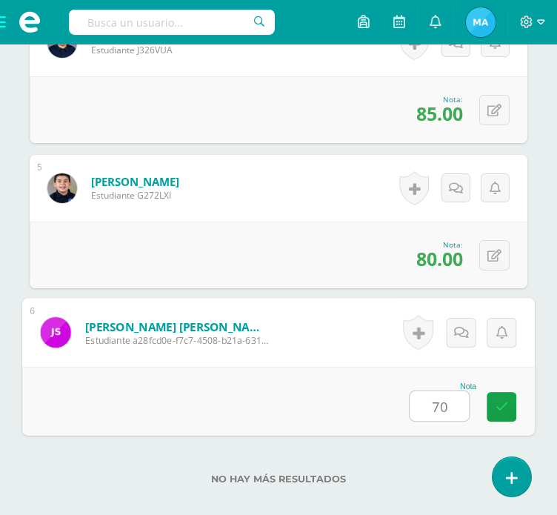
type input "70"
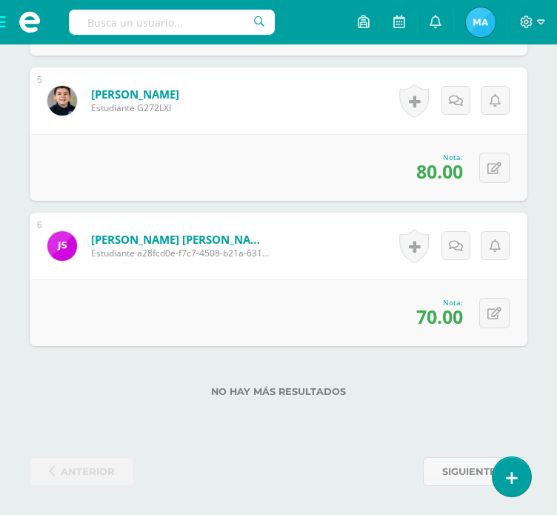
click at [7, 21] on span at bounding box center [29, 22] width 59 height 44
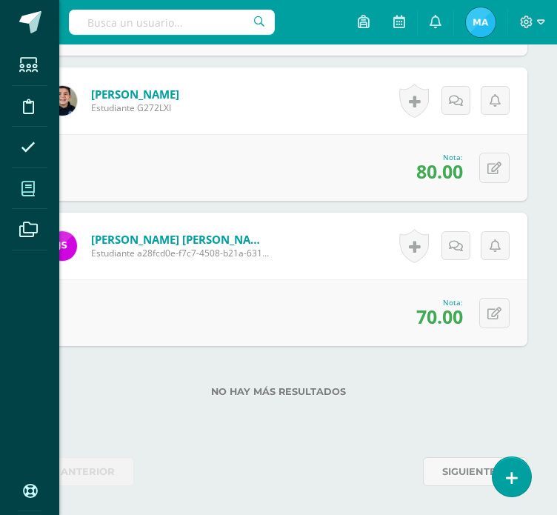
click at [24, 190] on icon at bounding box center [27, 188] width 13 height 15
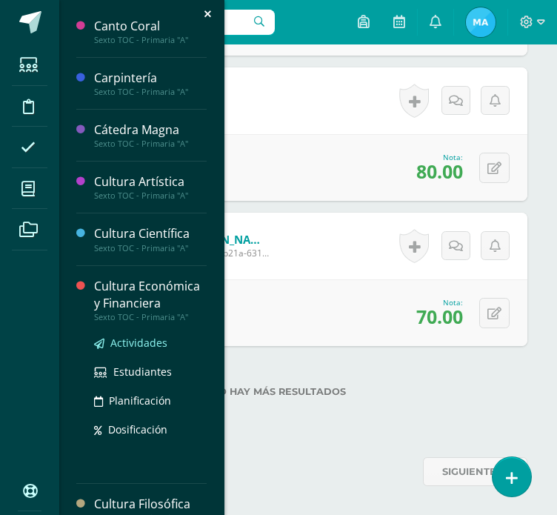
click at [133, 343] on span "Actividades" at bounding box center [138, 342] width 57 height 14
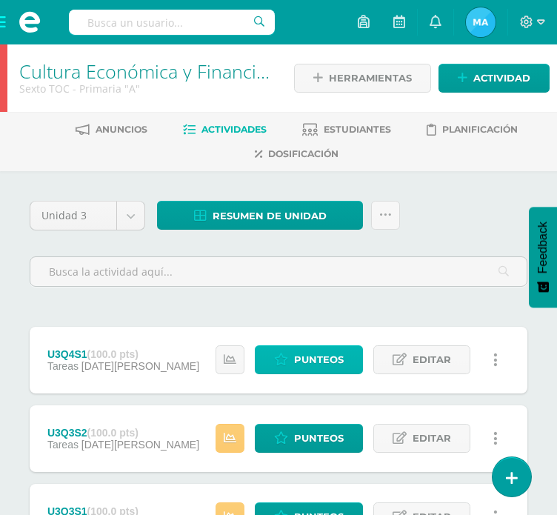
click at [321, 364] on span "Punteos" at bounding box center [319, 359] width 50 height 27
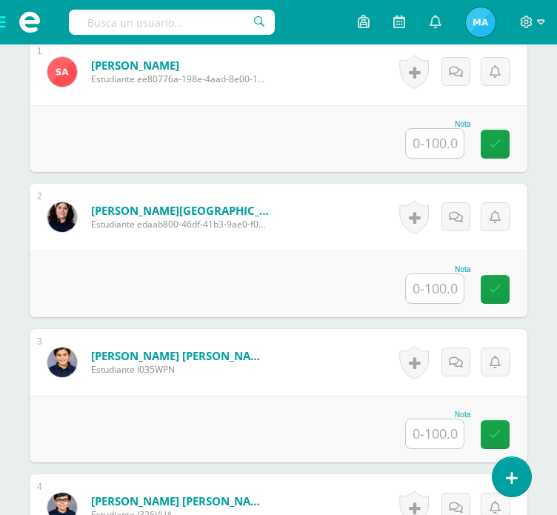
scroll to position [535, 0]
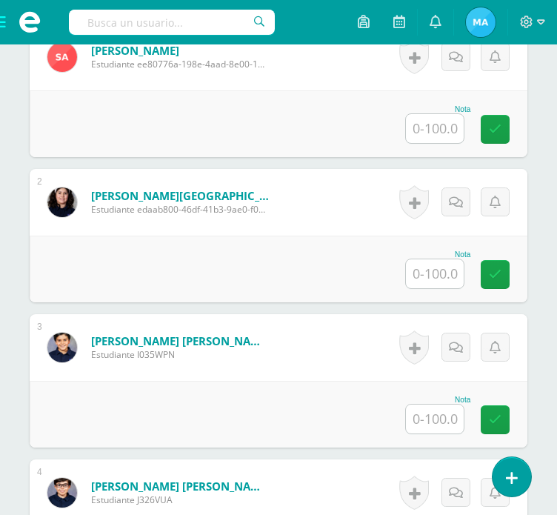
click at [453, 415] on input "text" at bounding box center [435, 418] width 58 height 29
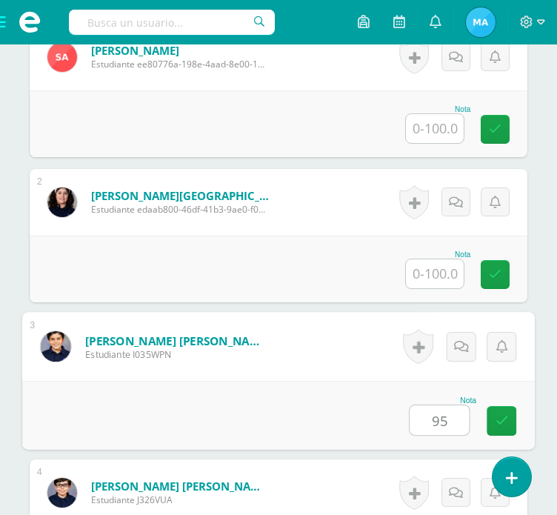
type input "95"
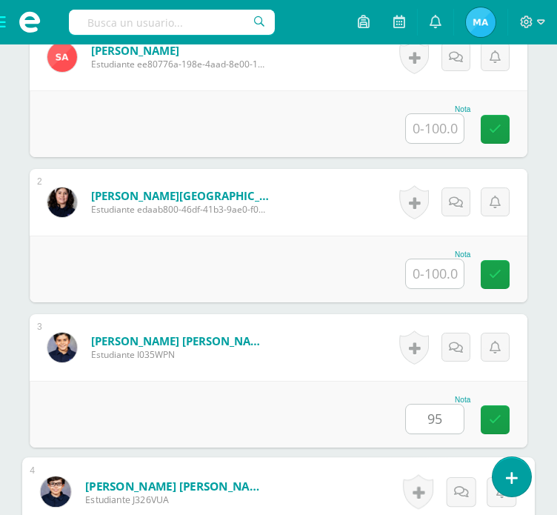
scroll to position [840, 0]
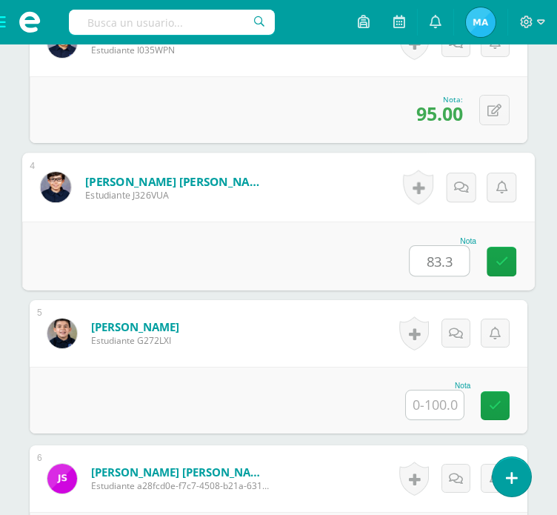
type input "83.3"
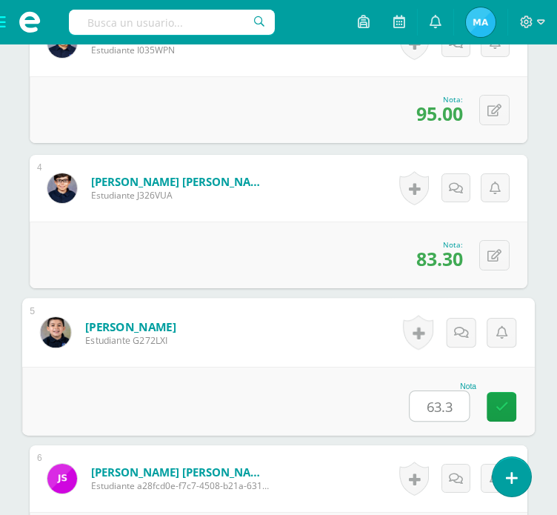
type input "63.3"
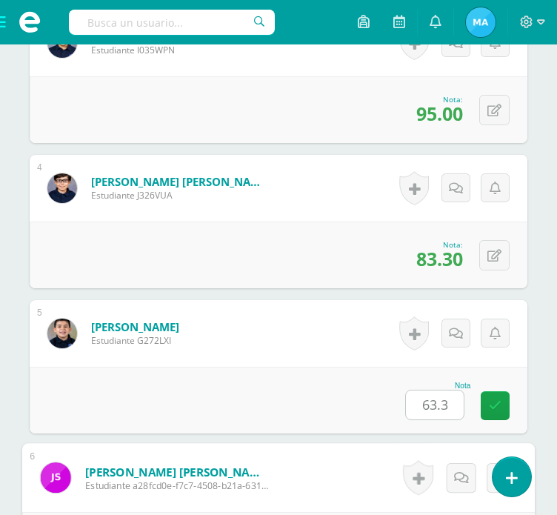
scroll to position [1072, 0]
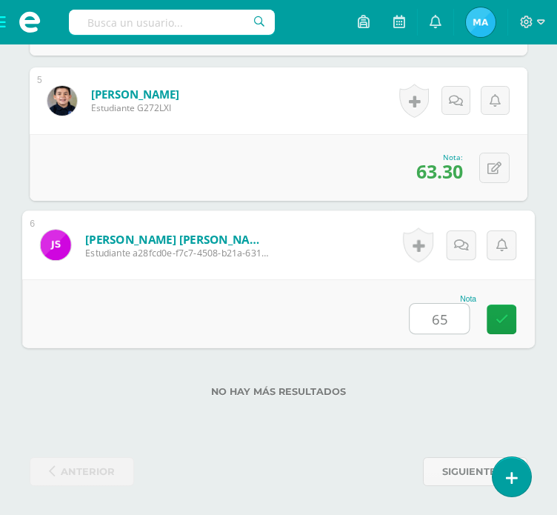
type input "65"
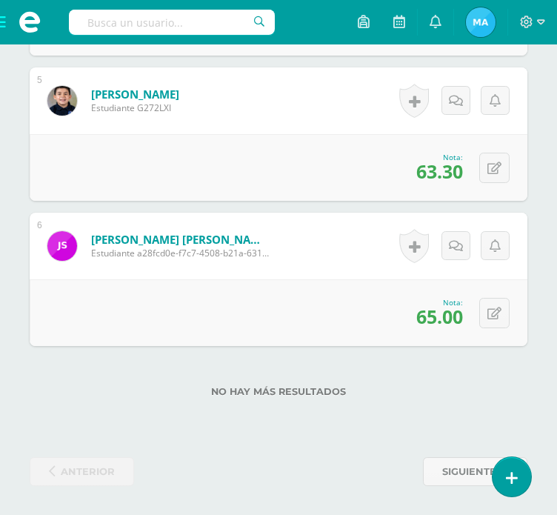
click at [4, 25] on span at bounding box center [29, 22] width 59 height 44
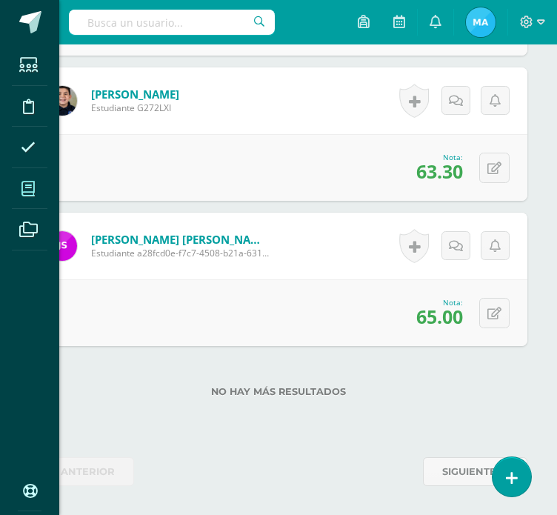
click at [26, 192] on icon at bounding box center [27, 188] width 13 height 15
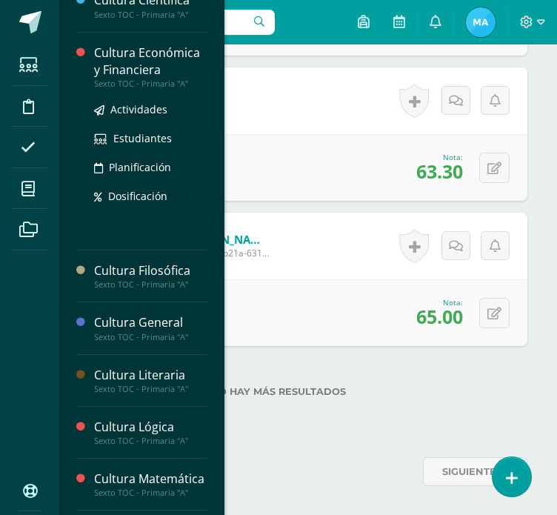
scroll to position [234, 0]
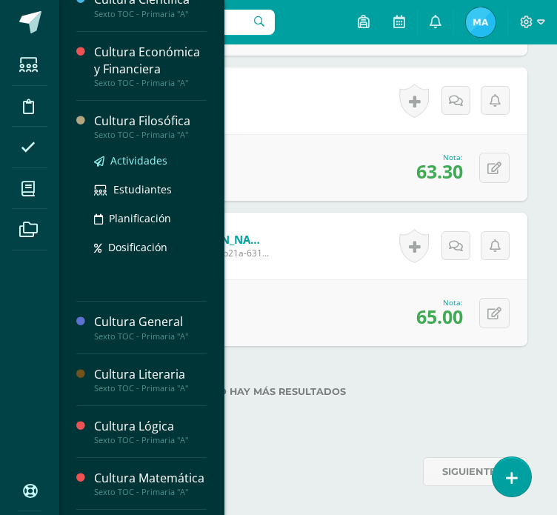
click at [129, 160] on span "Actividades" at bounding box center [138, 160] width 57 height 14
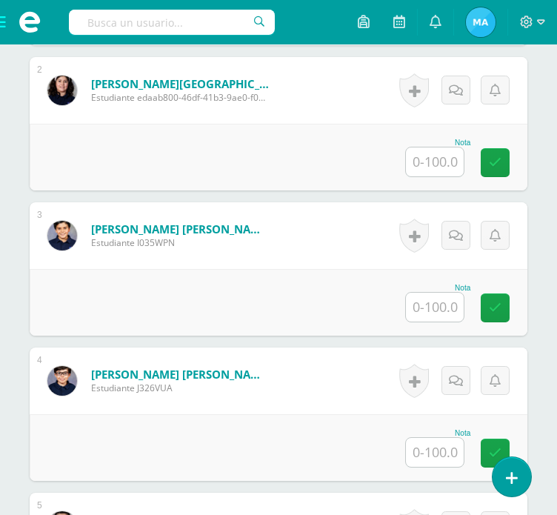
scroll to position [655, 0]
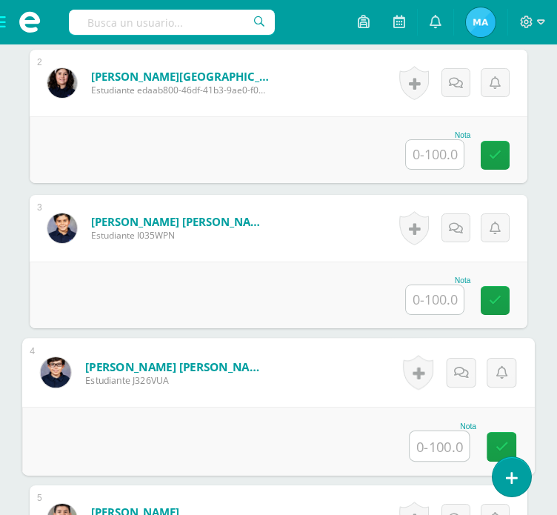
click at [453, 452] on input "text" at bounding box center [438, 446] width 59 height 30
type input "80"
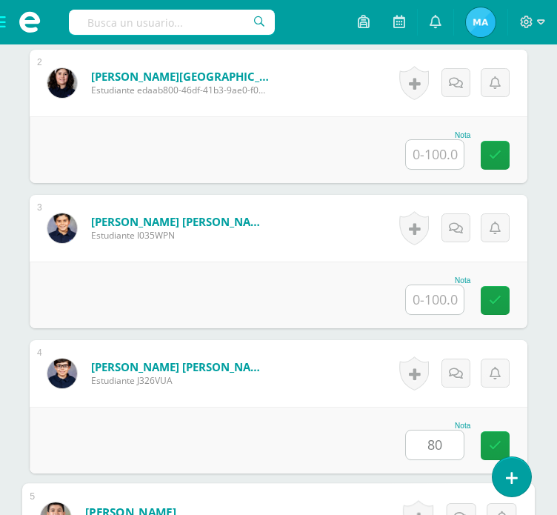
scroll to position [985, 0]
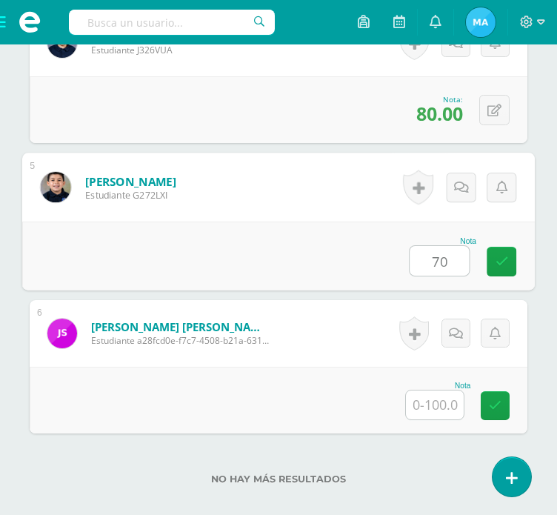
type input "70"
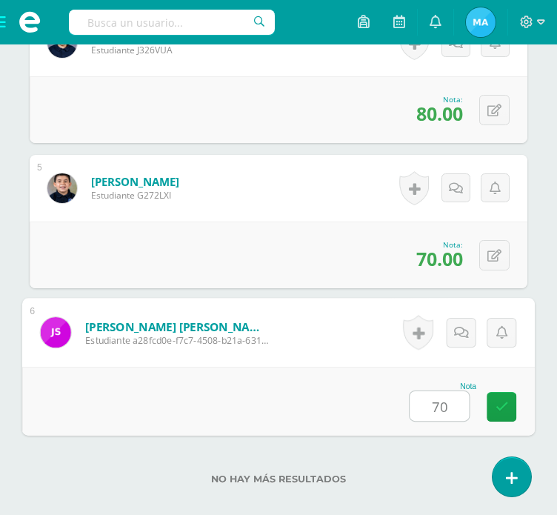
type input "70"
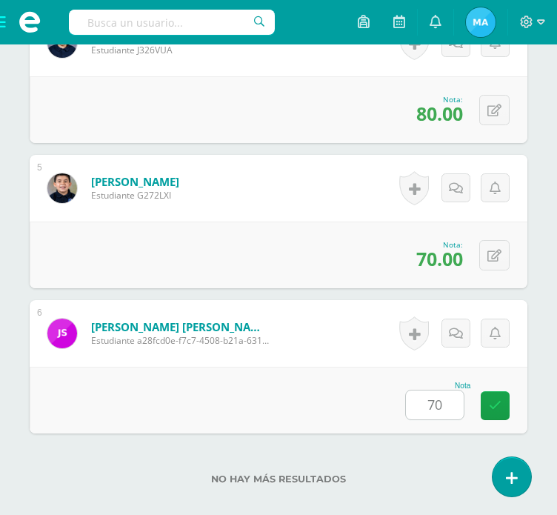
scroll to position [1072, 0]
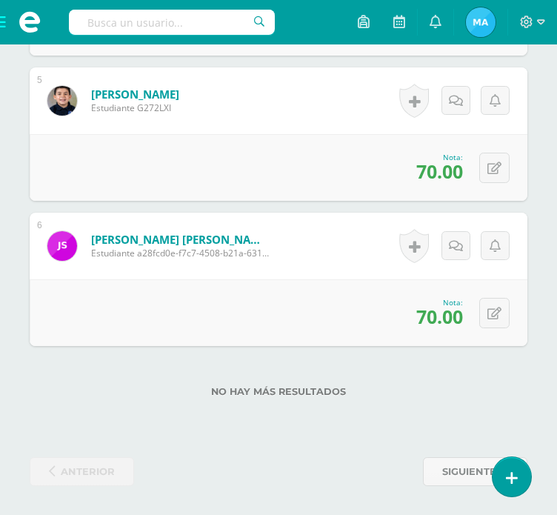
click at [7, 25] on span at bounding box center [29, 22] width 59 height 44
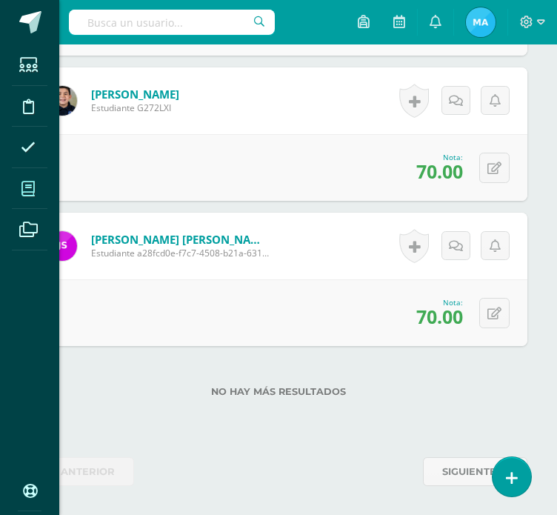
click at [24, 192] on icon at bounding box center [27, 188] width 13 height 15
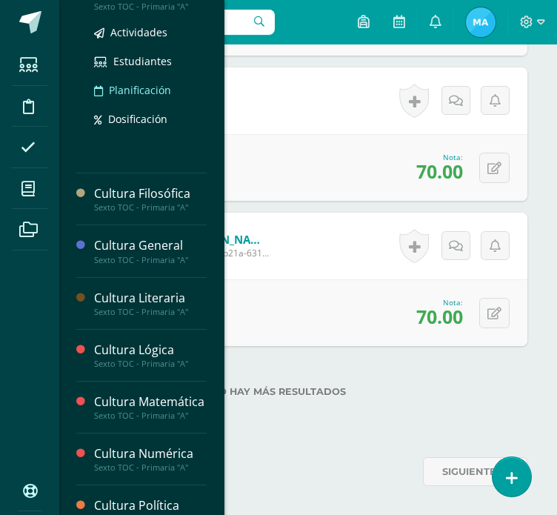
scroll to position [311, 0]
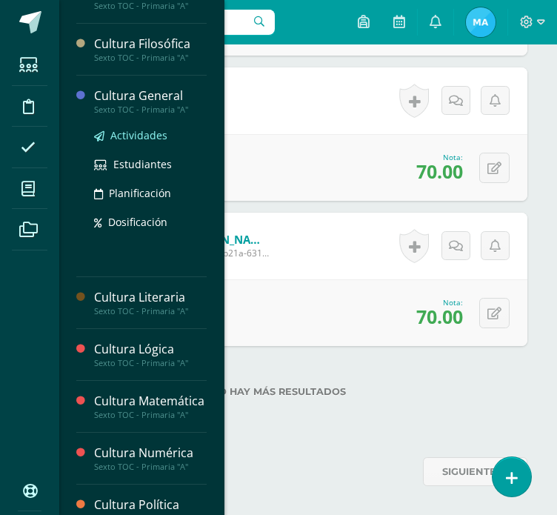
click at [125, 133] on span "Actividades" at bounding box center [138, 135] width 57 height 14
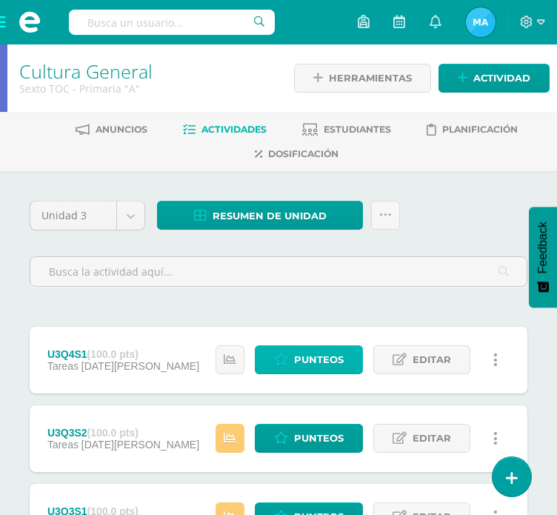
click at [302, 357] on span "Punteos" at bounding box center [319, 359] width 50 height 27
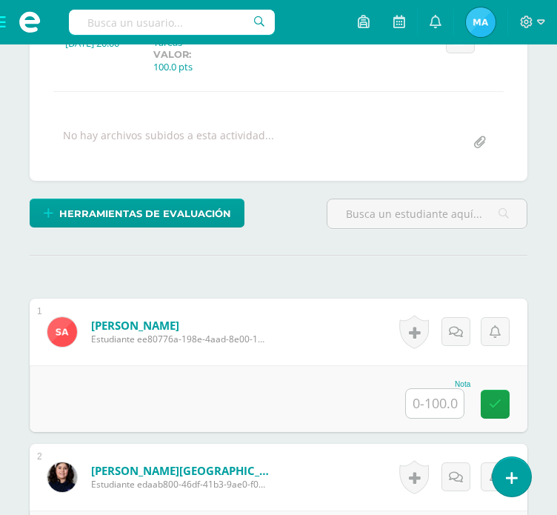
scroll to position [262, 0]
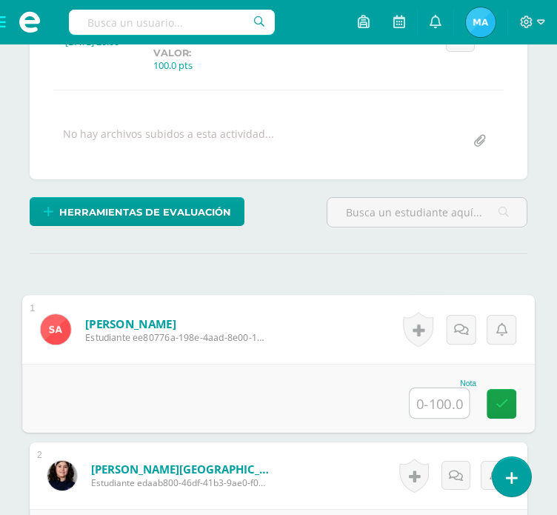
click at [435, 398] on input "text" at bounding box center [438, 403] width 59 height 30
type input "8"
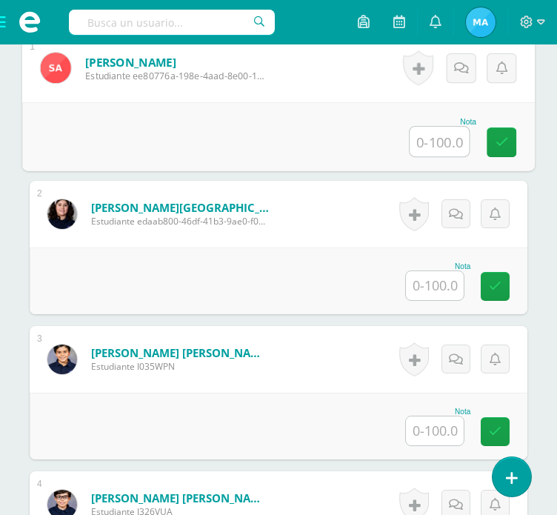
scroll to position [524, 0]
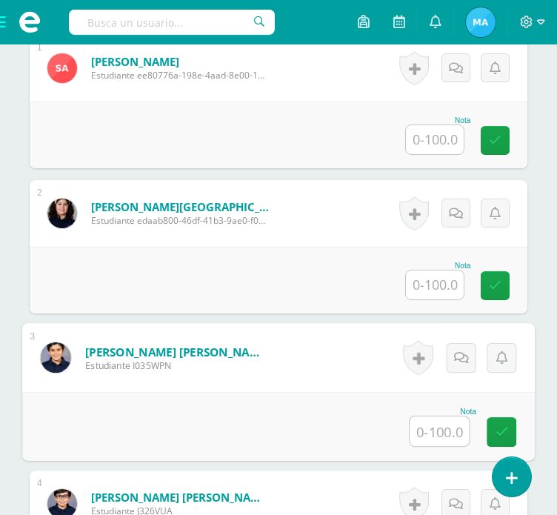
click at [438, 429] on input "text" at bounding box center [438, 431] width 59 height 30
type input "80"
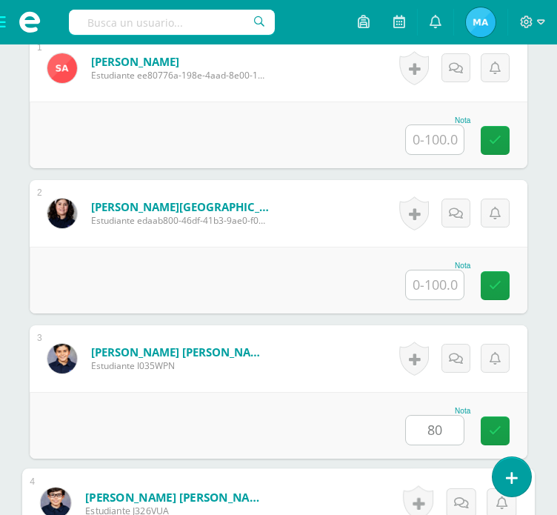
scroll to position [840, 0]
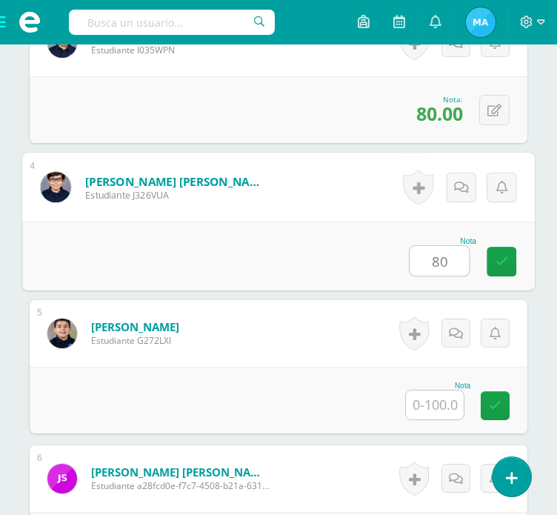
type input "80"
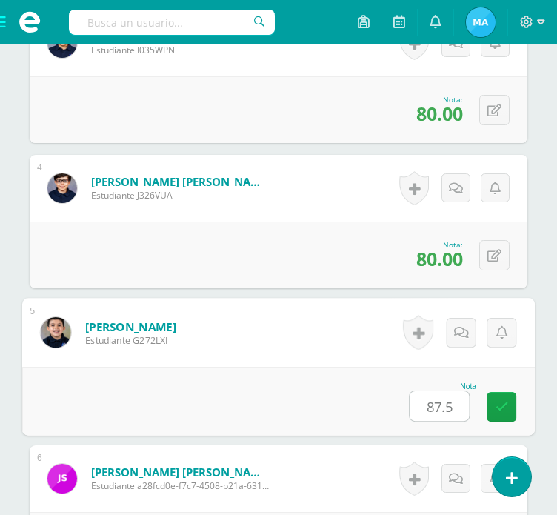
type input "87.5"
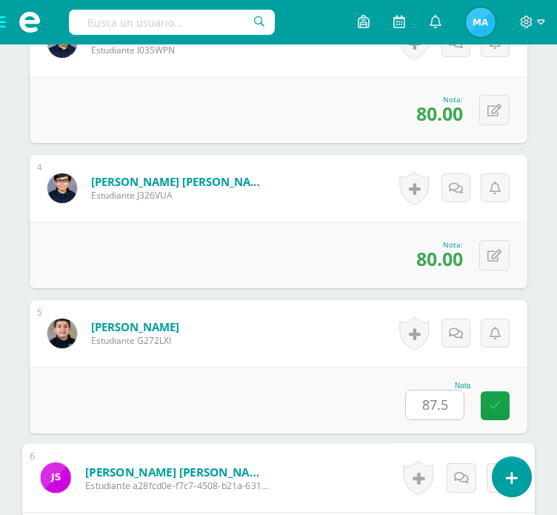
scroll to position [1072, 0]
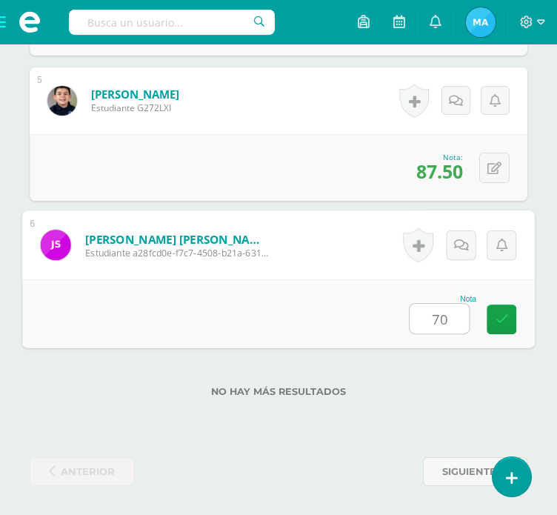
type input "70"
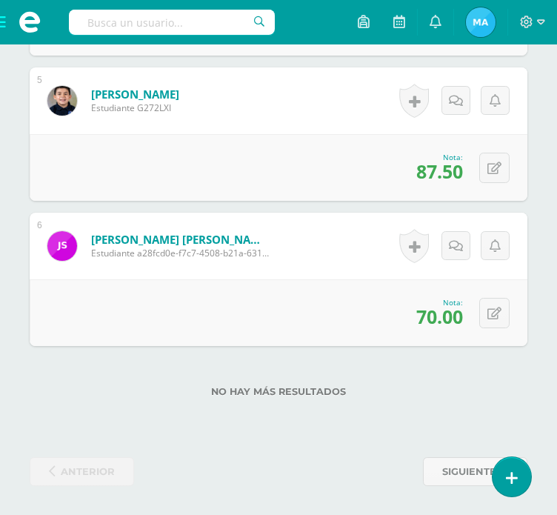
click at [4, 21] on span at bounding box center [29, 22] width 59 height 44
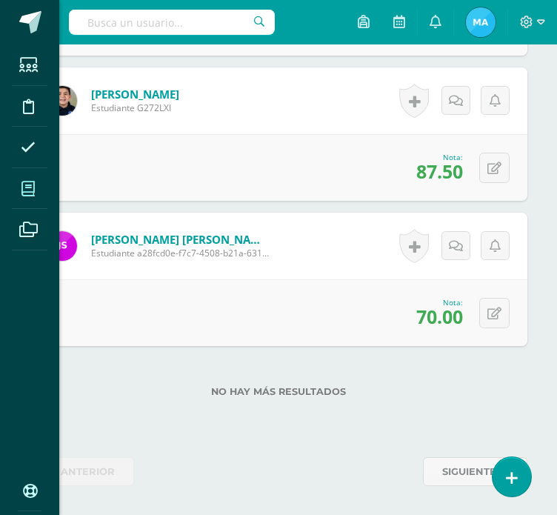
click at [30, 187] on icon at bounding box center [27, 188] width 13 height 15
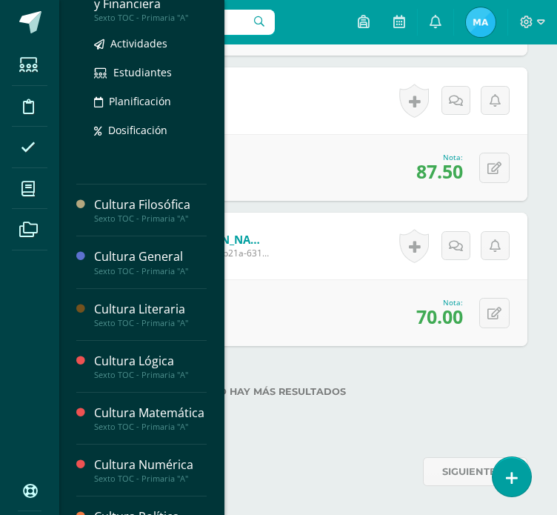
scroll to position [307, 0]
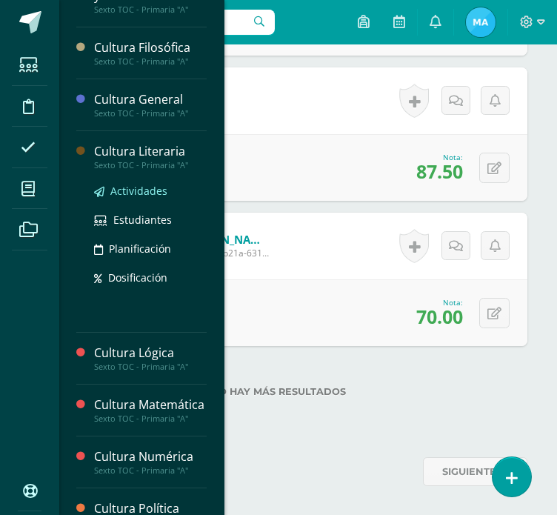
click at [132, 193] on span "Actividades" at bounding box center [138, 191] width 57 height 14
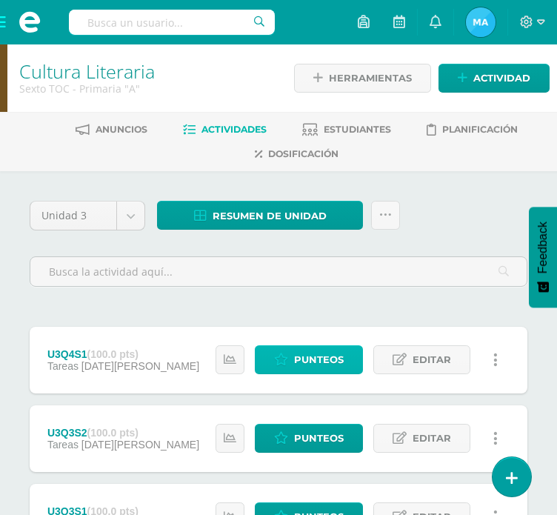
click at [310, 350] on span "Punteos" at bounding box center [319, 359] width 50 height 27
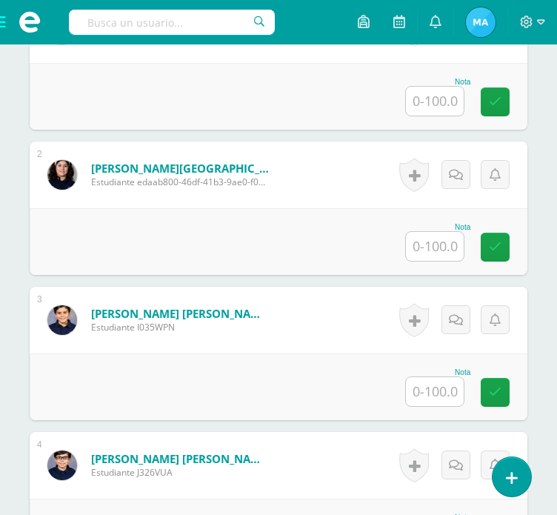
scroll to position [598, 0]
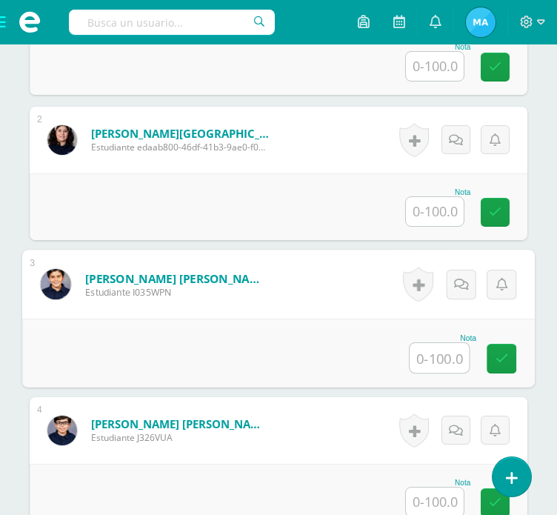
click at [438, 346] on input "text" at bounding box center [438, 358] width 59 height 30
type input "80"
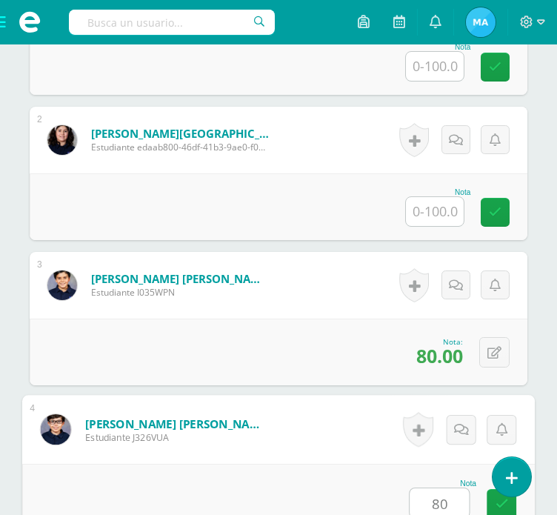
type input "80"
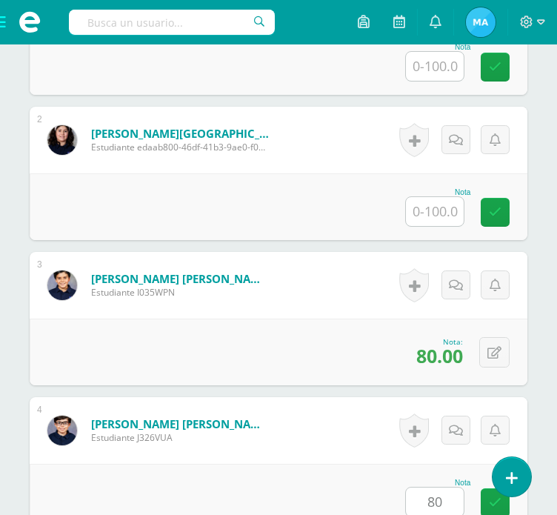
scroll to position [985, 0]
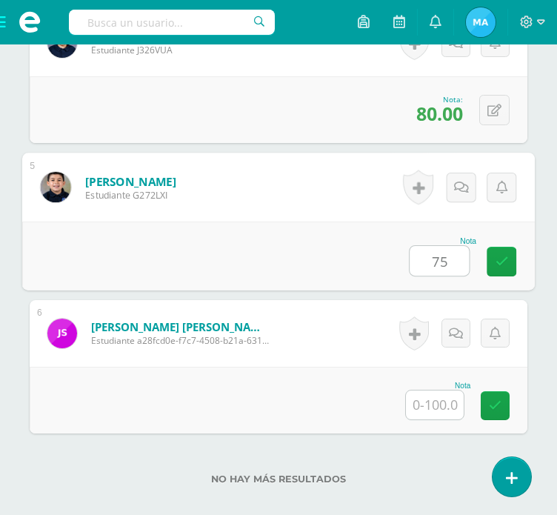
type input "75"
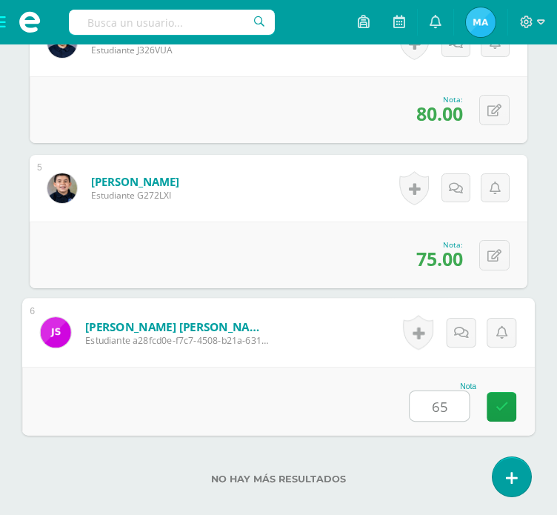
type input "65"
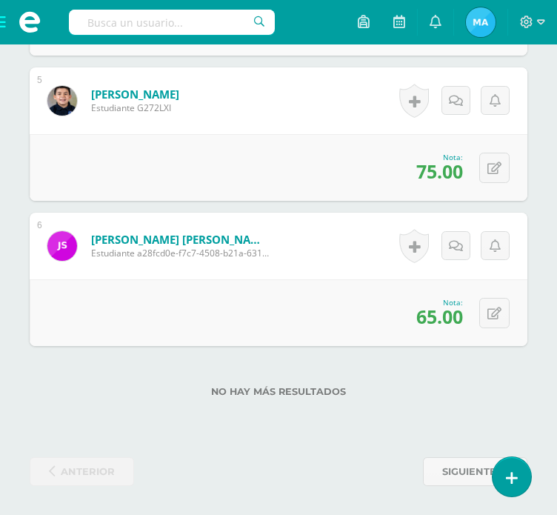
click at [4, 24] on span at bounding box center [29, 22] width 59 height 44
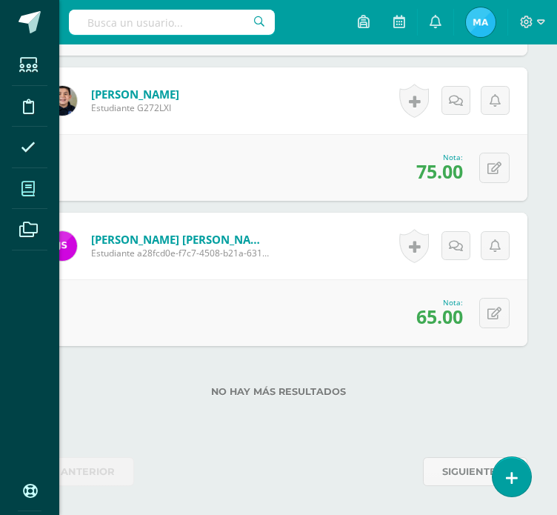
click at [24, 189] on icon at bounding box center [27, 188] width 13 height 15
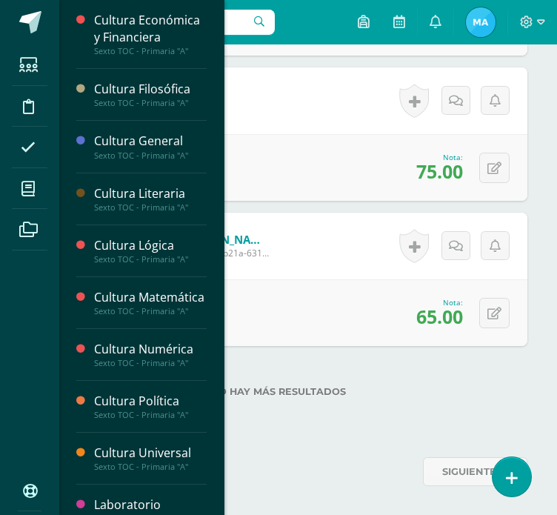
scroll to position [421, 0]
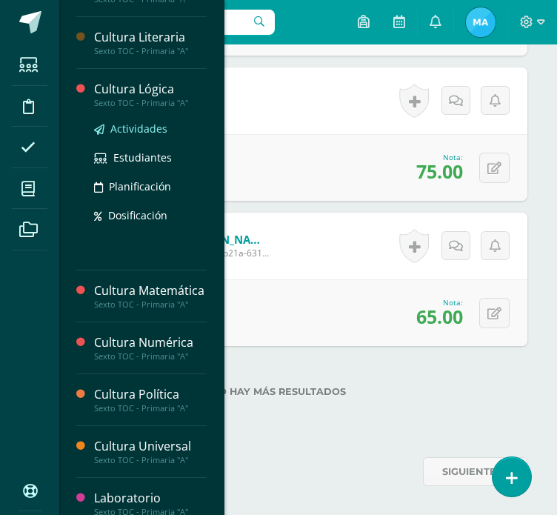
click at [121, 127] on span "Actividades" at bounding box center [138, 128] width 57 height 14
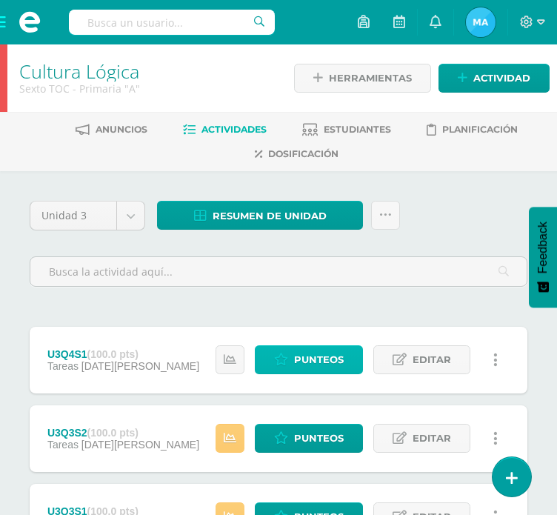
click at [306, 367] on span "Punteos" at bounding box center [319, 359] width 50 height 27
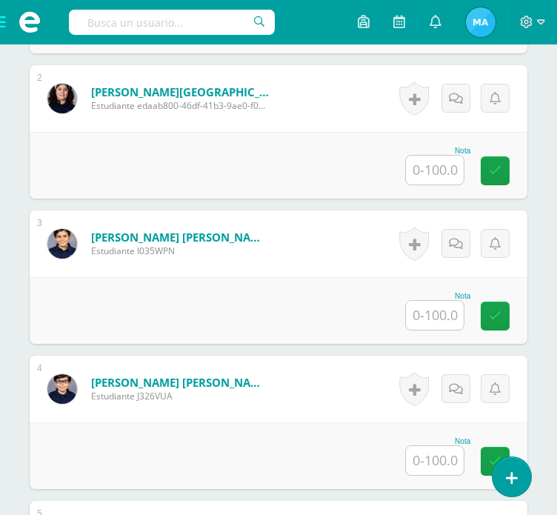
scroll to position [640, 0]
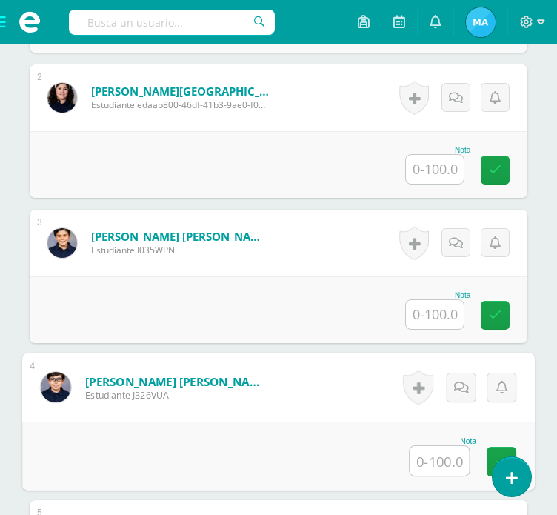
click at [426, 458] on input "text" at bounding box center [438, 461] width 59 height 30
type input "80"
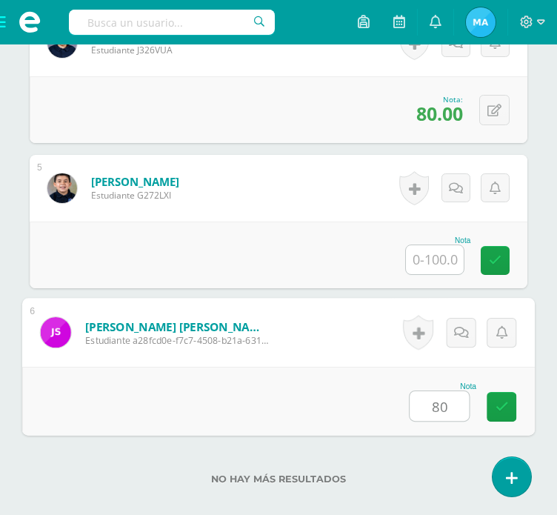
type input "80"
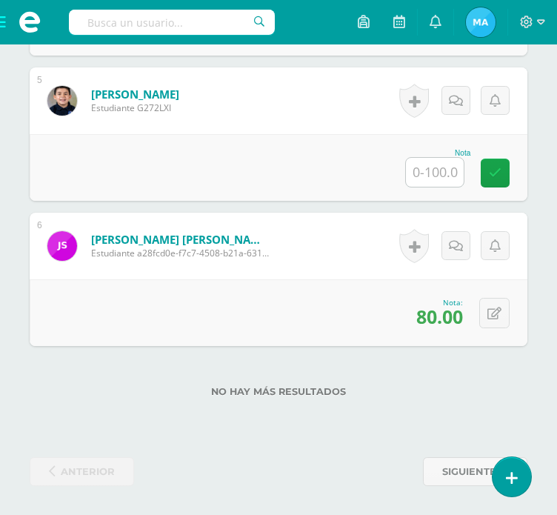
click at [1, 31] on span at bounding box center [29, 22] width 59 height 44
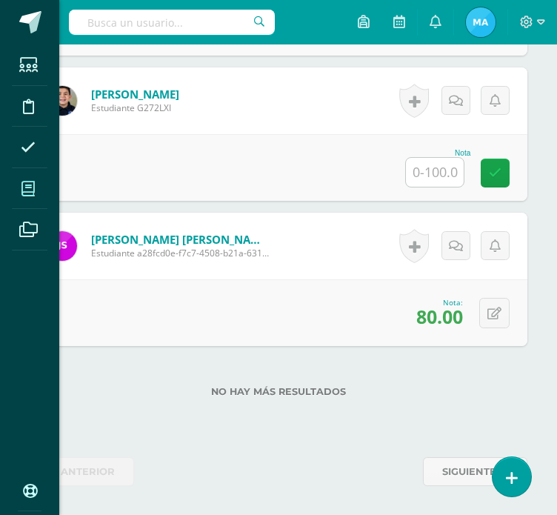
click at [31, 186] on icon at bounding box center [27, 188] width 13 height 15
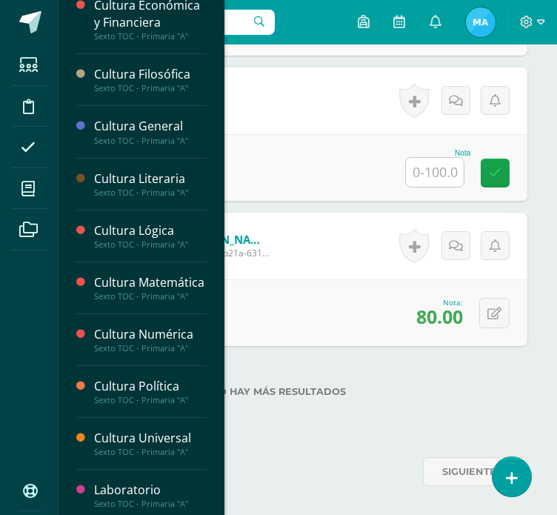
scroll to position [432, 0]
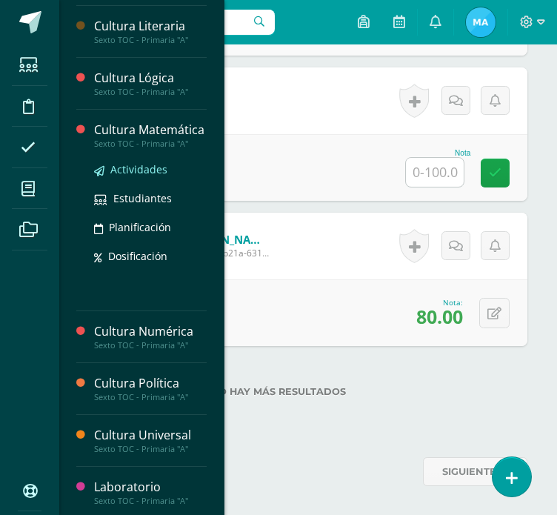
click at [134, 176] on span "Actividades" at bounding box center [138, 169] width 57 height 14
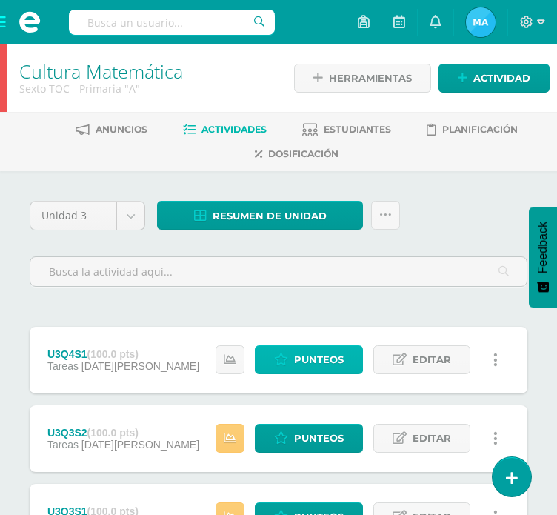
click at [329, 361] on span "Punteos" at bounding box center [319, 359] width 50 height 27
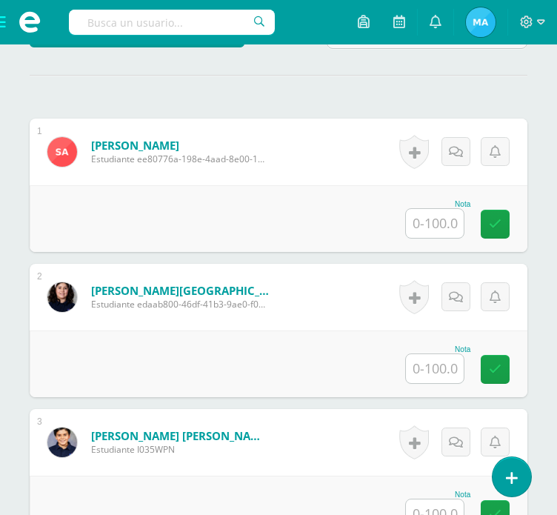
scroll to position [438, 0]
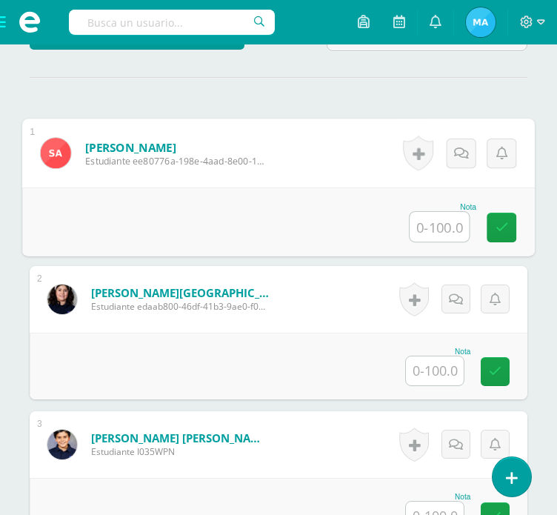
click at [439, 222] on input "text" at bounding box center [438, 227] width 59 height 30
type input "80"
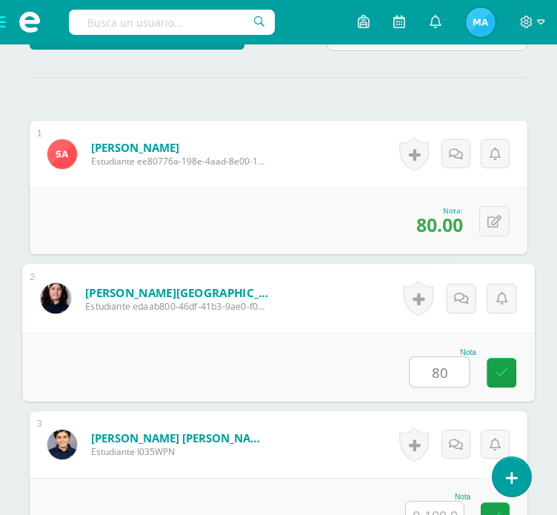
type input "80"
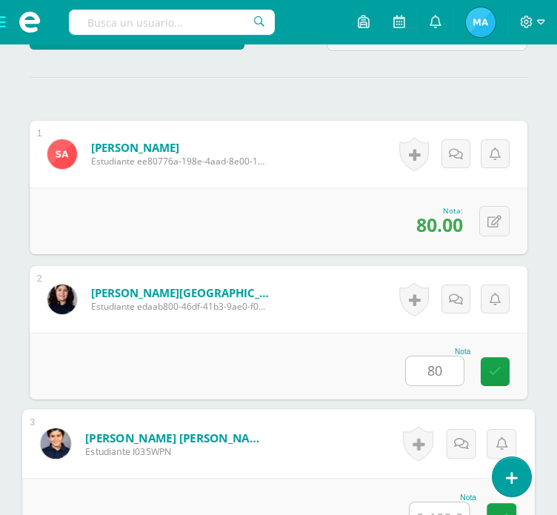
scroll to position [452, 0]
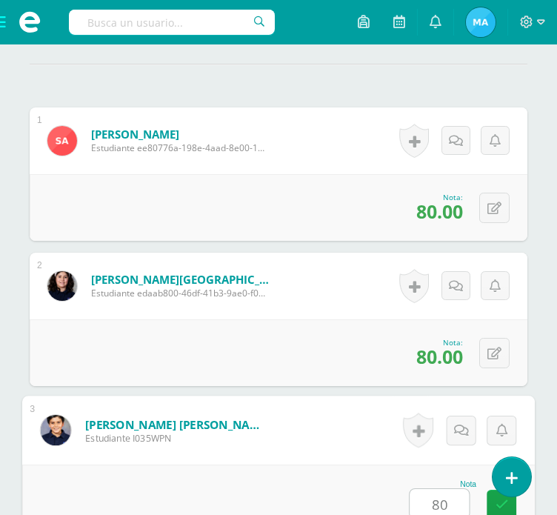
type input "80"
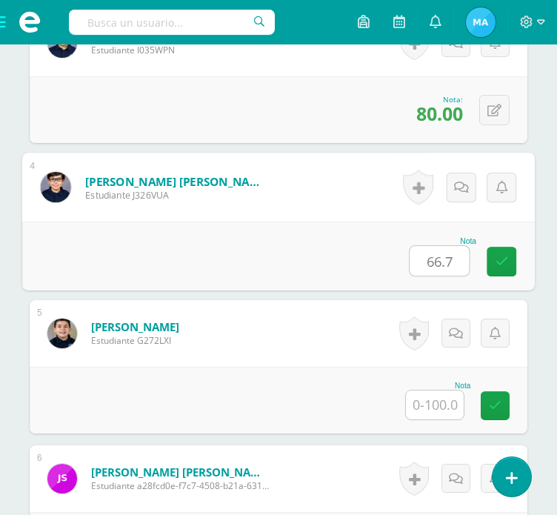
type input "66.7"
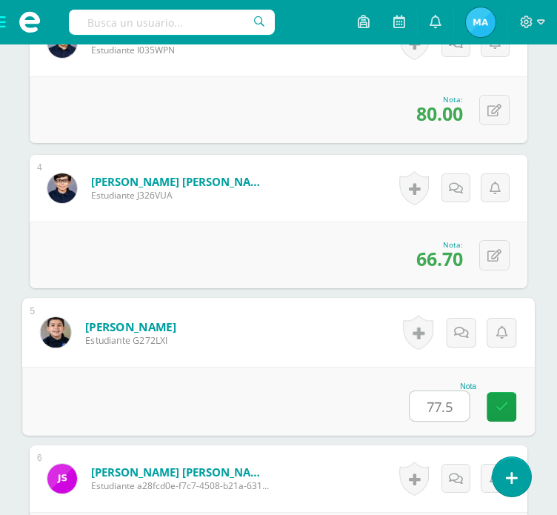
type input "77.5"
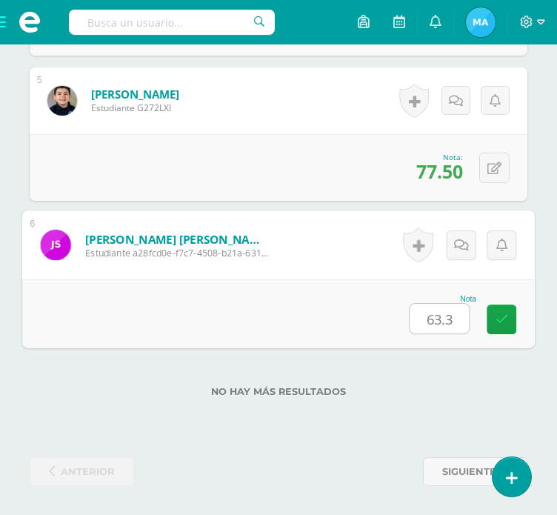
type input "63.3"
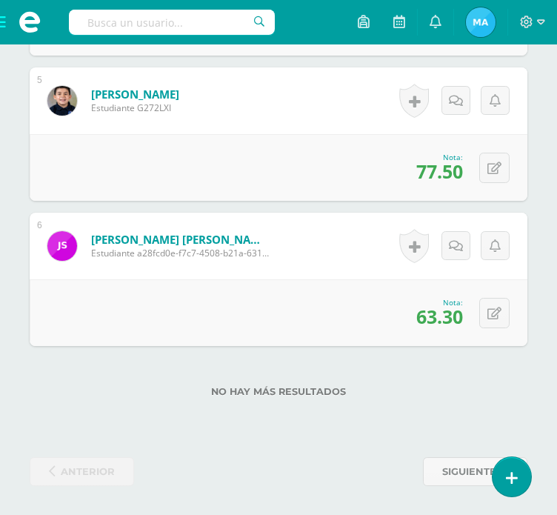
click at [1, 26] on span at bounding box center [29, 22] width 59 height 44
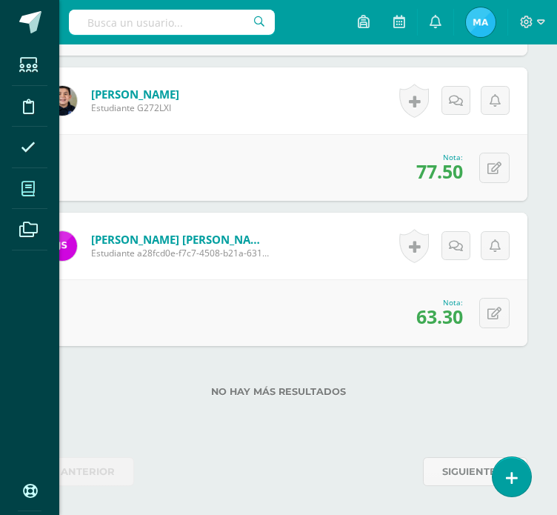
click at [33, 185] on icon at bounding box center [27, 188] width 13 height 15
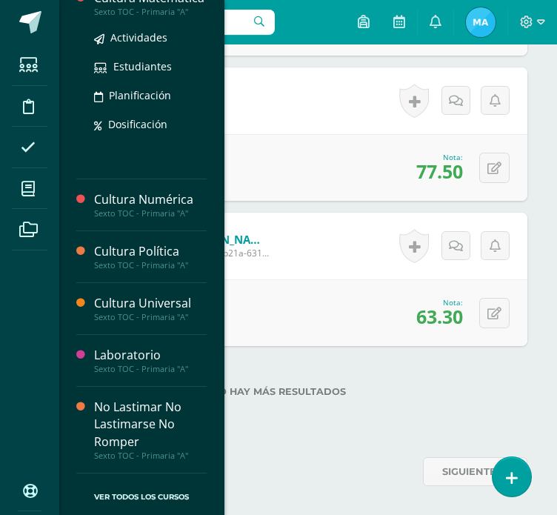
scroll to position [572, 0]
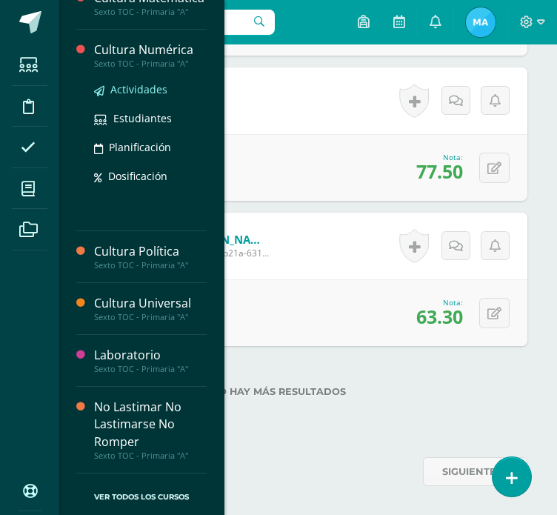
click at [136, 96] on span "Actividades" at bounding box center [138, 89] width 57 height 14
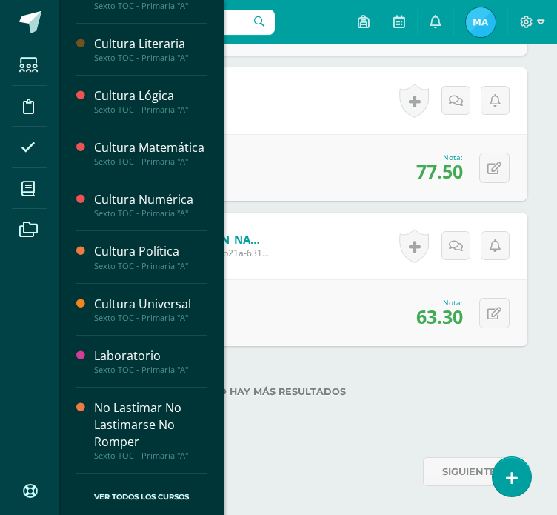
scroll to position [429, 0]
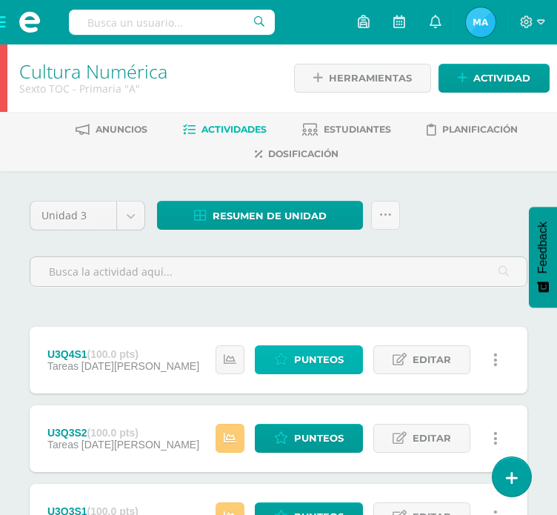
click at [305, 365] on span "Punteos" at bounding box center [319, 359] width 50 height 27
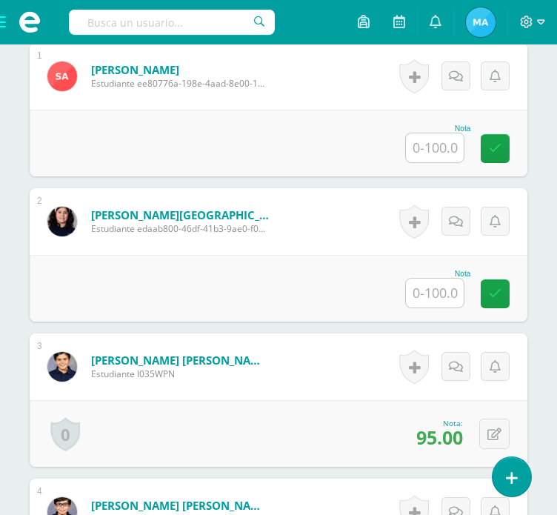
scroll to position [517, 0]
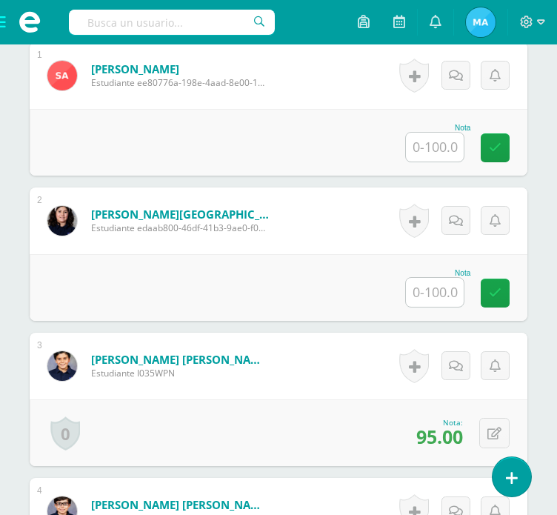
click at [6, 28] on span at bounding box center [29, 22] width 59 height 44
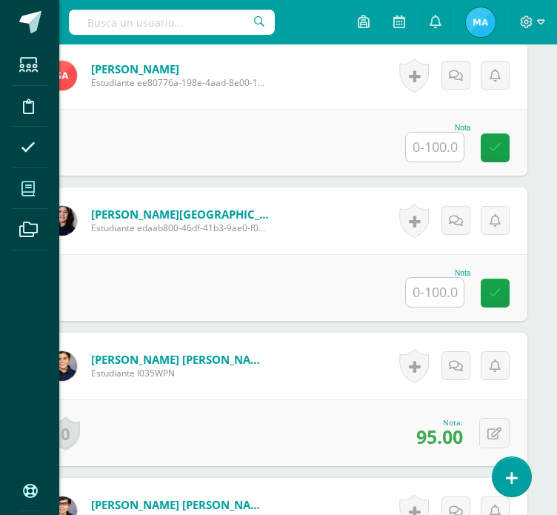
click at [36, 193] on span at bounding box center [28, 188] width 33 height 33
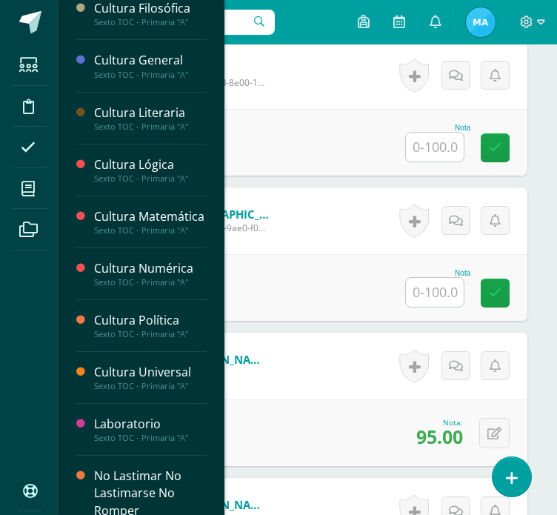
scroll to position [561, 0]
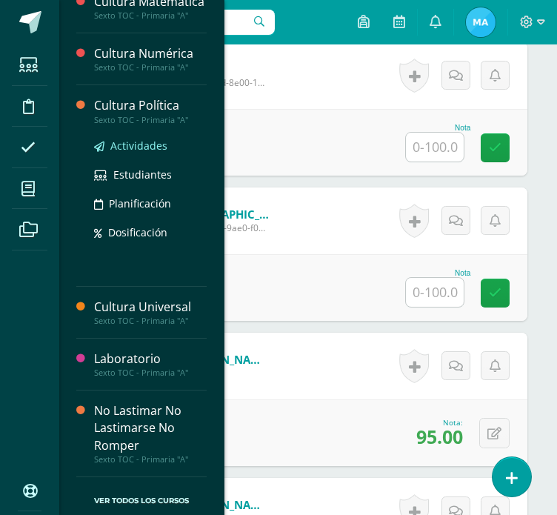
click at [141, 153] on span "Actividades" at bounding box center [138, 145] width 57 height 14
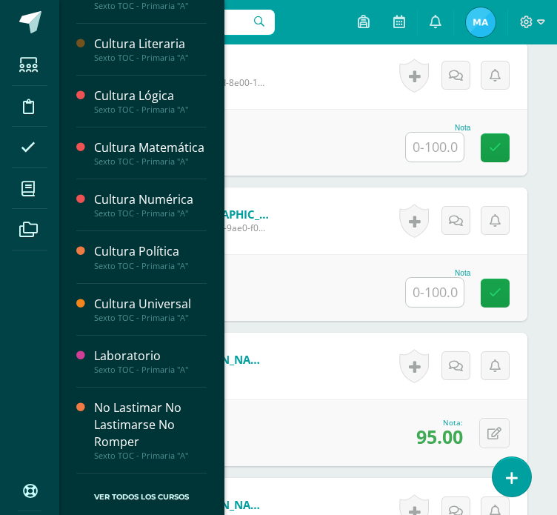
scroll to position [429, 0]
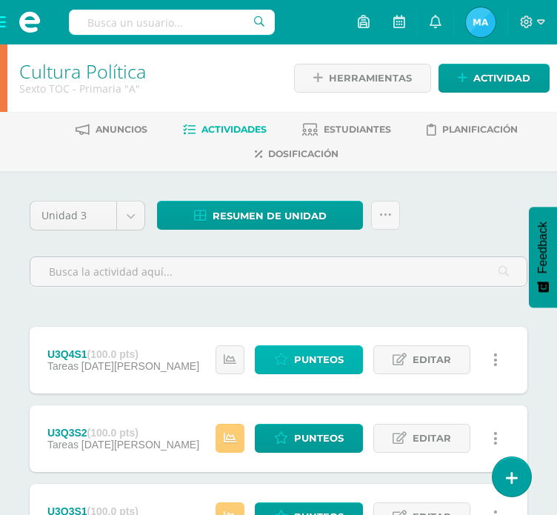
click at [344, 361] on span "Punteos" at bounding box center [319, 359] width 50 height 27
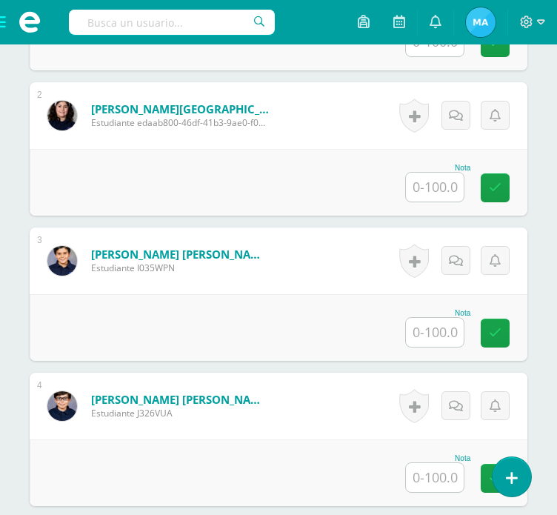
scroll to position [698, 0]
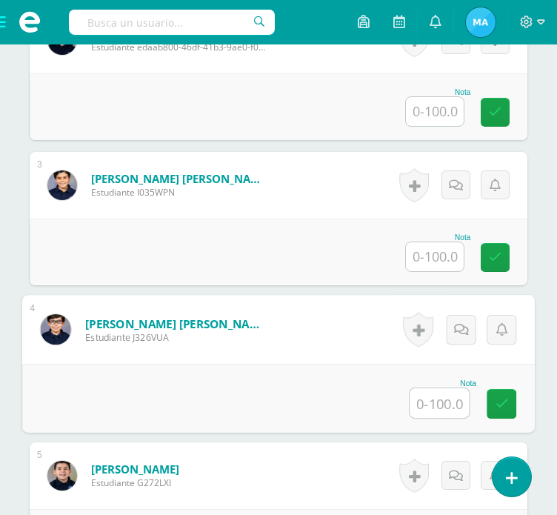
click at [435, 401] on input "text" at bounding box center [438, 403] width 59 height 30
type input "85"
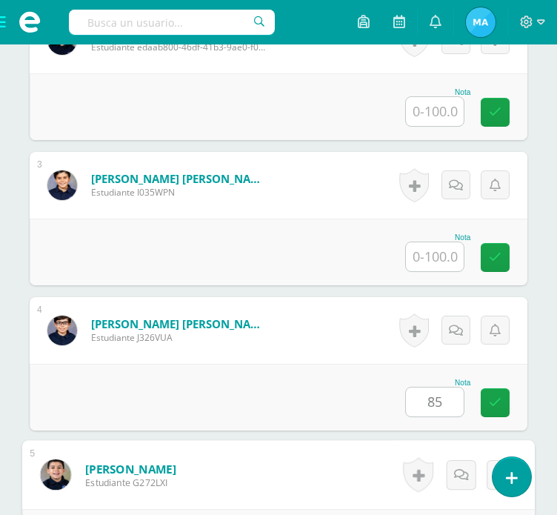
scroll to position [985, 0]
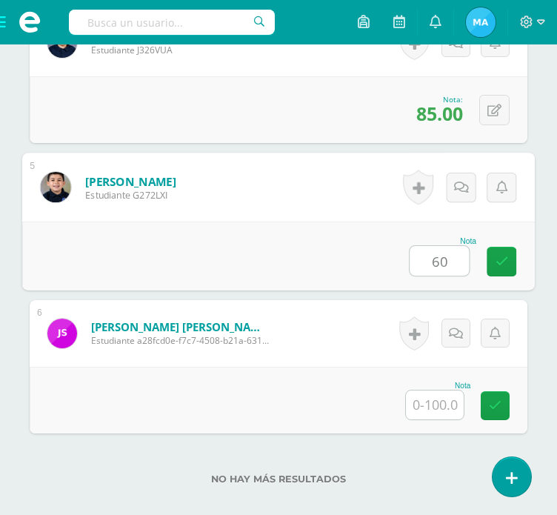
type input "60"
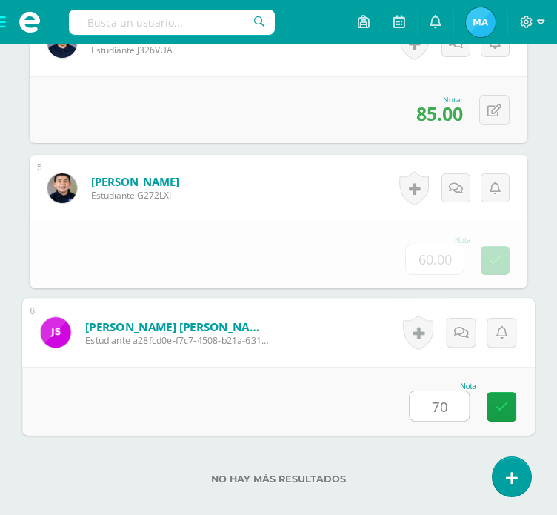
type input "70"
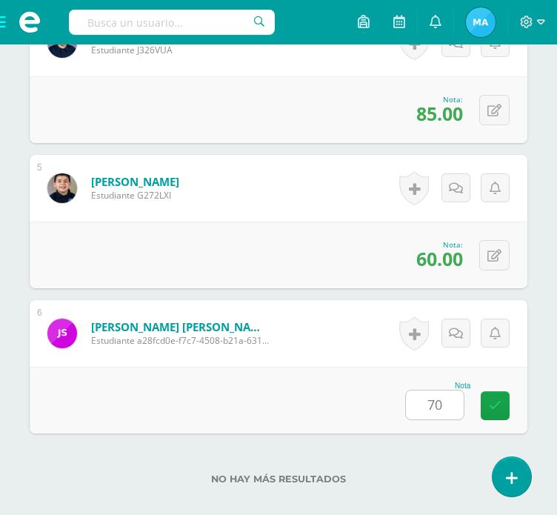
scroll to position [1072, 0]
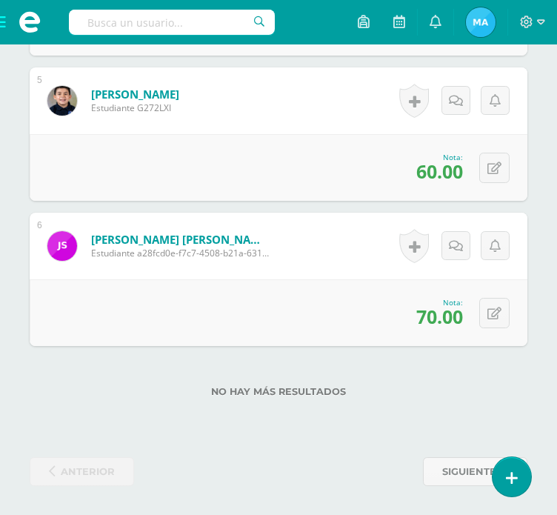
click at [4, 26] on span at bounding box center [29, 22] width 59 height 44
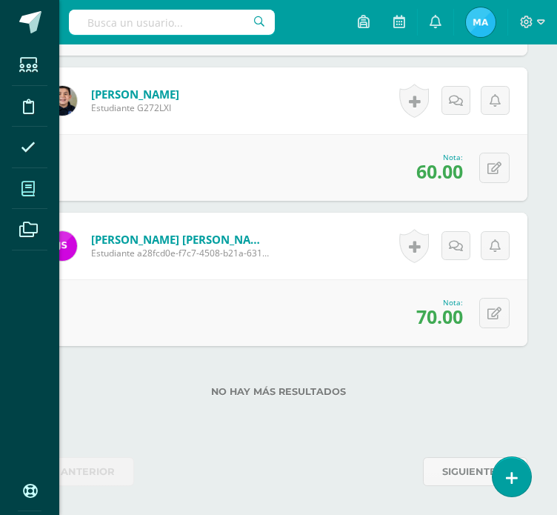
click at [30, 182] on icon at bounding box center [27, 188] width 13 height 15
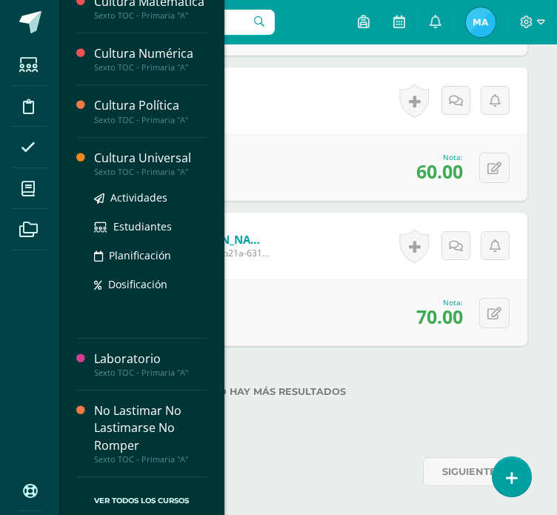
scroll to position [575, 0]
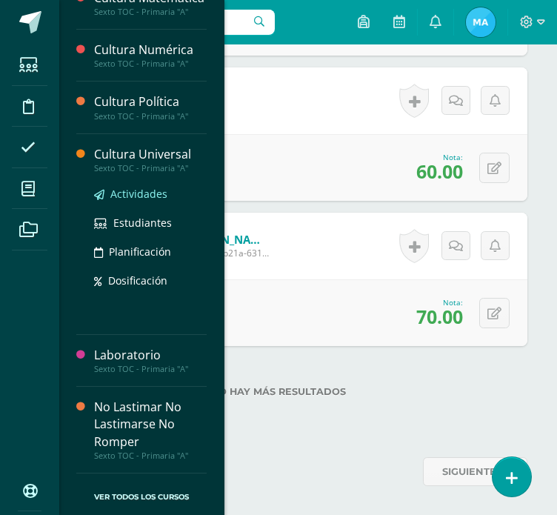
click at [134, 196] on span "Actividades" at bounding box center [138, 194] width 57 height 14
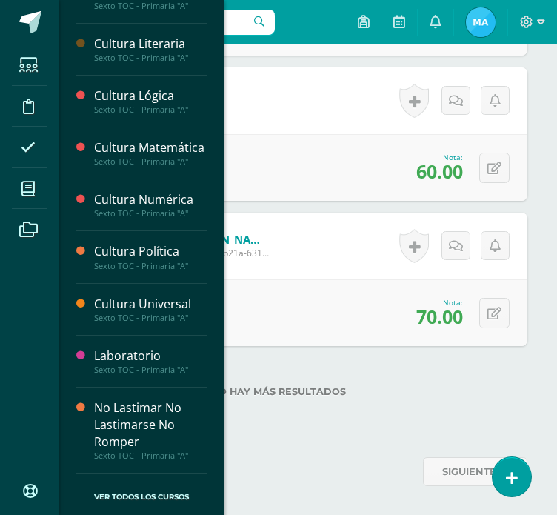
scroll to position [429, 0]
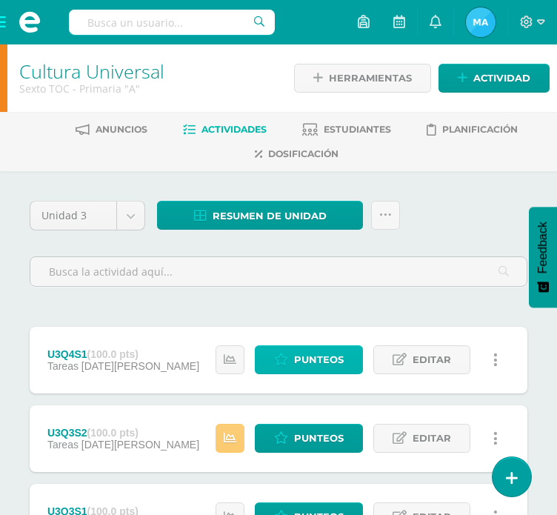
click at [304, 354] on span "Punteos" at bounding box center [319, 359] width 50 height 27
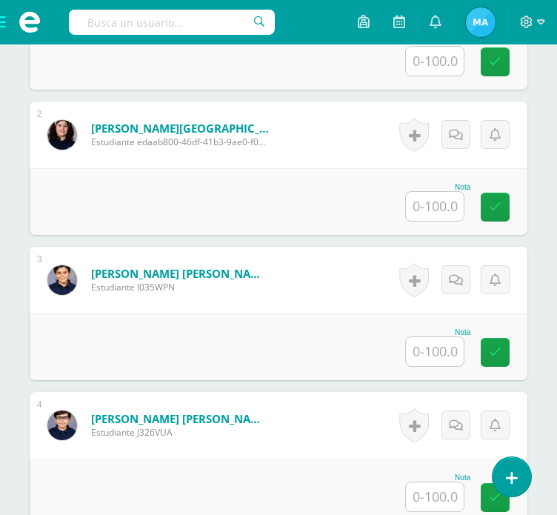
scroll to position [603, 0]
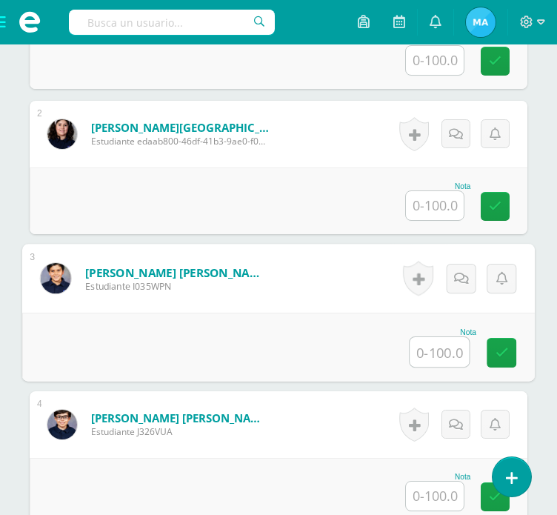
click at [444, 348] on input "text" at bounding box center [438, 352] width 59 height 30
type input "90"
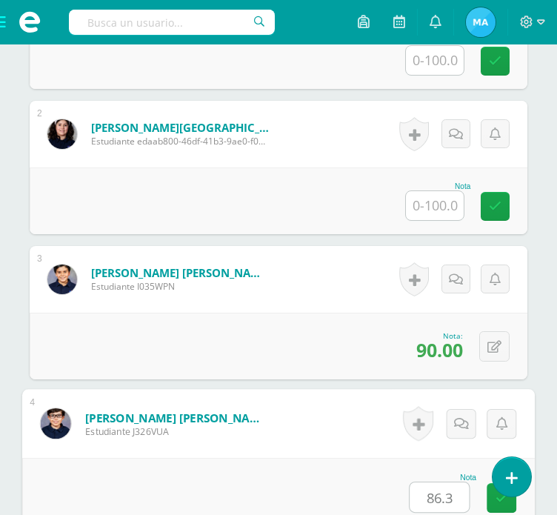
type input "86.3"
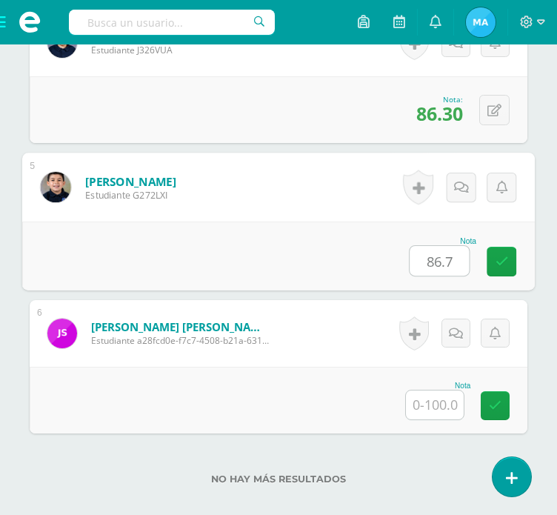
type input "86.7"
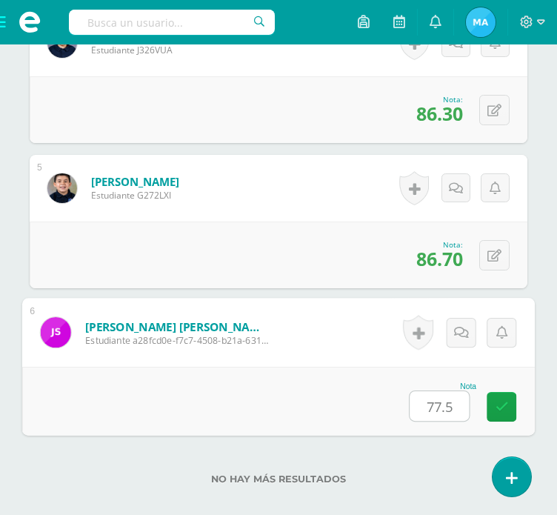
type input "77.5"
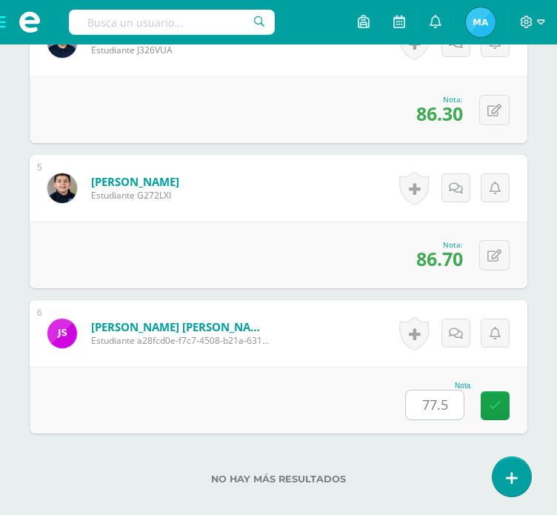
scroll to position [1072, 0]
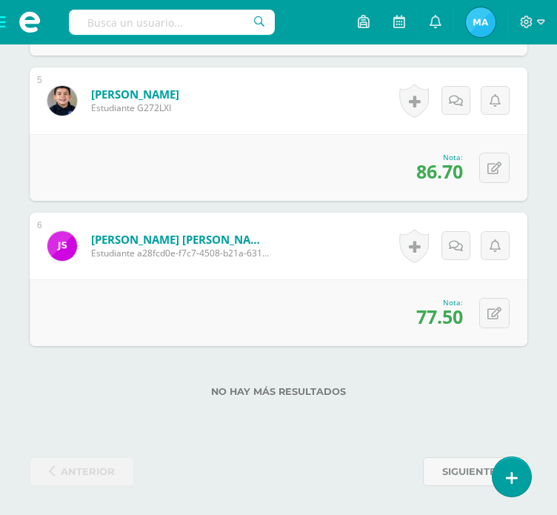
click at [4, 26] on span at bounding box center [29, 22] width 59 height 44
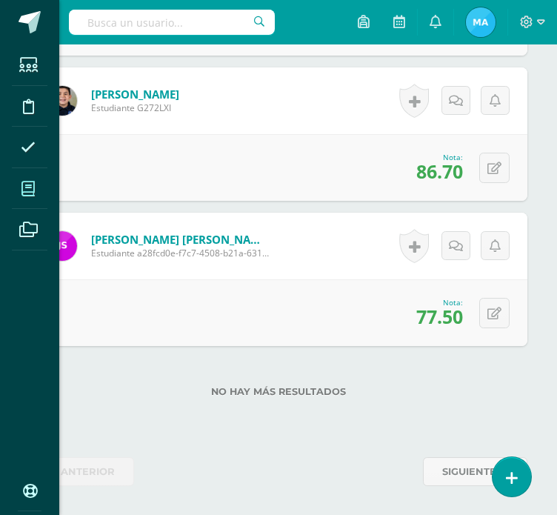
click at [30, 193] on icon at bounding box center [27, 188] width 13 height 15
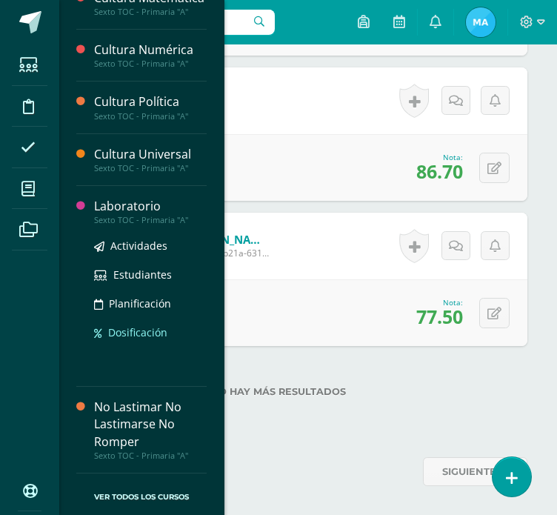
scroll to position [578, 0]
click at [140, 241] on span "Actividades" at bounding box center [138, 245] width 57 height 14
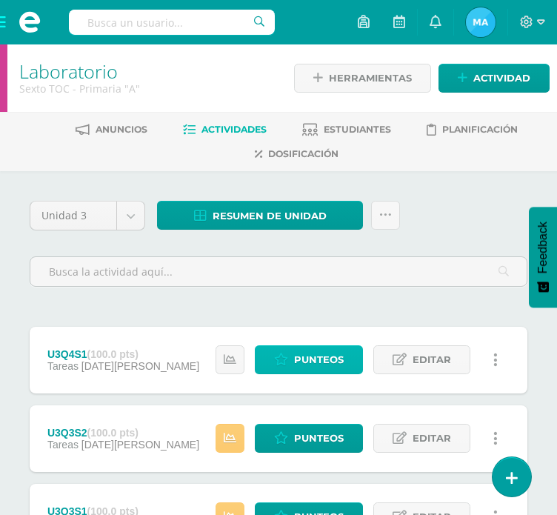
click at [308, 367] on span "Punteos" at bounding box center [319, 359] width 50 height 27
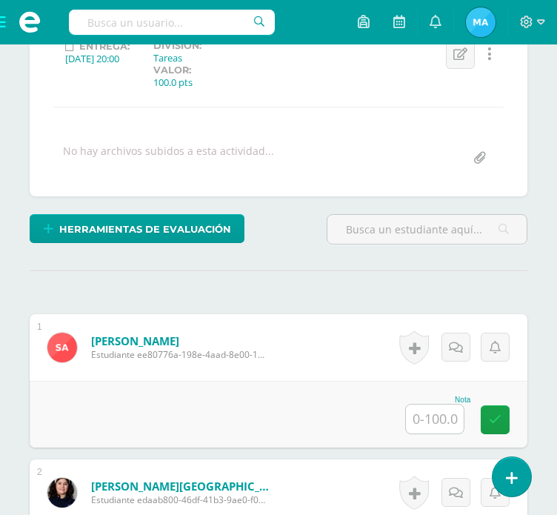
scroll to position [252, 0]
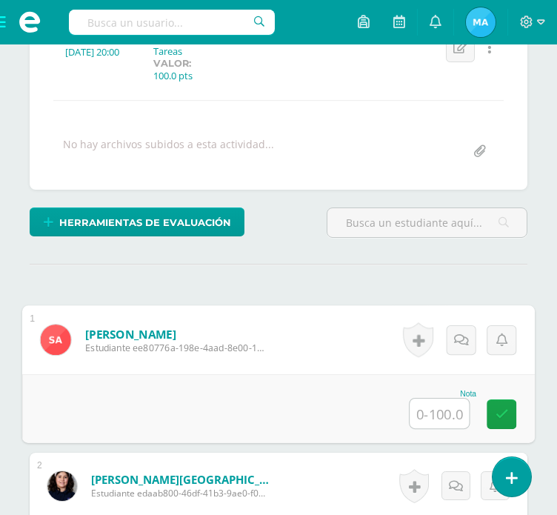
click at [449, 403] on input "text" at bounding box center [438, 413] width 59 height 30
type input "95"
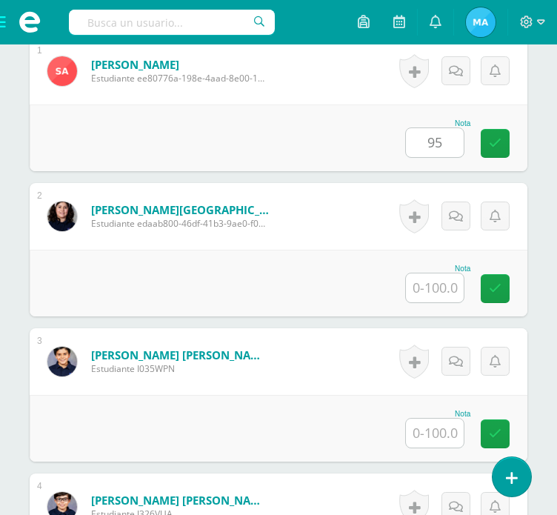
scroll to position [523, 0]
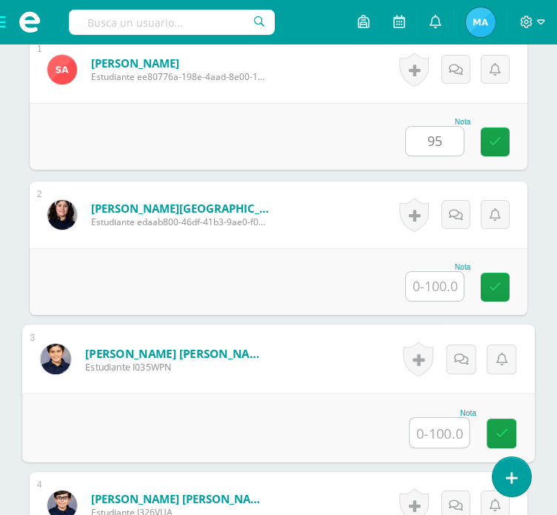
click at [438, 429] on input "text" at bounding box center [438, 433] width 59 height 30
type input "80"
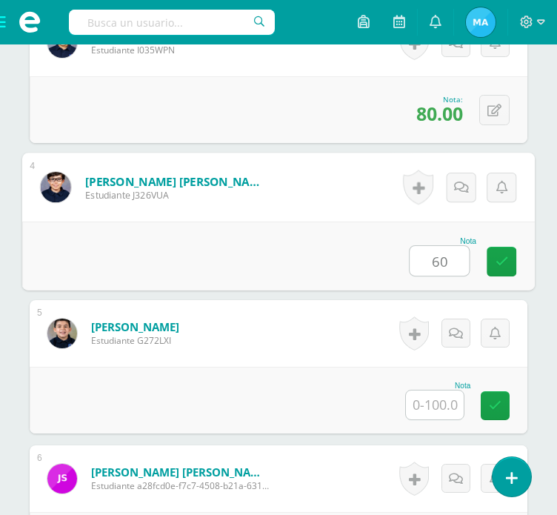
type input "60"
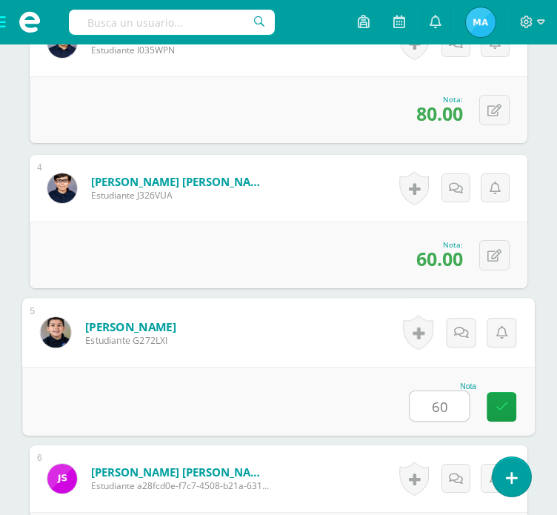
type input "60"
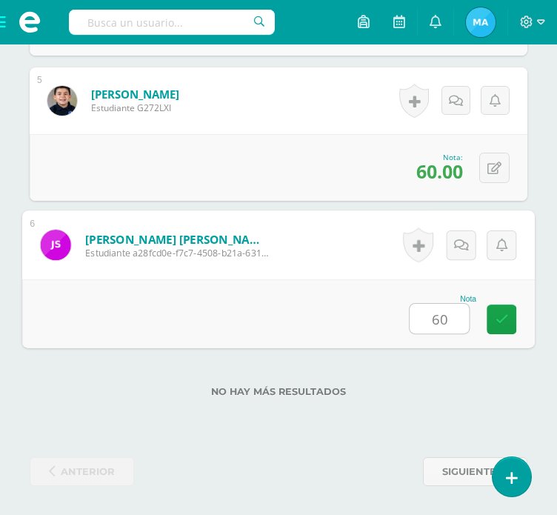
type input "60"
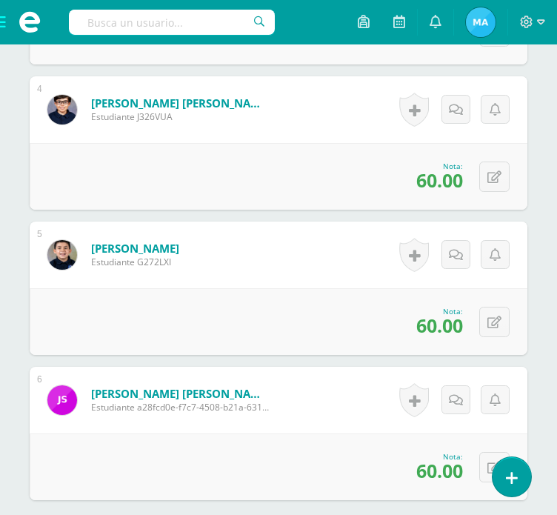
scroll to position [886, 0]
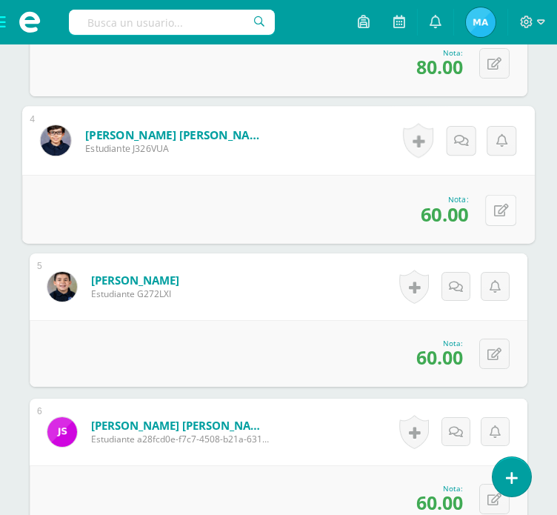
click at [501, 215] on button at bounding box center [500, 209] width 31 height 31
type input "70"
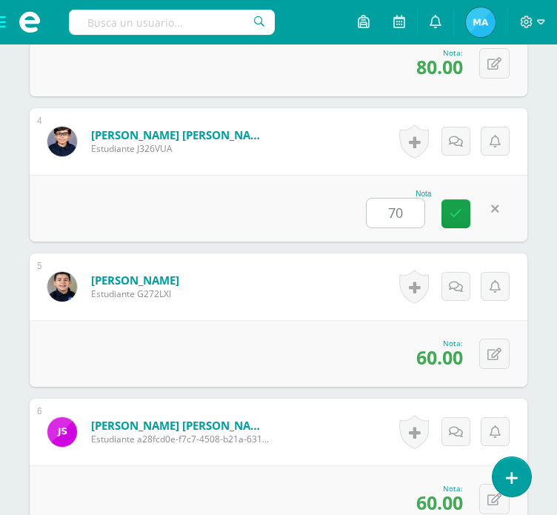
click at [349, 207] on div "Nota 70" at bounding box center [279, 208] width 498 height 67
click at [5, 24] on span at bounding box center [29, 22] width 59 height 44
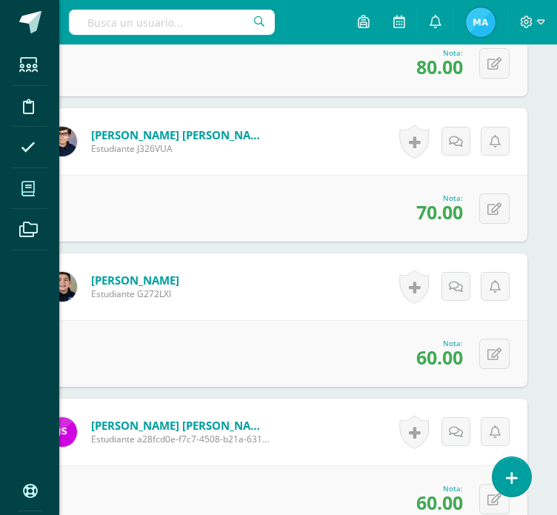
click at [30, 195] on span at bounding box center [28, 188] width 33 height 33
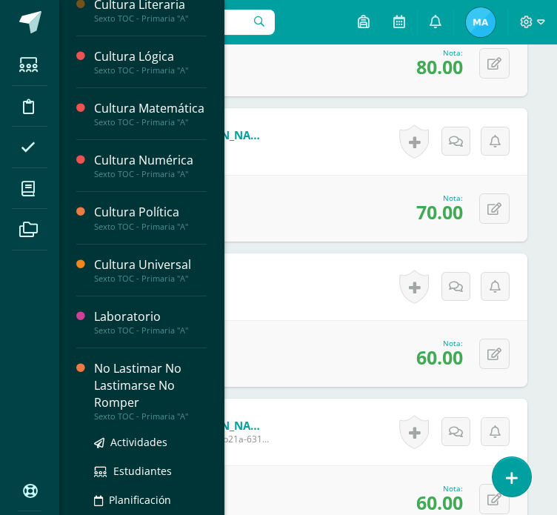
scroll to position [429, 0]
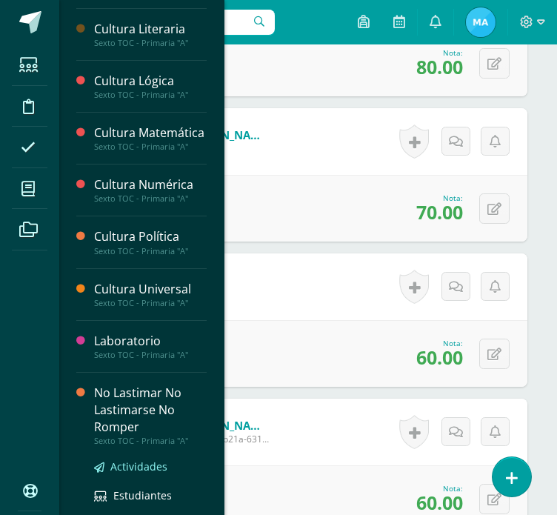
click at [136, 473] on span "Actividades" at bounding box center [138, 466] width 57 height 14
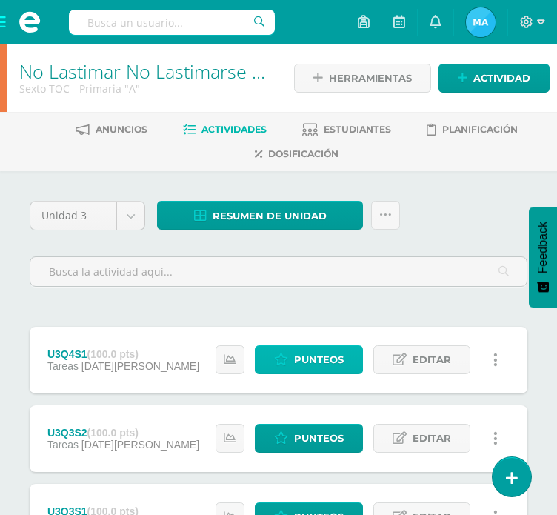
click at [316, 354] on span "Punteos" at bounding box center [319, 359] width 50 height 27
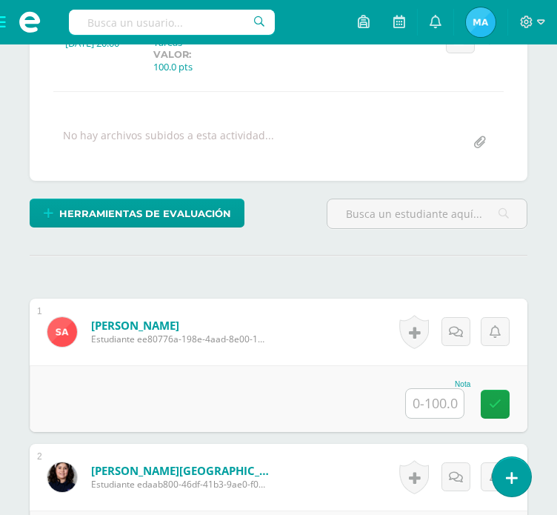
scroll to position [280, 0]
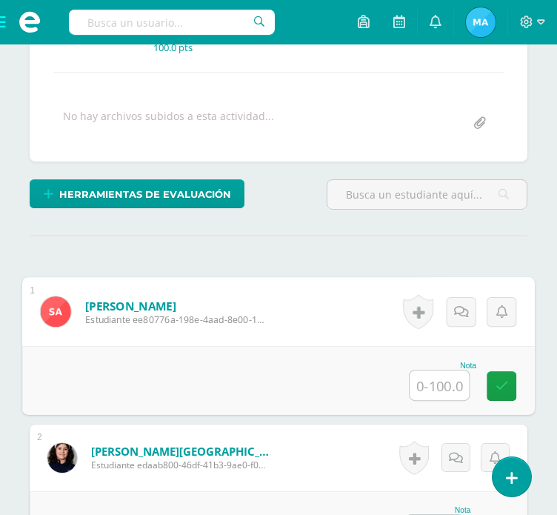
click at [432, 389] on input "text" at bounding box center [438, 385] width 59 height 30
type input "95"
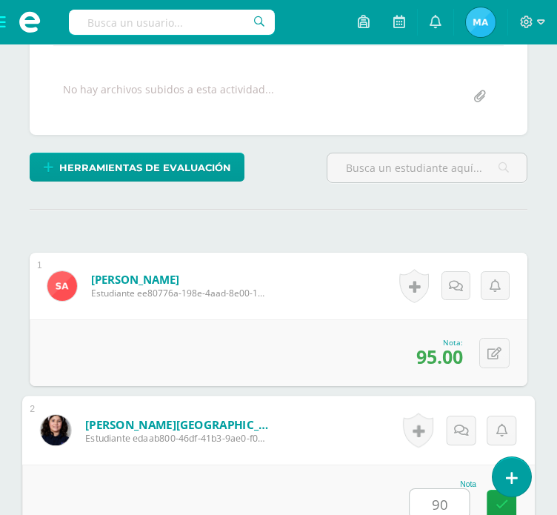
type input "90"
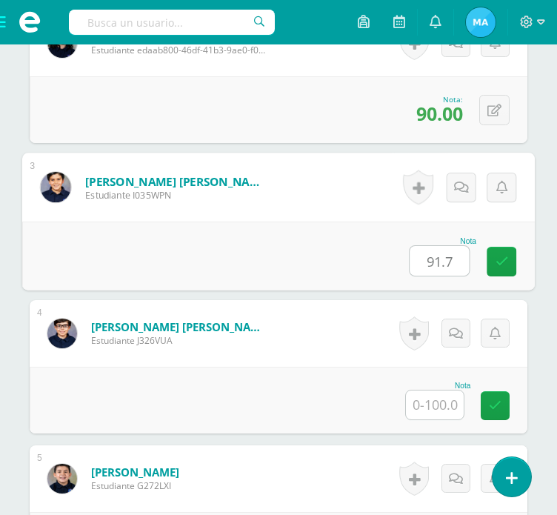
type input "91.7"
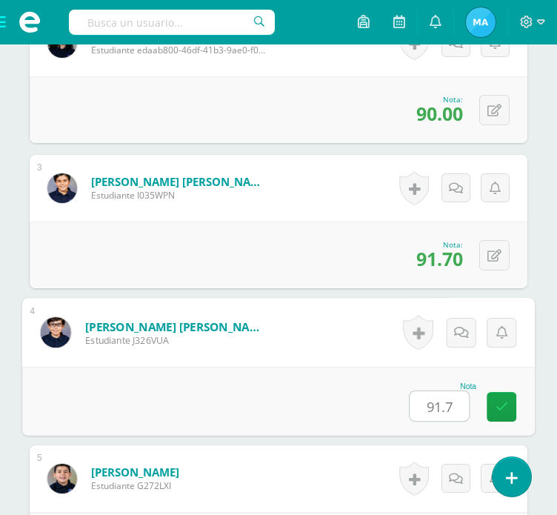
type input "91.7"
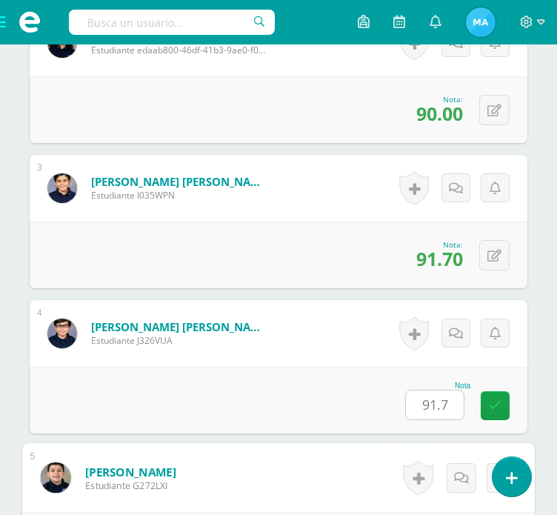
scroll to position [985, 0]
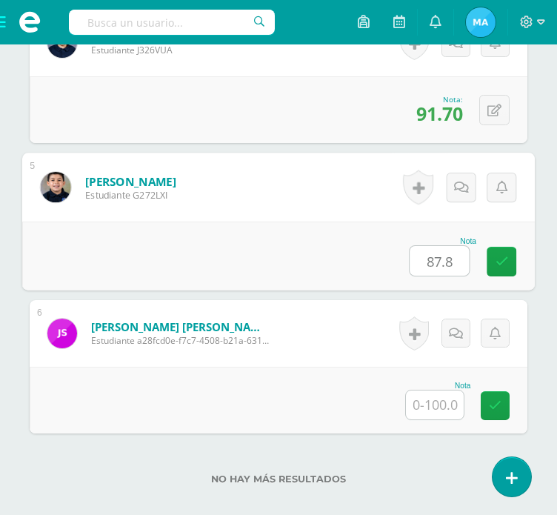
type input "87.8"
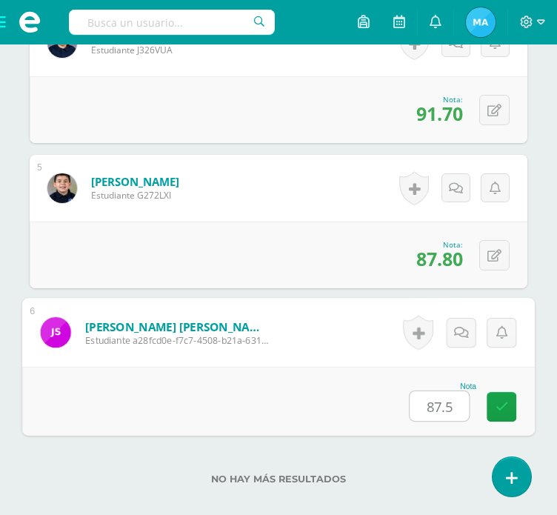
type input "87.5"
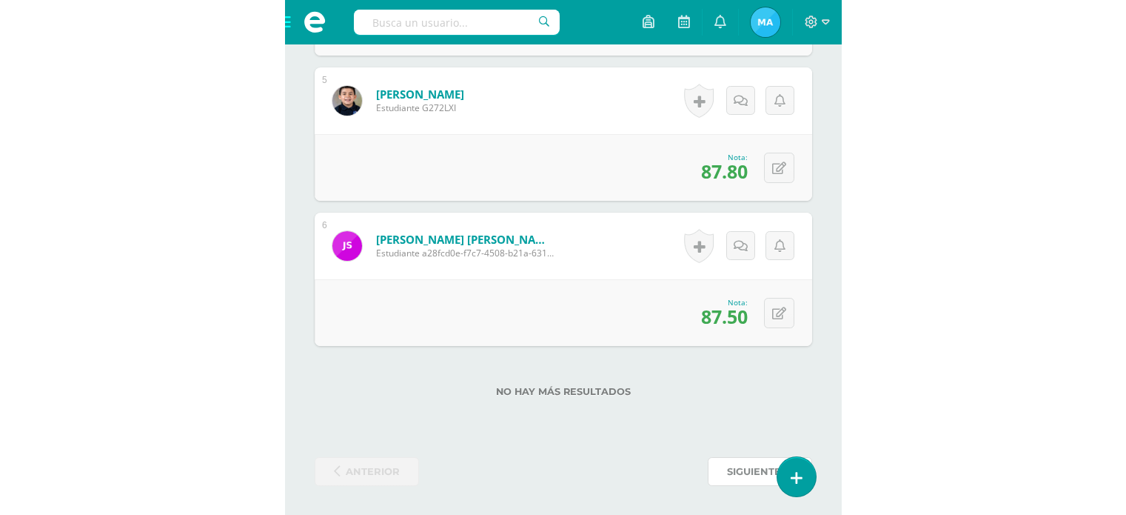
scroll to position [628, 0]
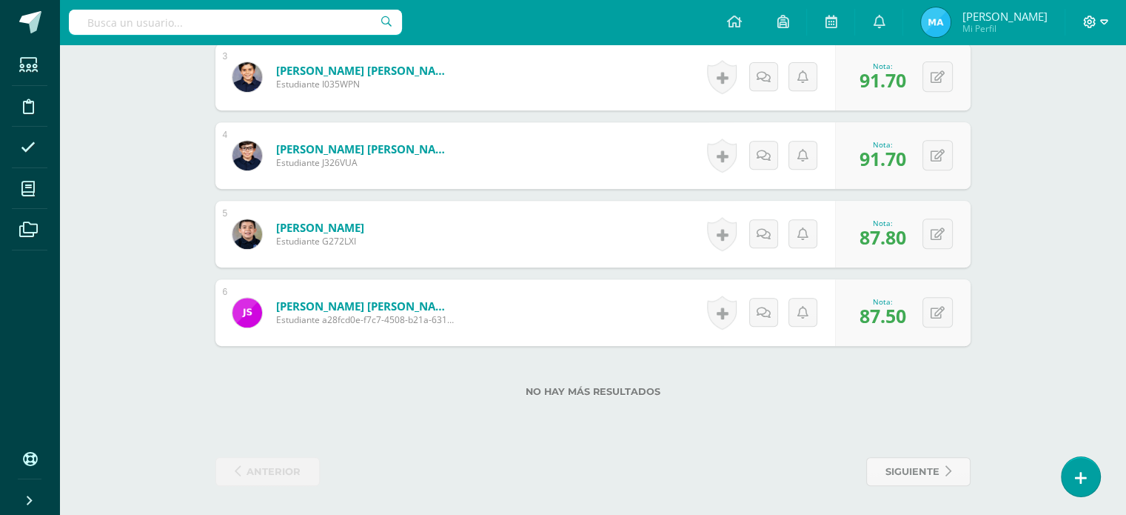
click at [1105, 25] on icon at bounding box center [1104, 22] width 8 height 13
click at [1031, 102] on span "Cerrar sesión" at bounding box center [1056, 100] width 67 height 14
